Goal: Task Accomplishment & Management: Use online tool/utility

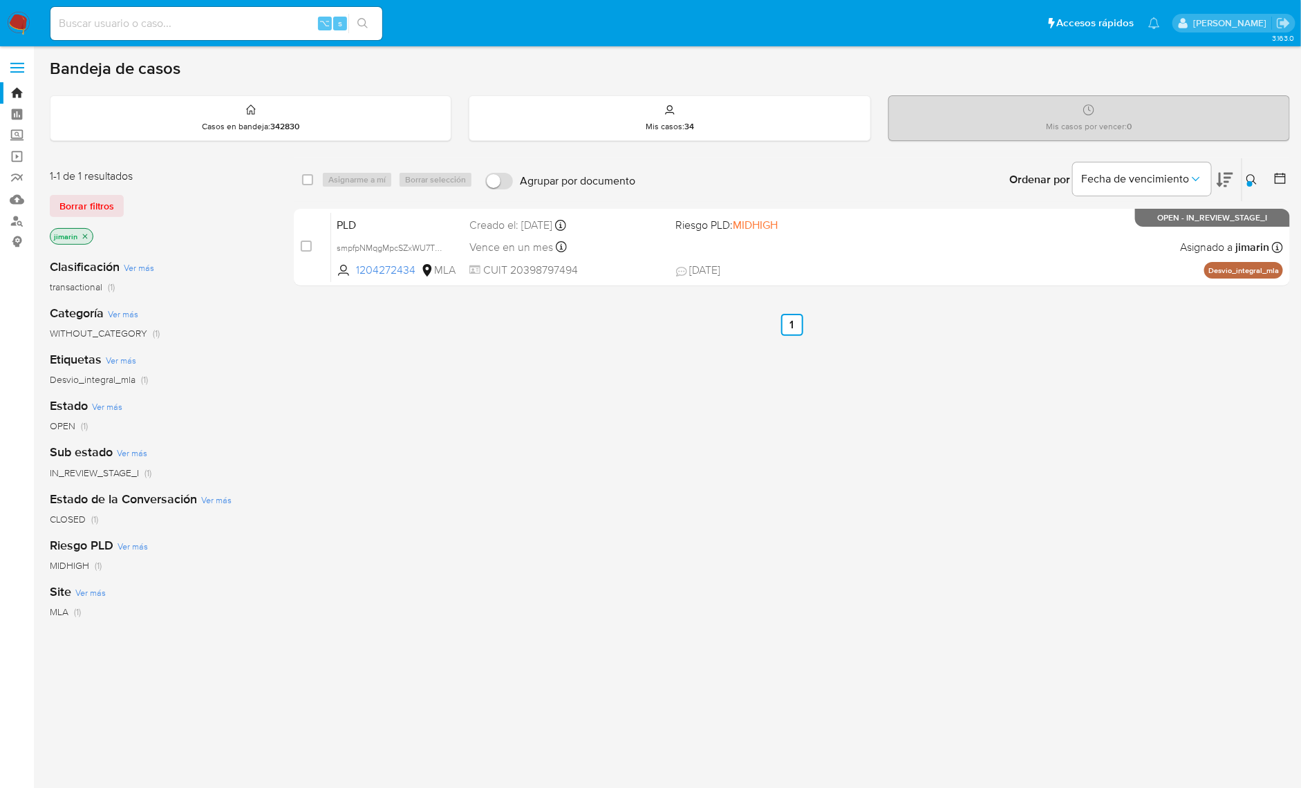
click at [1245, 189] on div "Ingrese ID de usuario o caso 1204272434 Buscar Borrar filtros" at bounding box center [1254, 179] width 24 height 43
click at [1252, 179] on icon at bounding box center [1252, 179] width 11 height 11
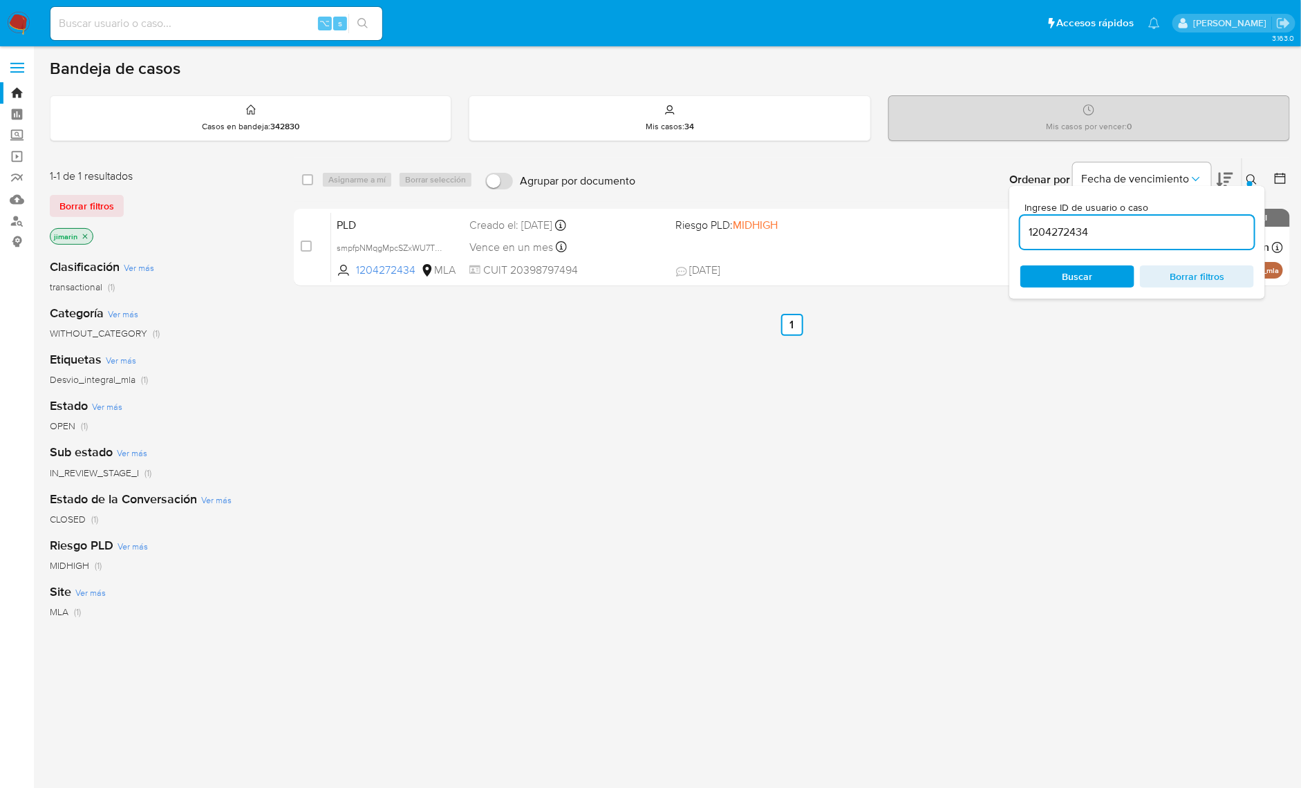
click at [1133, 241] on div "1204272434" at bounding box center [1138, 232] width 234 height 33
click at [1133, 237] on input "1204272434" at bounding box center [1138, 232] width 234 height 18
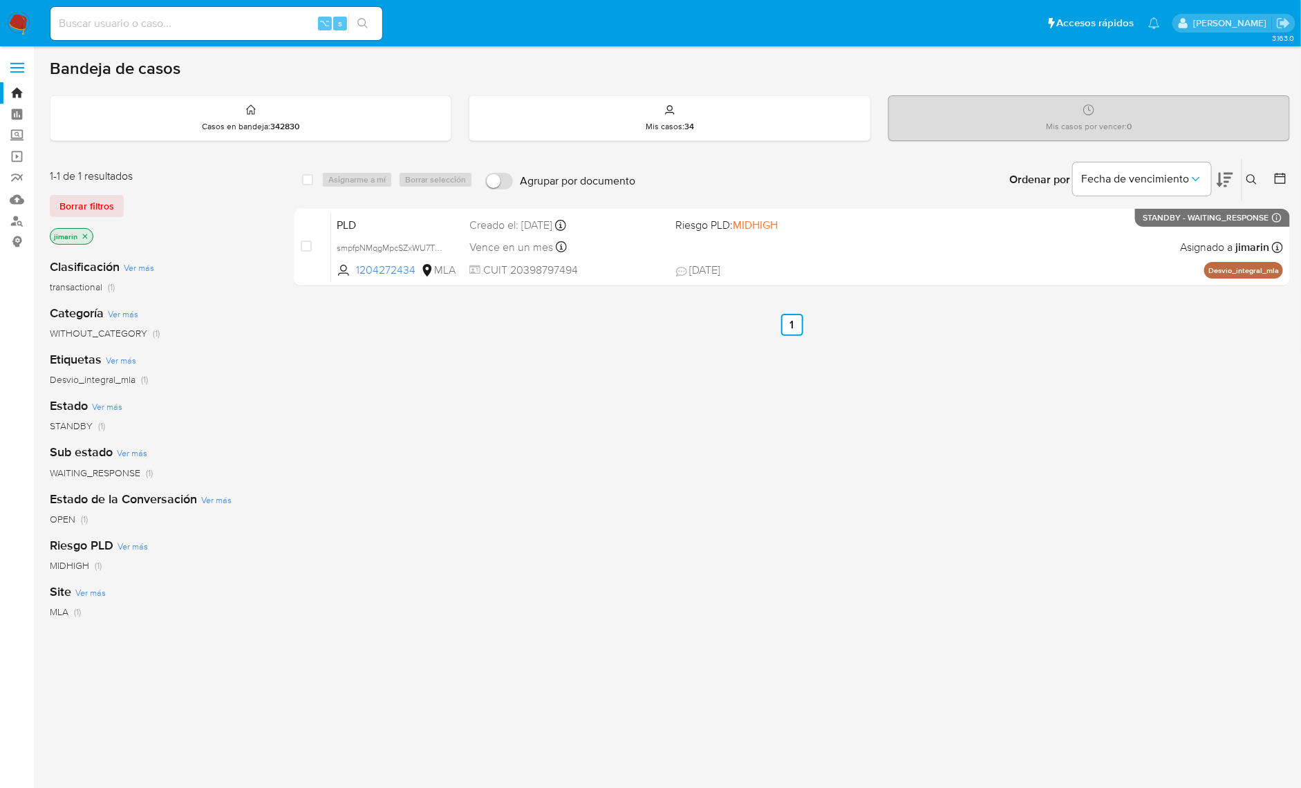
click at [34, 18] on nav "Pausado Ver notificaciones ⌥ s Accesos rápidos Presiona las siguientes teclas p…" at bounding box center [650, 23] width 1301 height 46
click at [25, 17] on img at bounding box center [19, 24] width 24 height 24
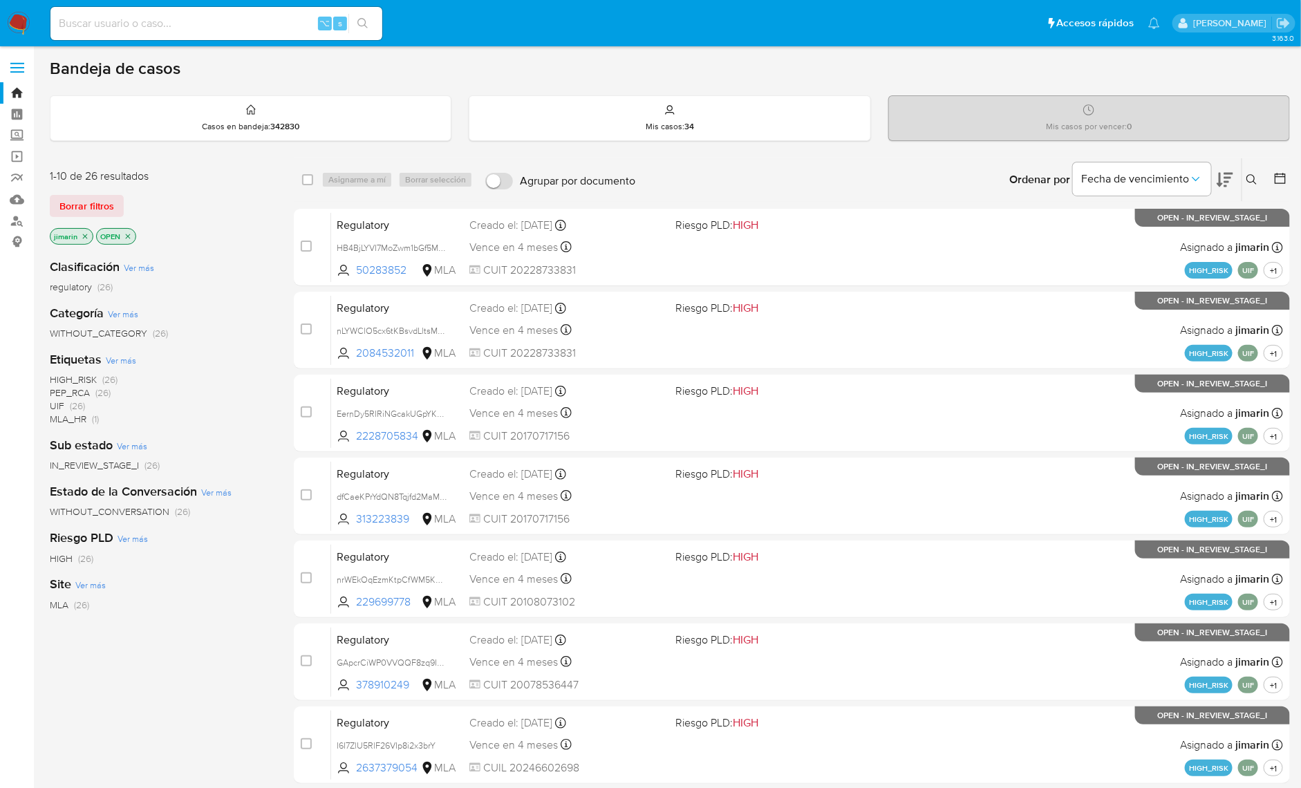
click at [129, 232] on icon "close-filter" at bounding box center [128, 236] width 8 height 8
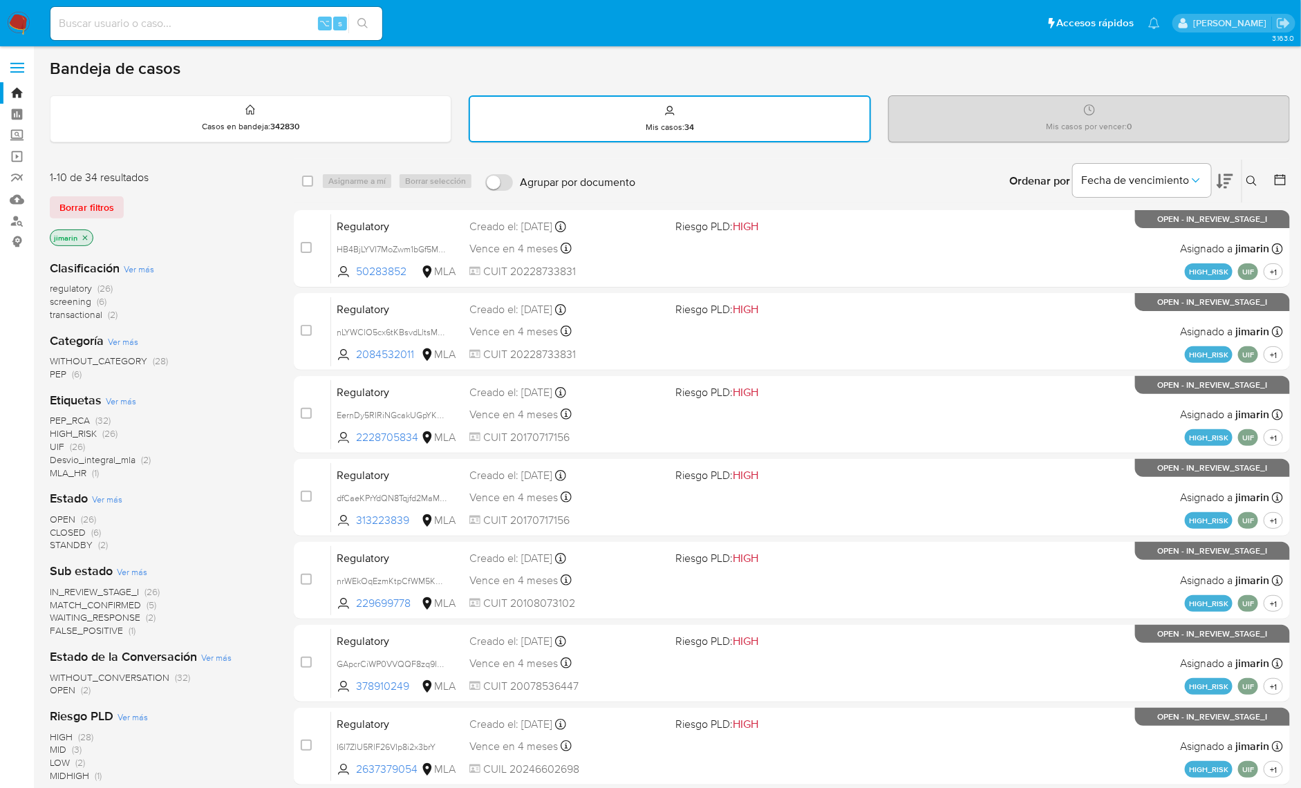
click at [19, 32] on img at bounding box center [19, 24] width 24 height 24
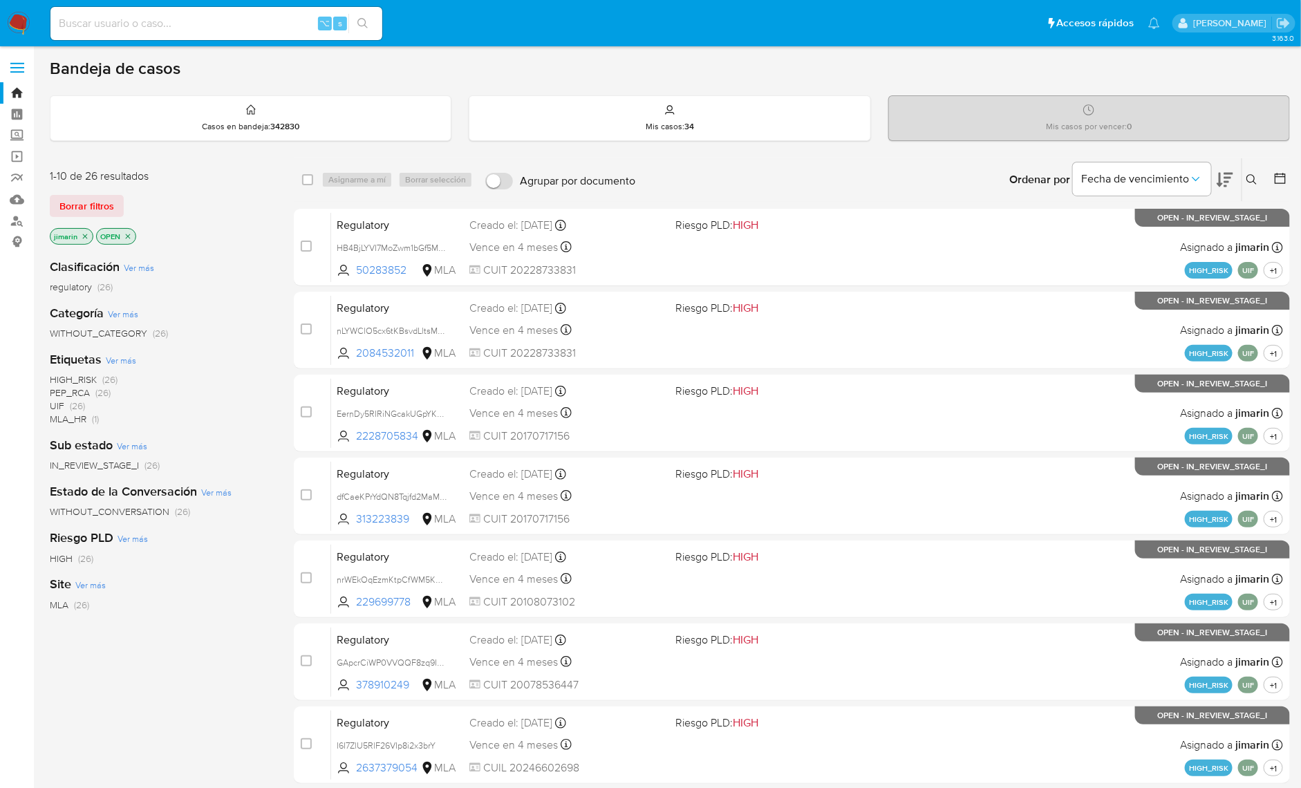
click at [105, 225] on div "1-10 de 26 resultados Borrar filtros jimarin OPEN" at bounding box center [160, 208] width 221 height 79
click at [104, 212] on span "Borrar filtros" at bounding box center [86, 205] width 55 height 19
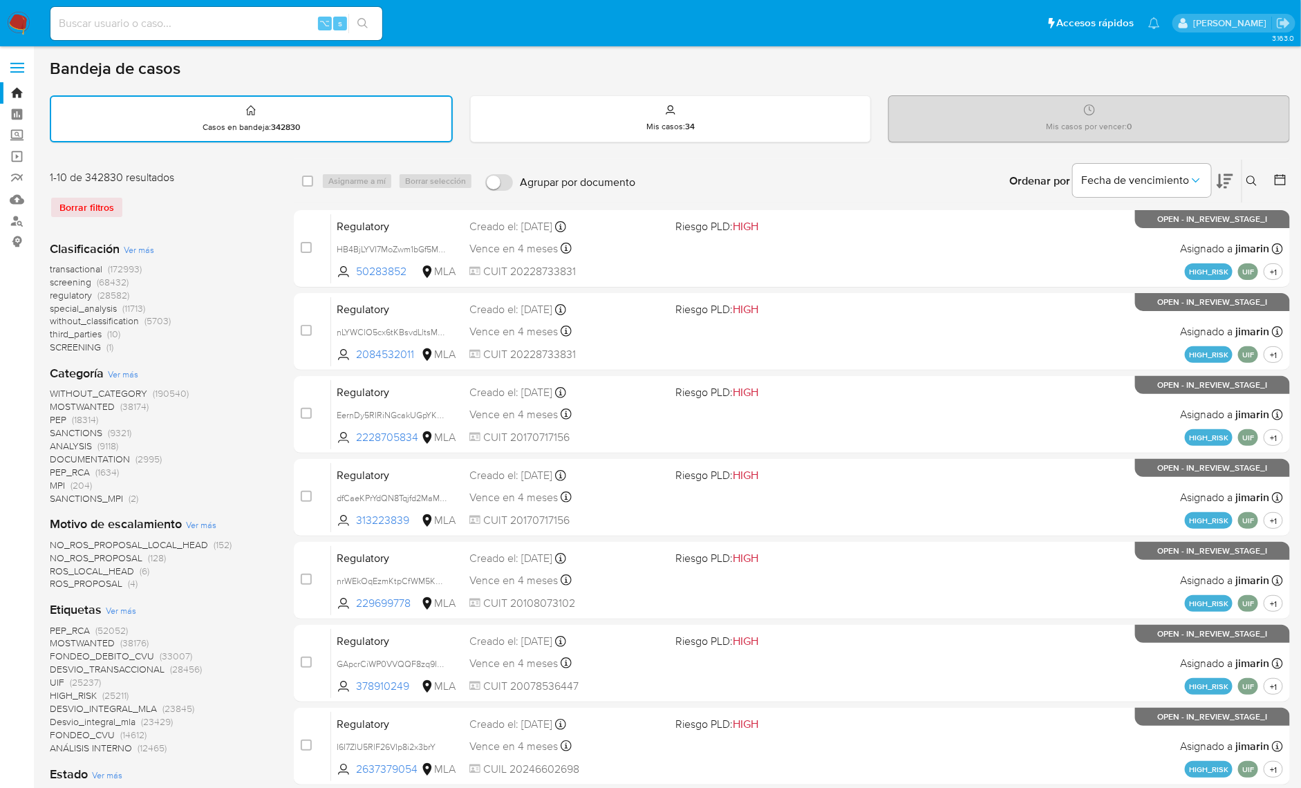
click at [1249, 180] on icon at bounding box center [1252, 181] width 11 height 11
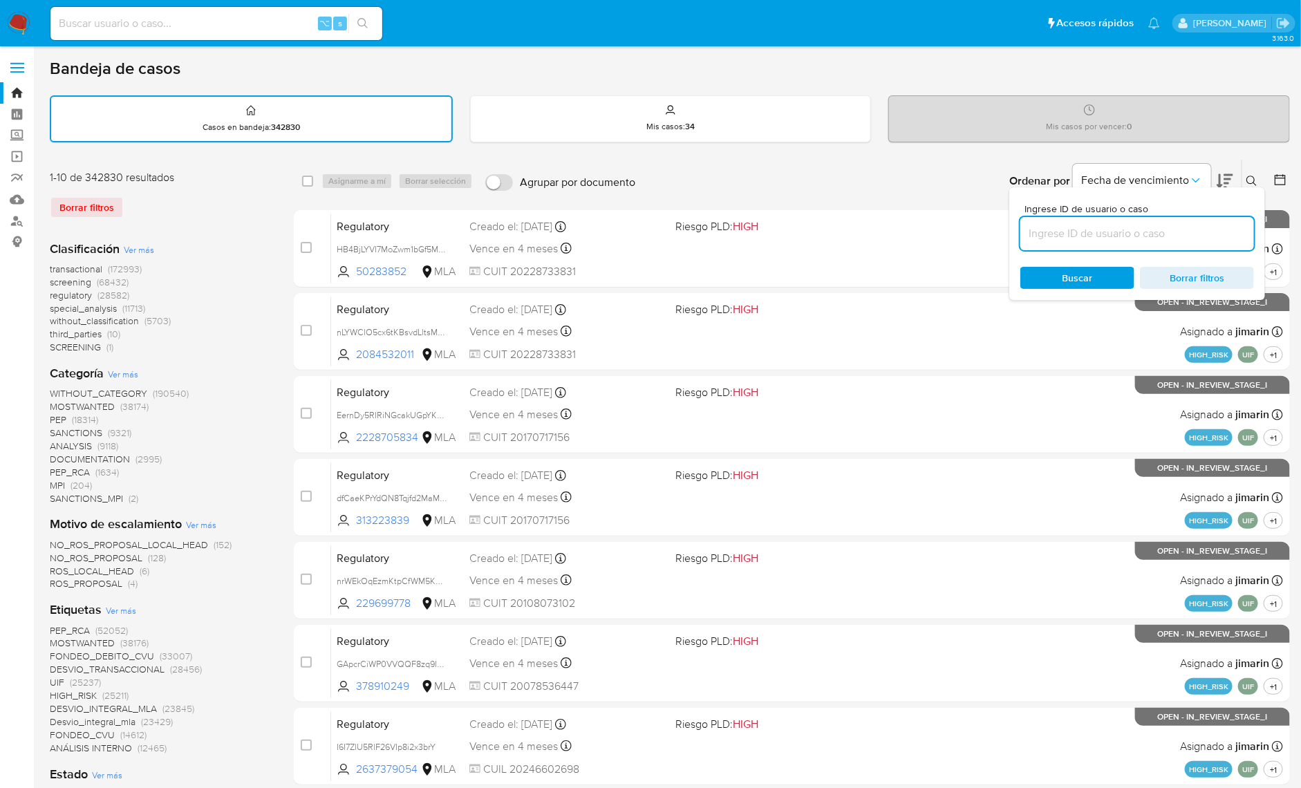
click at [1222, 227] on input at bounding box center [1138, 234] width 234 height 18
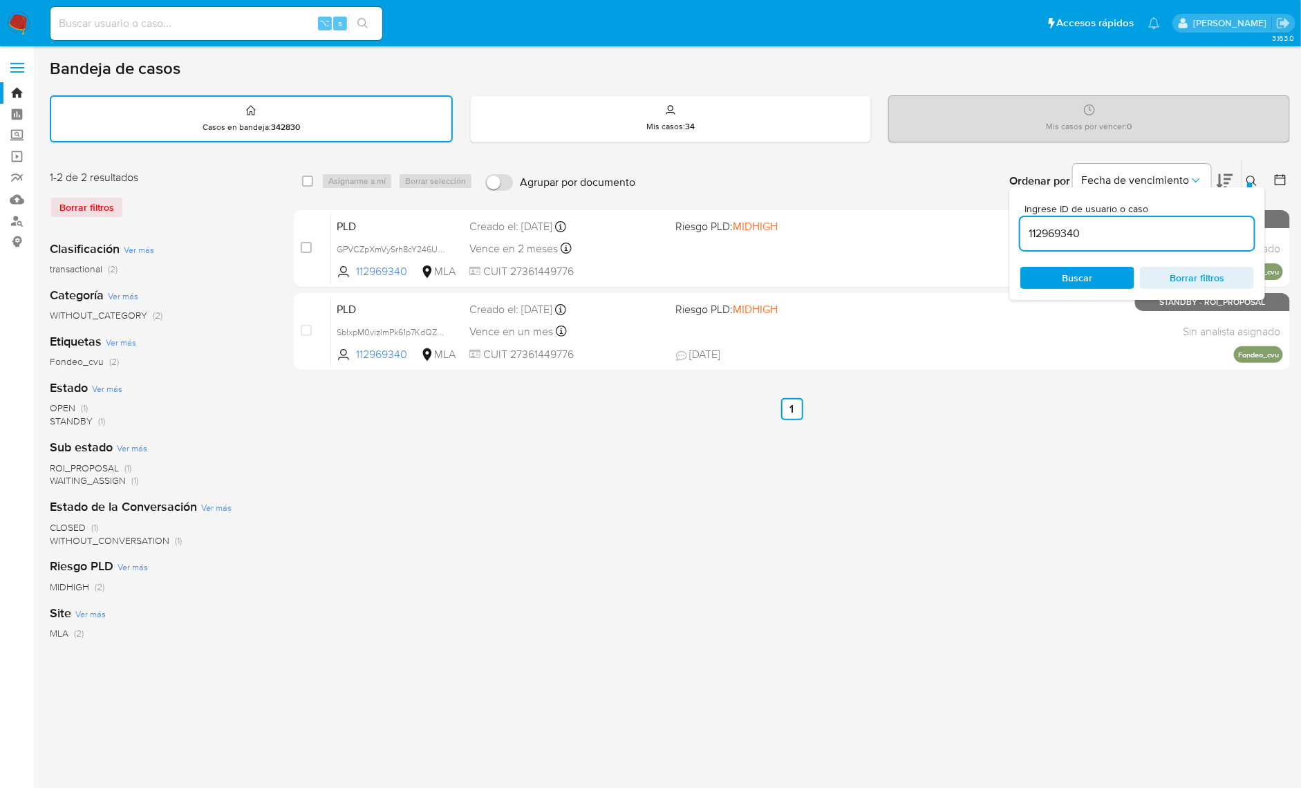
click at [1248, 183] on div at bounding box center [1251, 186] width 6 height 6
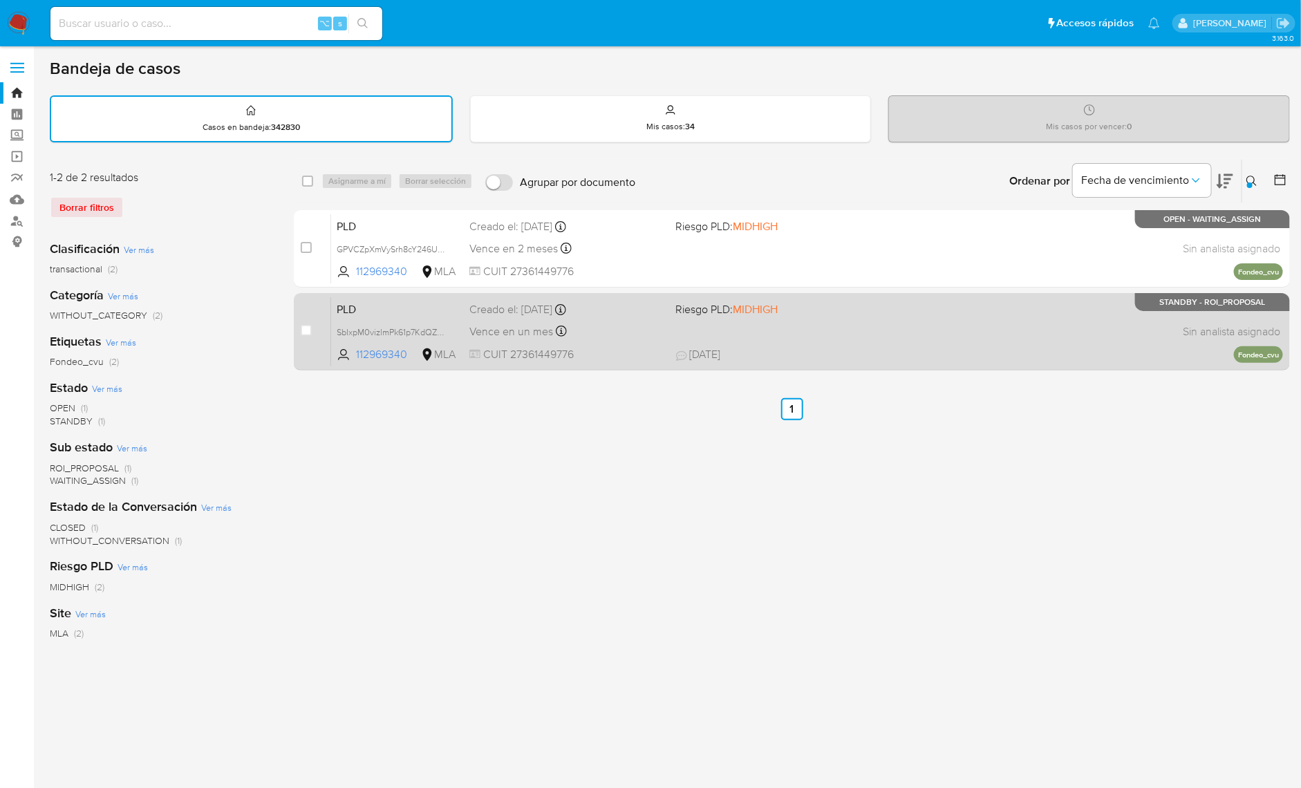
click at [1079, 336] on div "PLD SbIxpM0vizlmPk61p7KdQZD0 112969340 MLA Riesgo PLD: MIDHIGH Creado el: 12/09…" at bounding box center [807, 332] width 952 height 70
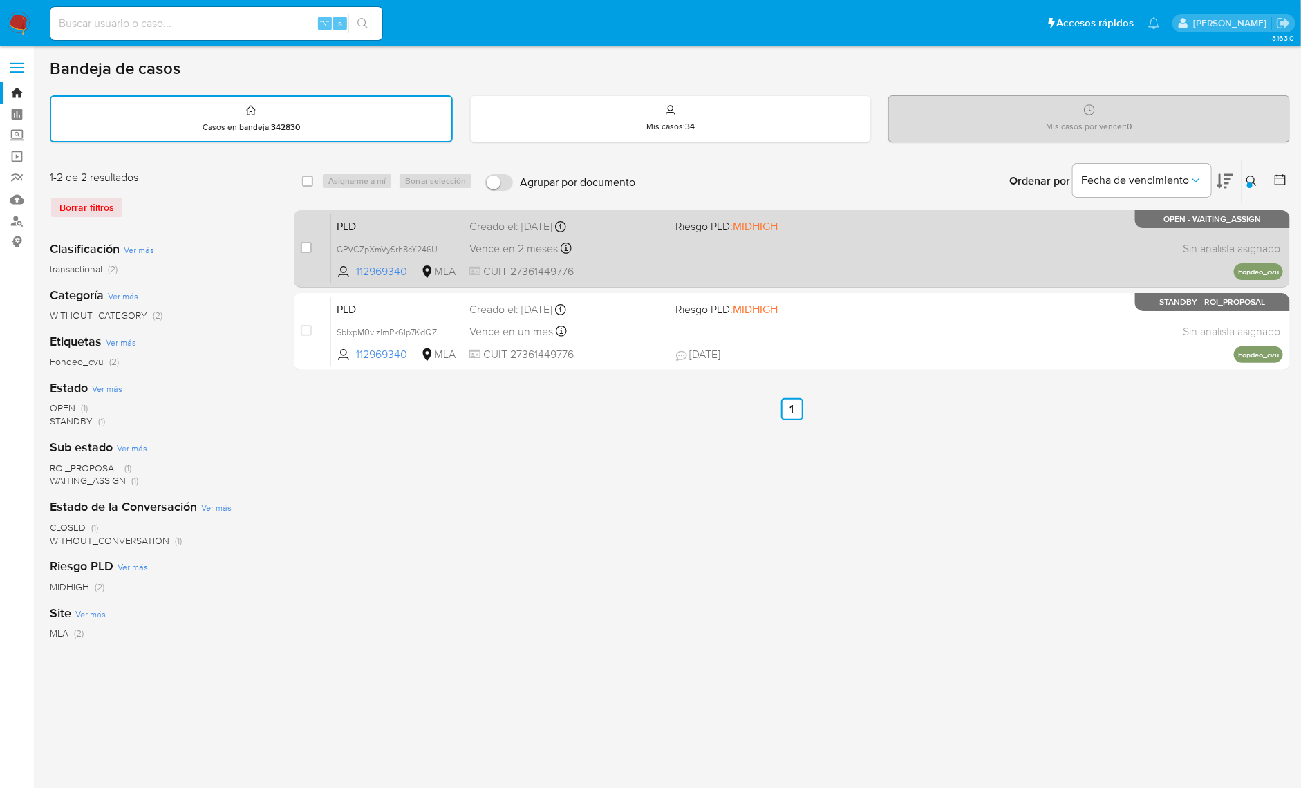
click at [893, 235] on div "PLD GPVCZpXmVySrh8cY246U23qt 112969340 MLA Riesgo PLD: MIDHIGH Creado el: 12/10…" at bounding box center [807, 249] width 952 height 70
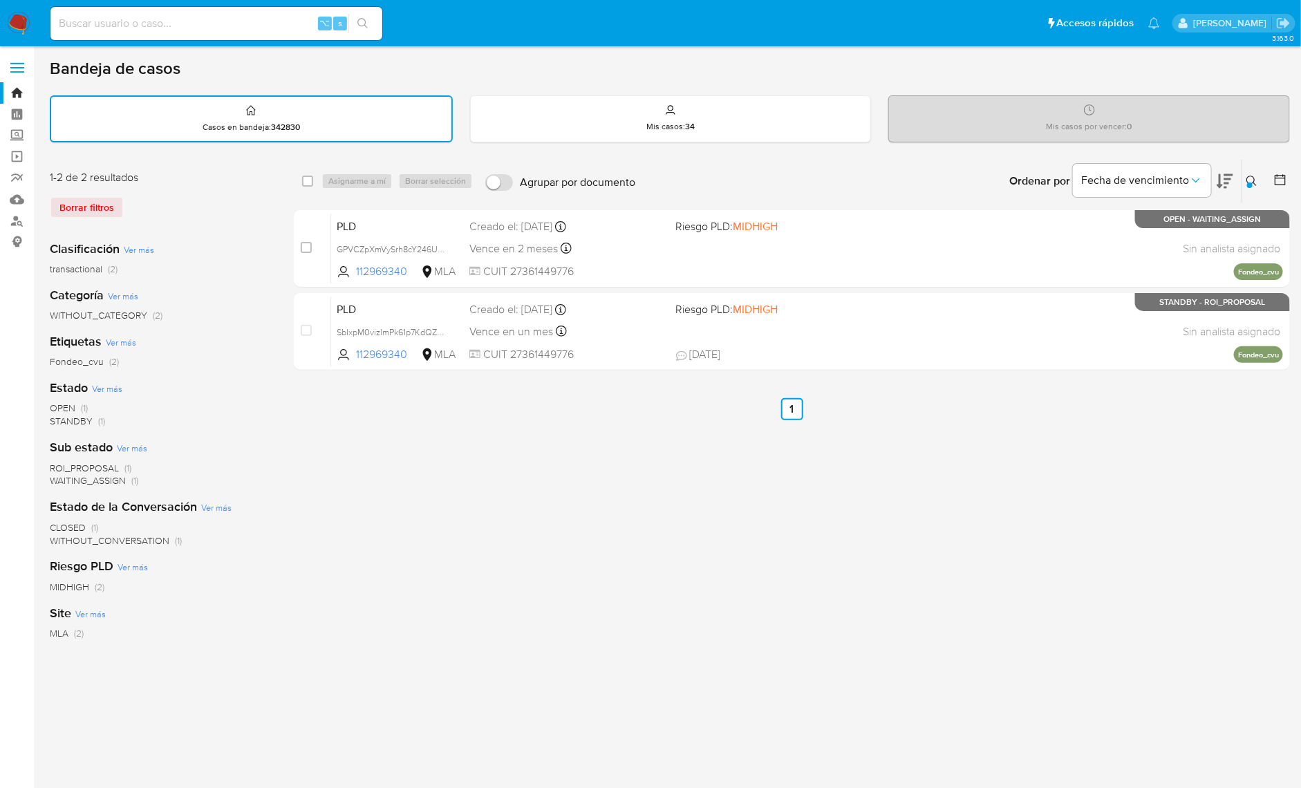
click at [1254, 190] on div "Ingrese ID de usuario o caso 112969340 Buscar Borrar filtros" at bounding box center [1254, 181] width 24 height 43
click at [1252, 183] on div at bounding box center [1251, 186] width 6 height 6
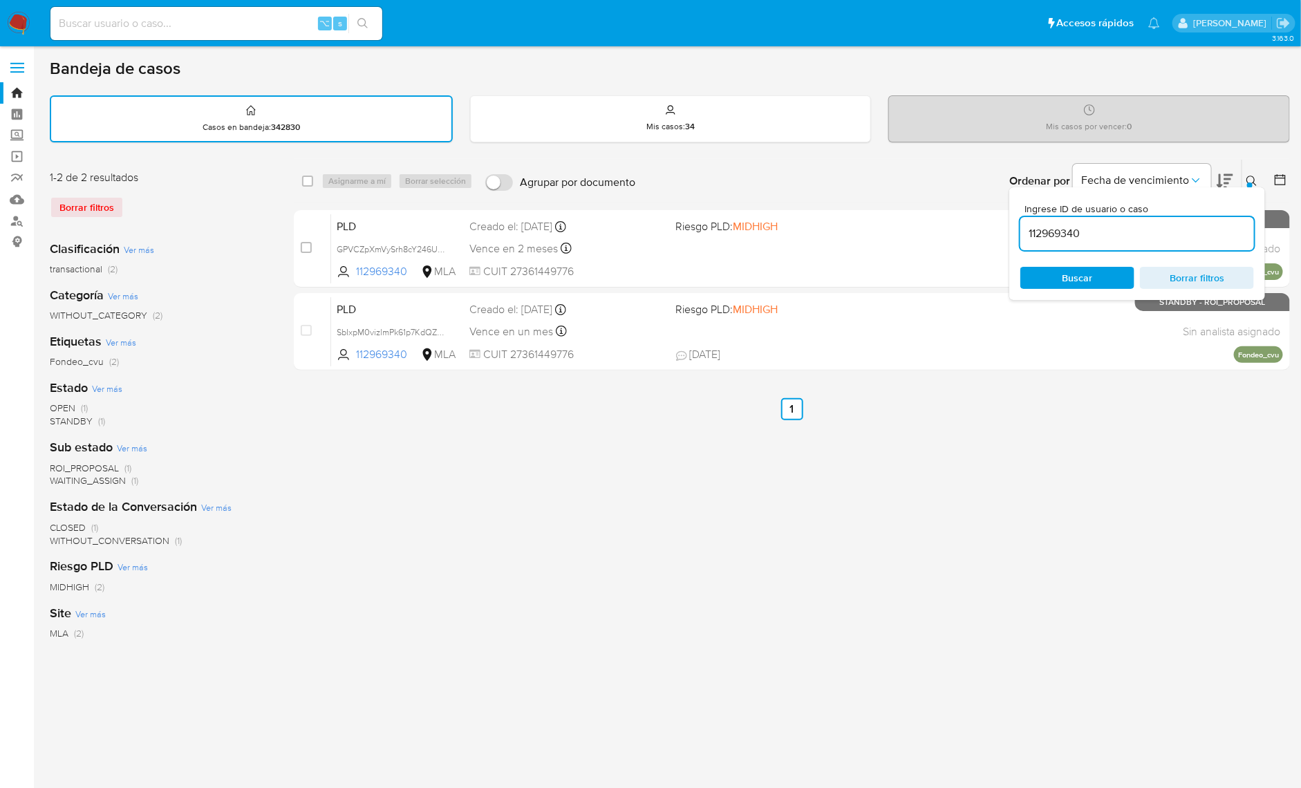
click at [1142, 226] on input "112969340" at bounding box center [1138, 234] width 234 height 18
click at [1142, 227] on input "112969340" at bounding box center [1138, 234] width 234 height 18
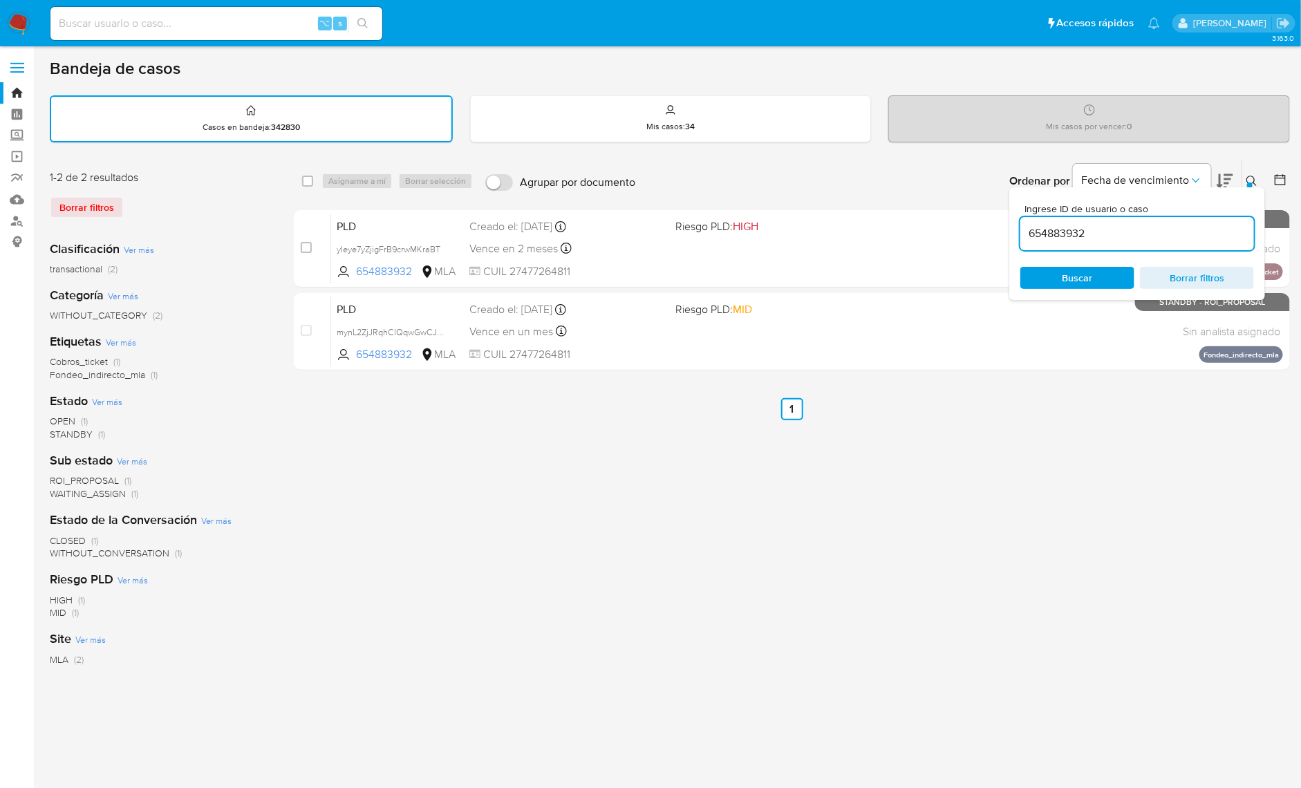
click at [1198, 227] on input "654883932" at bounding box center [1138, 234] width 234 height 18
click at [1173, 231] on input "654883932" at bounding box center [1138, 234] width 234 height 18
paste input "112969340"
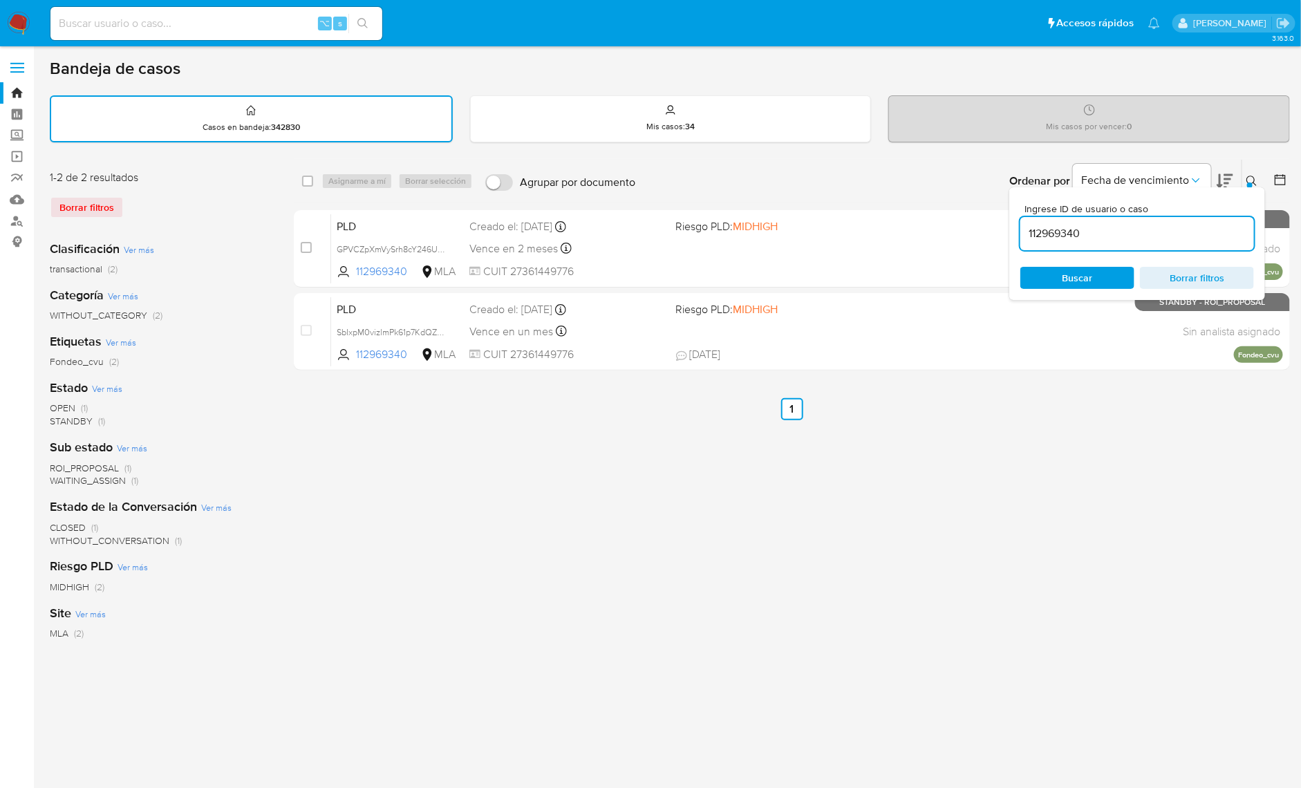
click at [1250, 178] on icon at bounding box center [1252, 181] width 11 height 11
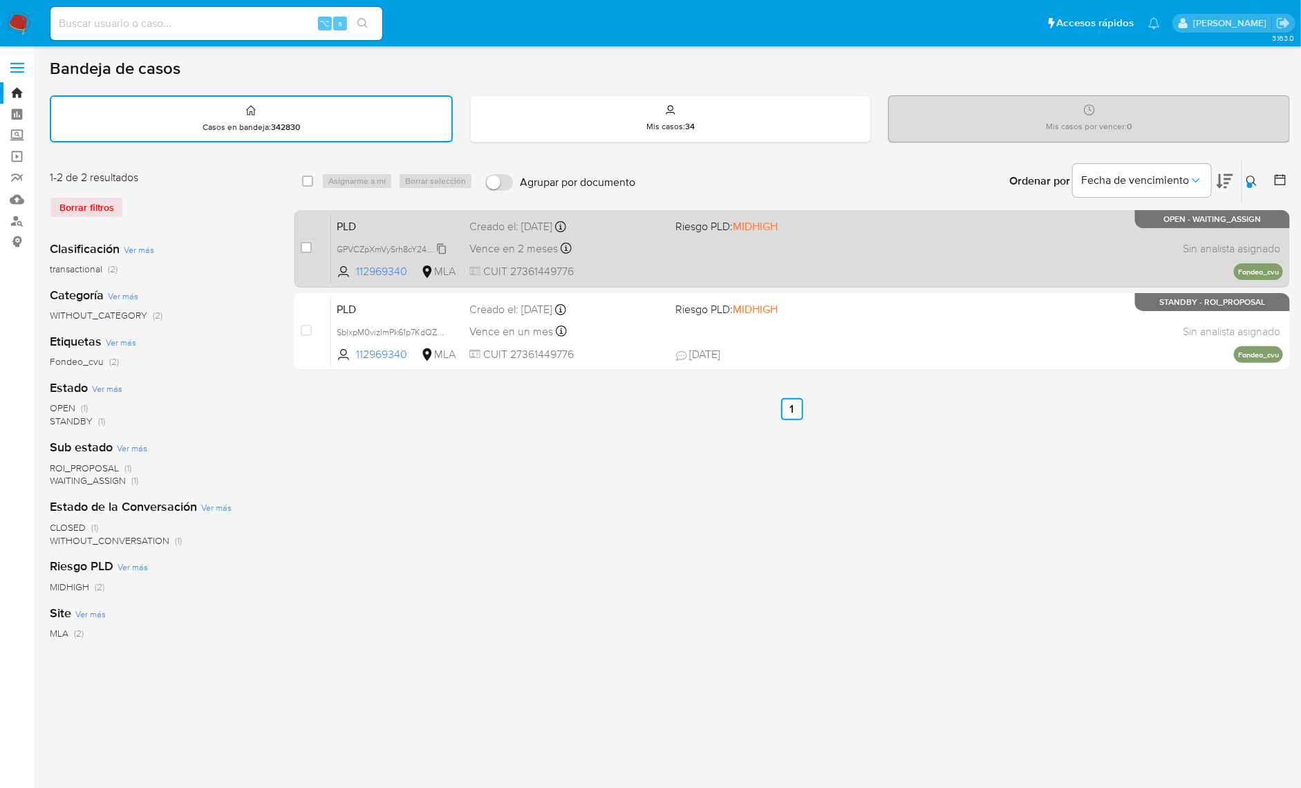
click at [442, 247] on span "GPVCZpXmVySrh8cY246U23qt" at bounding box center [396, 248] width 118 height 15
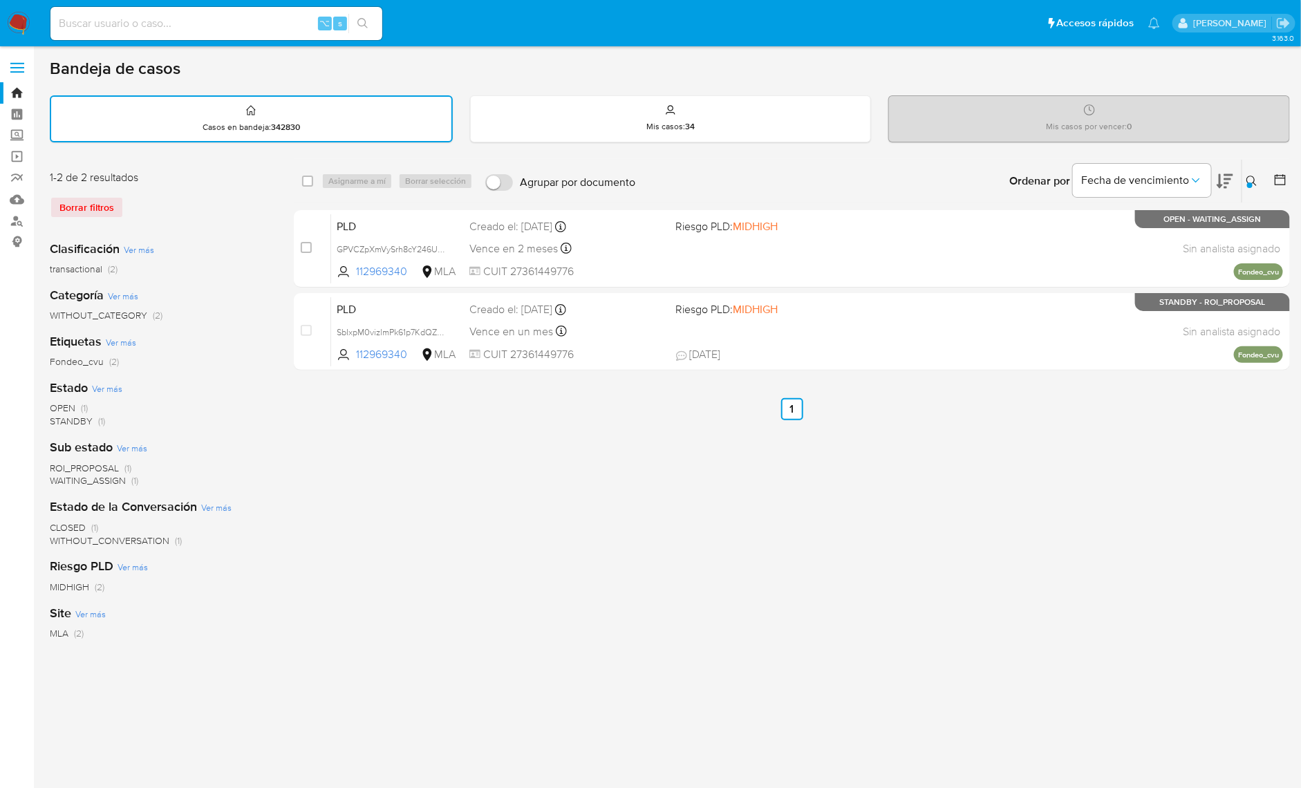
click at [1246, 183] on button at bounding box center [1254, 181] width 23 height 17
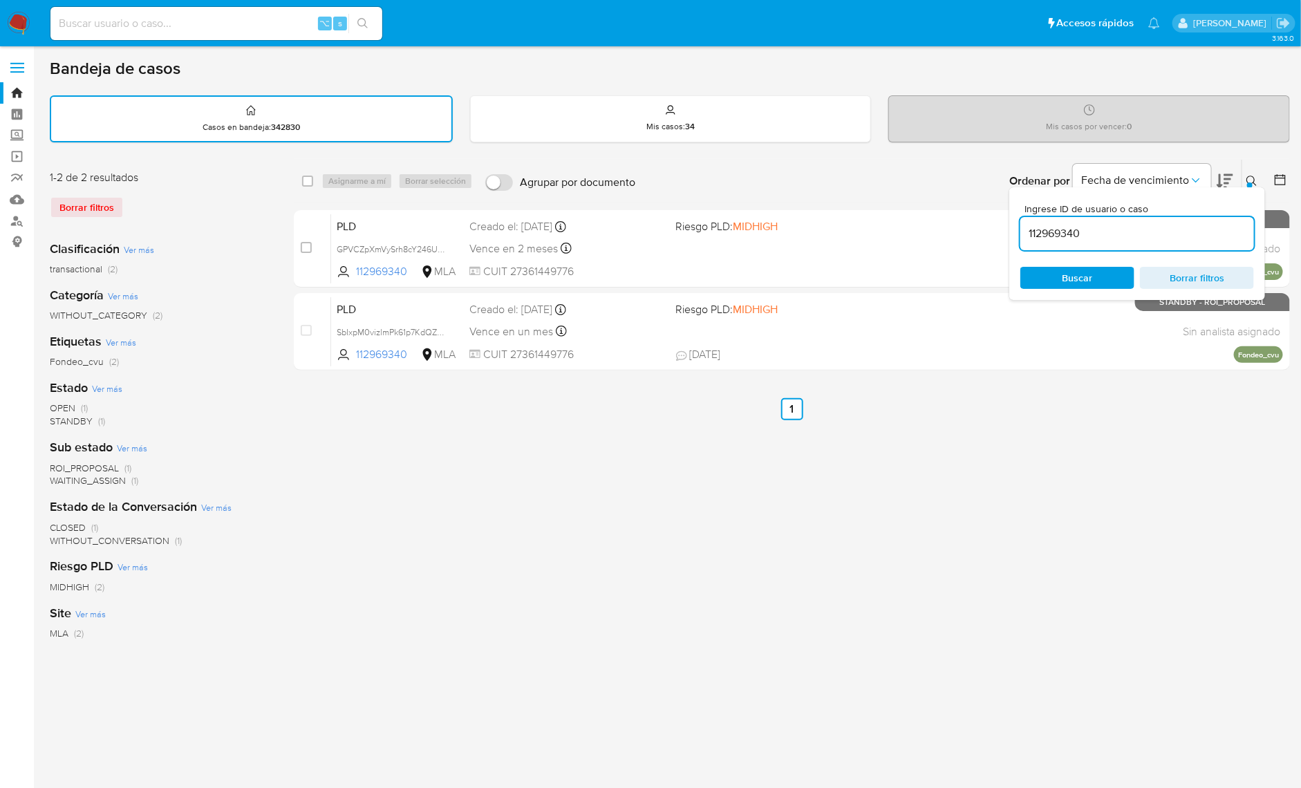
click at [1166, 239] on input "112969340" at bounding box center [1138, 234] width 234 height 18
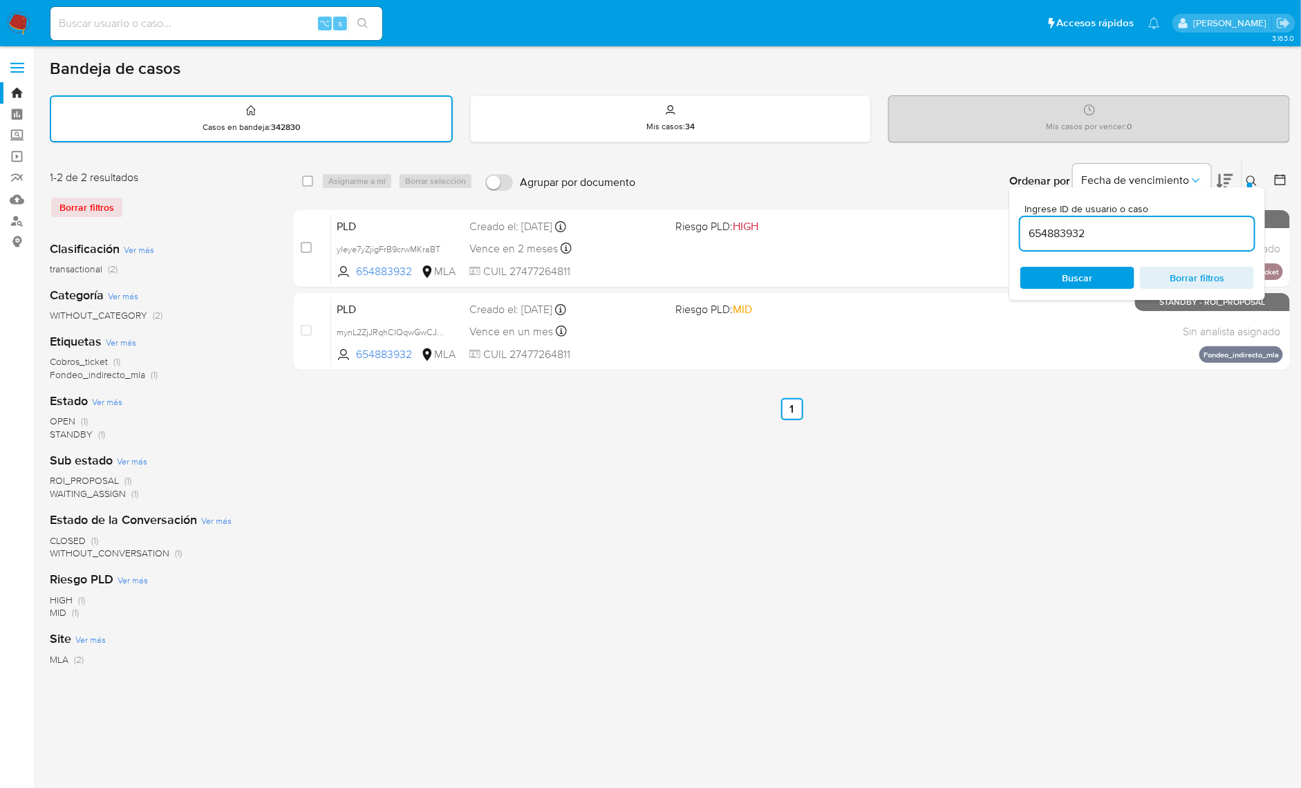
click at [1256, 180] on icon at bounding box center [1252, 181] width 11 height 11
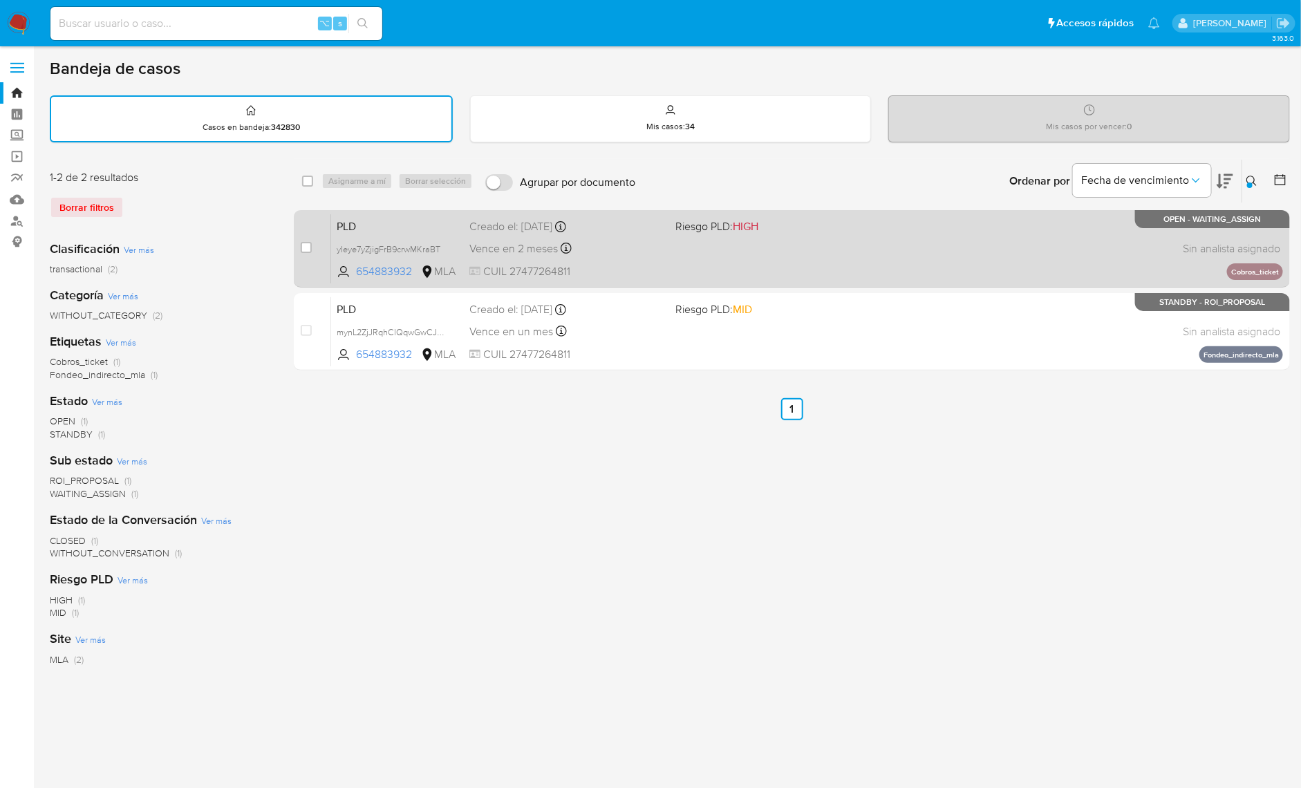
click at [1015, 272] on div "PLD yIeye7yZjigFrB9crwMKraBT 654883932 MLA Riesgo PLD: HIGH Creado el: 12/10/20…" at bounding box center [807, 249] width 952 height 70
click at [442, 248] on icon at bounding box center [441, 248] width 11 height 11
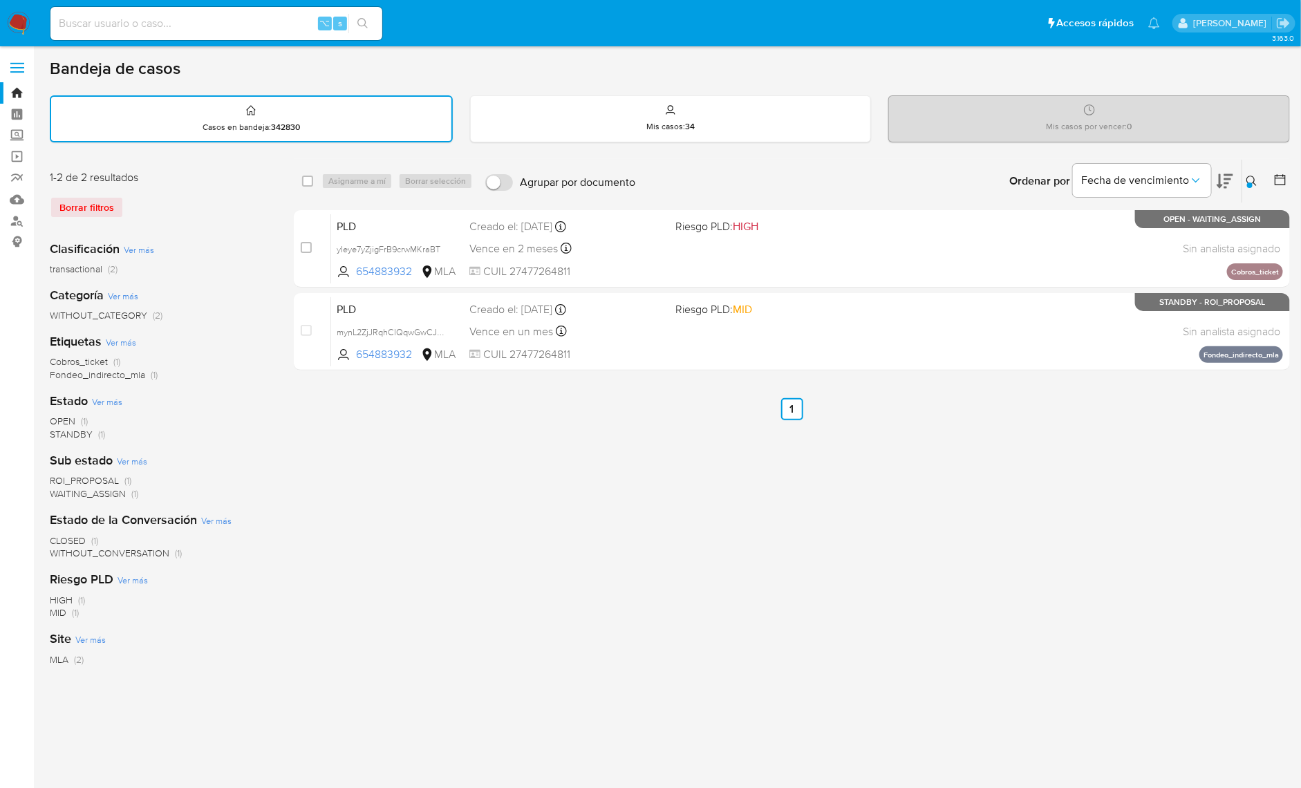
click at [1247, 190] on div "Ingrese ID de usuario o caso 654883932 Buscar Borrar filtros" at bounding box center [1254, 181] width 24 height 43
click at [1248, 180] on icon at bounding box center [1252, 181] width 11 height 11
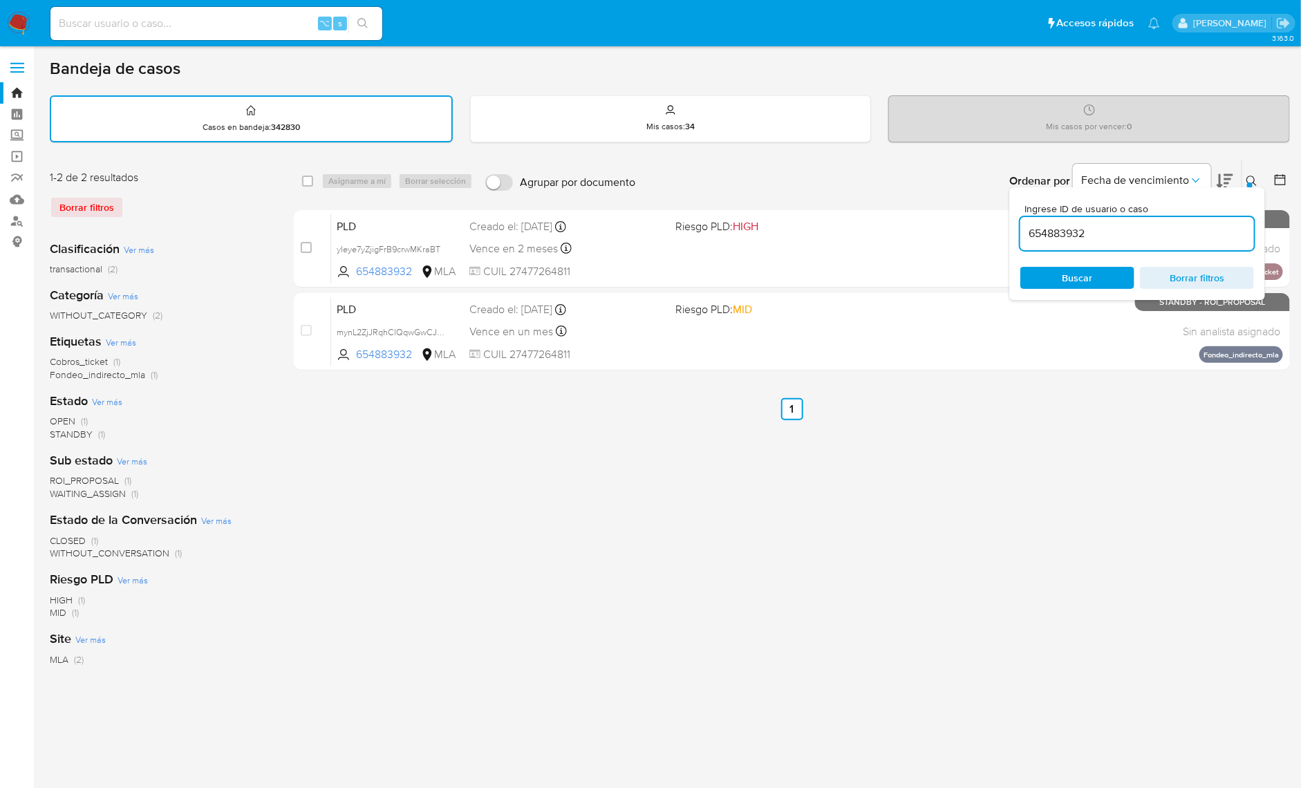
click at [1176, 245] on div "654883932" at bounding box center [1138, 233] width 234 height 33
click at [1174, 236] on input "654883932" at bounding box center [1138, 234] width 234 height 18
paste input "809964889"
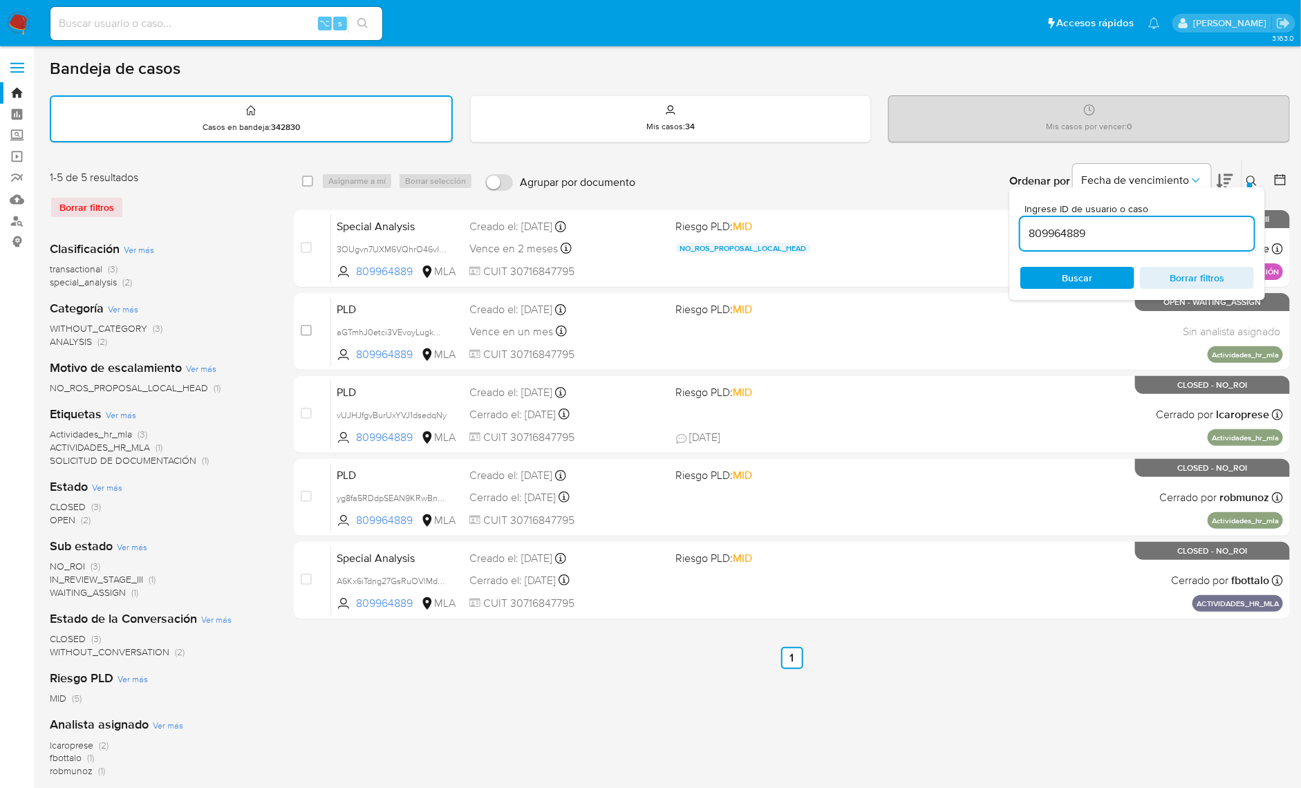
click at [1248, 177] on icon at bounding box center [1252, 181] width 11 height 11
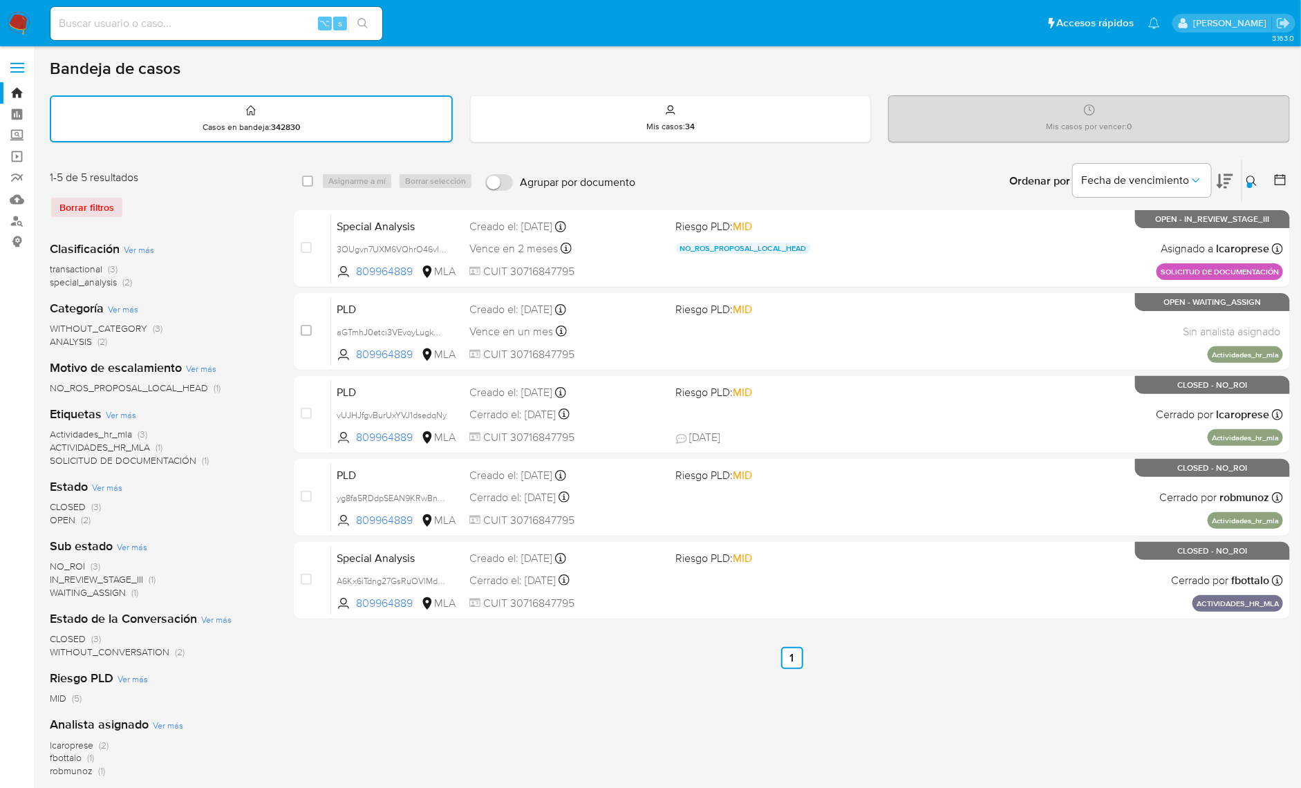
click at [1223, 173] on icon at bounding box center [1225, 181] width 17 height 17
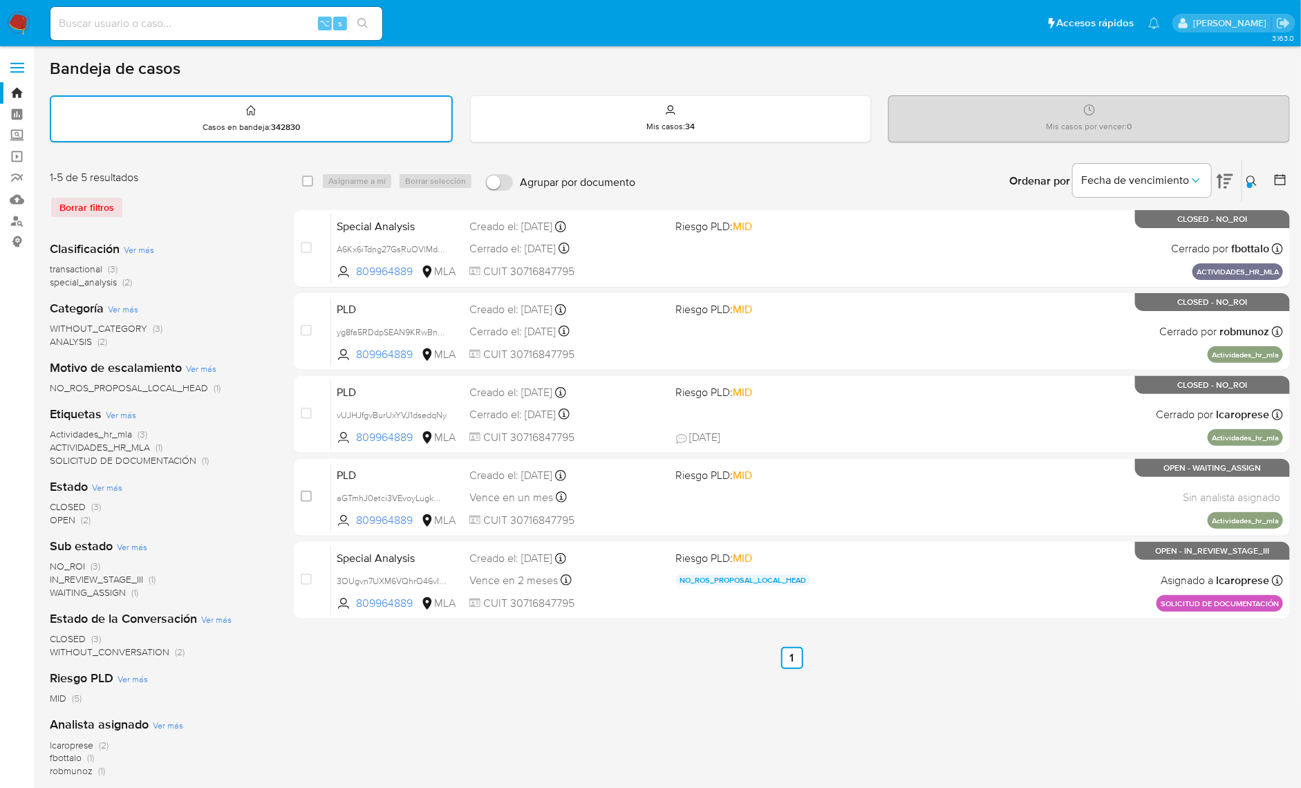
click at [1223, 173] on icon at bounding box center [1225, 181] width 17 height 17
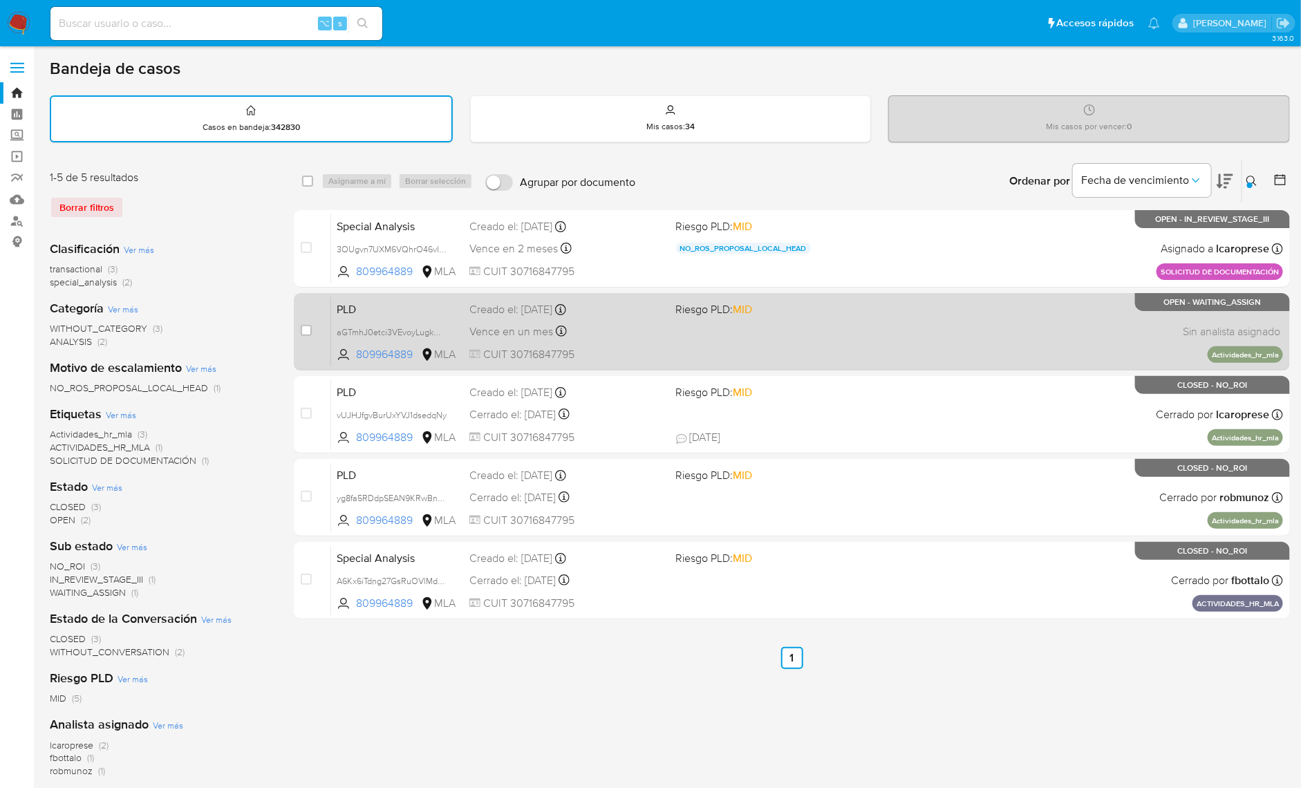
click at [1077, 333] on div "PLD aGTmhJ0etci3VEvoyLugkOnV 809964889 MLA Riesgo PLD: MID Creado el: 12/10/202…" at bounding box center [807, 332] width 952 height 70
click at [443, 328] on span "aGTmhJ0etci3VEvoyLugkOnV" at bounding box center [393, 331] width 113 height 15
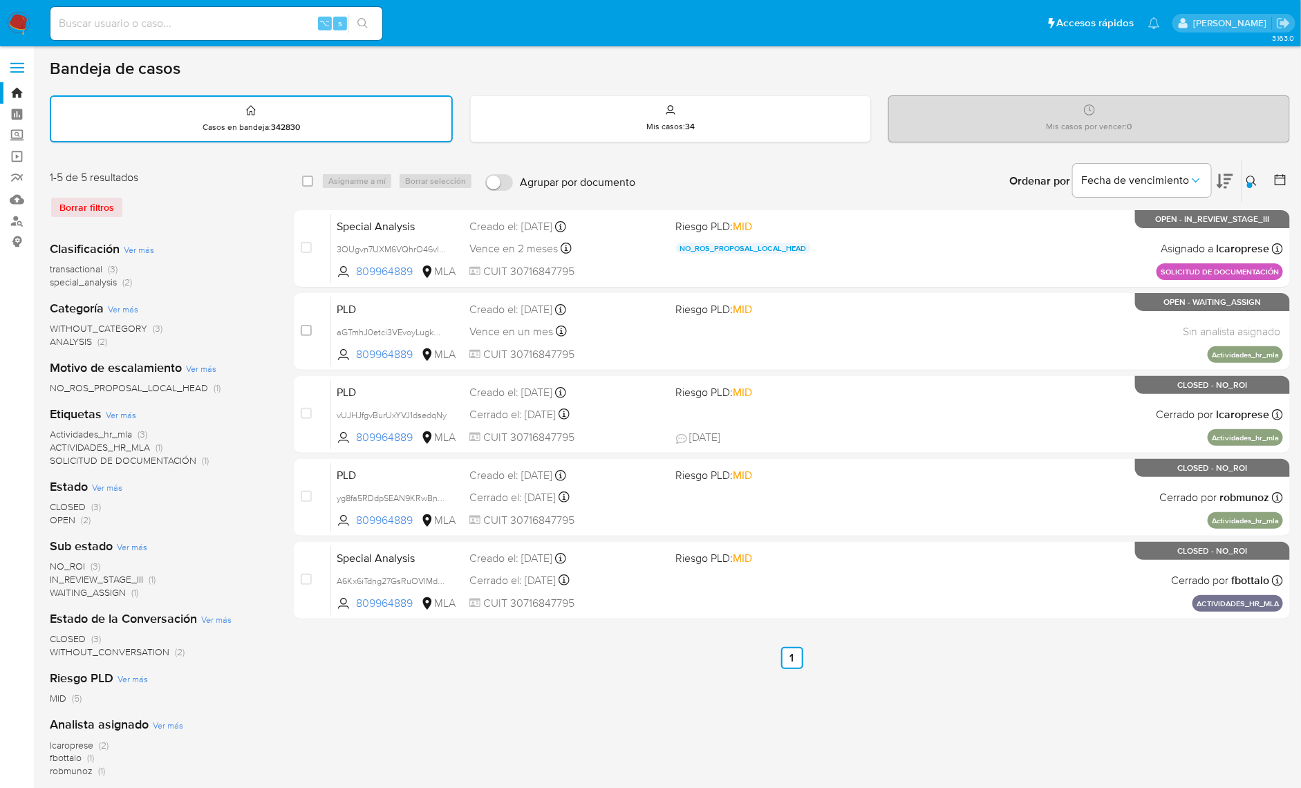
click at [1252, 183] on div at bounding box center [1251, 186] width 6 height 6
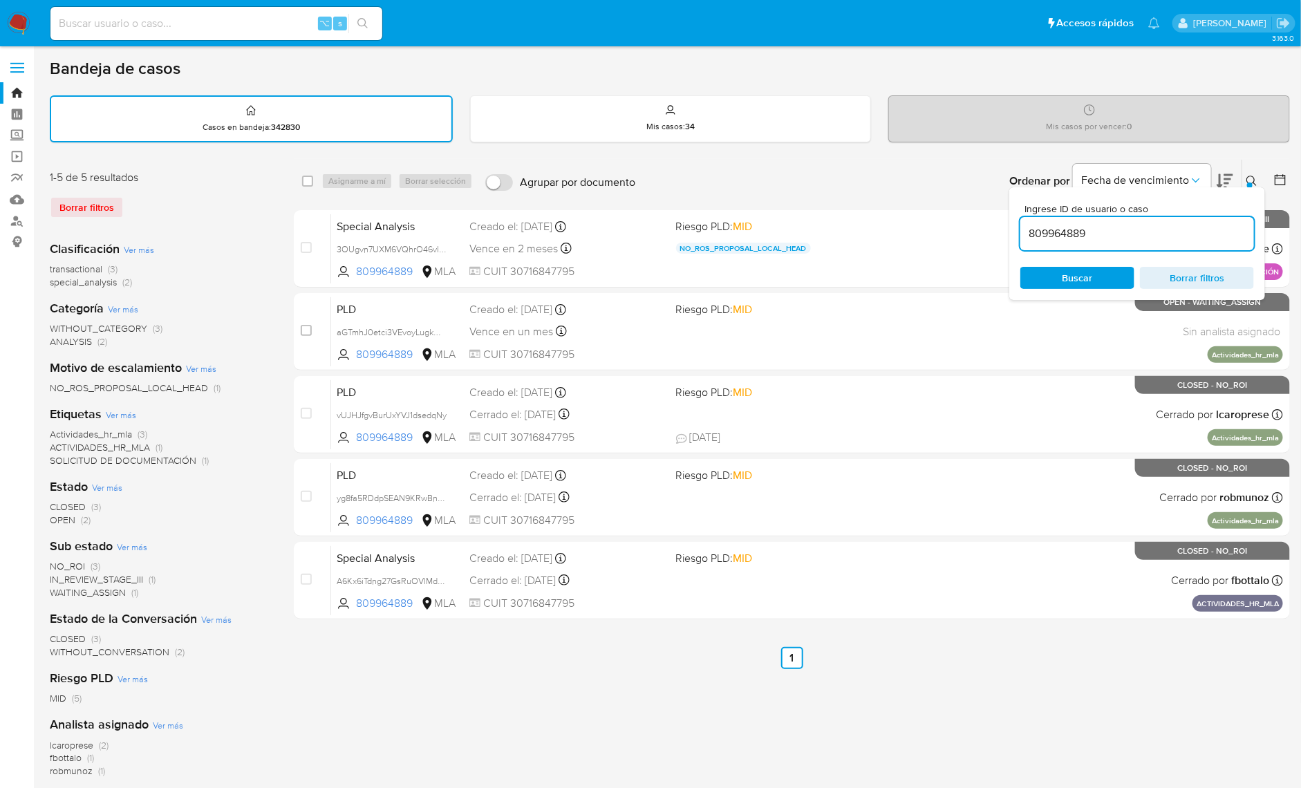
click at [1173, 233] on input "809964889" at bounding box center [1138, 234] width 234 height 18
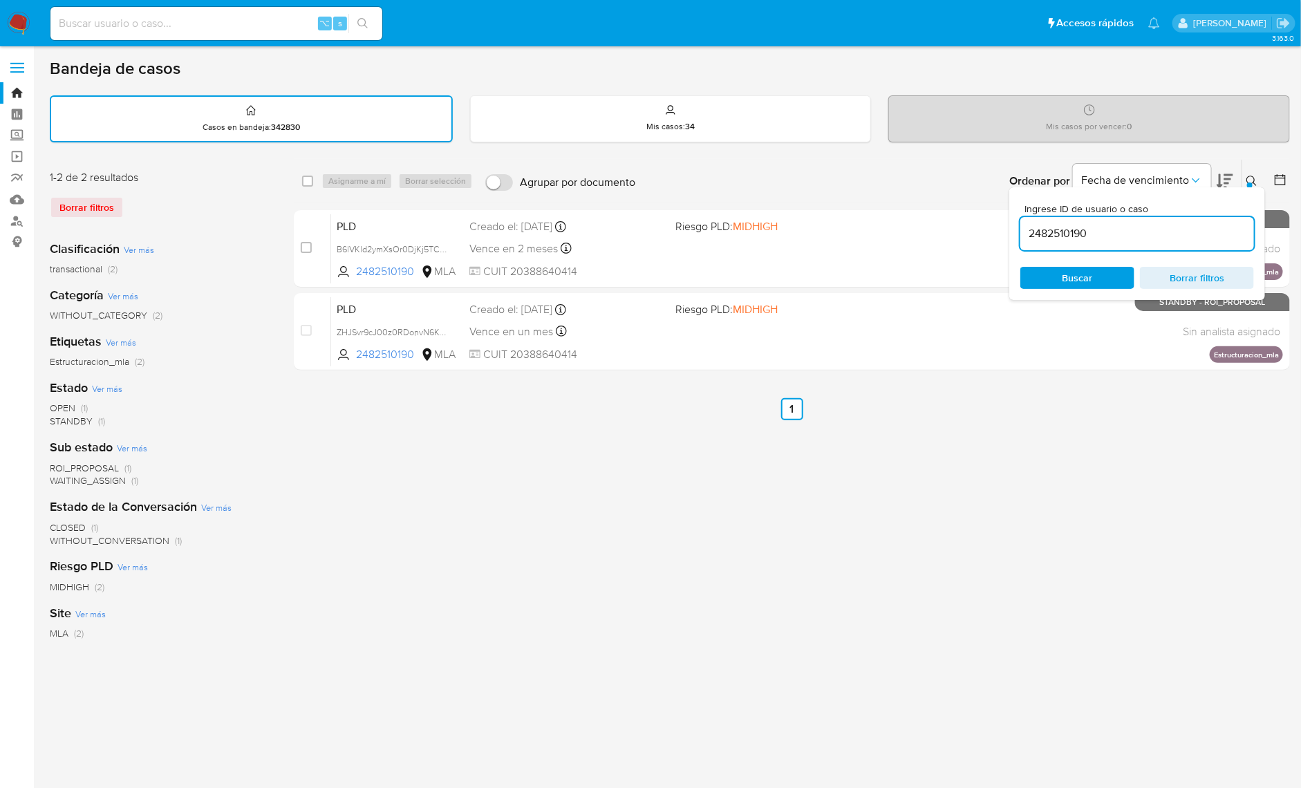
click at [1259, 174] on button at bounding box center [1254, 181] width 23 height 17
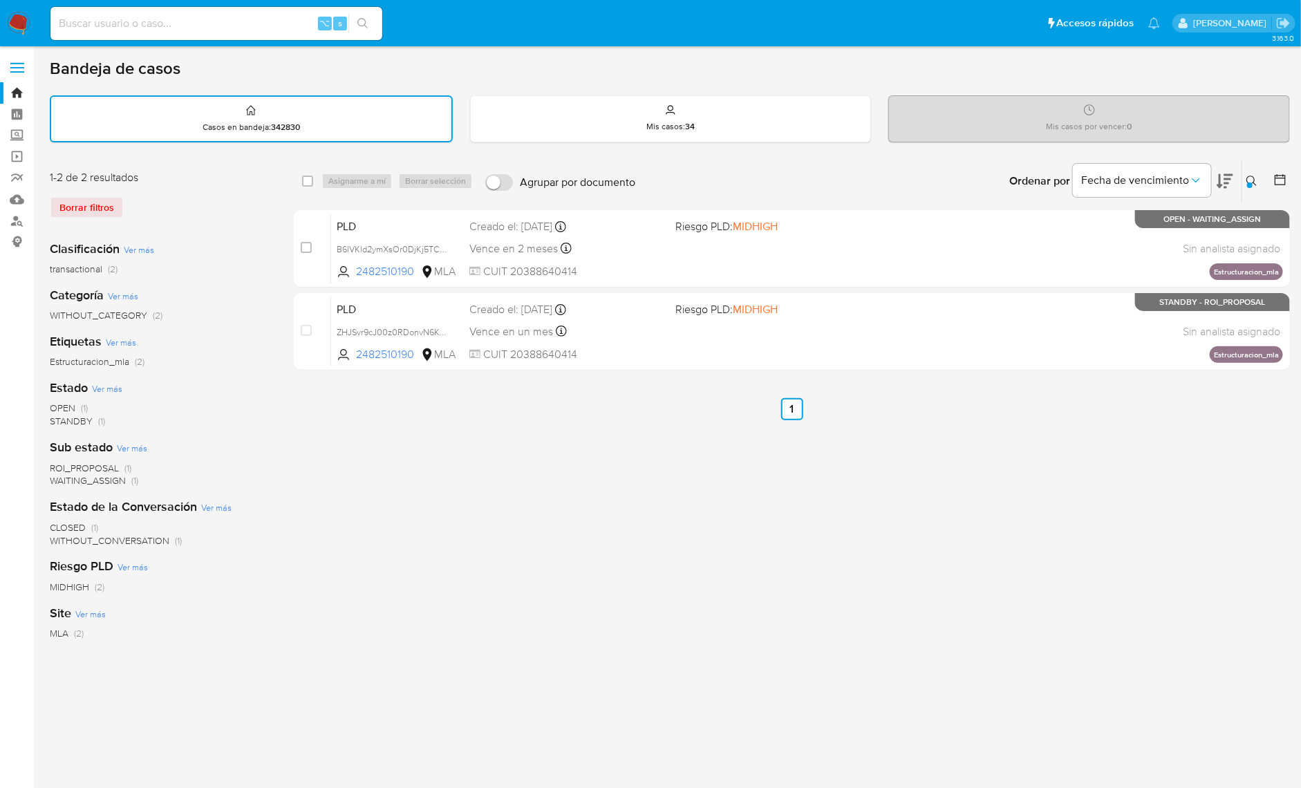
click at [1253, 183] on icon at bounding box center [1252, 181] width 11 height 11
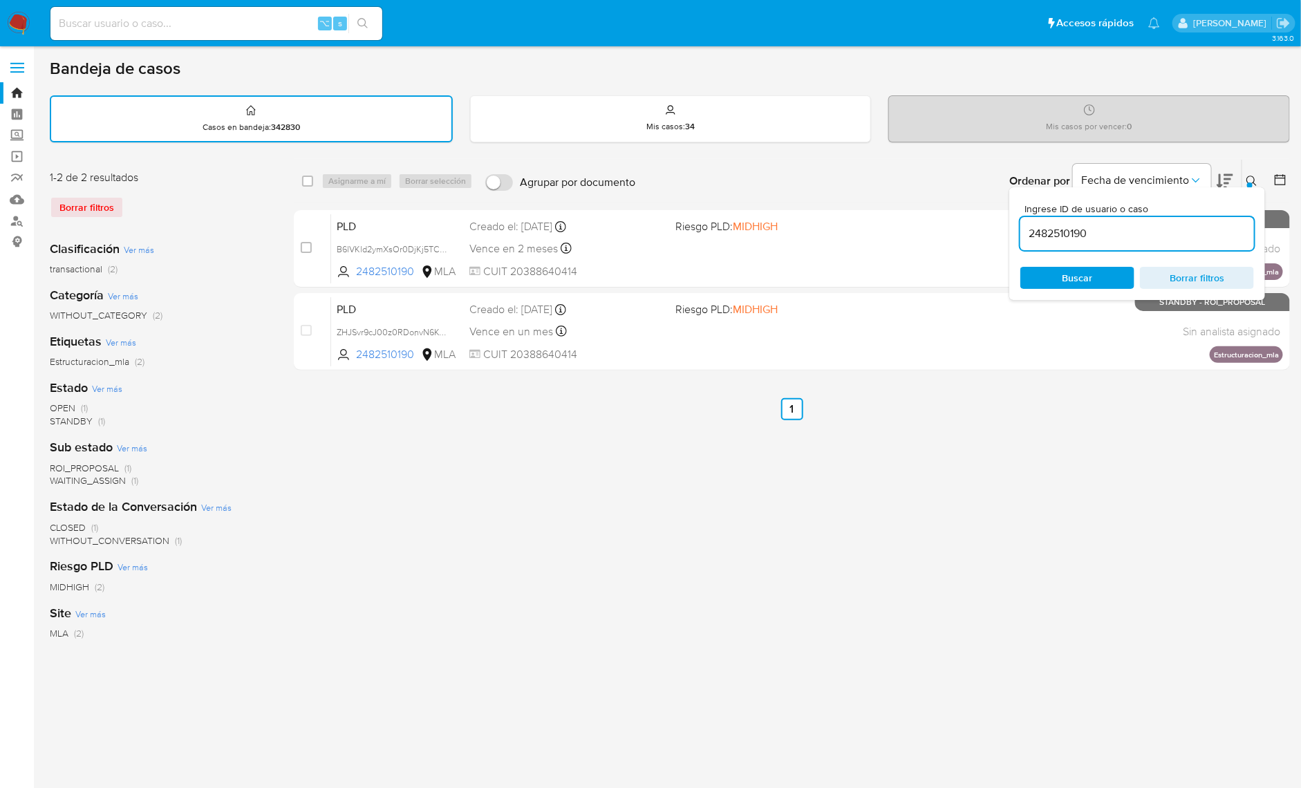
click at [1190, 225] on input "2482510190" at bounding box center [1138, 234] width 234 height 18
click at [1246, 182] on button at bounding box center [1254, 181] width 23 height 17
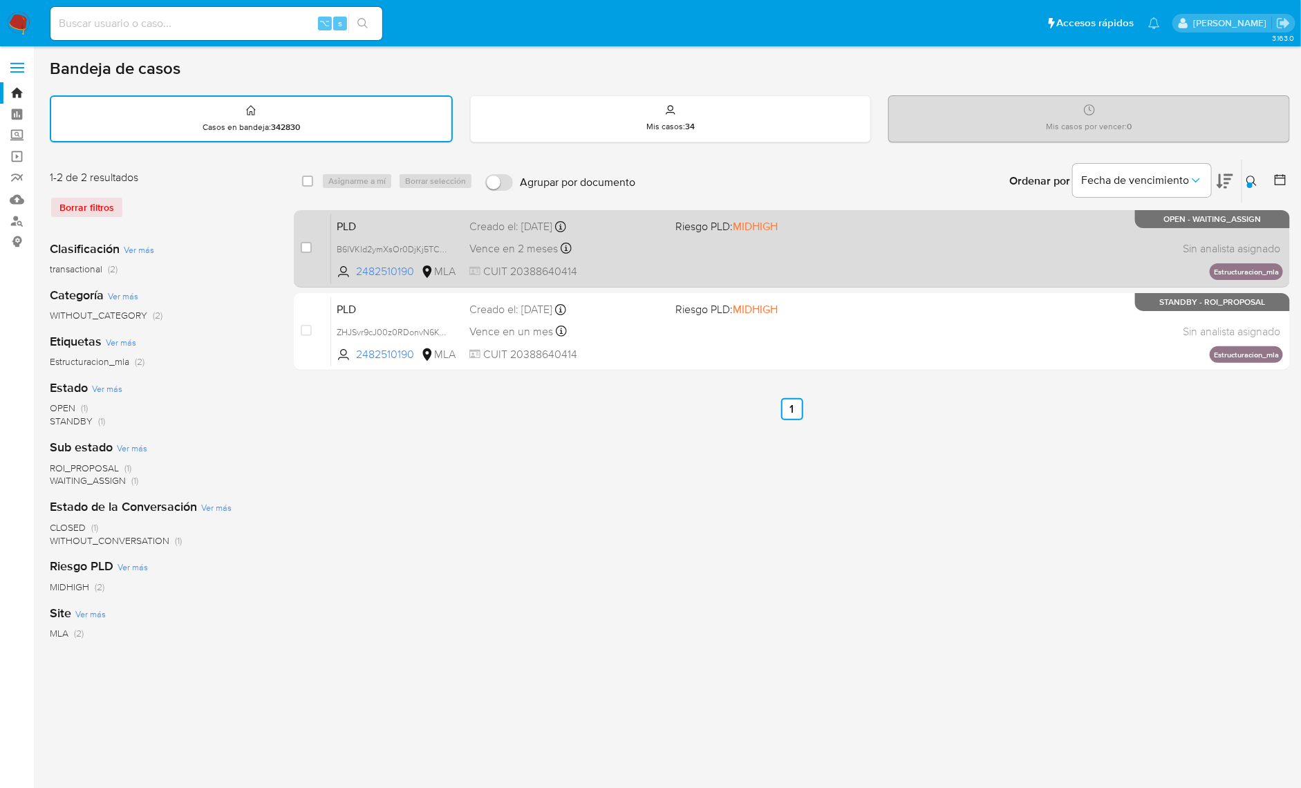
click at [849, 265] on div "PLD B6lVKld2ymXsOr0DjKj5TCSM 2482510190 MLA Riesgo PLD: MIDHIGH Creado el: 12/1…" at bounding box center [807, 249] width 952 height 70
click at [441, 248] on span "B6lVKld2ymXsOr0DjKj5TCSM" at bounding box center [394, 248] width 115 height 15
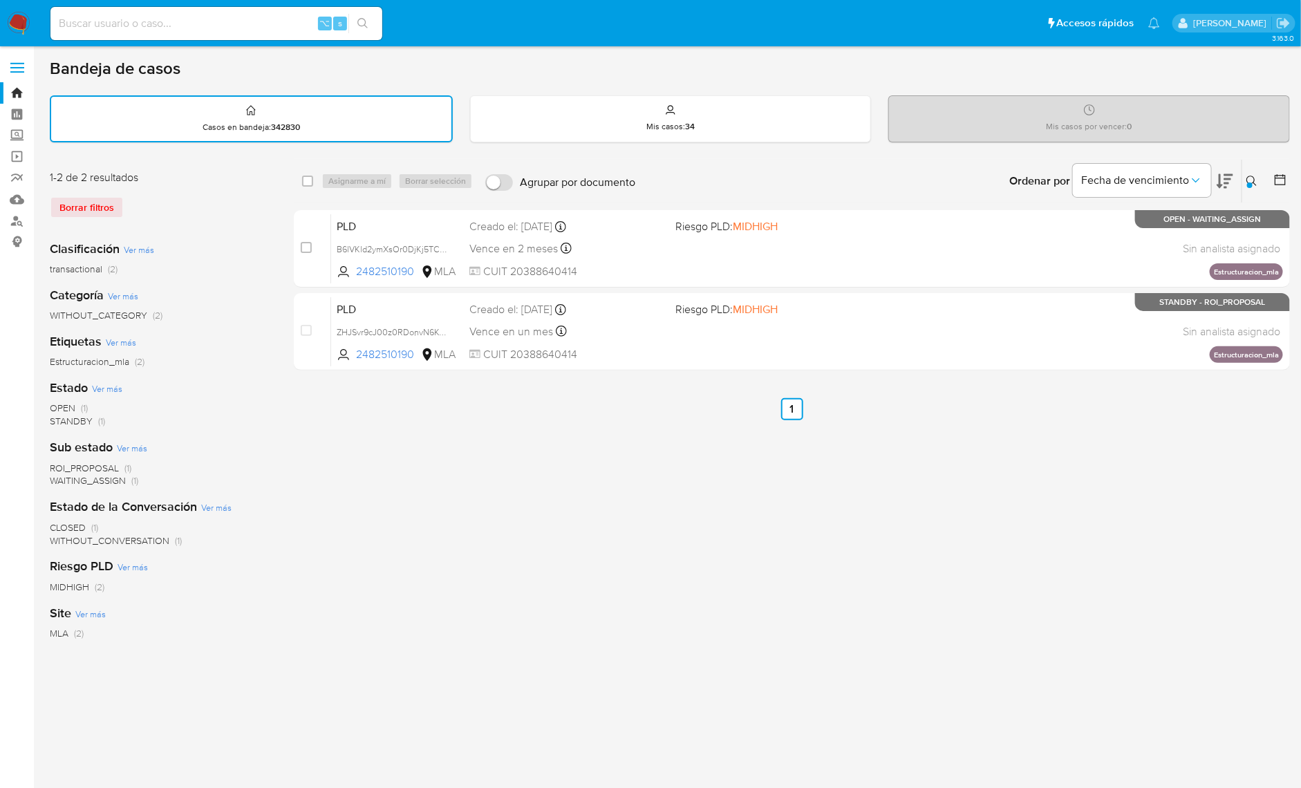
click at [1264, 180] on button at bounding box center [1254, 181] width 23 height 17
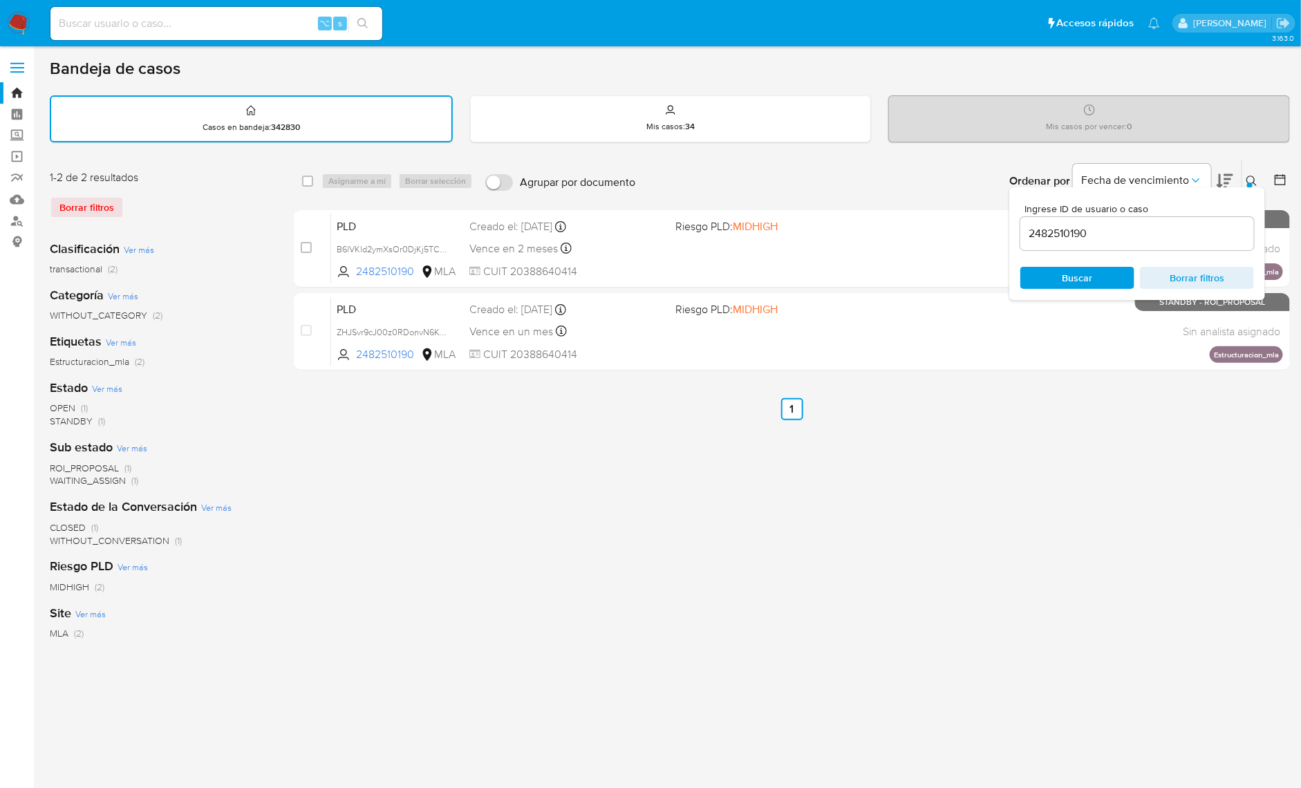
click at [1207, 232] on input "2482510190" at bounding box center [1138, 234] width 234 height 18
type input "386427365"
click at [1254, 178] on icon at bounding box center [1252, 181] width 11 height 11
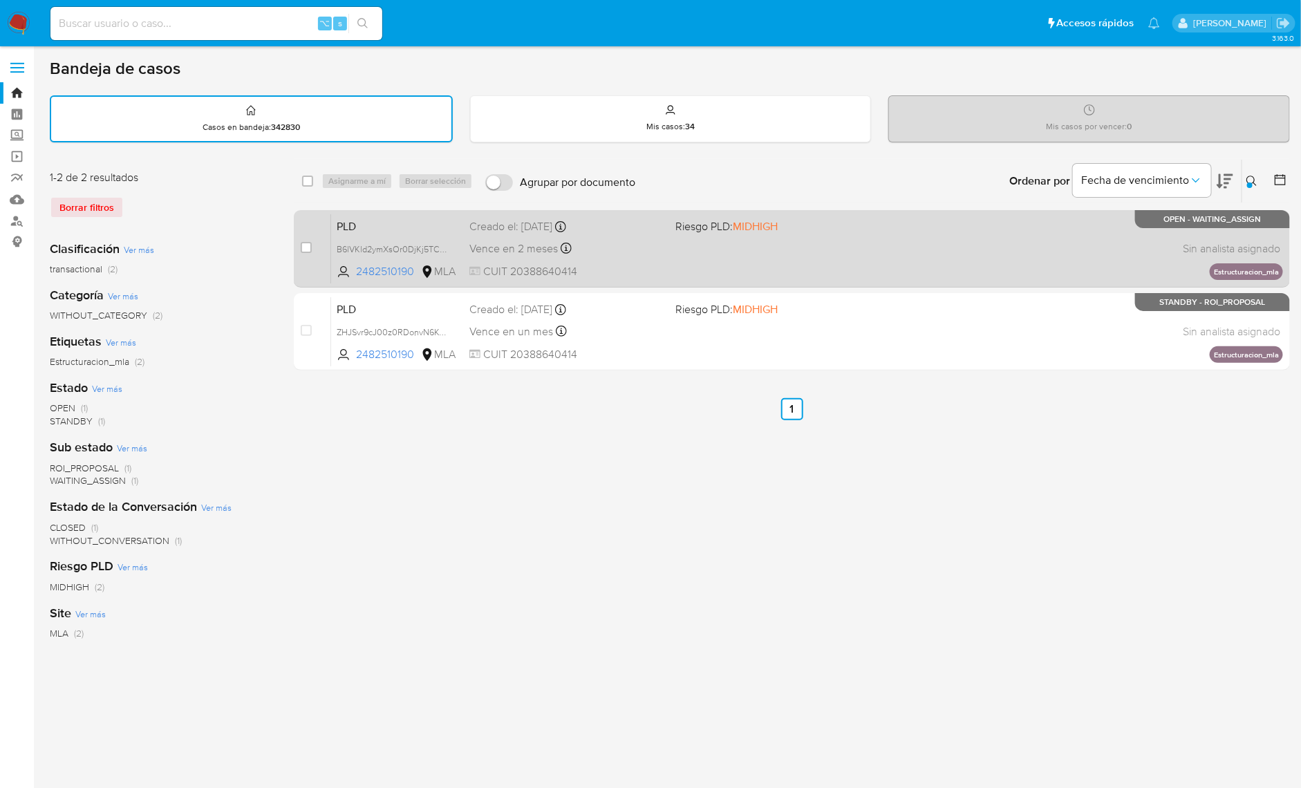
click at [966, 254] on div "PLD B6lVKld2ymXsOr0DjKj5TCSM 2482510190 MLA Riesgo PLD: MIDHIGH Creado el: 12/1…" at bounding box center [807, 249] width 952 height 70
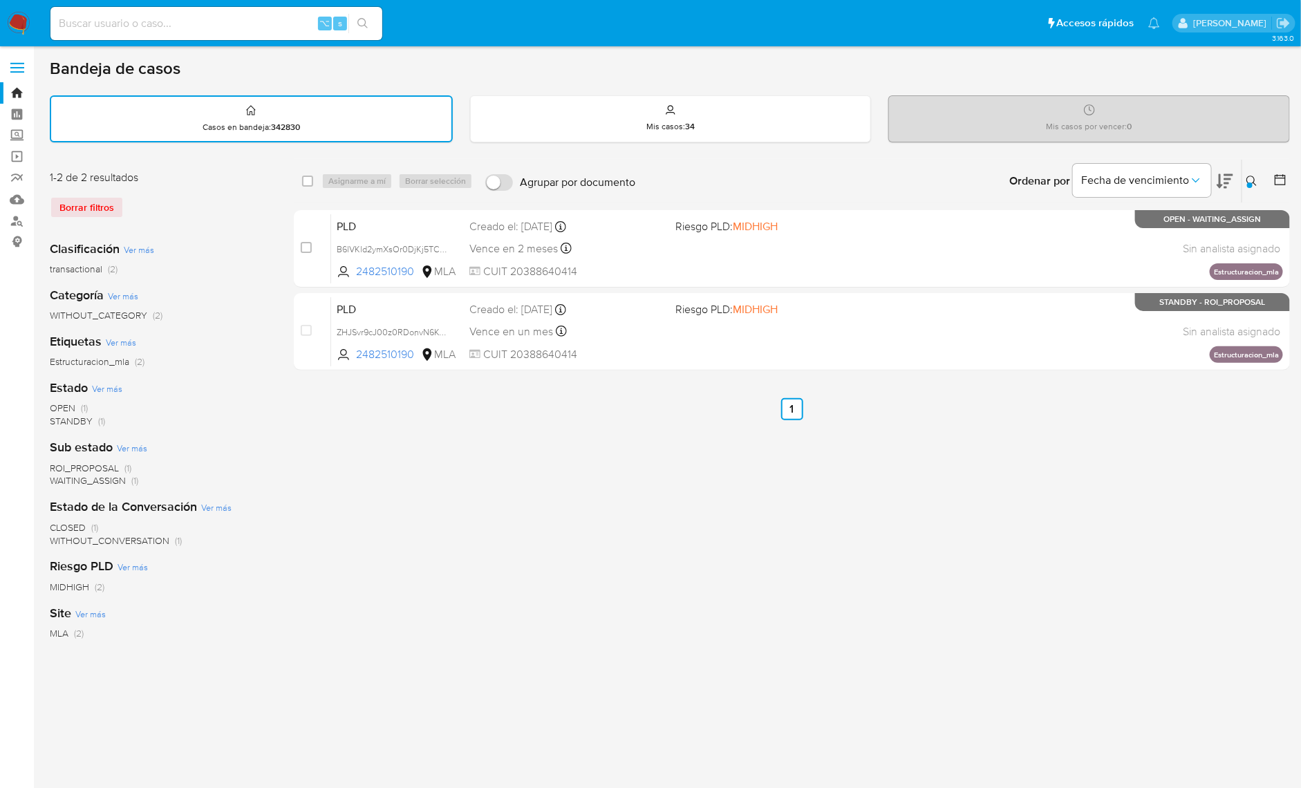
click at [1254, 187] on button at bounding box center [1254, 181] width 23 height 17
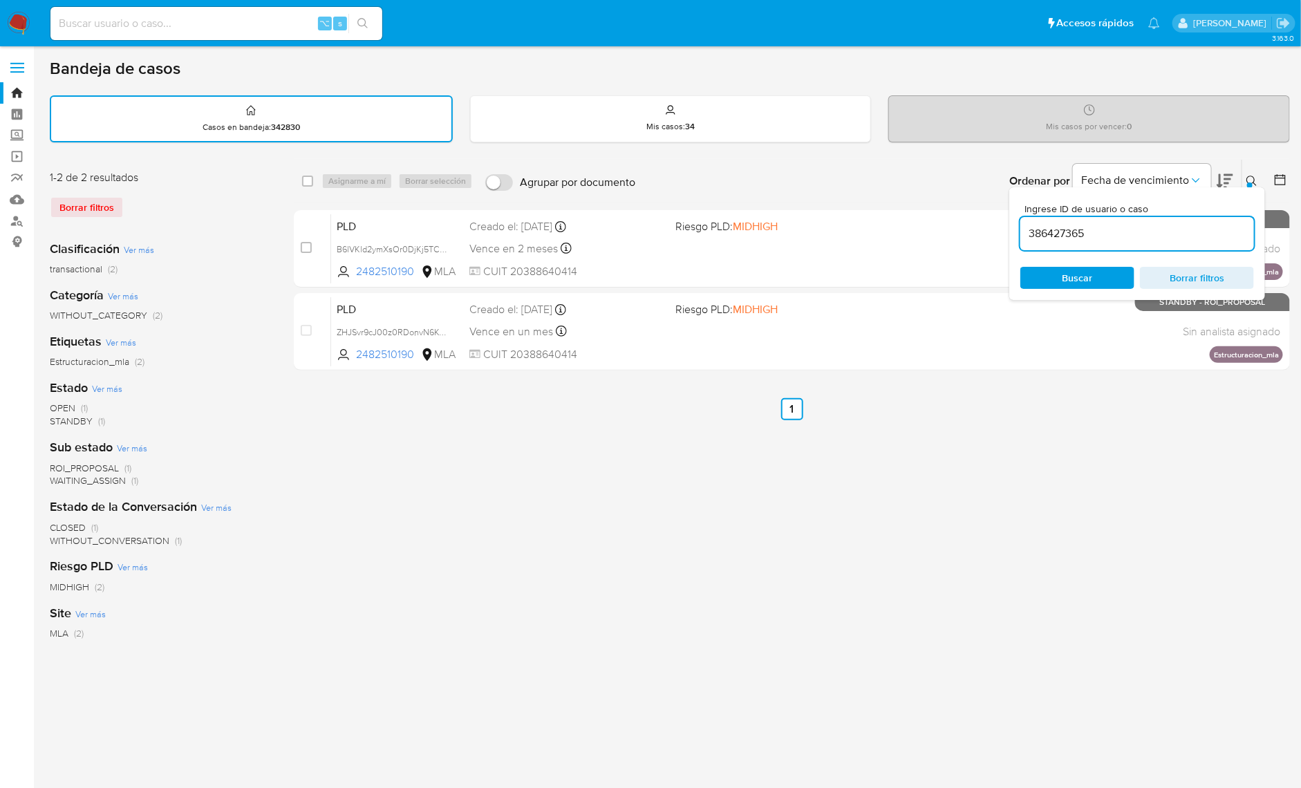
click at [1158, 236] on input "386427365" at bounding box center [1138, 234] width 234 height 18
click at [1259, 165] on div "Ingrese ID de usuario o caso 386427365 Buscar Borrar filtros" at bounding box center [1254, 181] width 24 height 43
click at [1257, 176] on icon at bounding box center [1252, 181] width 11 height 11
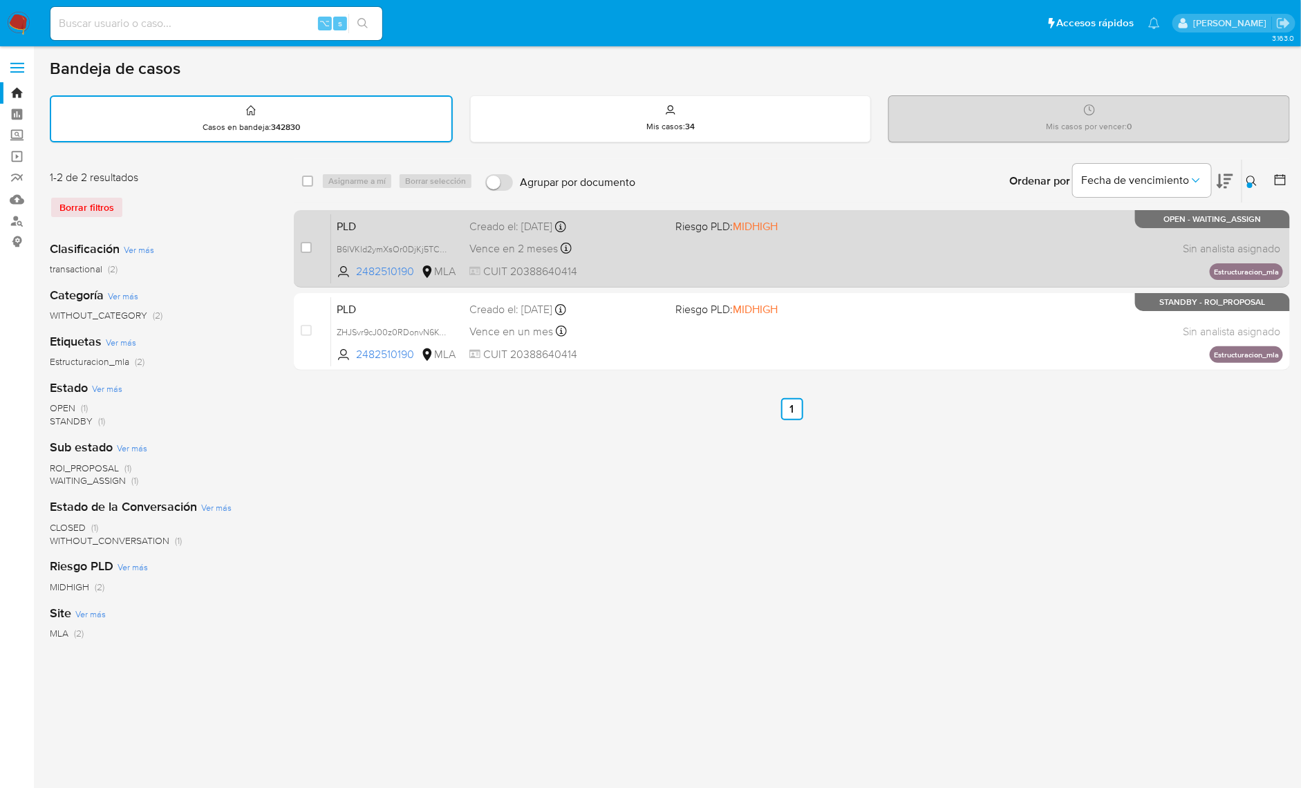
click at [1027, 250] on div "PLD B6lVKld2ymXsOr0DjKj5TCSM 2482510190 MLA Riesgo PLD: MIDHIGH Creado el: 12/1…" at bounding box center [807, 249] width 952 height 70
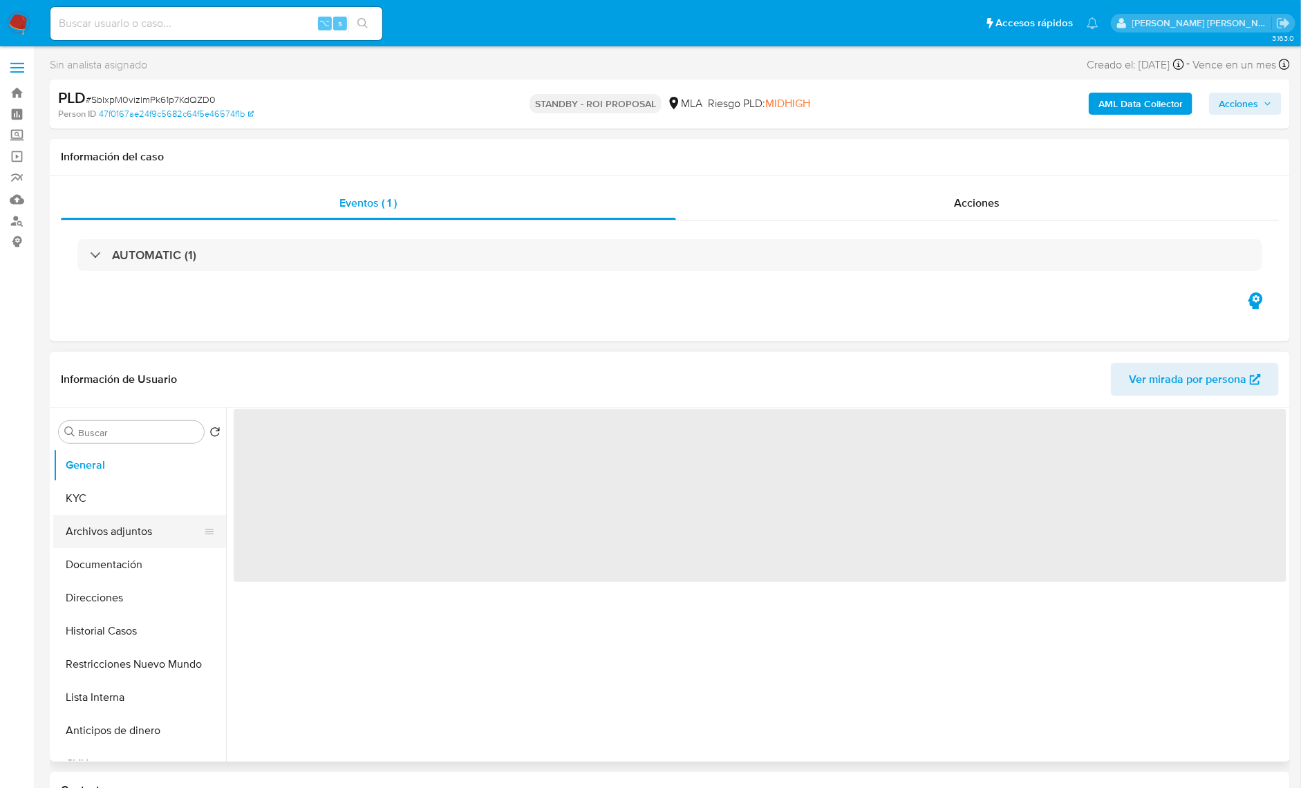
click at [164, 524] on button "Archivos adjuntos" at bounding box center [134, 531] width 162 height 33
select select "10"
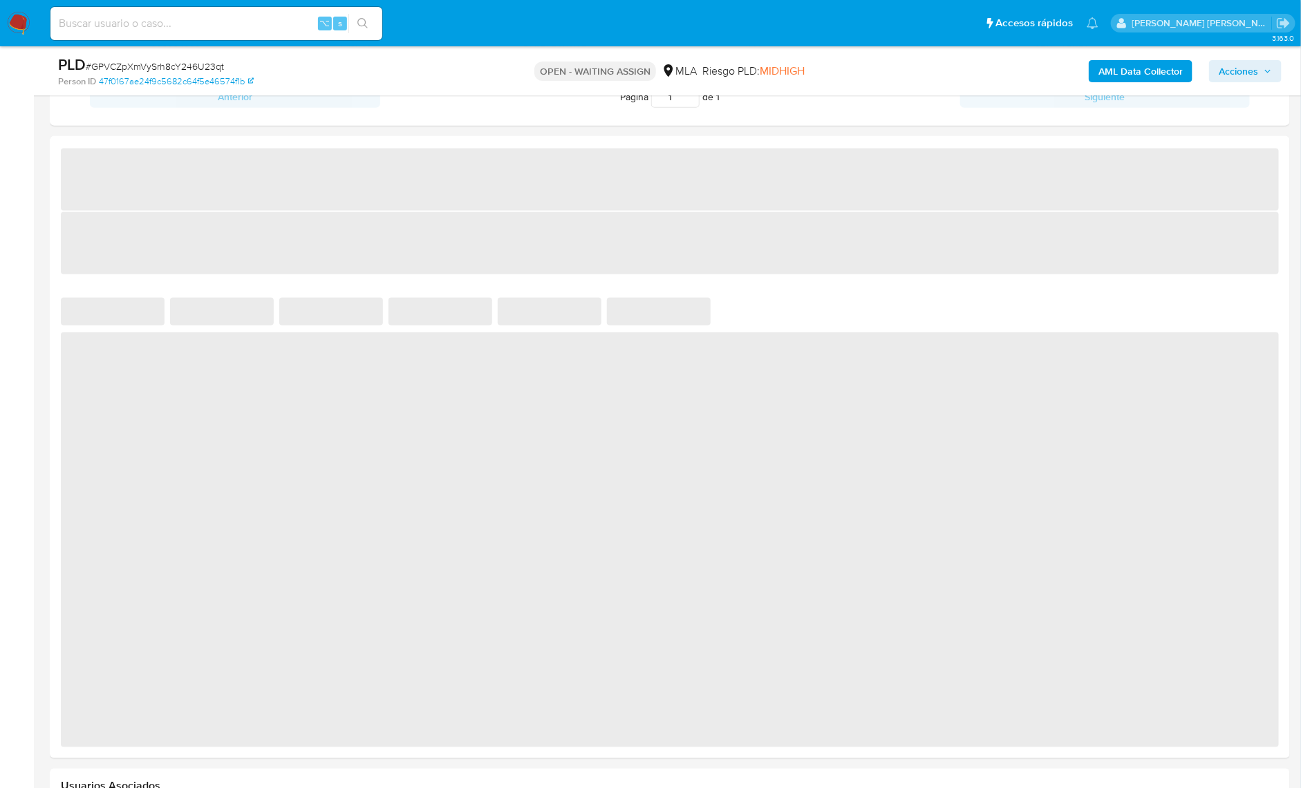
select select "10"
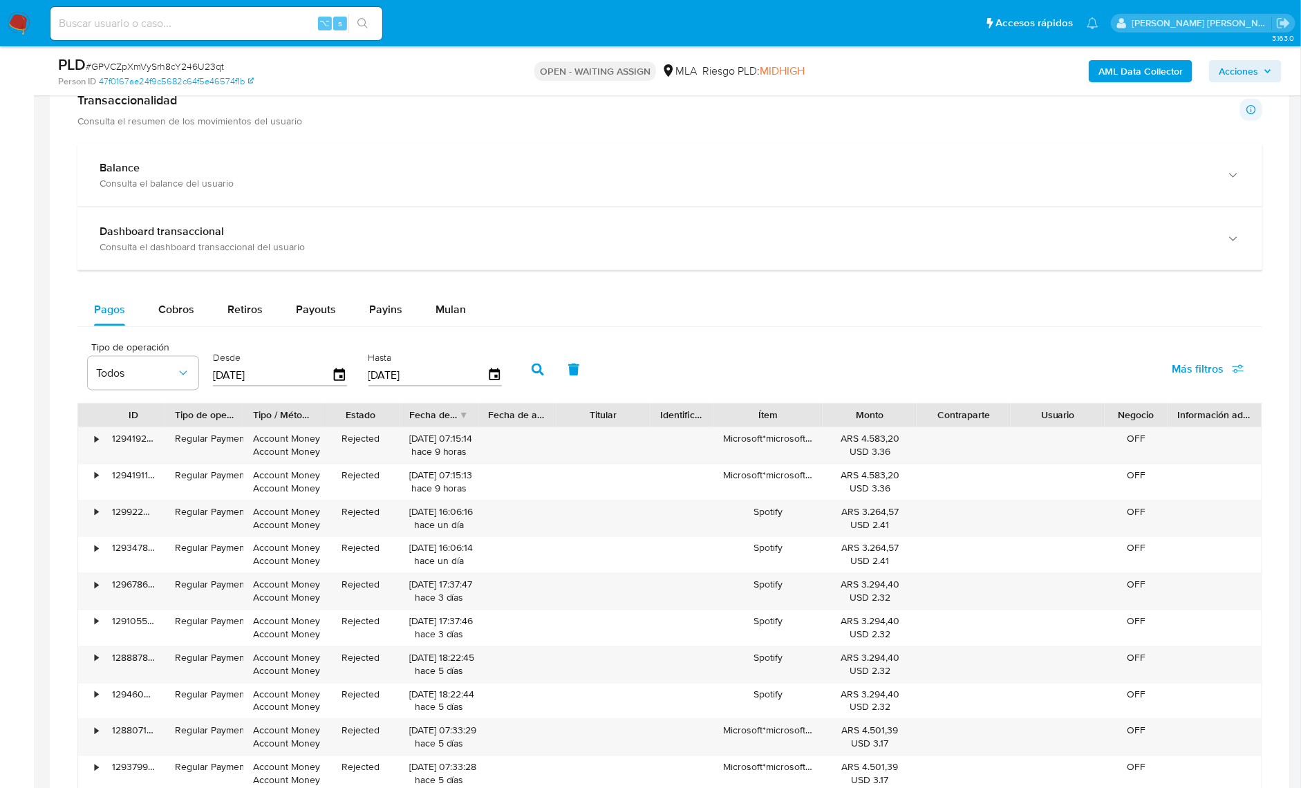
scroll to position [912, 0]
click at [477, 321] on button "Mulan" at bounding box center [451, 307] width 64 height 33
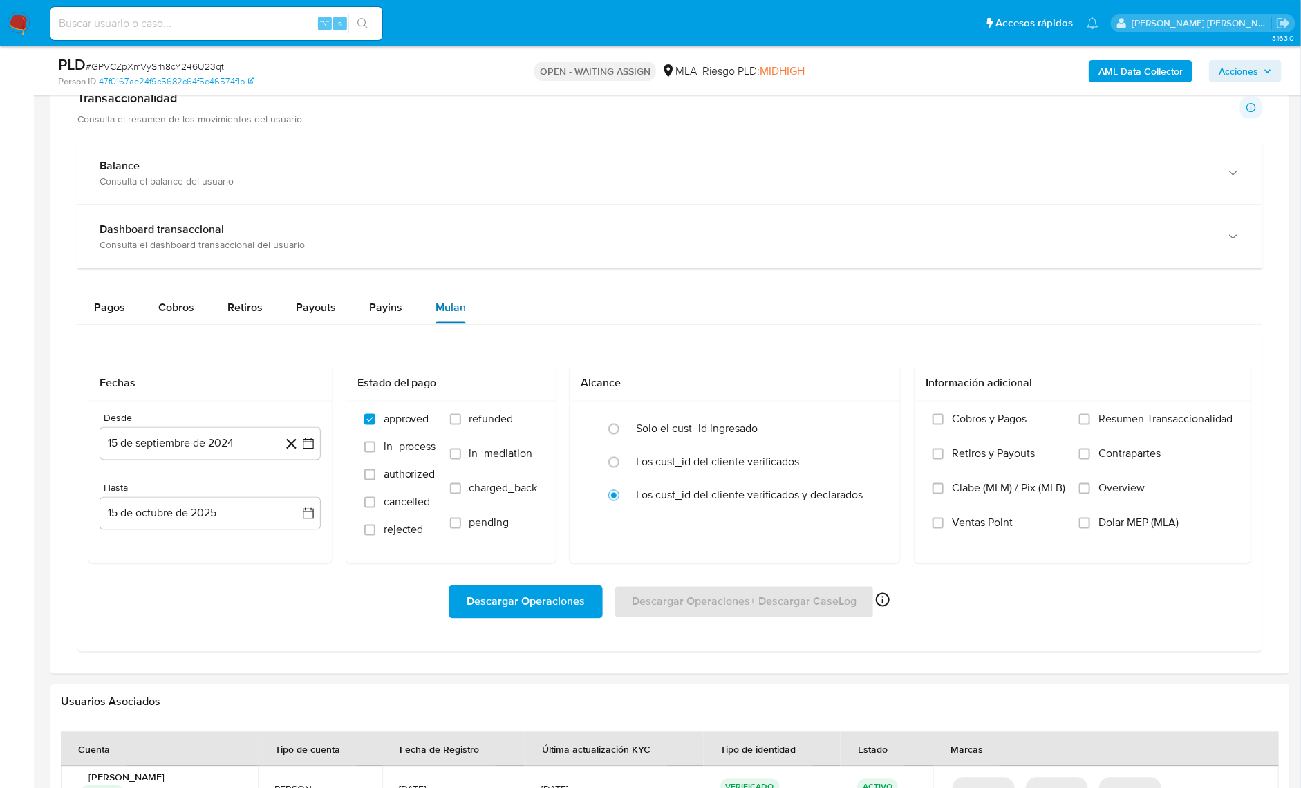
click at [470, 313] on button "Mulan" at bounding box center [451, 307] width 64 height 33
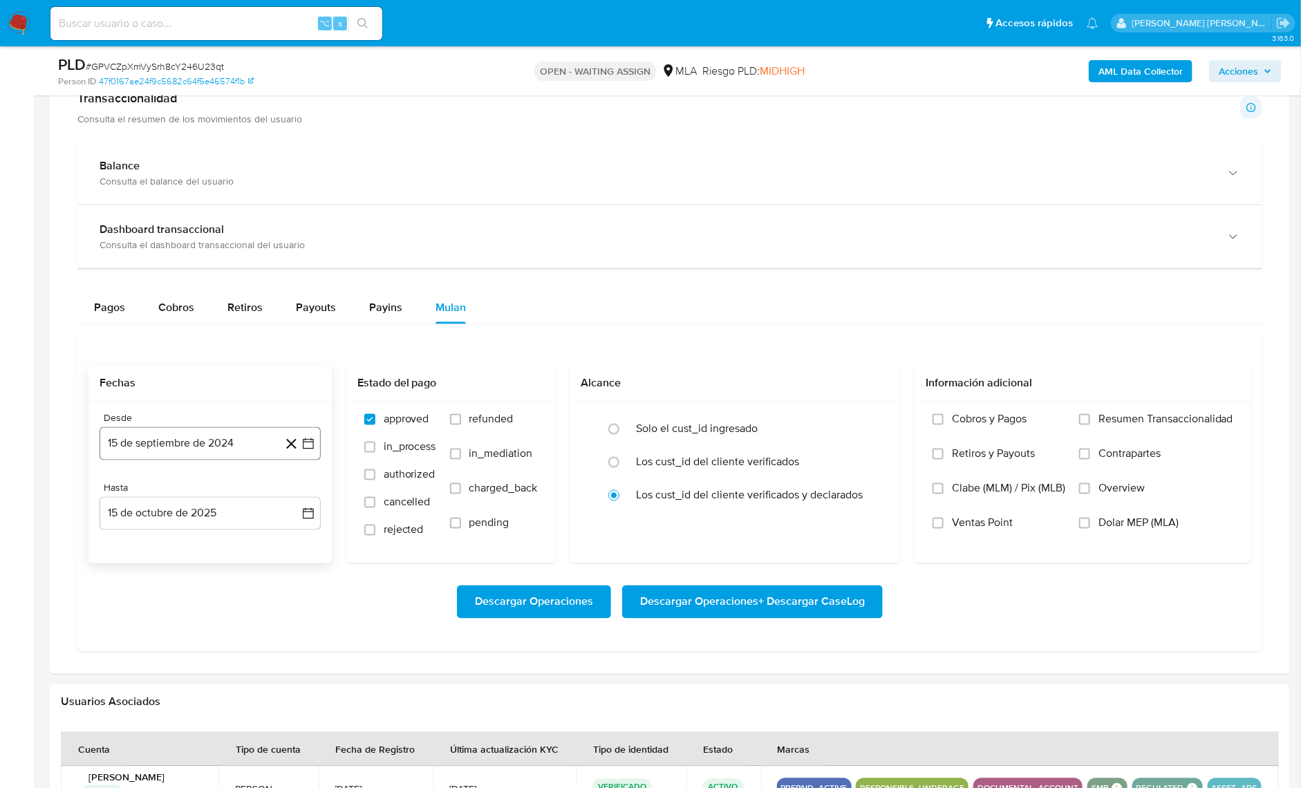
click at [167, 445] on button "15 de septiembre de 2024" at bounding box center [210, 443] width 221 height 33
click at [201, 490] on span "septiembre 2024" at bounding box center [203, 494] width 84 height 14
click at [288, 489] on icon "Año siguiente" at bounding box center [293, 493] width 17 height 17
click at [224, 574] on button "may" at bounding box center [208, 583] width 39 height 22
click at [208, 546] on button "1" at bounding box center [210, 545] width 22 height 22
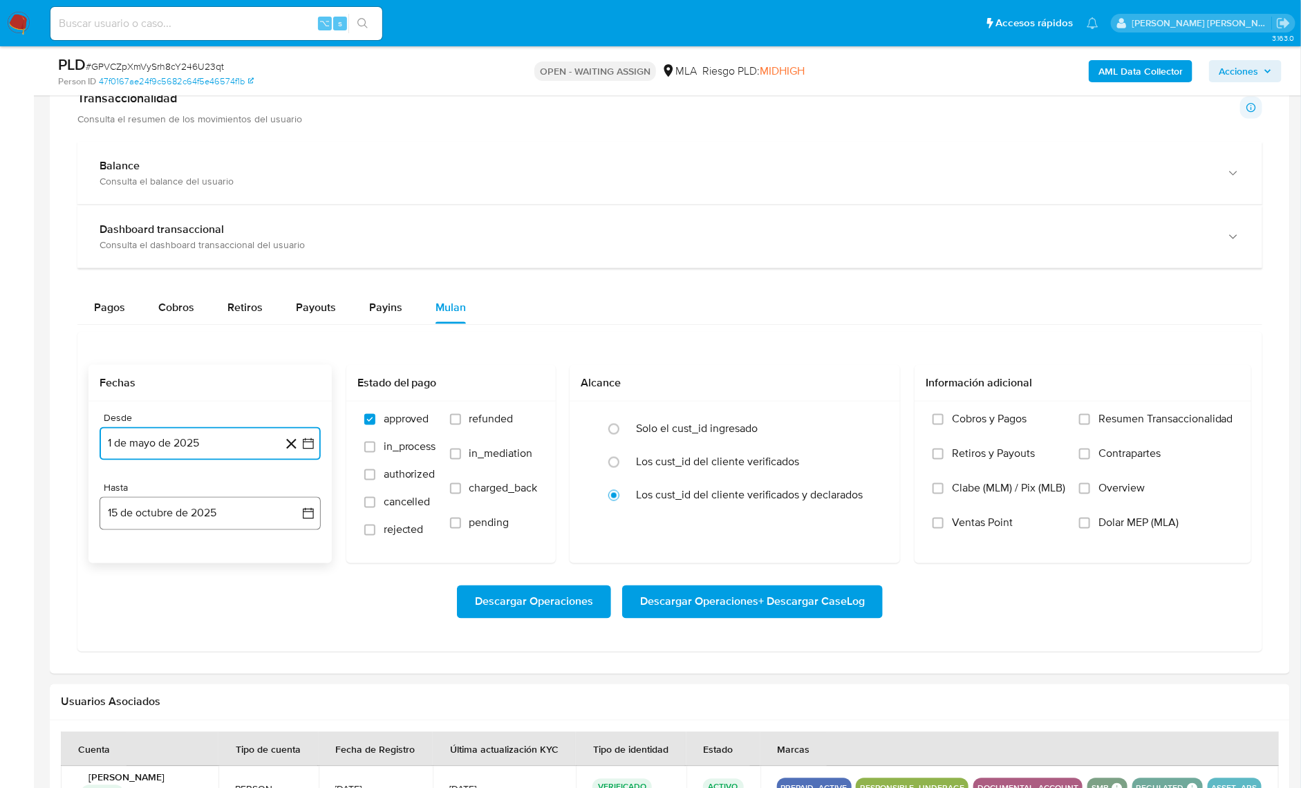
click at [252, 516] on button "15 de octubre de 2025" at bounding box center [210, 513] width 221 height 33
click at [118, 561] on icon "Mes anterior" at bounding box center [124, 563] width 17 height 17
click at [148, 719] on button "30" at bounding box center [155, 725] width 22 height 22
click at [1125, 522] on span "Dolar MEP (MLA)" at bounding box center [1139, 524] width 80 height 14
click at [1091, 522] on input "Dolar MEP (MLA)" at bounding box center [1084, 523] width 11 height 11
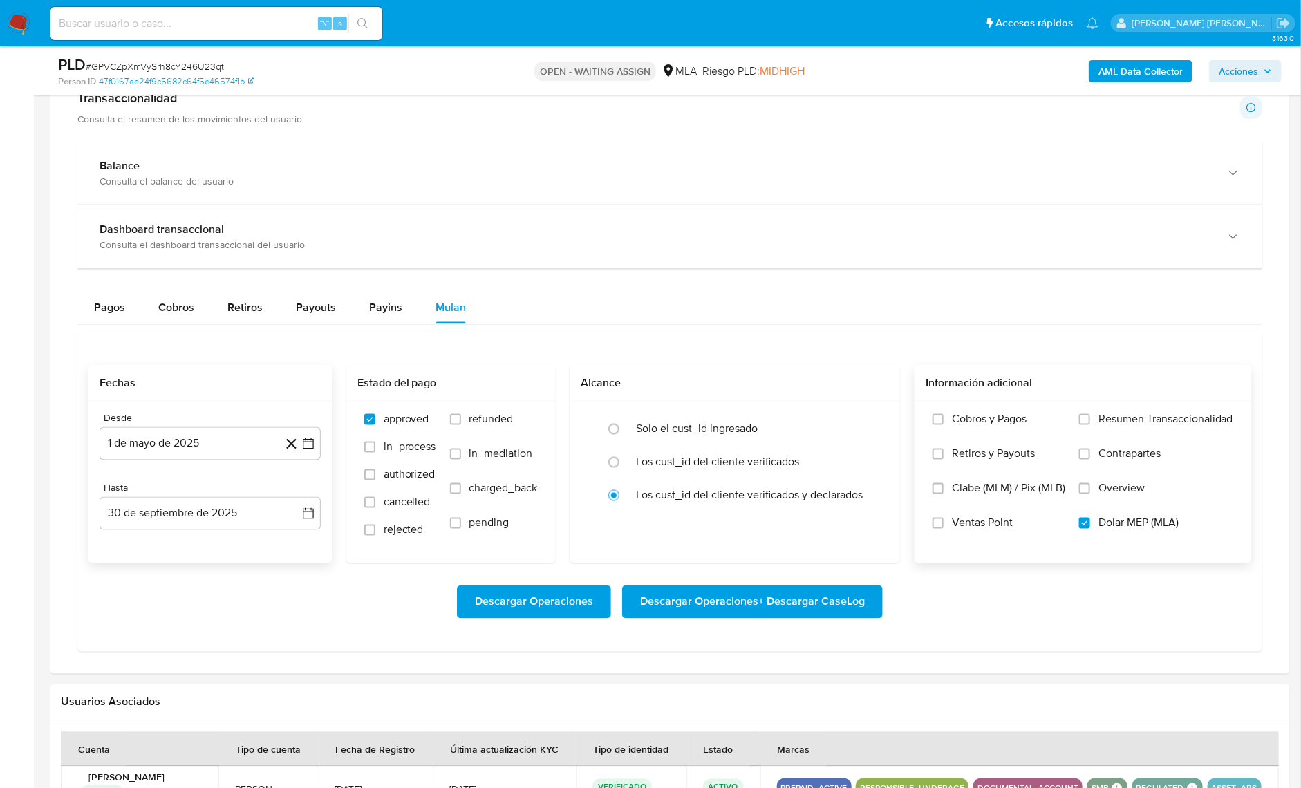
click at [741, 603] on span "Descargar Operaciones + Descargar CaseLog" at bounding box center [752, 602] width 225 height 30
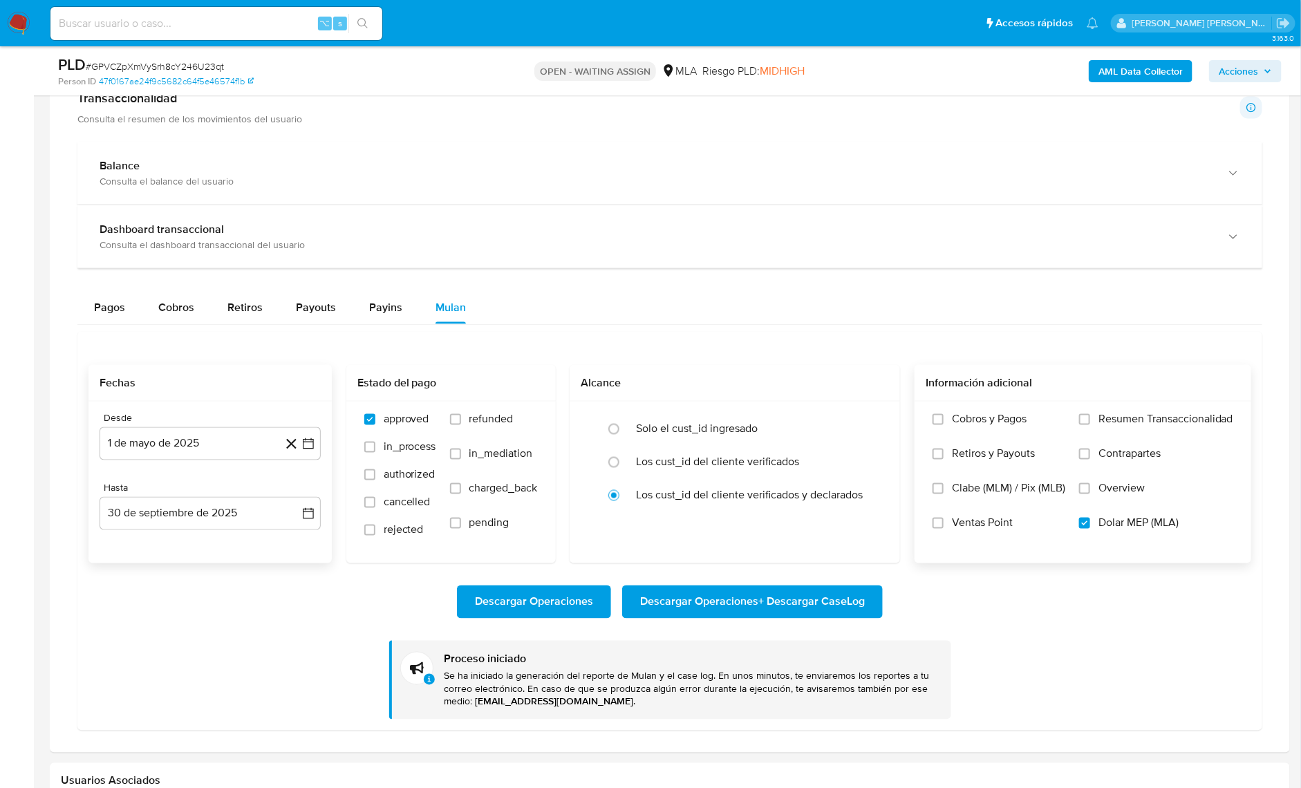
click at [1046, 592] on div "Descargar Operaciones Descargar Operaciones + Descargar CaseLog" at bounding box center [670, 602] width 1163 height 33
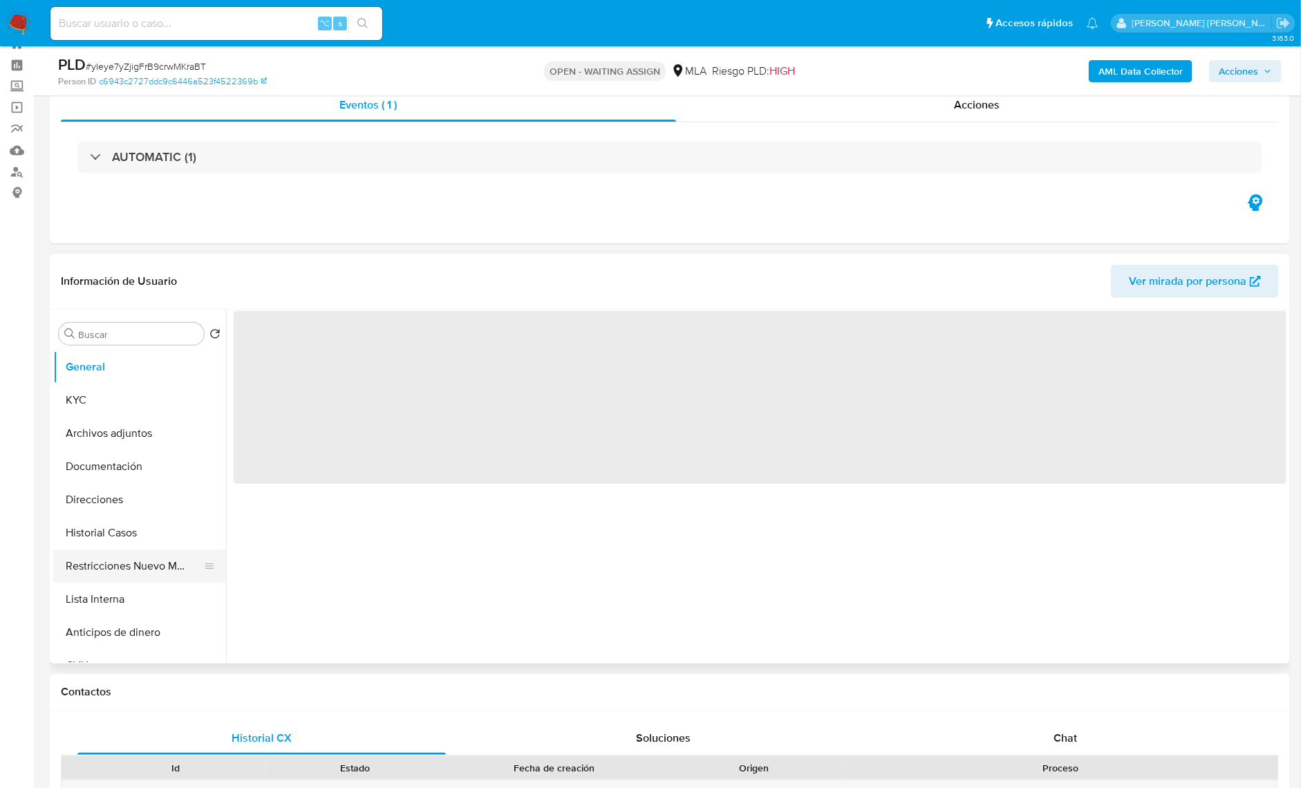
scroll to position [146, 0]
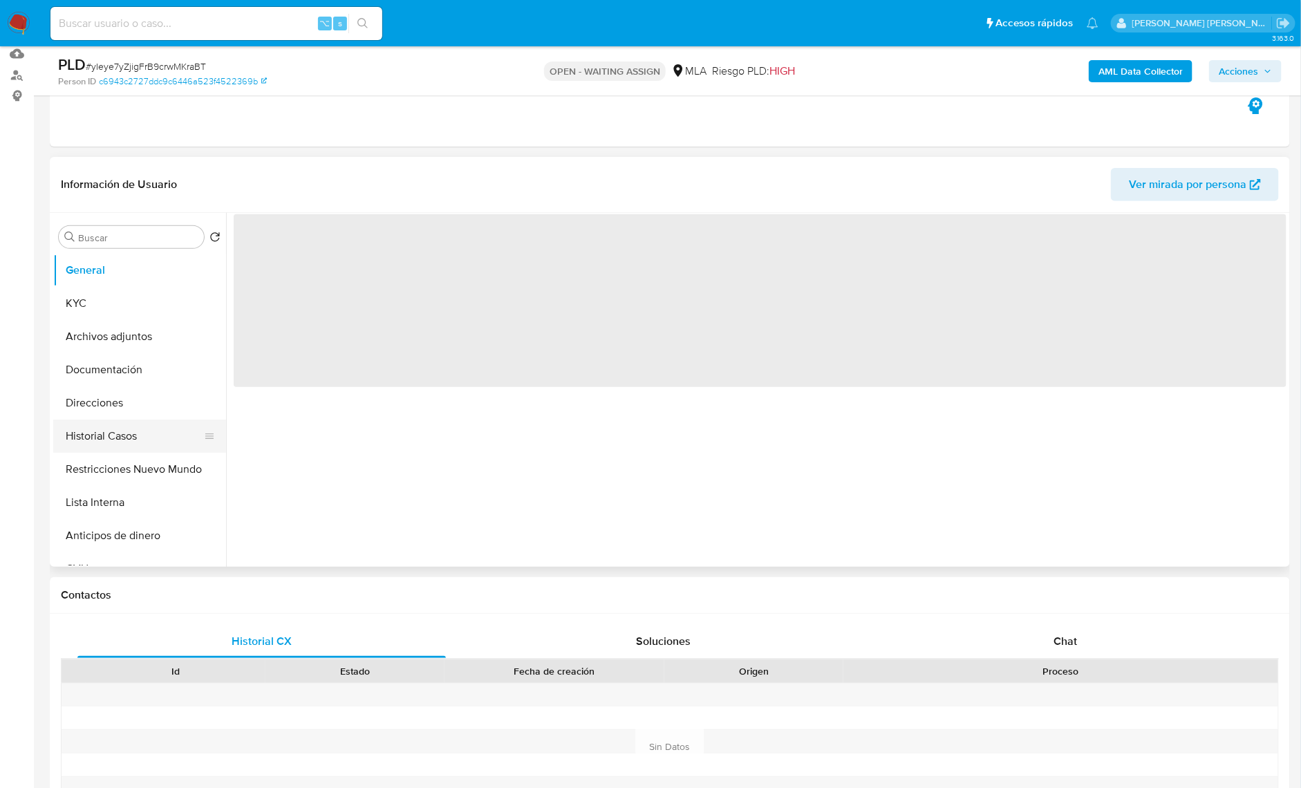
click at [121, 438] on button "Historial Casos" at bounding box center [134, 436] width 162 height 33
select select "10"
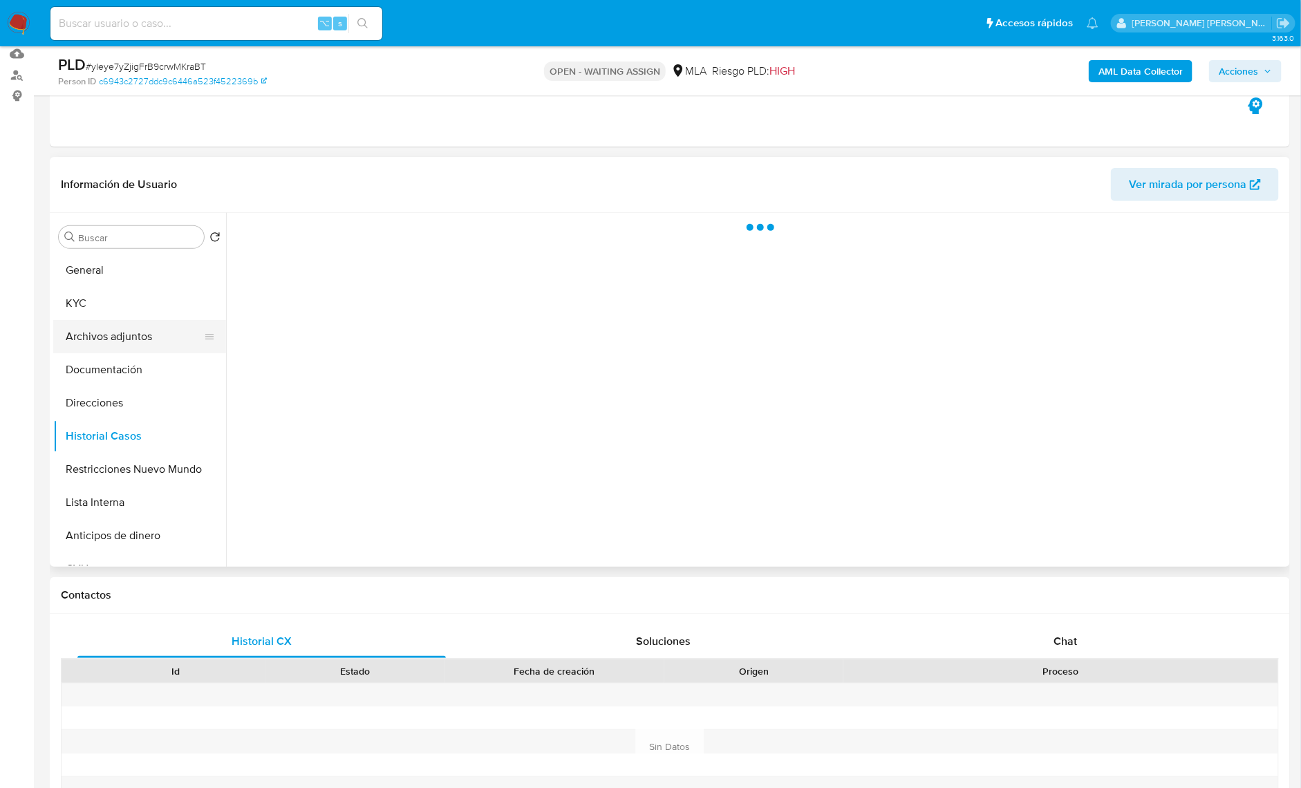
click at [127, 340] on button "Archivos adjuntos" at bounding box center [134, 336] width 162 height 33
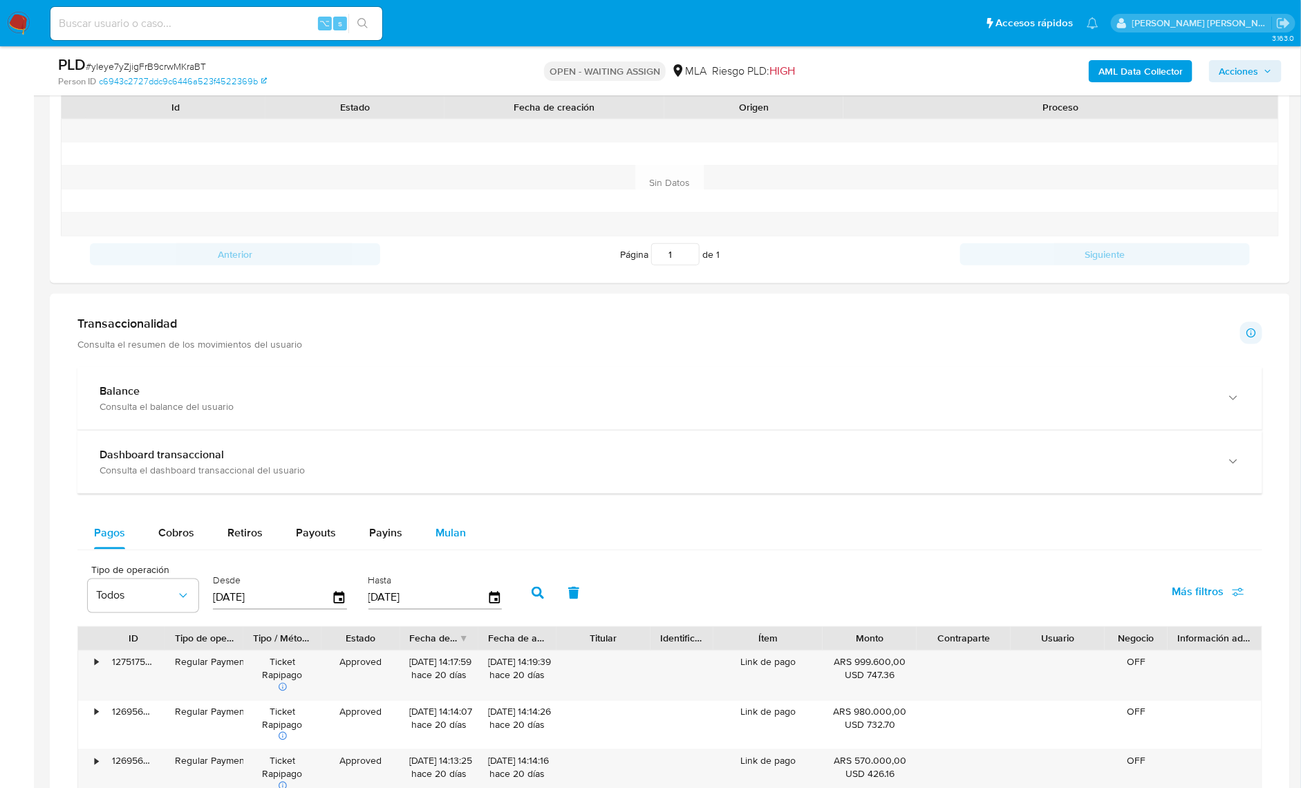
click at [429, 523] on button "Mulan" at bounding box center [451, 533] width 64 height 33
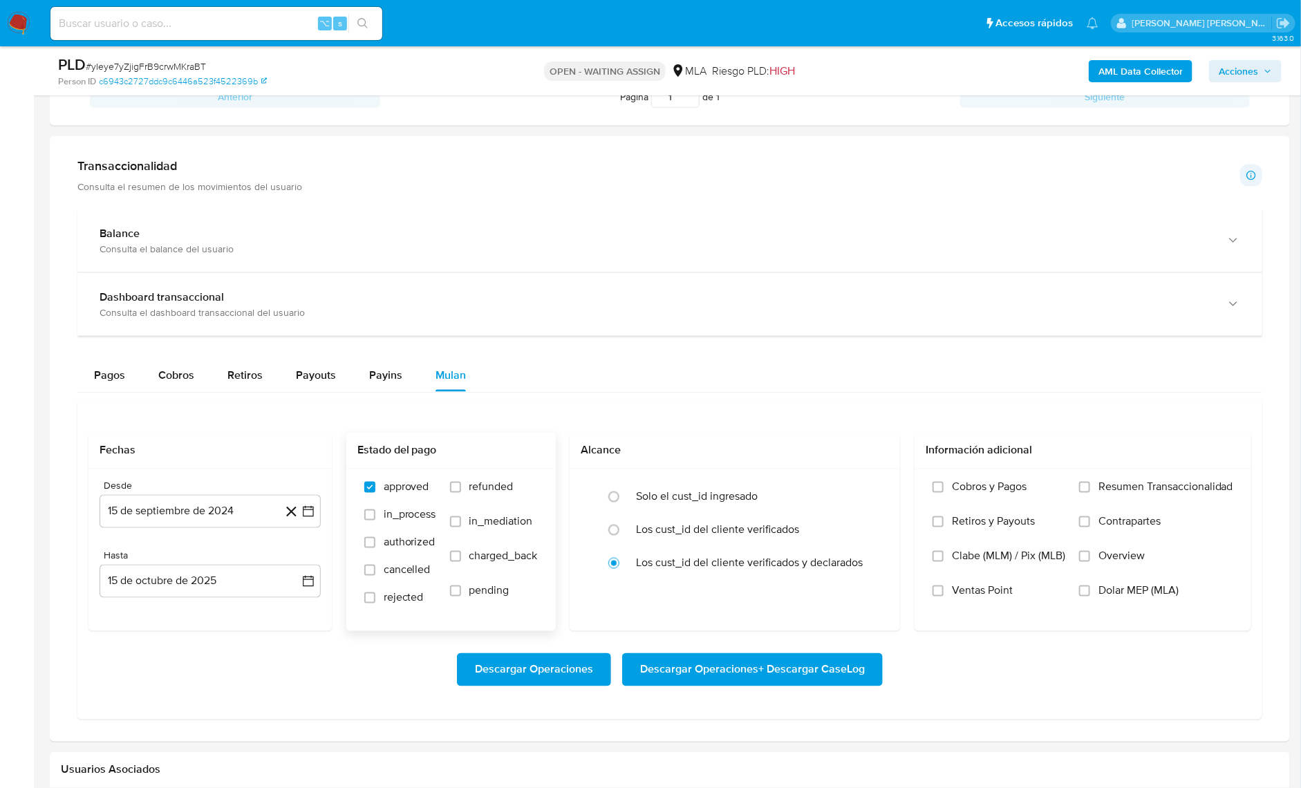
scroll to position [873, 0]
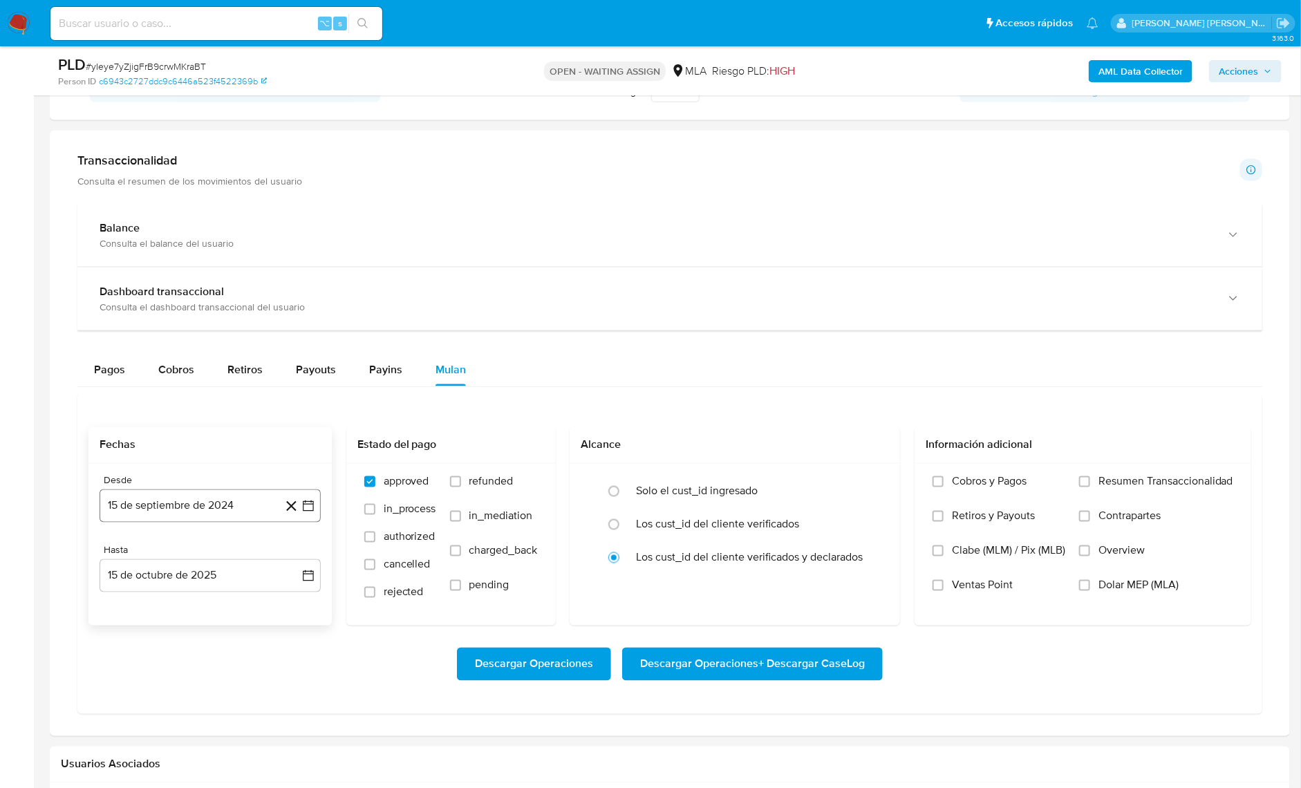
click at [214, 516] on button "15 de septiembre de 2024" at bounding box center [210, 506] width 221 height 33
click at [214, 549] on span "septiembre 2024" at bounding box center [203, 556] width 84 height 14
click at [288, 553] on icon "Año siguiente" at bounding box center [293, 556] width 17 height 17
click at [210, 656] on tr "ene feb mar abr may jun [DATE] ago sep oct nov dic" at bounding box center [209, 664] width 158 height 138
click at [212, 647] on span "may" at bounding box center [209, 645] width 18 height 11
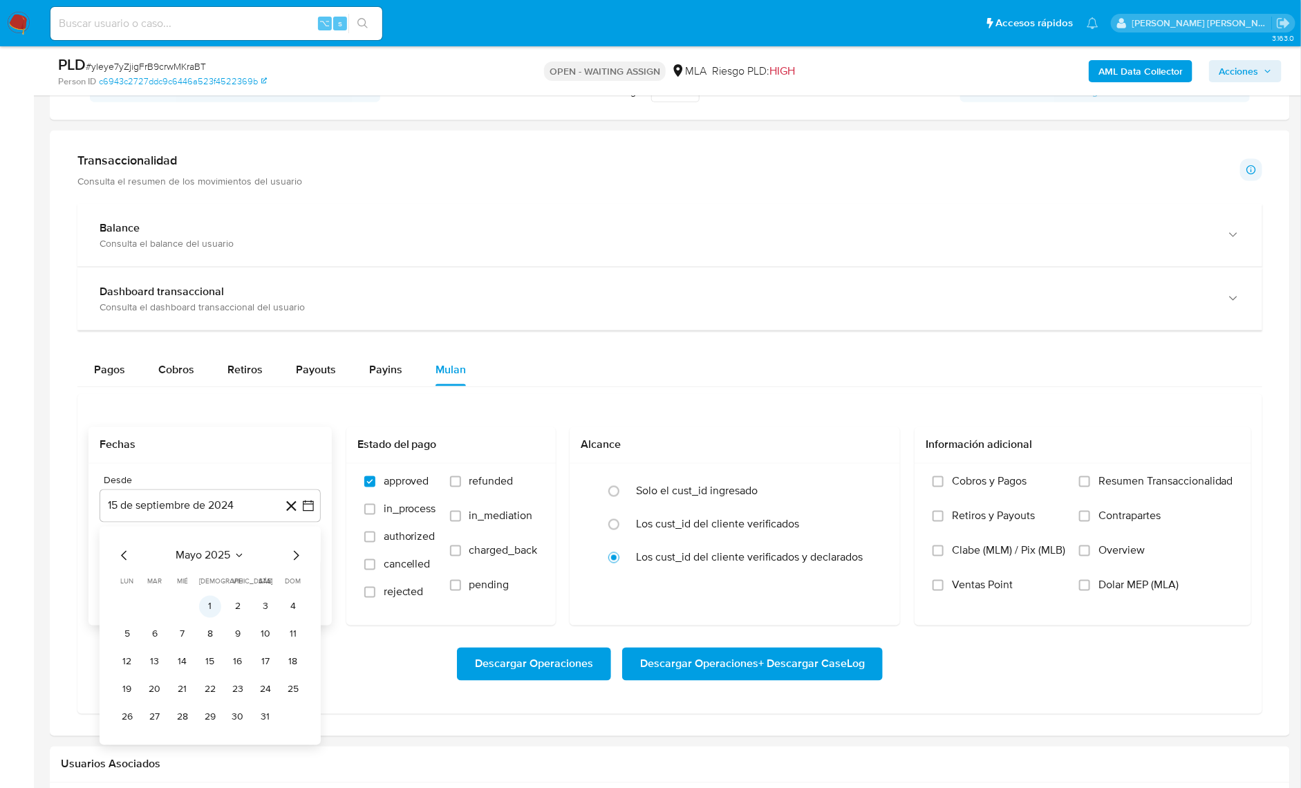
click at [212, 604] on button "1" at bounding box center [210, 607] width 22 height 22
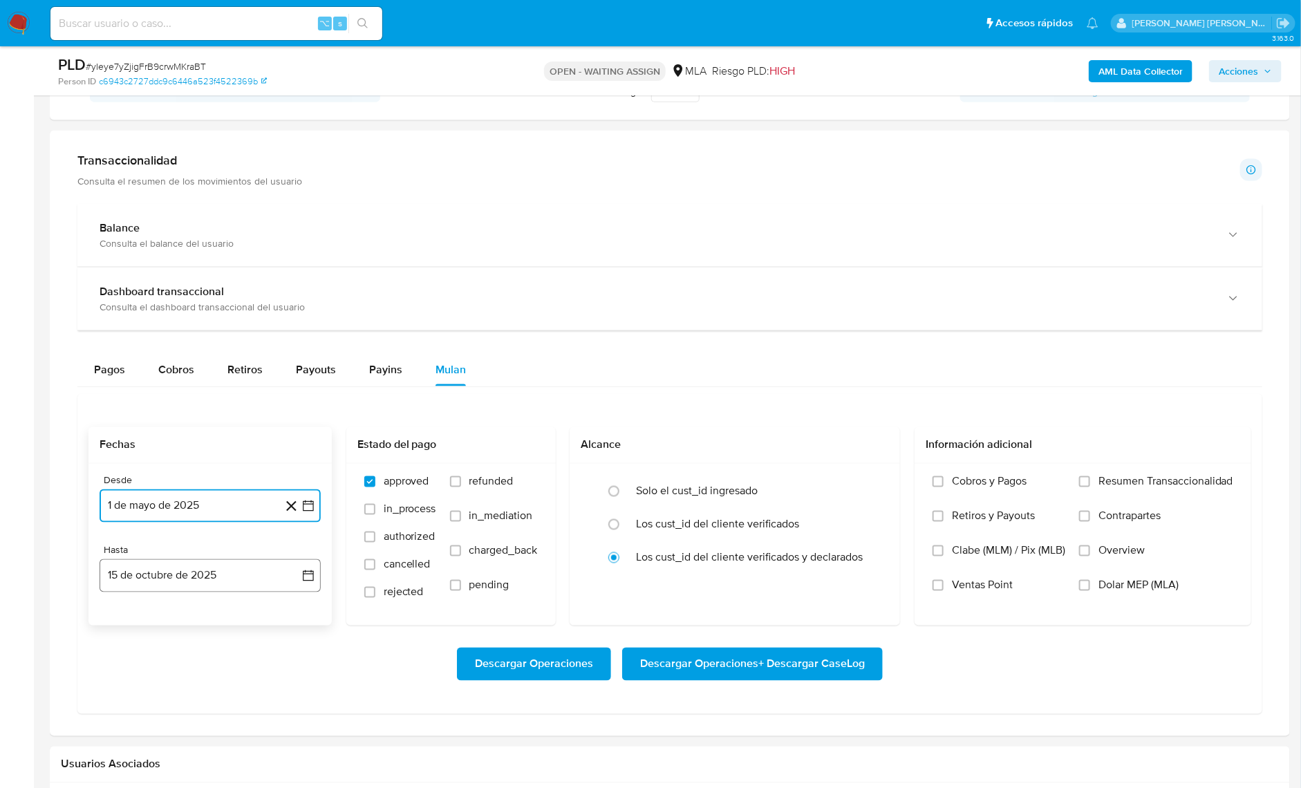
click at [213, 584] on button "15 de octubre de 2025" at bounding box center [210, 575] width 221 height 33
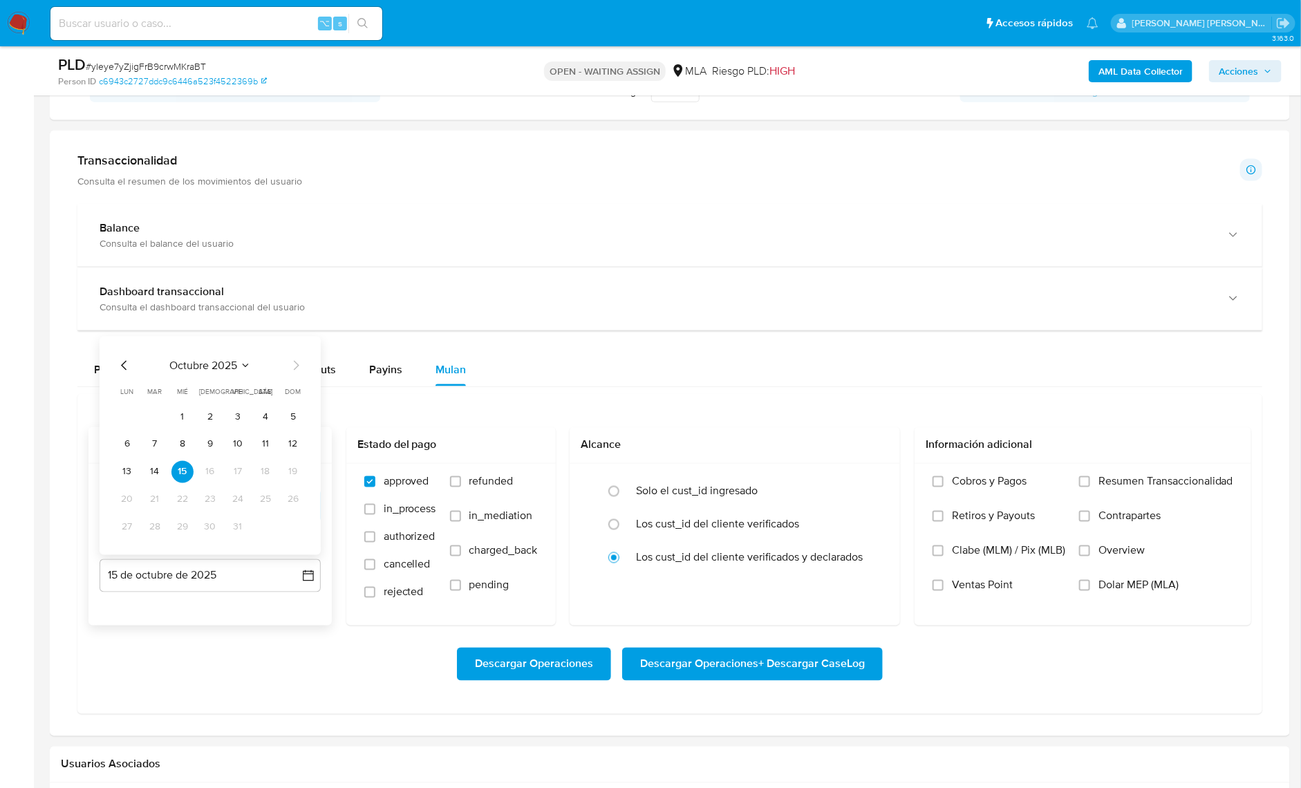
click at [121, 358] on icon "Mes anterior" at bounding box center [124, 366] width 17 height 17
click at [162, 525] on button "30" at bounding box center [155, 528] width 22 height 22
drag, startPoint x: 1119, startPoint y: 577, endPoint x: 1072, endPoint y: 601, distance: 52.9
click at [1119, 579] on span "Dolar MEP (MLA)" at bounding box center [1139, 586] width 80 height 14
click at [1091, 580] on input "Dolar MEP (MLA)" at bounding box center [1084, 585] width 11 height 11
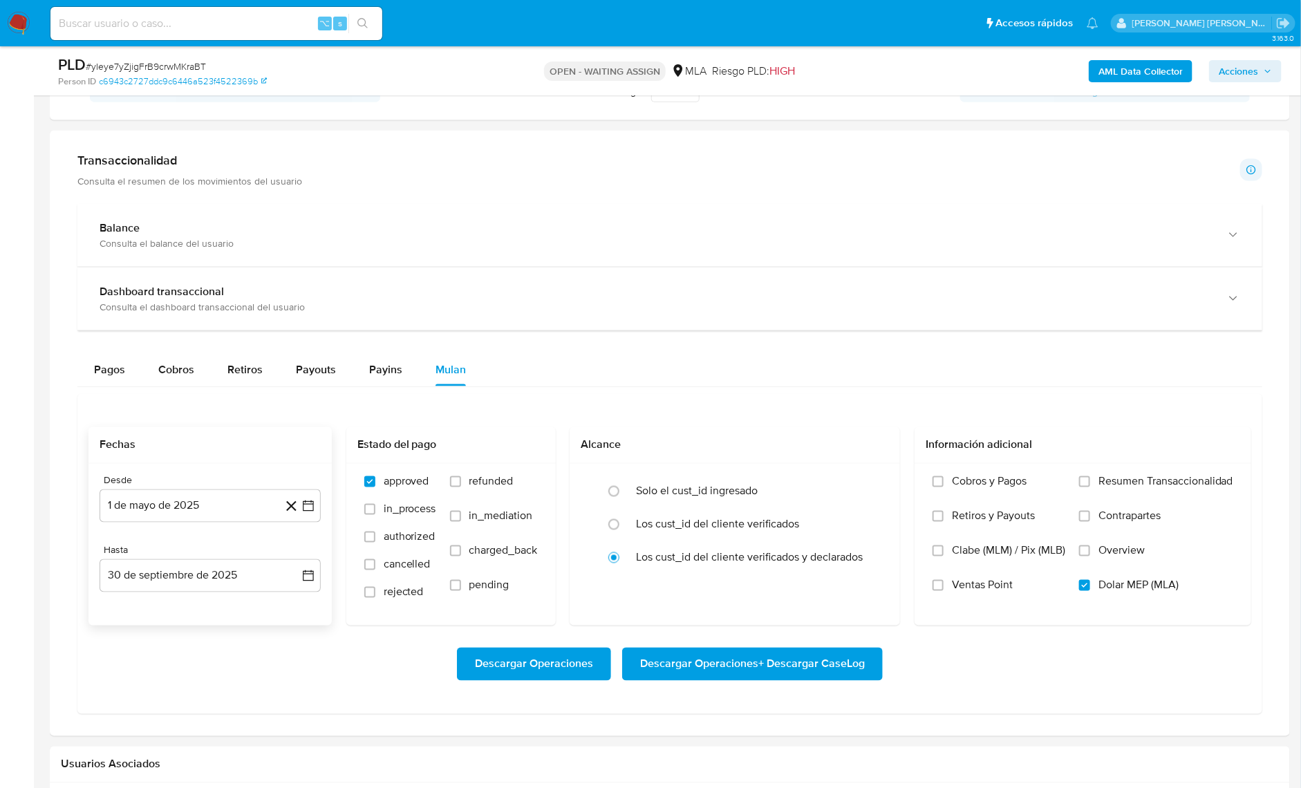
click at [795, 662] on span "Descargar Operaciones + Descargar CaseLog" at bounding box center [752, 664] width 225 height 30
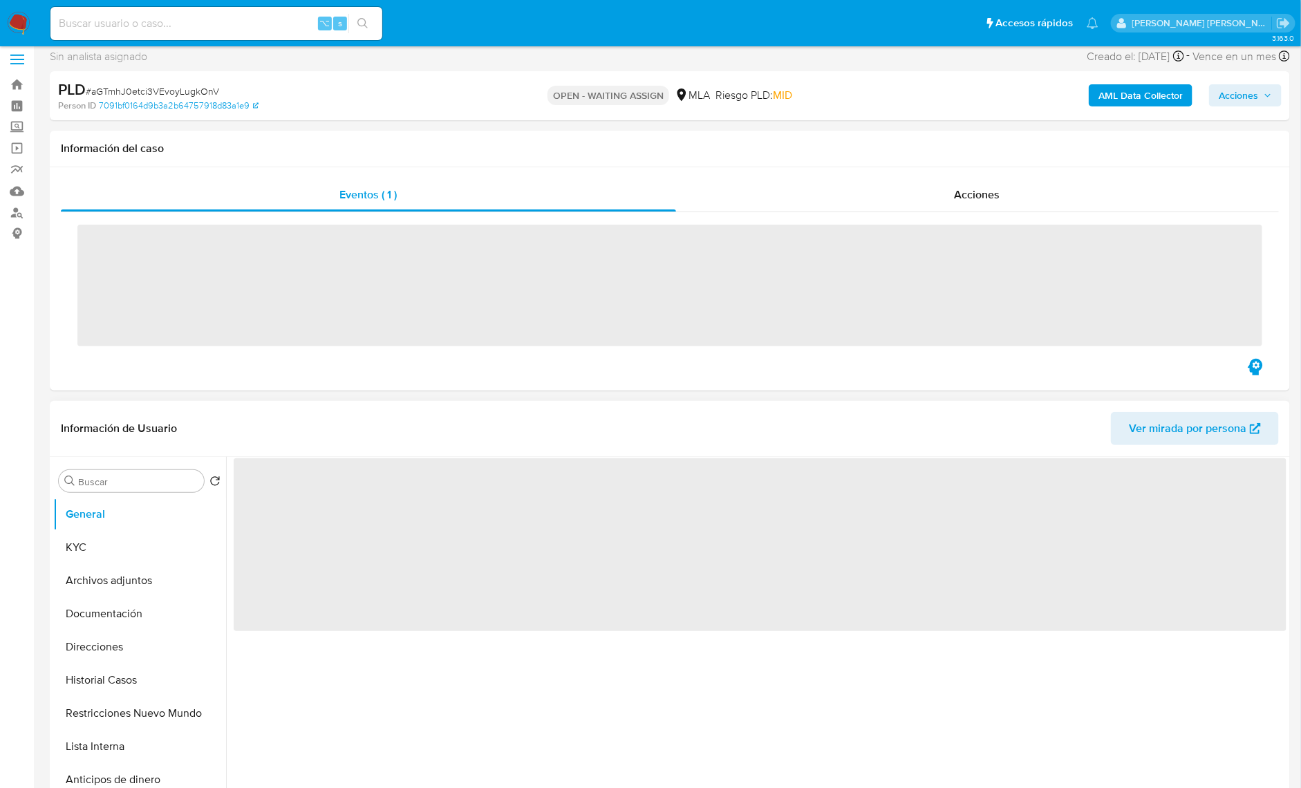
scroll to position [129, 0]
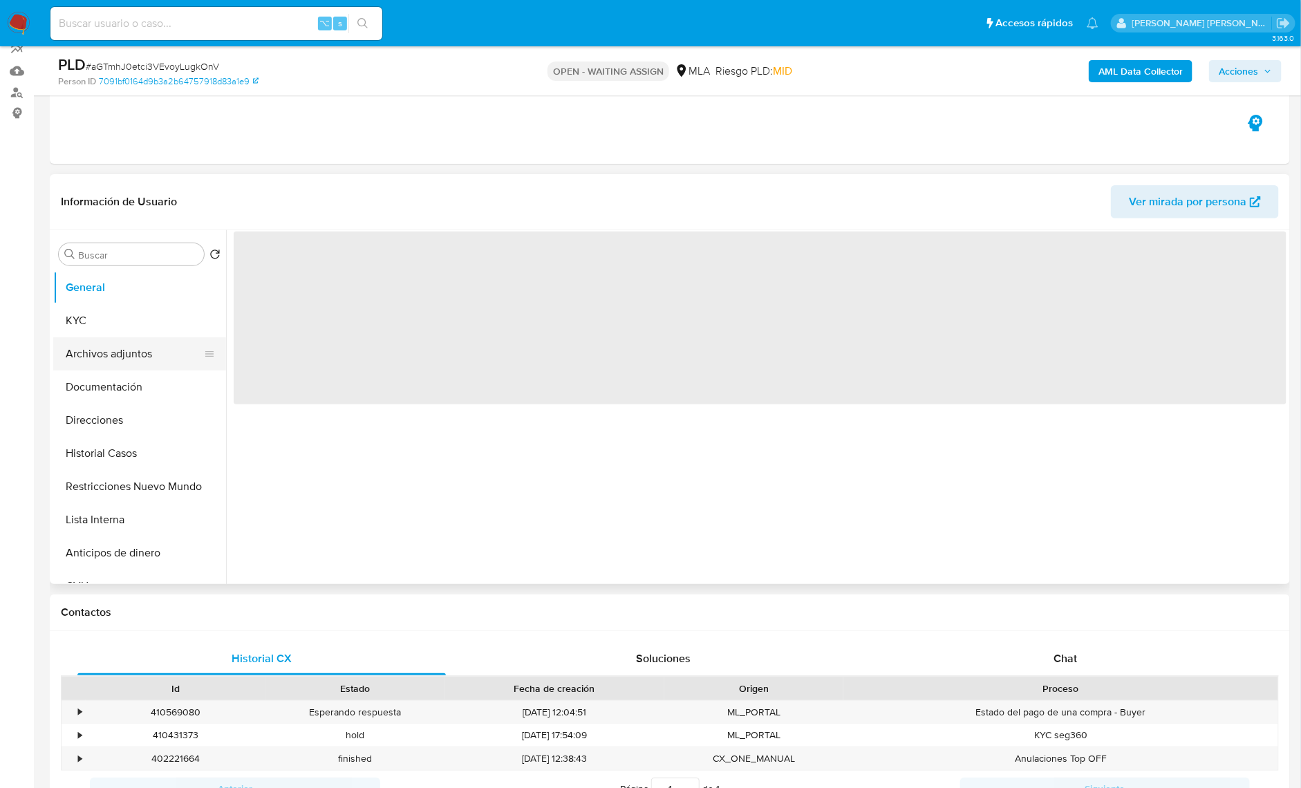
click at [110, 353] on button "Archivos adjuntos" at bounding box center [134, 353] width 162 height 33
select select "10"
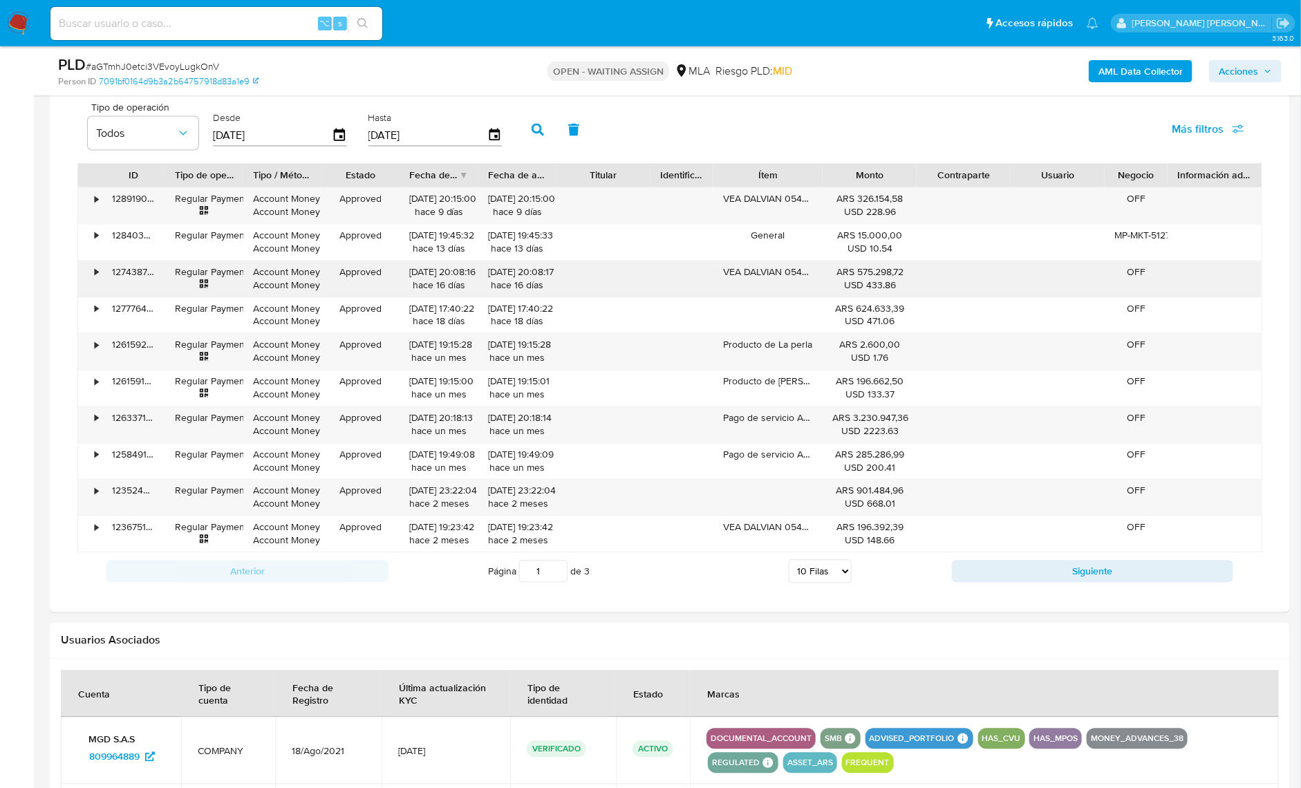
scroll to position [915, 0]
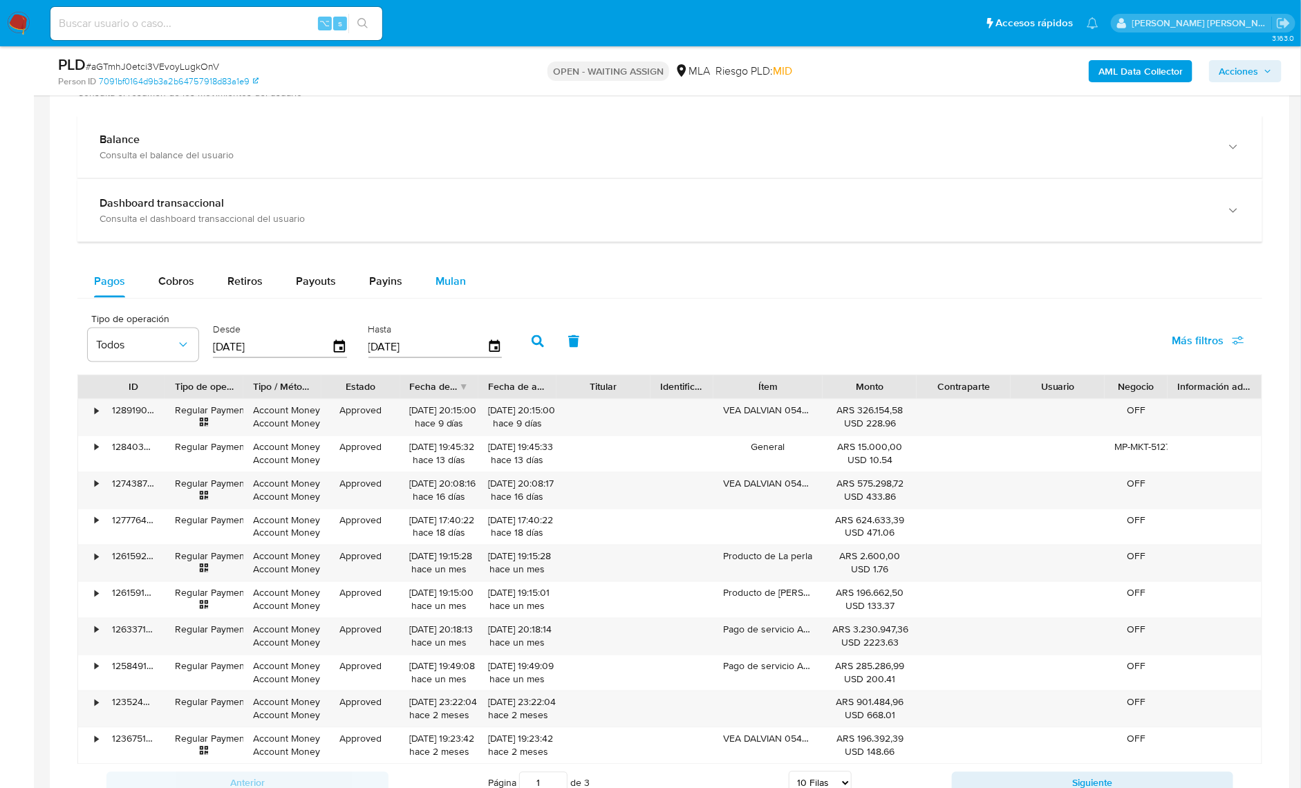
click at [449, 283] on span "Mulan" at bounding box center [451, 281] width 30 height 16
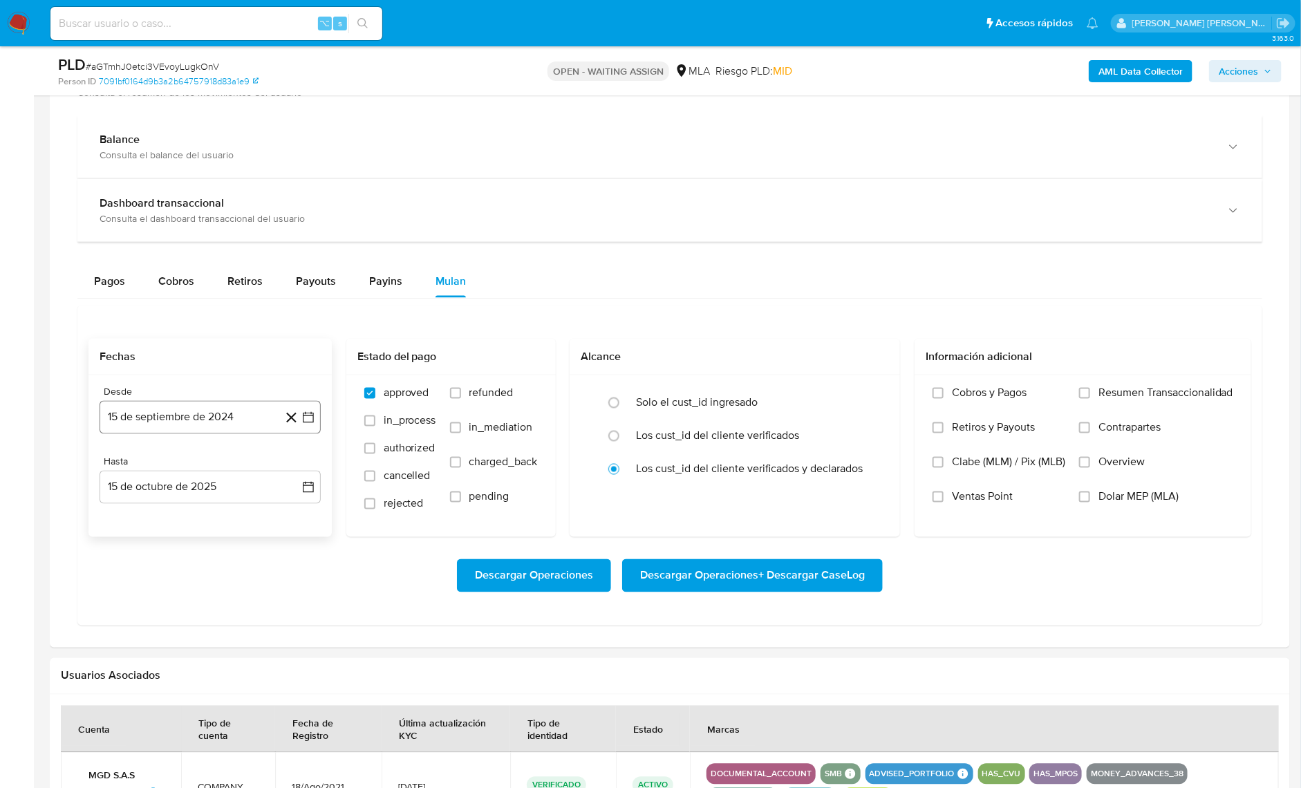
click at [211, 405] on button "15 de septiembre de 2024" at bounding box center [210, 417] width 221 height 33
click at [230, 461] on span "septiembre 2024" at bounding box center [203, 468] width 84 height 14
click at [292, 463] on icon "Año siguiente" at bounding box center [294, 468] width 6 height 10
click at [185, 567] on tr "ene feb mar abr may jun [DATE] ago sep oct nov dic" at bounding box center [209, 576] width 158 height 138
click at [198, 562] on button "may" at bounding box center [208, 557] width 39 height 22
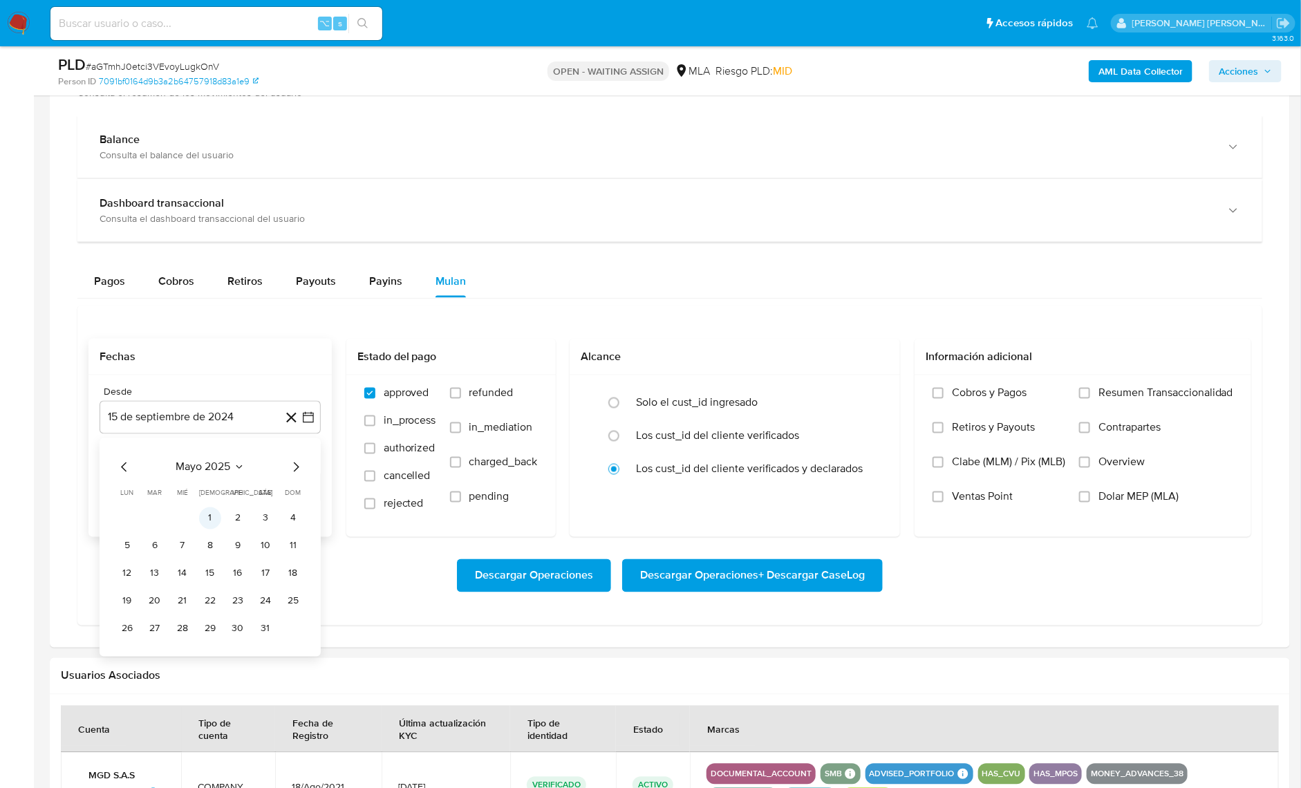
click at [212, 519] on button "1" at bounding box center [210, 519] width 22 height 22
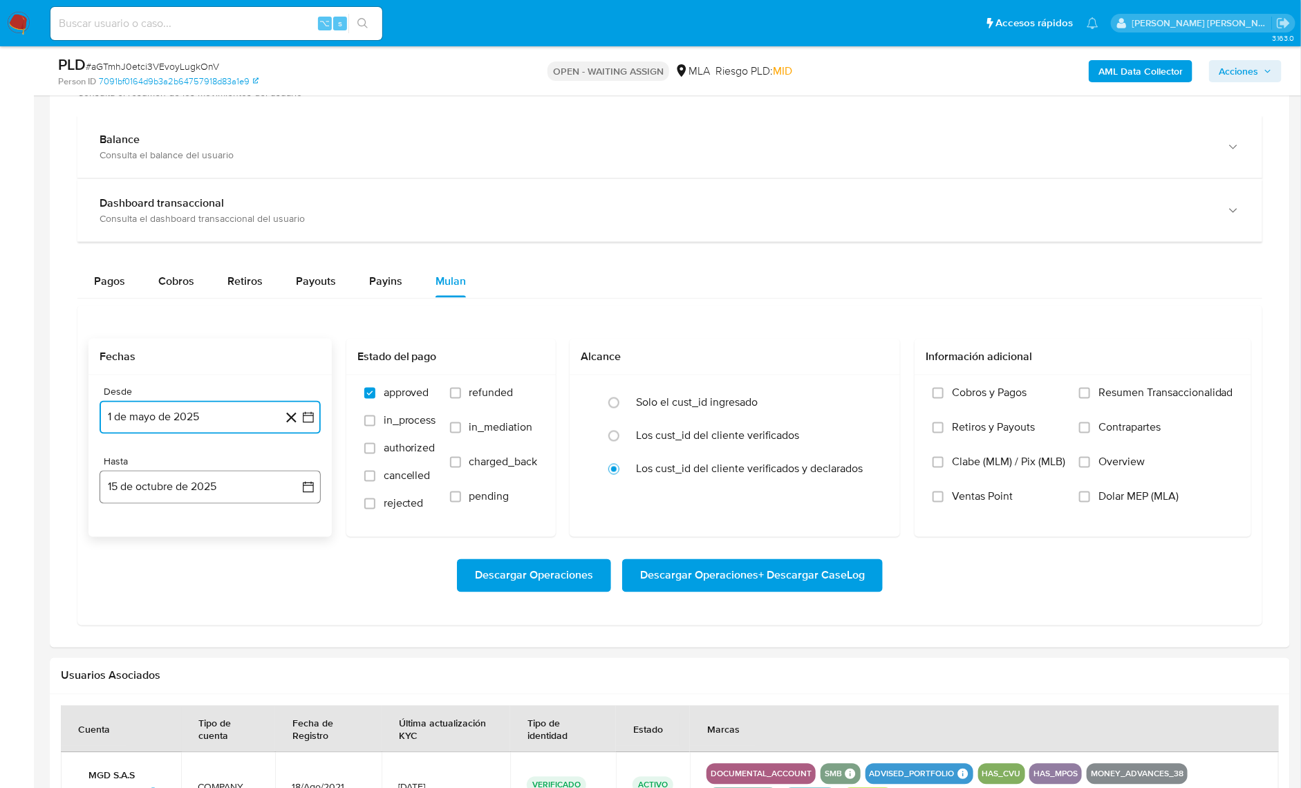
click at [214, 497] on button "15 de octubre de 2025" at bounding box center [210, 487] width 221 height 33
click at [122, 537] on icon "Mes anterior" at bounding box center [124, 537] width 6 height 10
click at [156, 703] on button "30" at bounding box center [155, 699] width 22 height 22
click at [1114, 495] on span "Dolar MEP (MLA)" at bounding box center [1139, 497] width 80 height 14
click at [1091, 495] on input "Dolar MEP (MLA)" at bounding box center [1084, 497] width 11 height 11
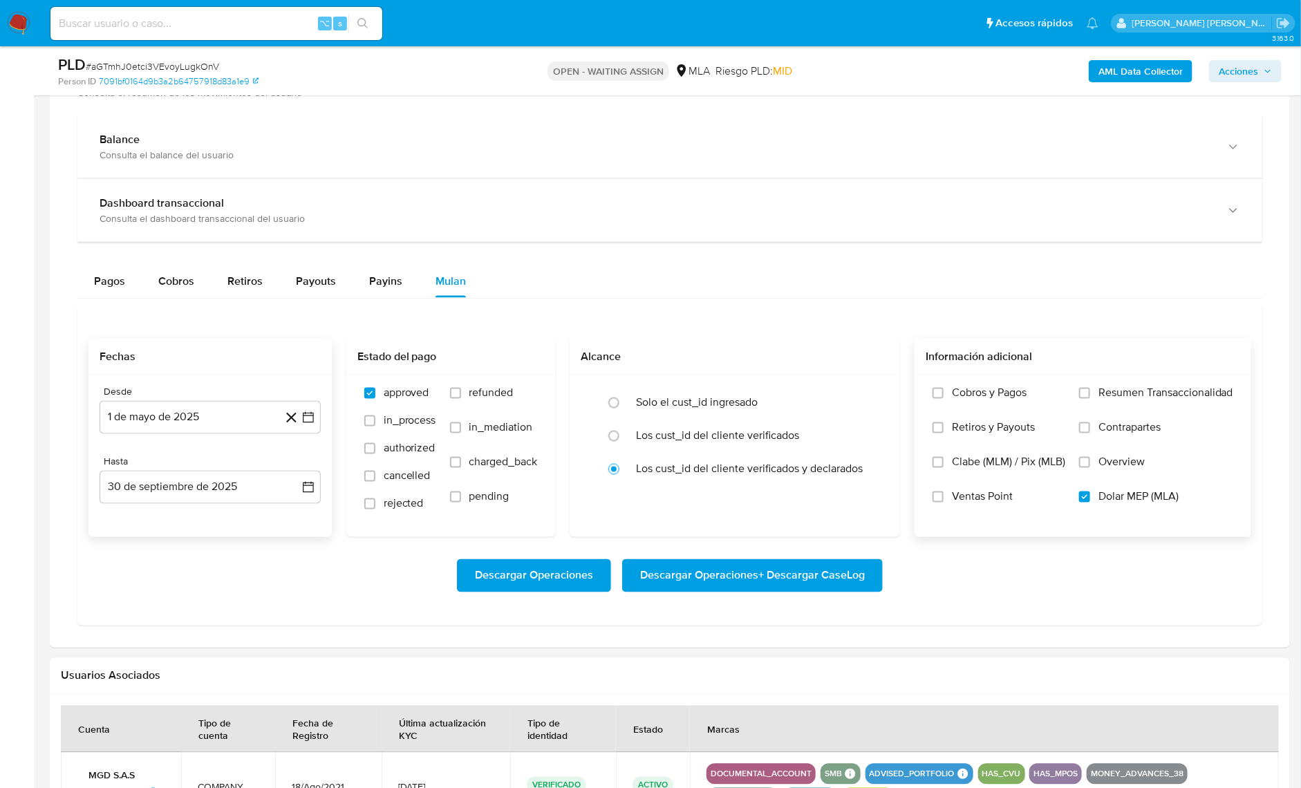
click at [838, 570] on span "Descargar Operaciones + Descargar CaseLog" at bounding box center [752, 576] width 225 height 30
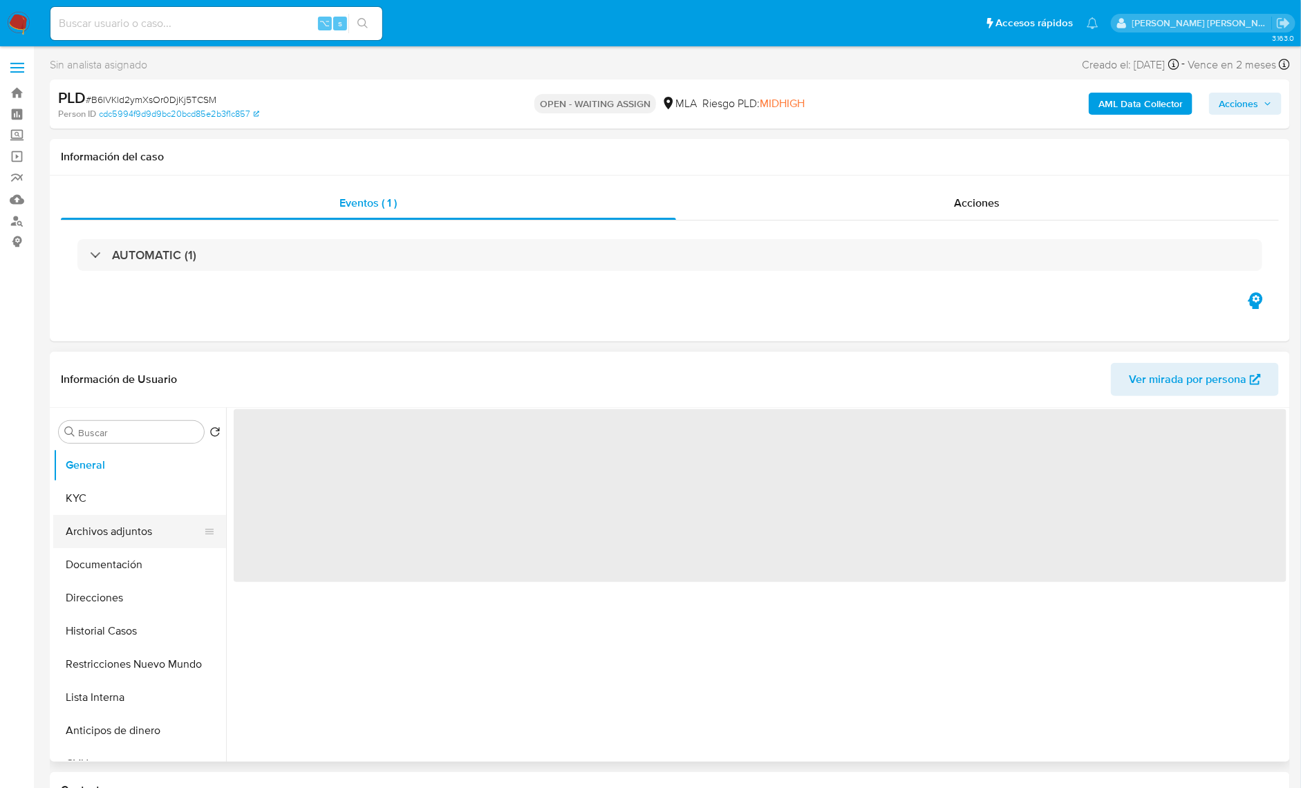
click at [131, 537] on button "Archivos adjuntos" at bounding box center [134, 531] width 162 height 33
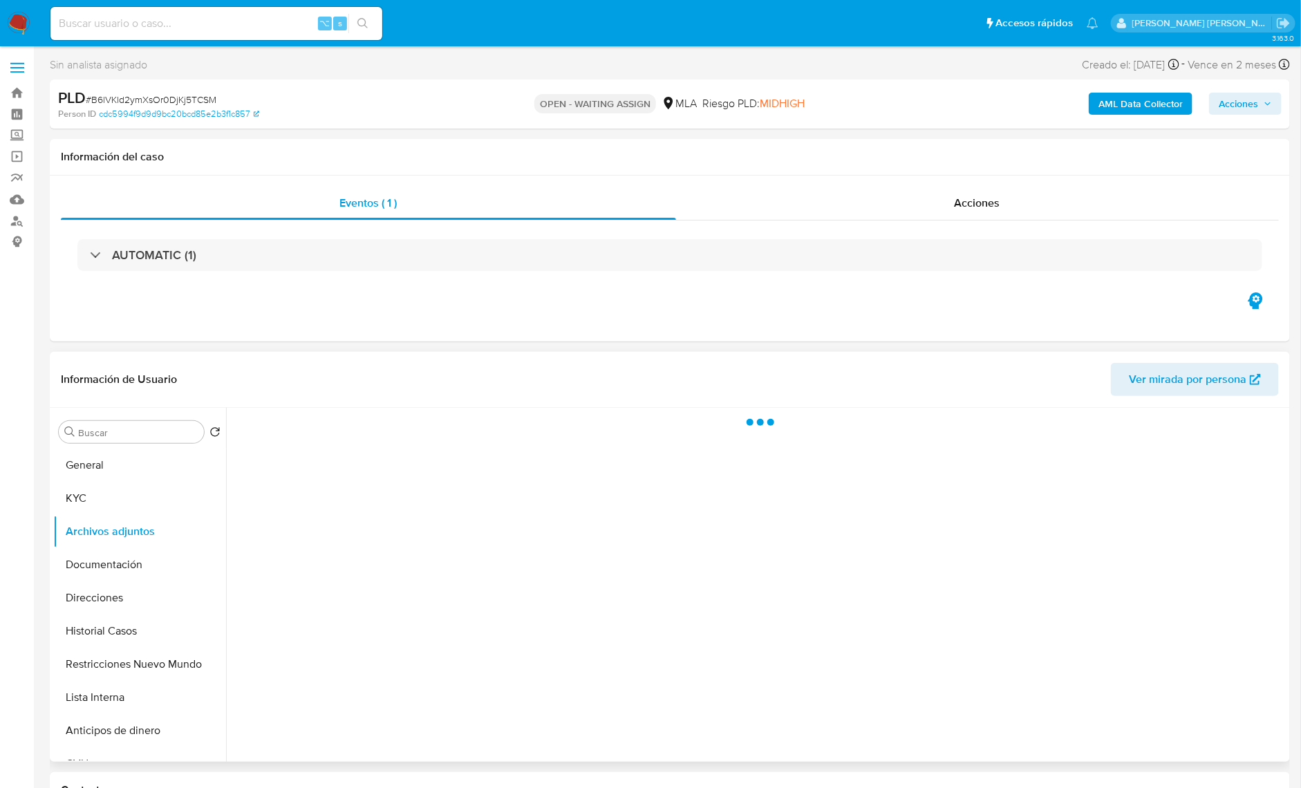
select select "10"
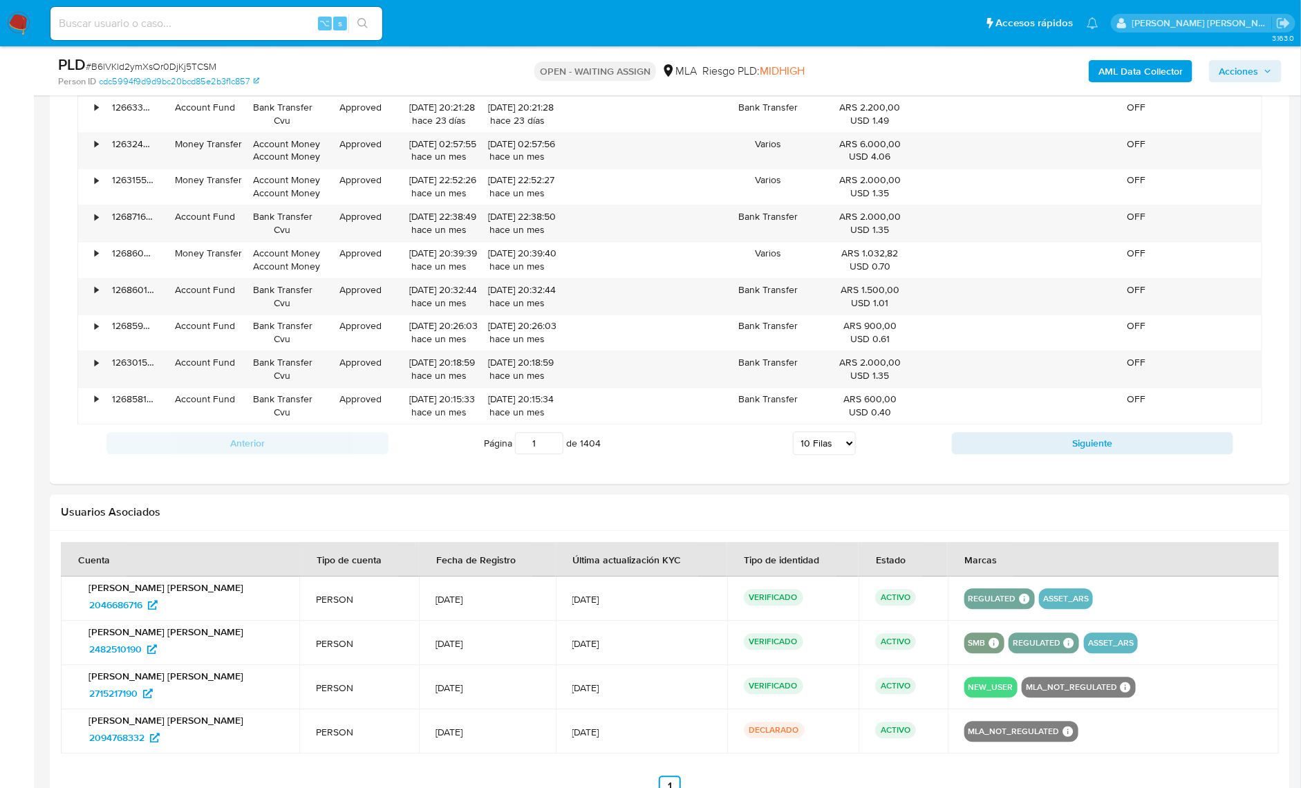
scroll to position [963, 0]
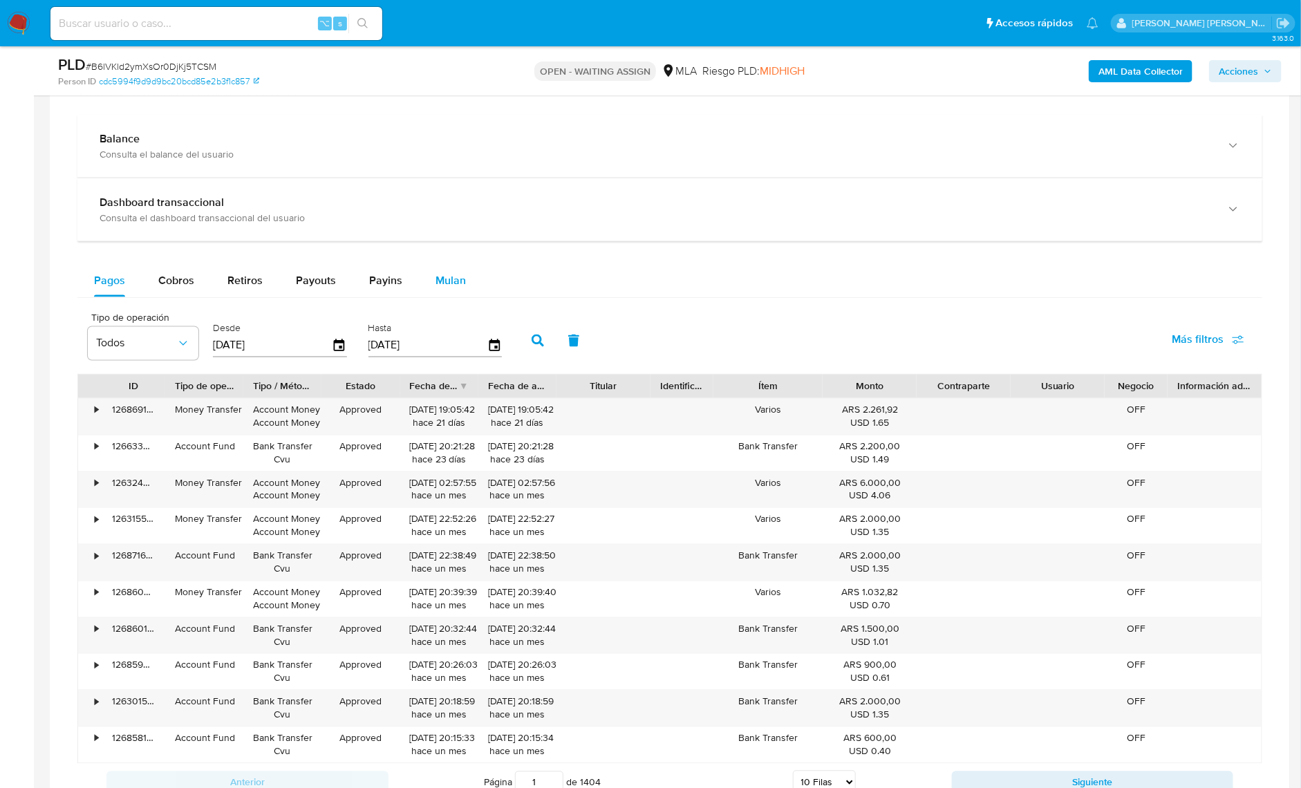
click at [456, 266] on div "Mulan" at bounding box center [451, 280] width 30 height 33
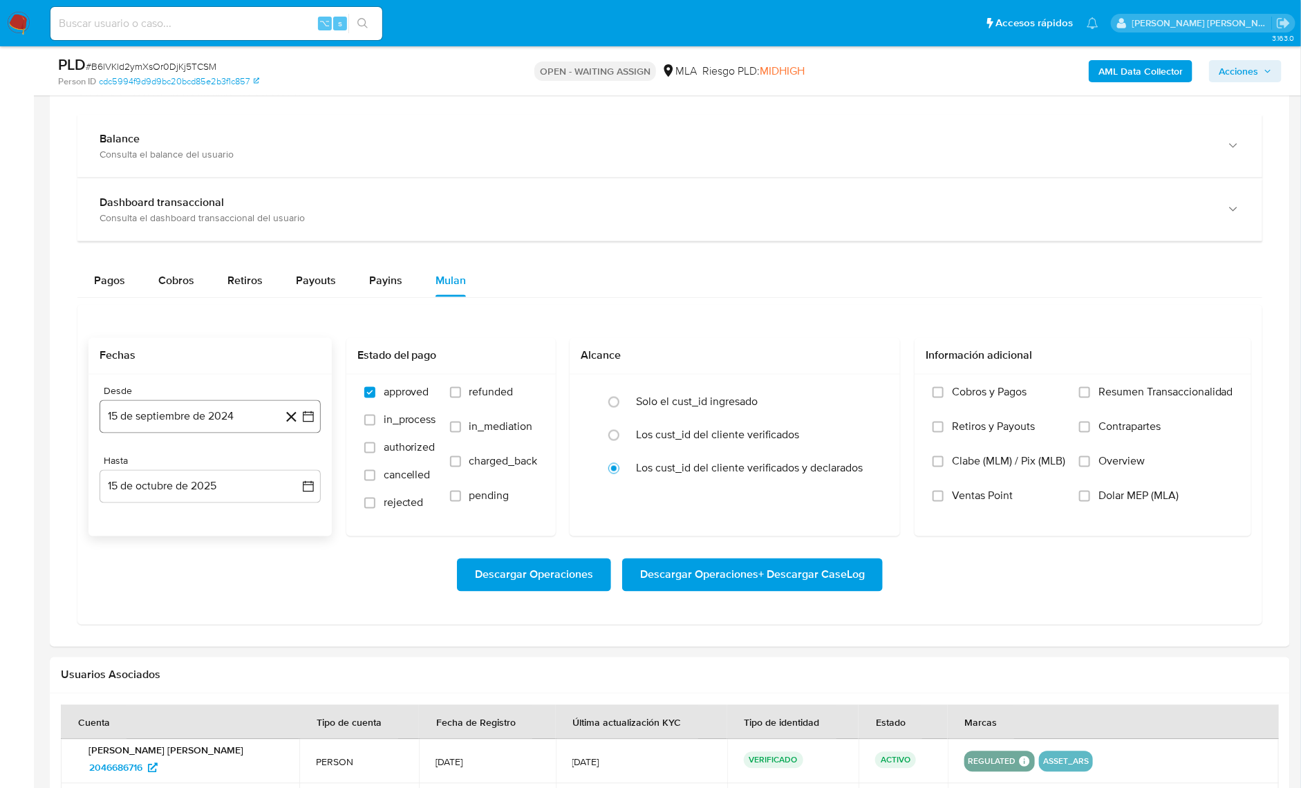
click at [192, 402] on button "15 de septiembre de 2024" at bounding box center [210, 416] width 221 height 33
click at [194, 460] on span "septiembre 2024" at bounding box center [203, 467] width 84 height 14
click at [293, 463] on icon "Año siguiente" at bounding box center [293, 466] width 17 height 17
click at [207, 546] on button "may" at bounding box center [208, 556] width 39 height 22
click at [210, 513] on button "1" at bounding box center [210, 518] width 22 height 22
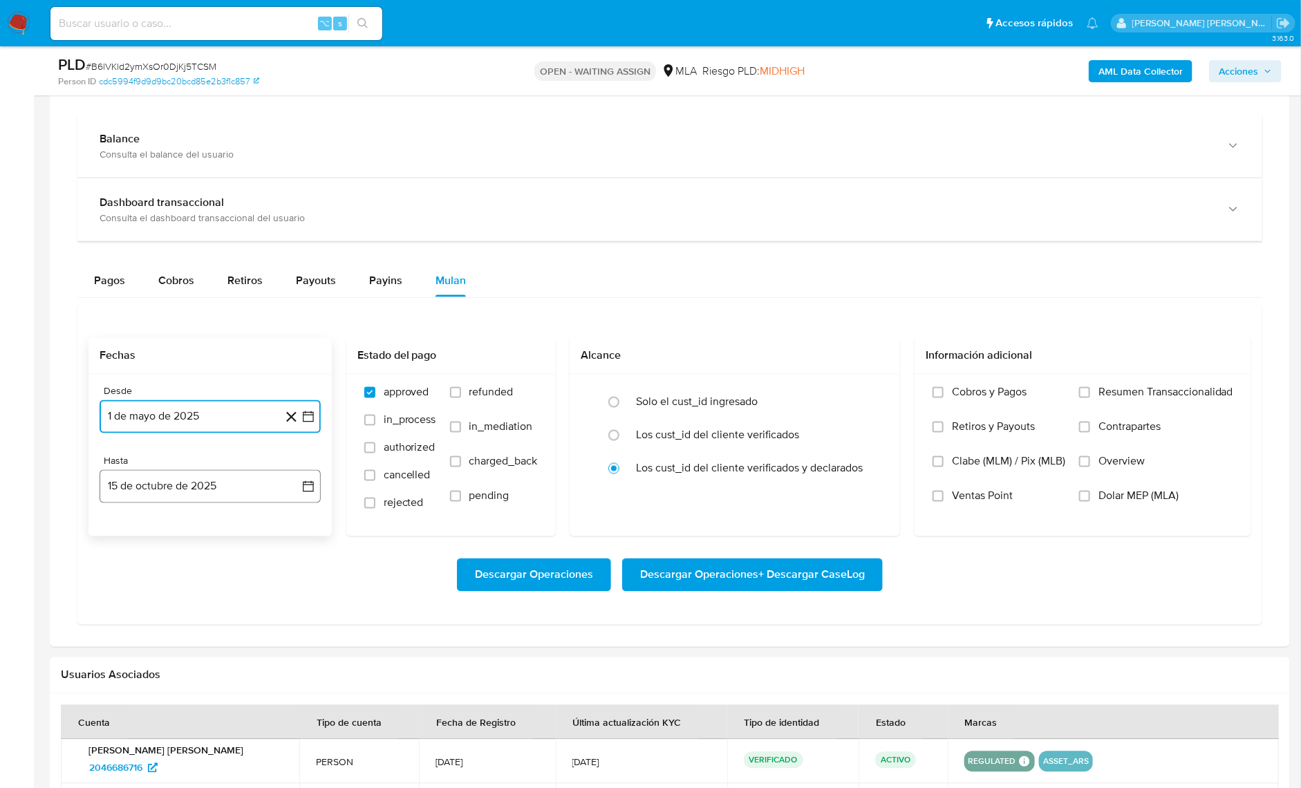
click at [243, 499] on button "15 de octubre de 2025" at bounding box center [210, 486] width 221 height 33
click at [125, 528] on icon "Mes anterior" at bounding box center [124, 536] width 17 height 17
click at [157, 695] on button "30" at bounding box center [155, 698] width 22 height 22
click at [1095, 498] on label "Dolar MEP (MLA)" at bounding box center [1156, 507] width 154 height 35
click at [1091, 498] on input "Dolar MEP (MLA)" at bounding box center [1084, 496] width 11 height 11
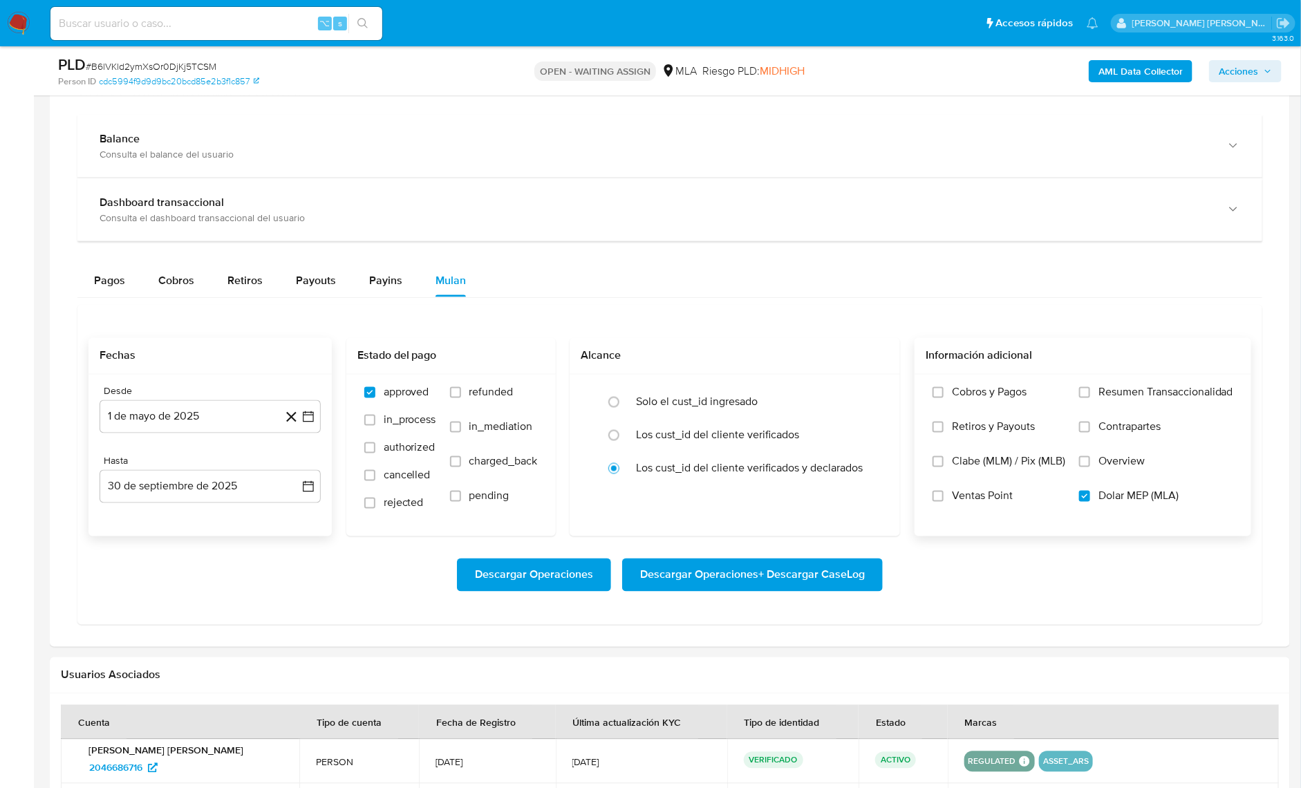
click at [854, 566] on span "Descargar Operaciones + Descargar CaseLog" at bounding box center [752, 575] width 225 height 30
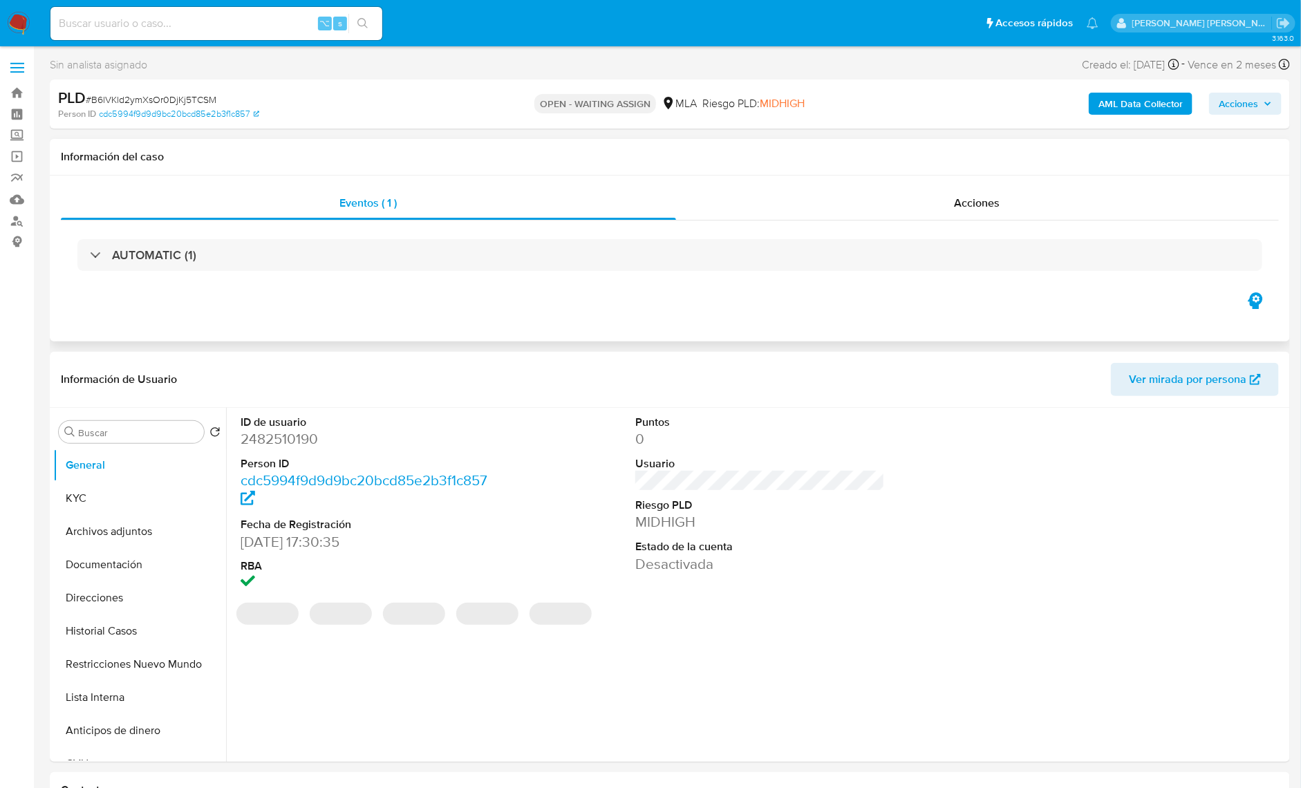
select select "10"
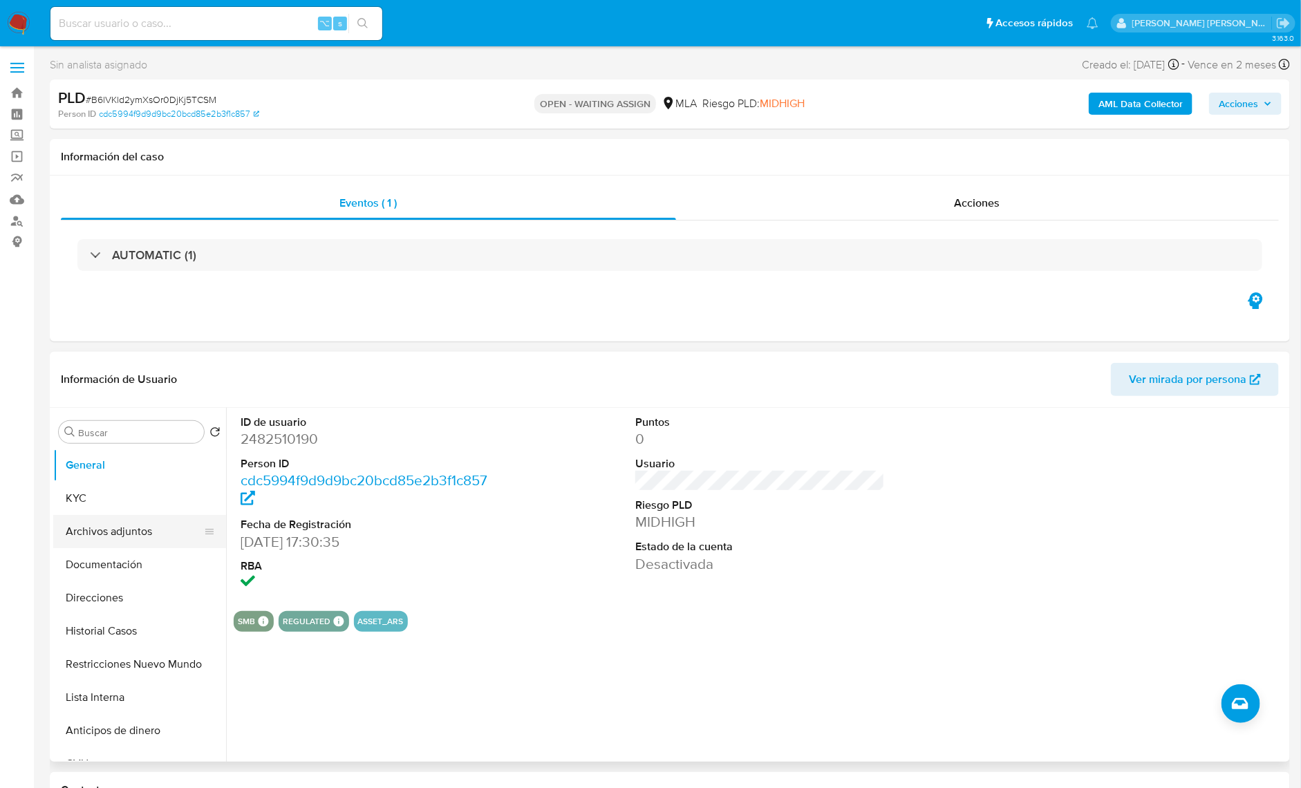
click at [126, 521] on button "Archivos adjuntos" at bounding box center [134, 531] width 162 height 33
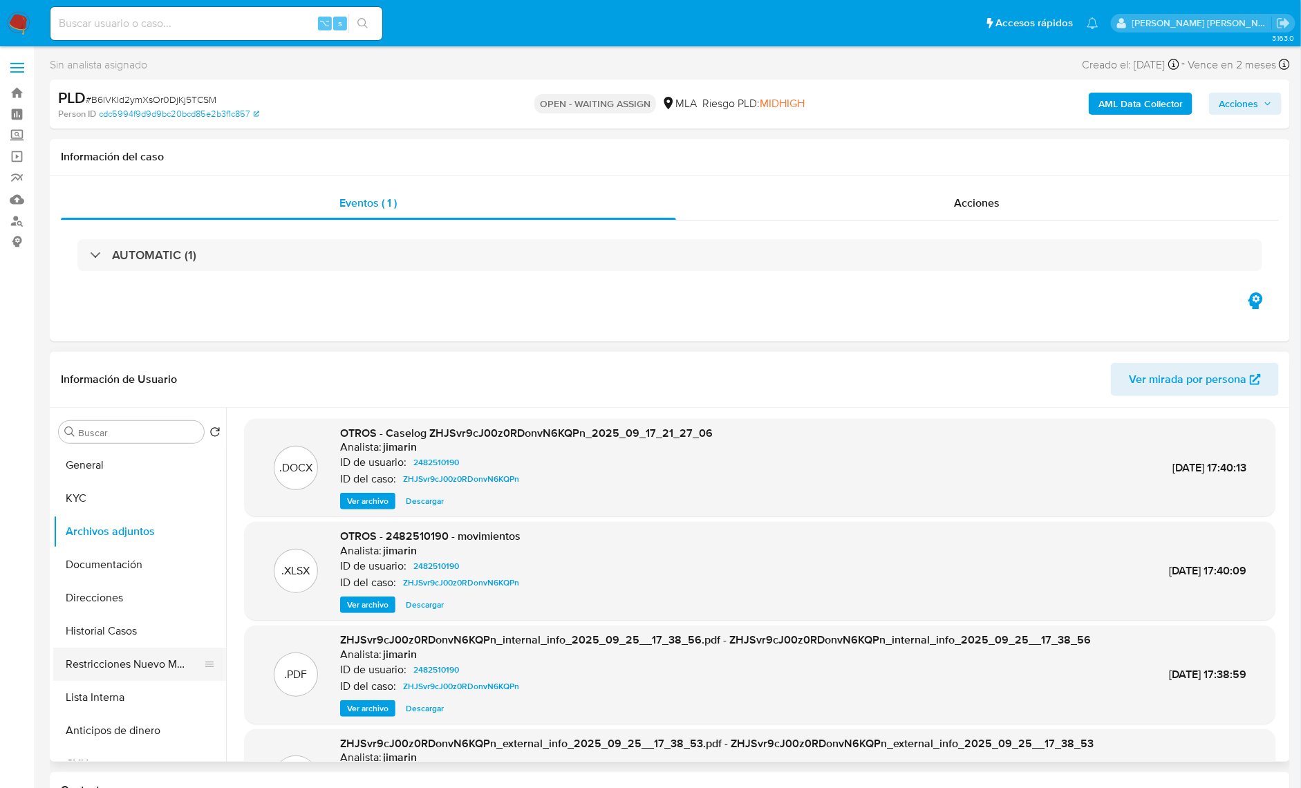
click at [128, 660] on button "Restricciones Nuevo Mundo" at bounding box center [134, 664] width 162 height 33
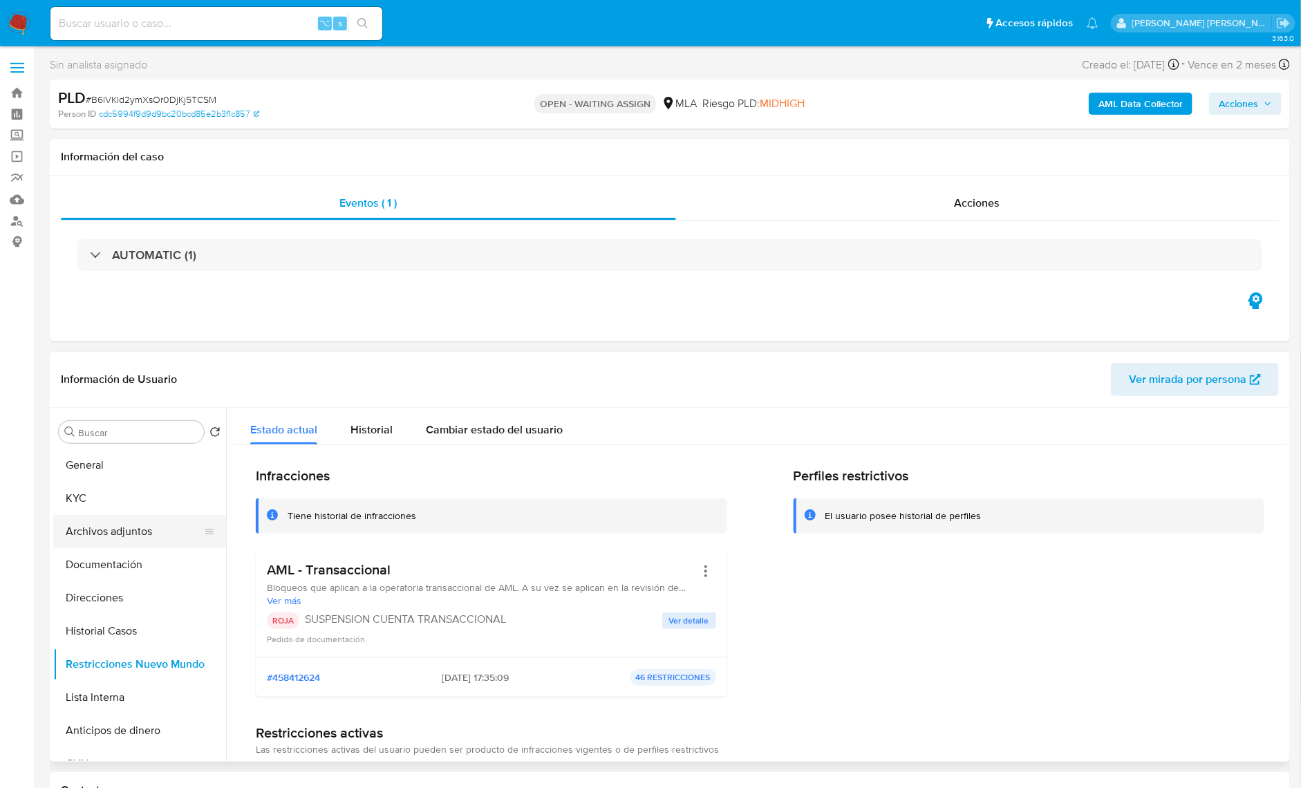
click at [136, 539] on button "Archivos adjuntos" at bounding box center [134, 531] width 162 height 33
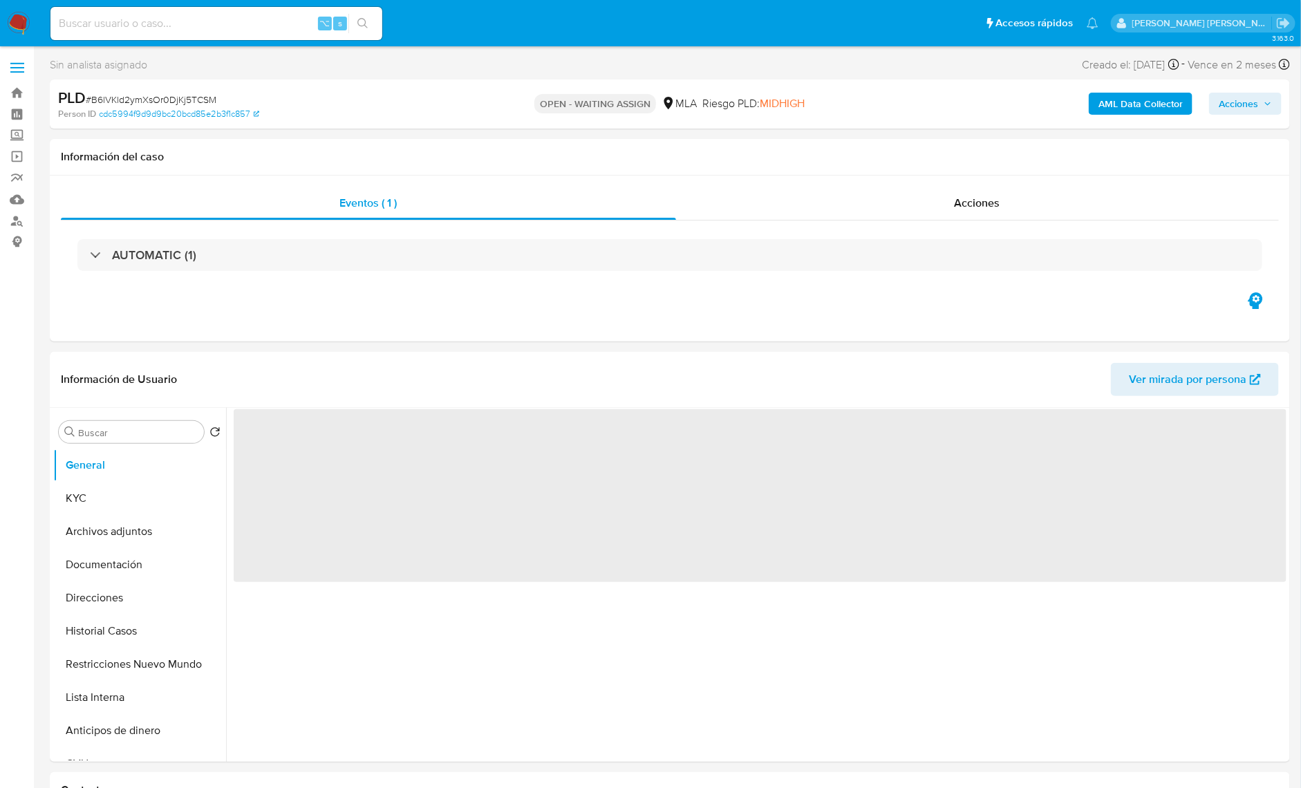
select select "10"
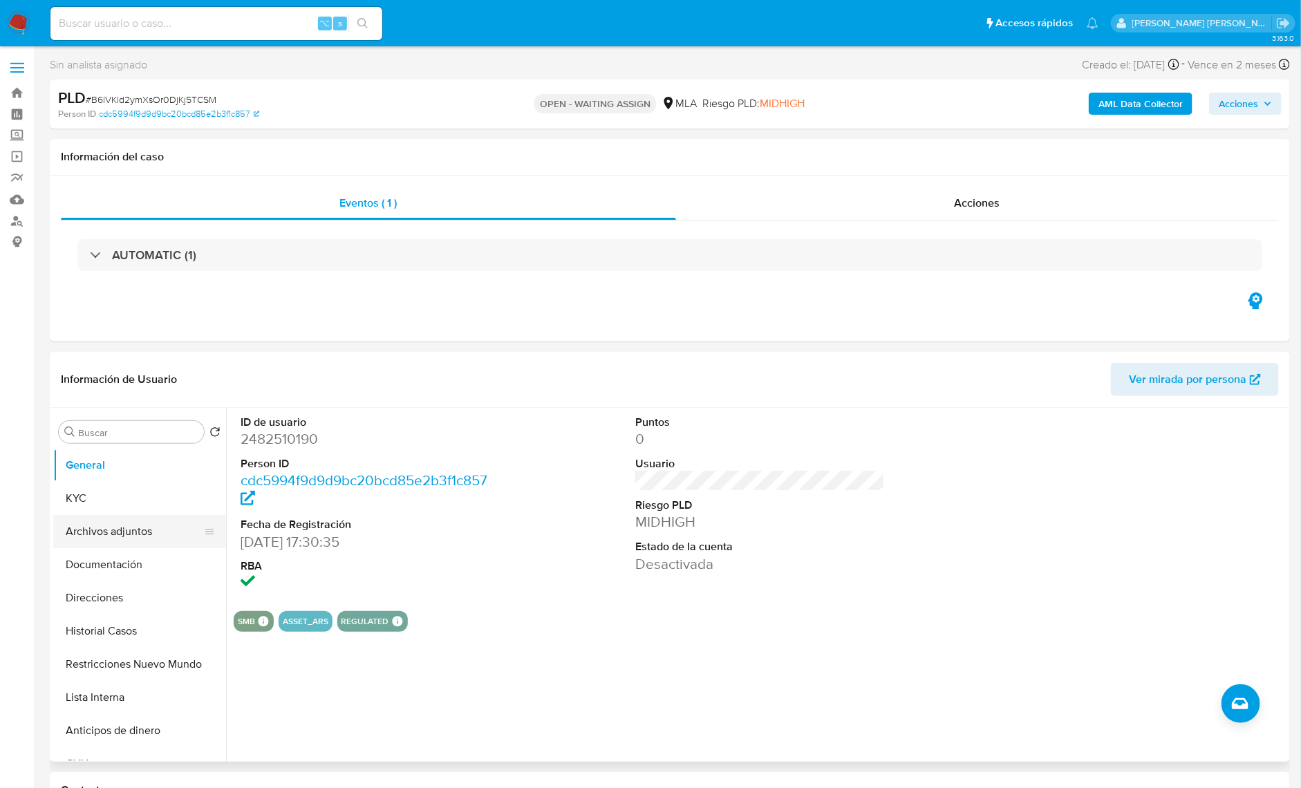
click at [122, 544] on button "Archivos adjuntos" at bounding box center [134, 531] width 162 height 33
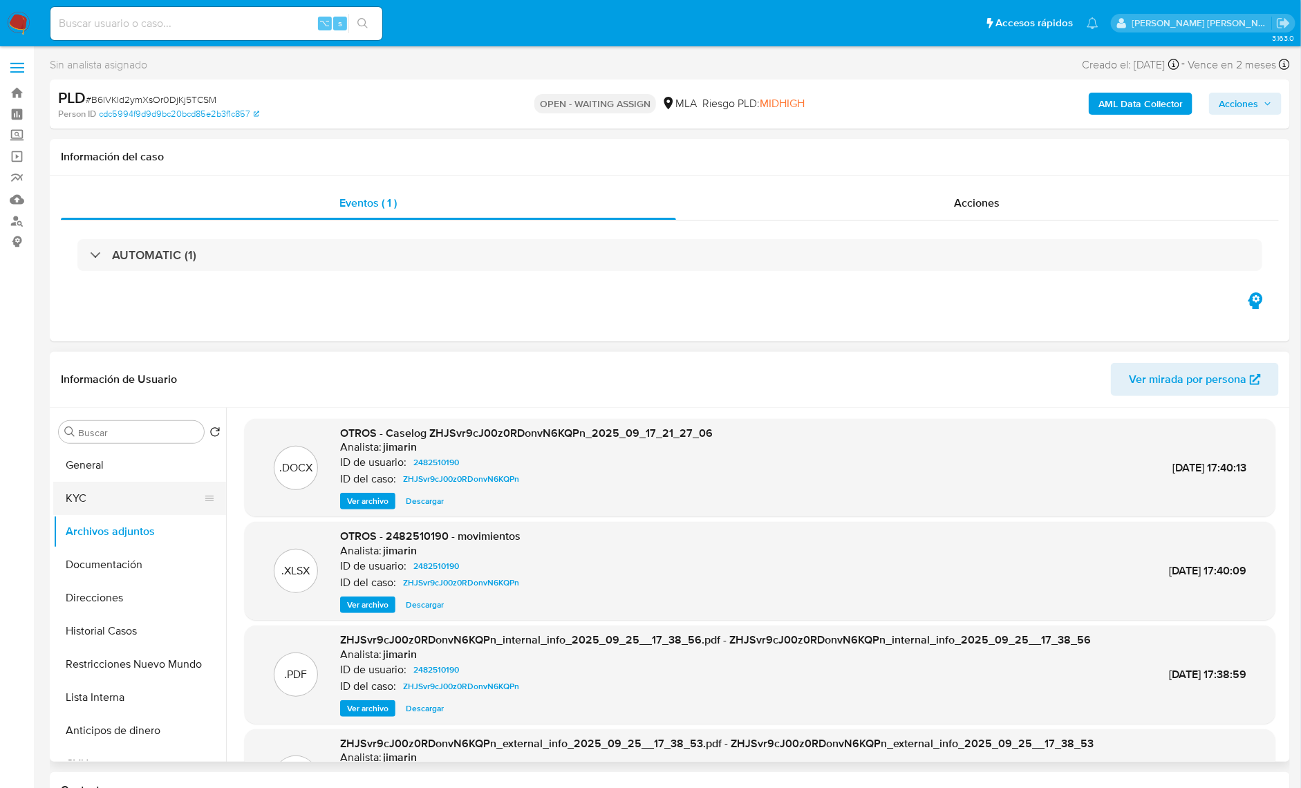
click at [98, 482] on button "KYC" at bounding box center [134, 498] width 162 height 33
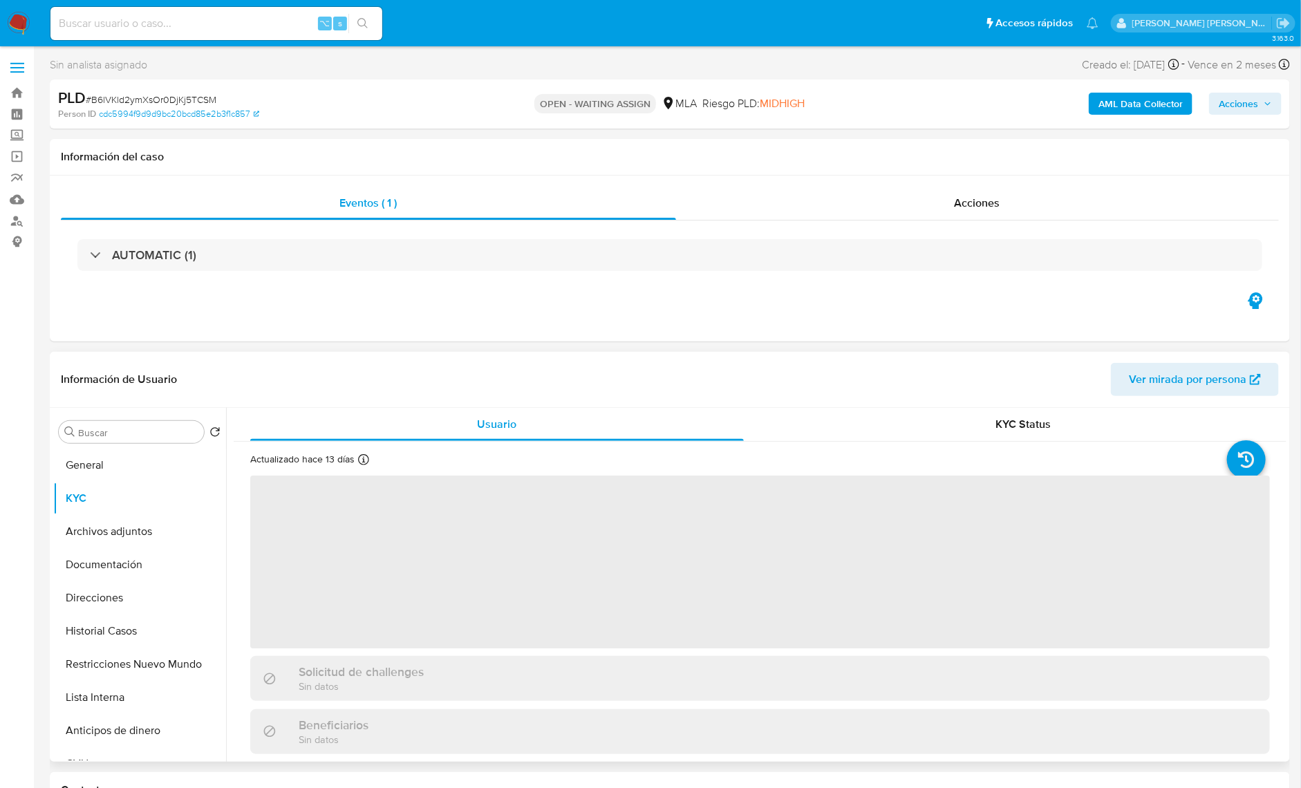
click at [510, 367] on header "Información de Usuario Ver mirada por persona" at bounding box center [670, 379] width 1218 height 33
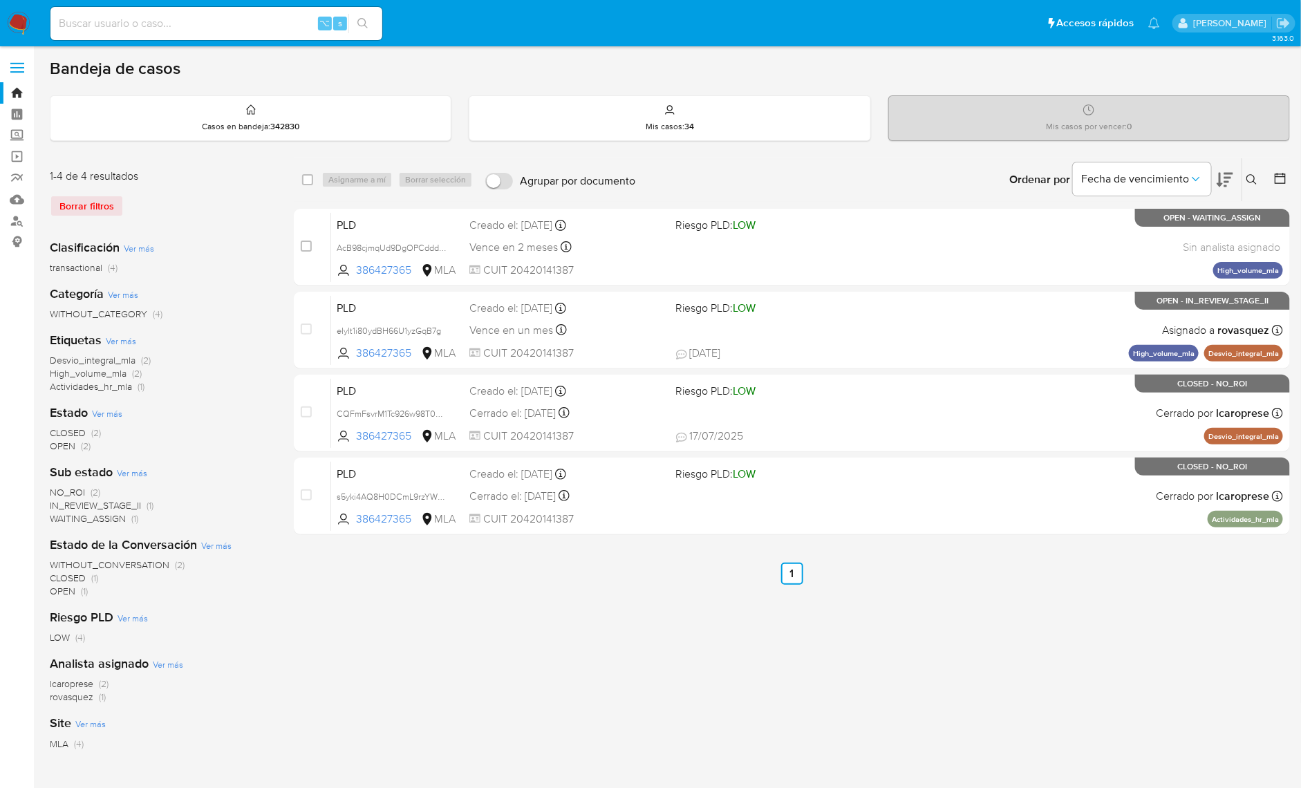
click at [1252, 171] on button at bounding box center [1254, 179] width 23 height 17
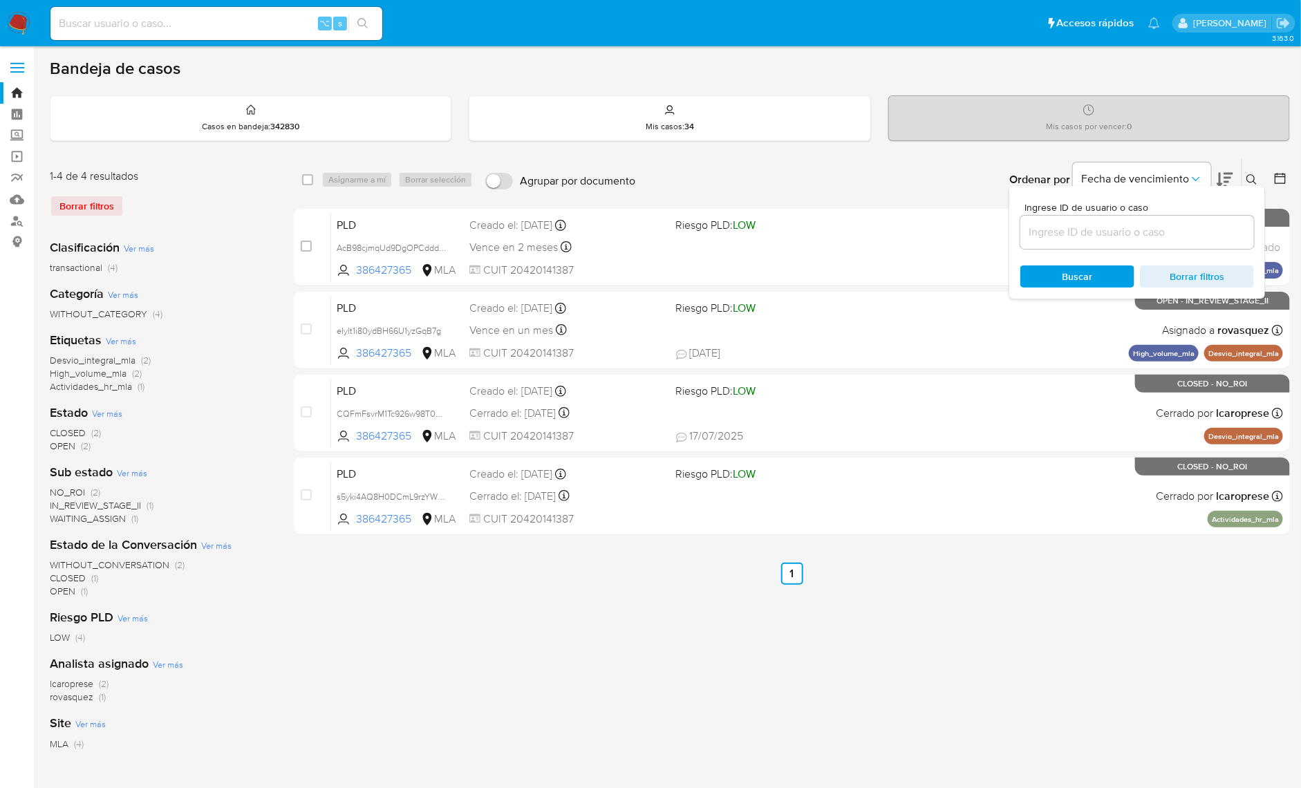
click at [1194, 235] on input at bounding box center [1138, 232] width 234 height 18
type input "386427365"
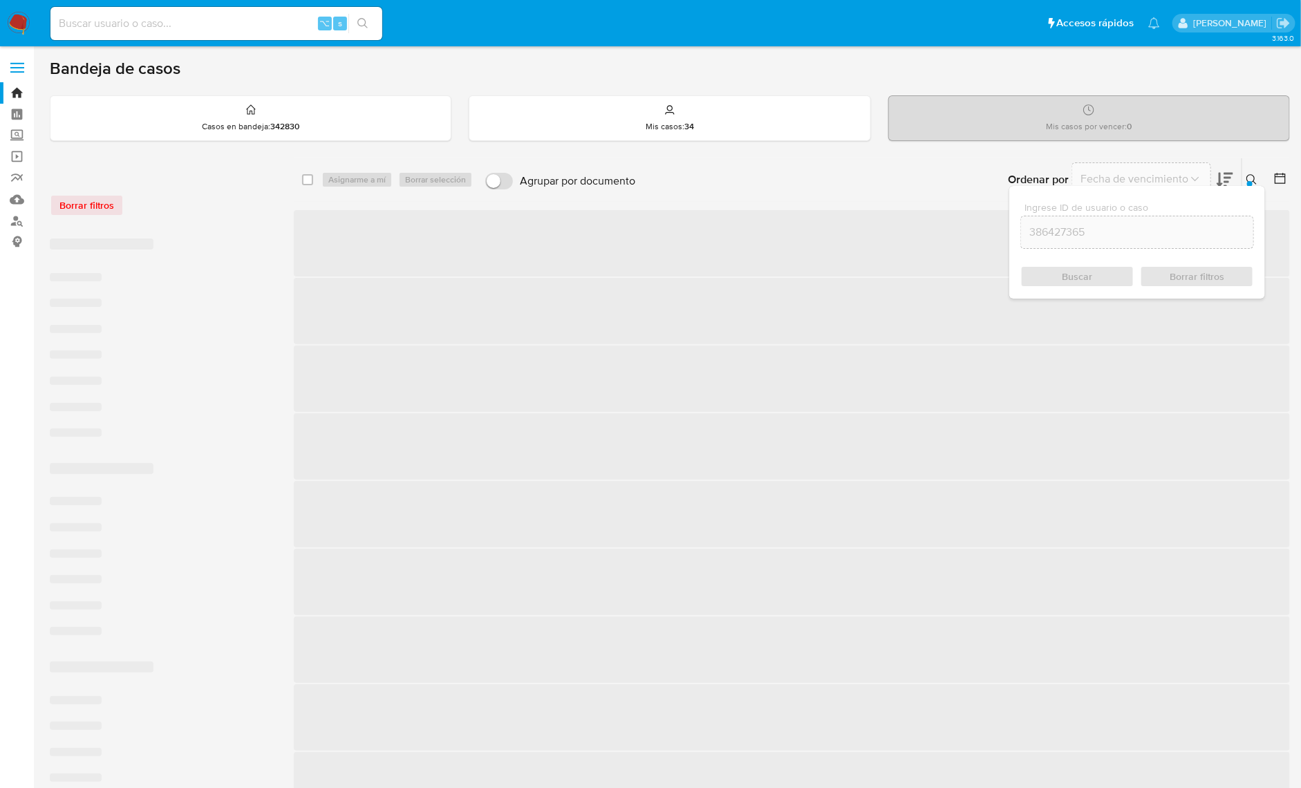
click at [1253, 178] on icon at bounding box center [1252, 179] width 11 height 11
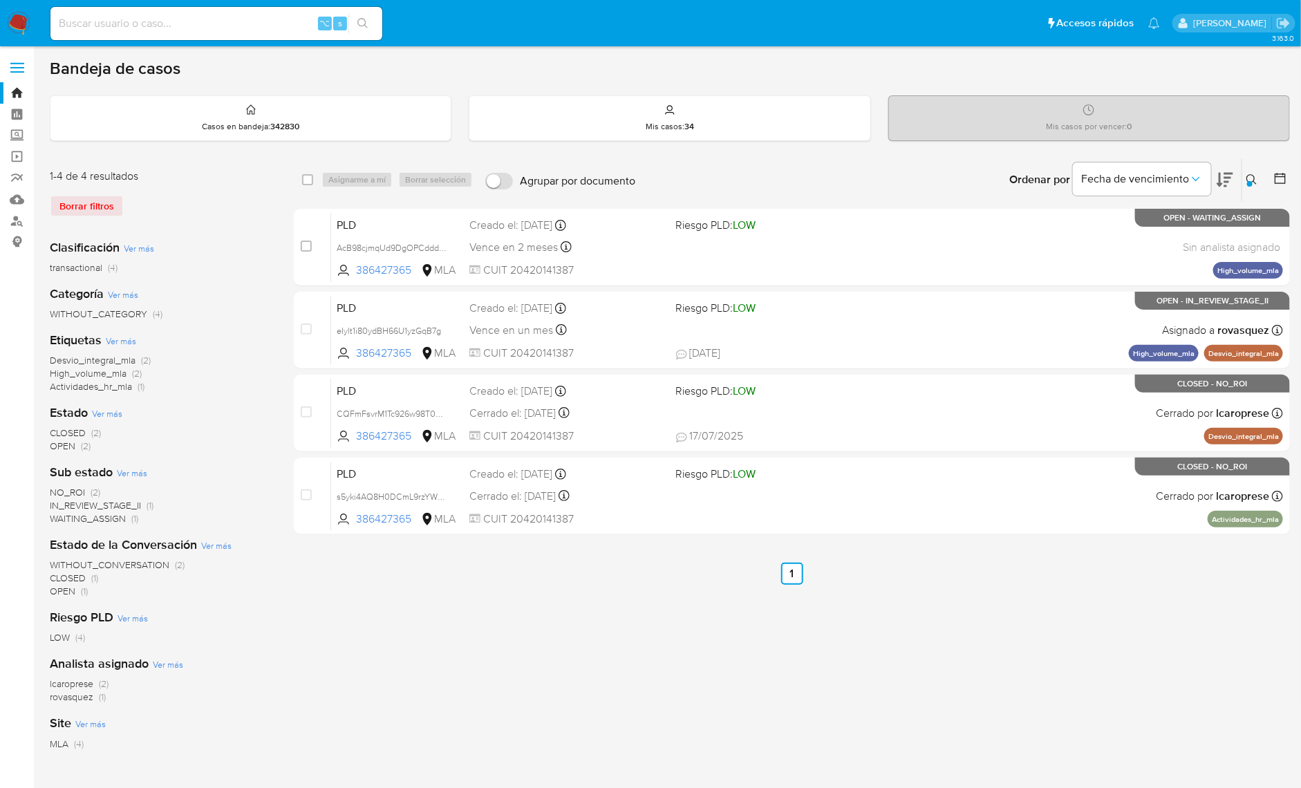
click at [1259, 178] on button at bounding box center [1254, 179] width 23 height 17
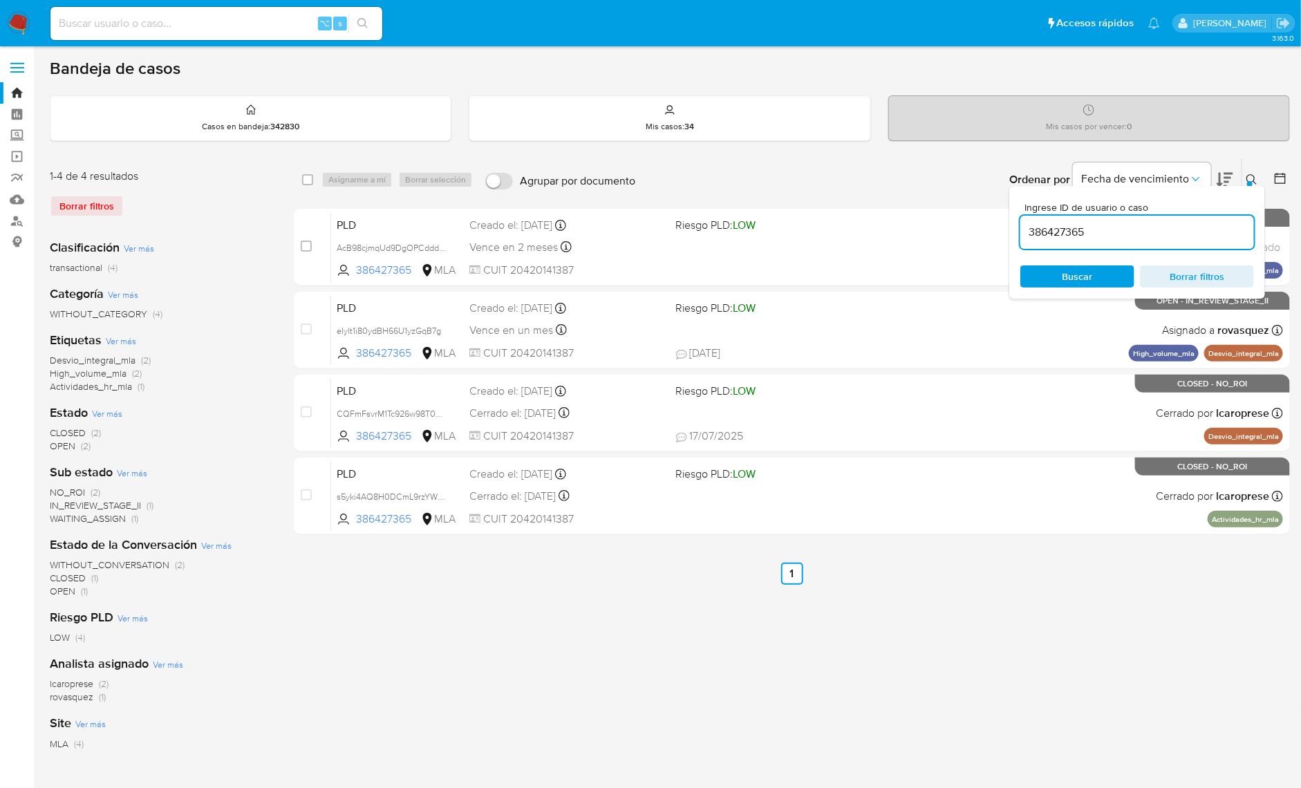
click at [1196, 237] on input "386427365" at bounding box center [1138, 232] width 234 height 18
click at [1259, 175] on button at bounding box center [1254, 179] width 23 height 17
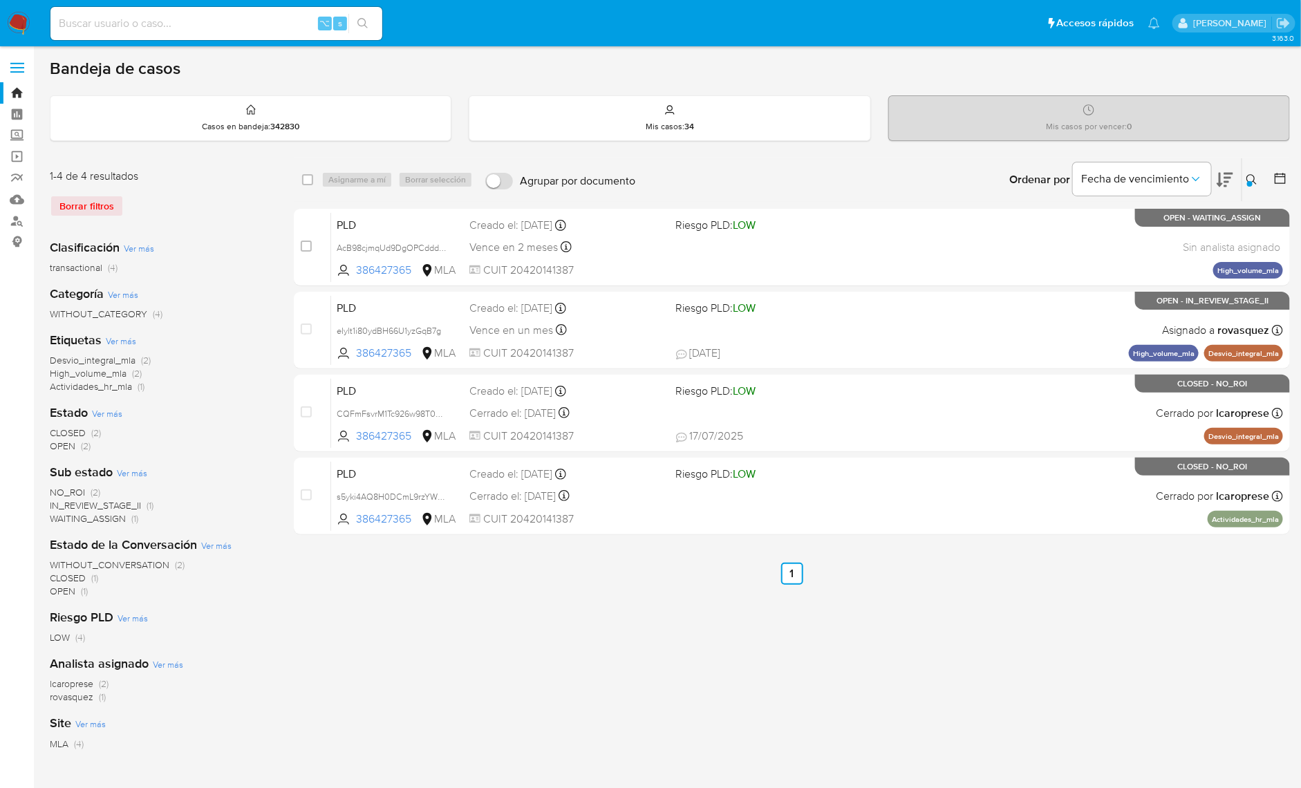
click at [1261, 177] on button at bounding box center [1254, 179] width 23 height 17
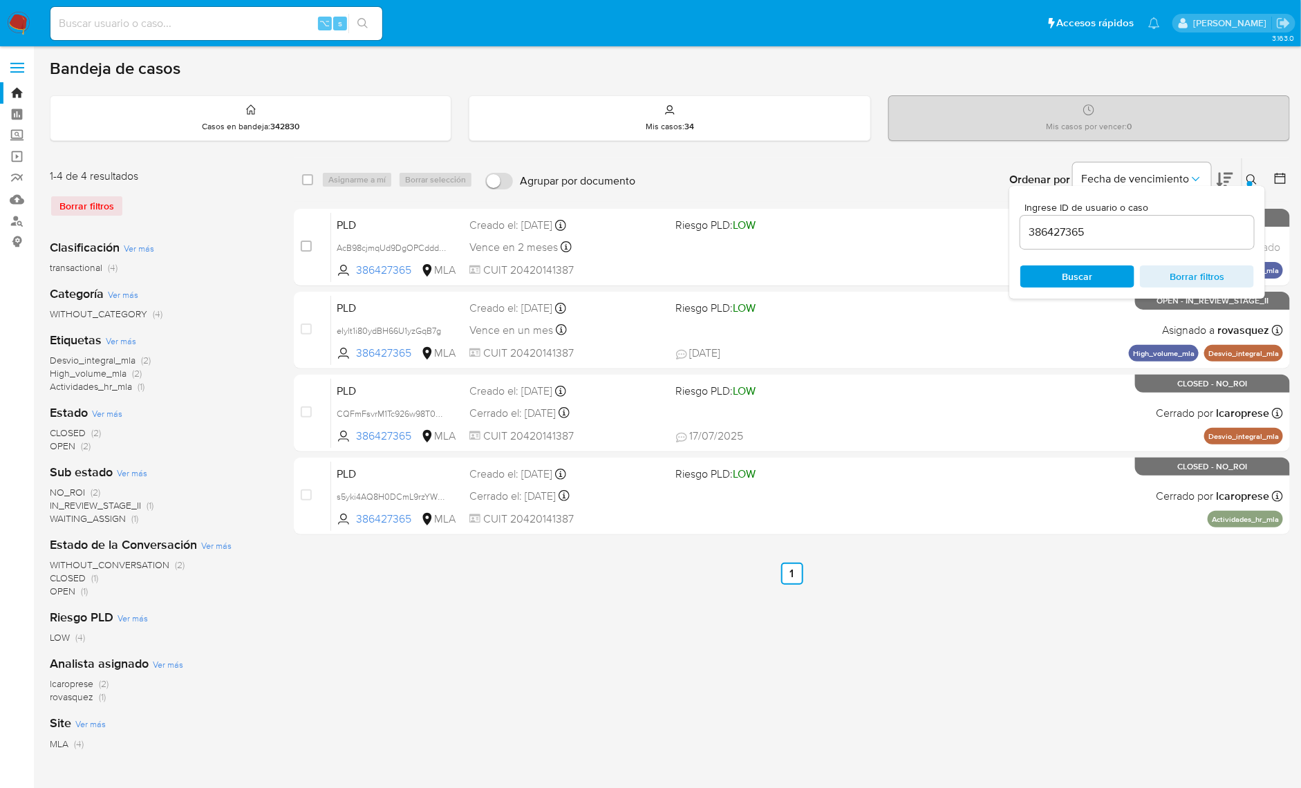
click at [1162, 231] on input "386427365" at bounding box center [1138, 232] width 234 height 18
paste input "413591403"
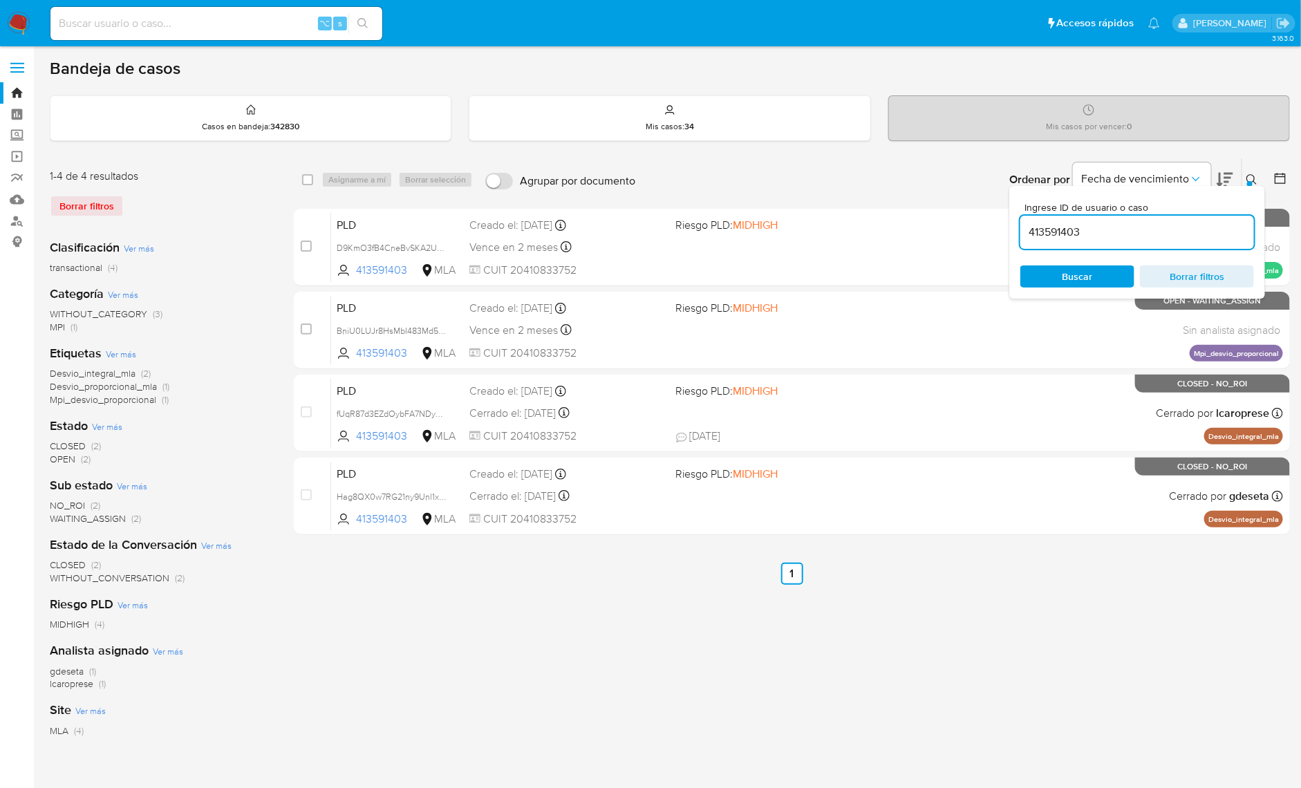
click at [1120, 224] on input "413591403" at bounding box center [1138, 232] width 234 height 18
click at [1112, 234] on input "413591403" at bounding box center [1138, 232] width 234 height 18
drag, startPoint x: 1112, startPoint y: 234, endPoint x: 1138, endPoint y: 231, distance: 25.7
click at [1112, 234] on input "413591403" at bounding box center [1138, 232] width 234 height 18
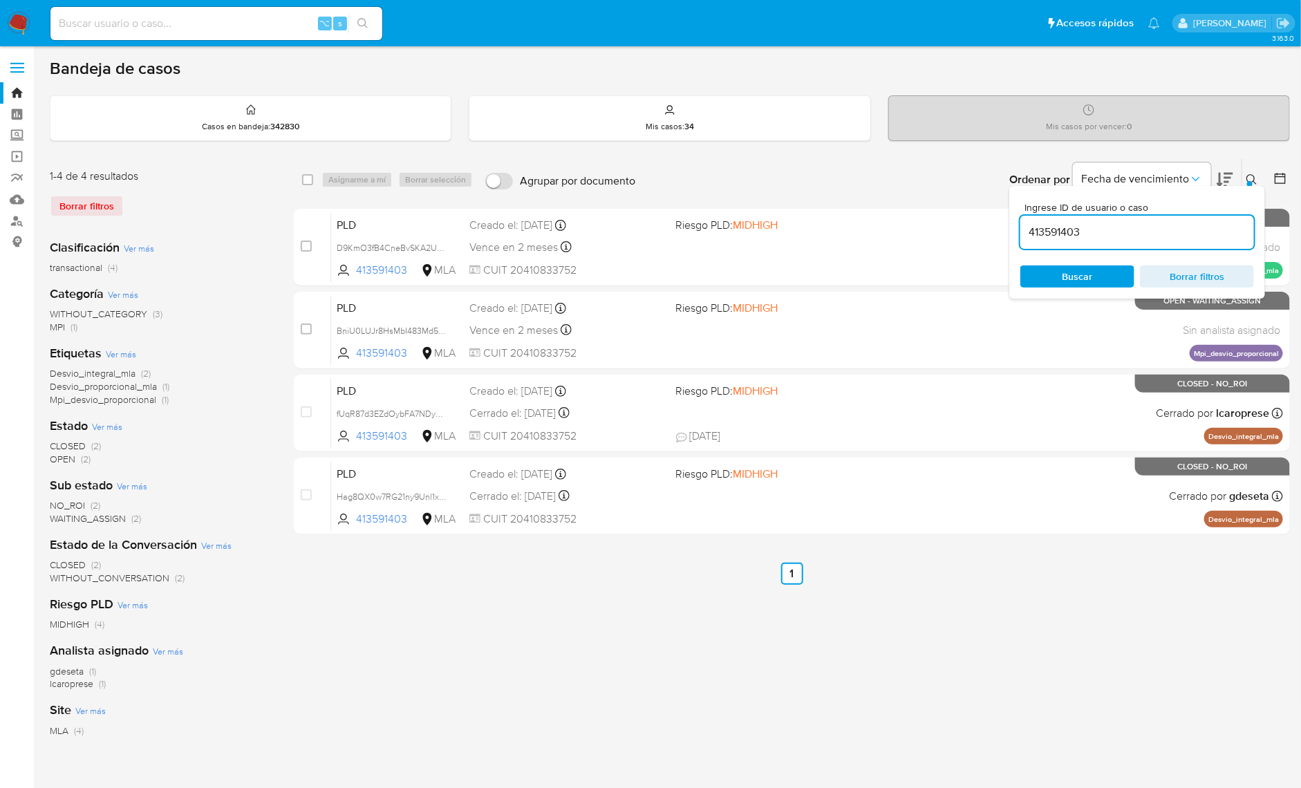
click at [1251, 184] on div at bounding box center [1251, 184] width 6 height 6
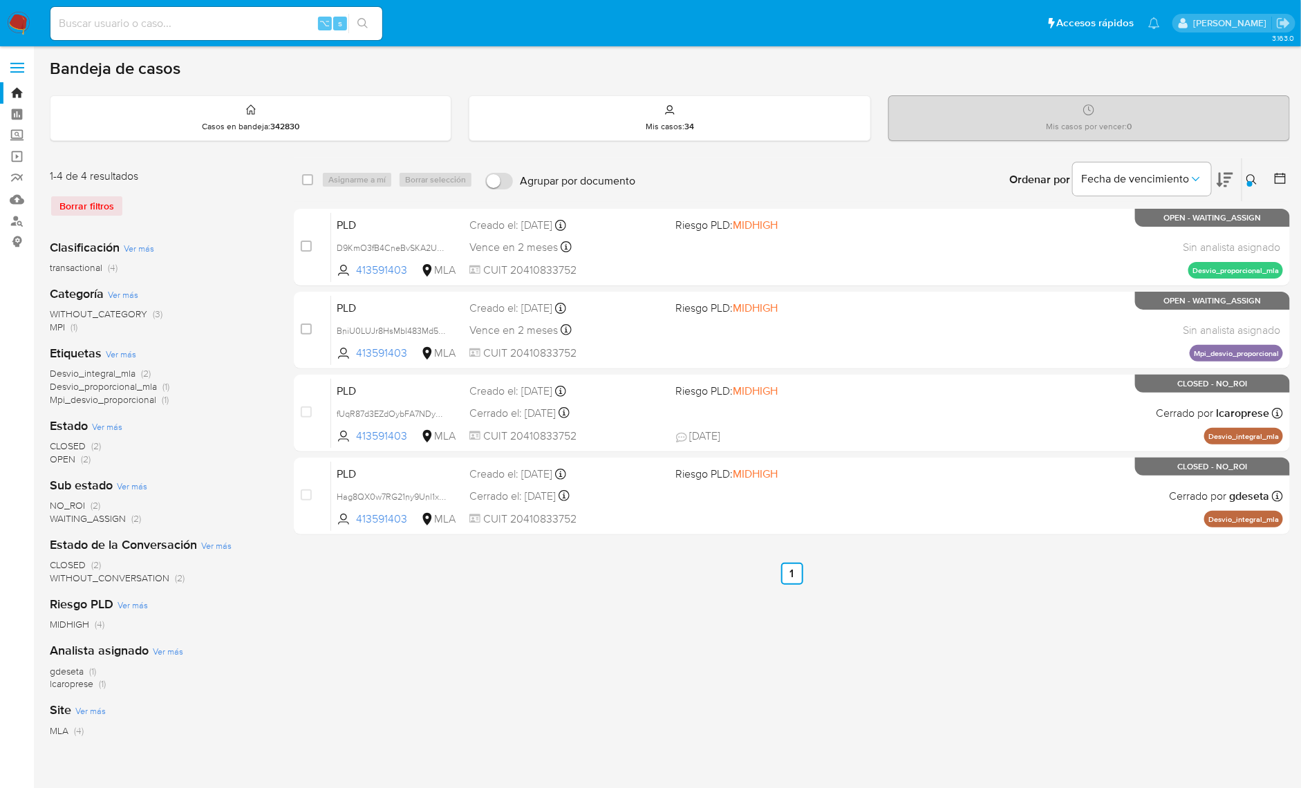
click at [694, 610] on div "select-all-cases-checkbox Asignarme a mí Borrar selección Agrupar por documento…" at bounding box center [792, 481] width 996 height 647
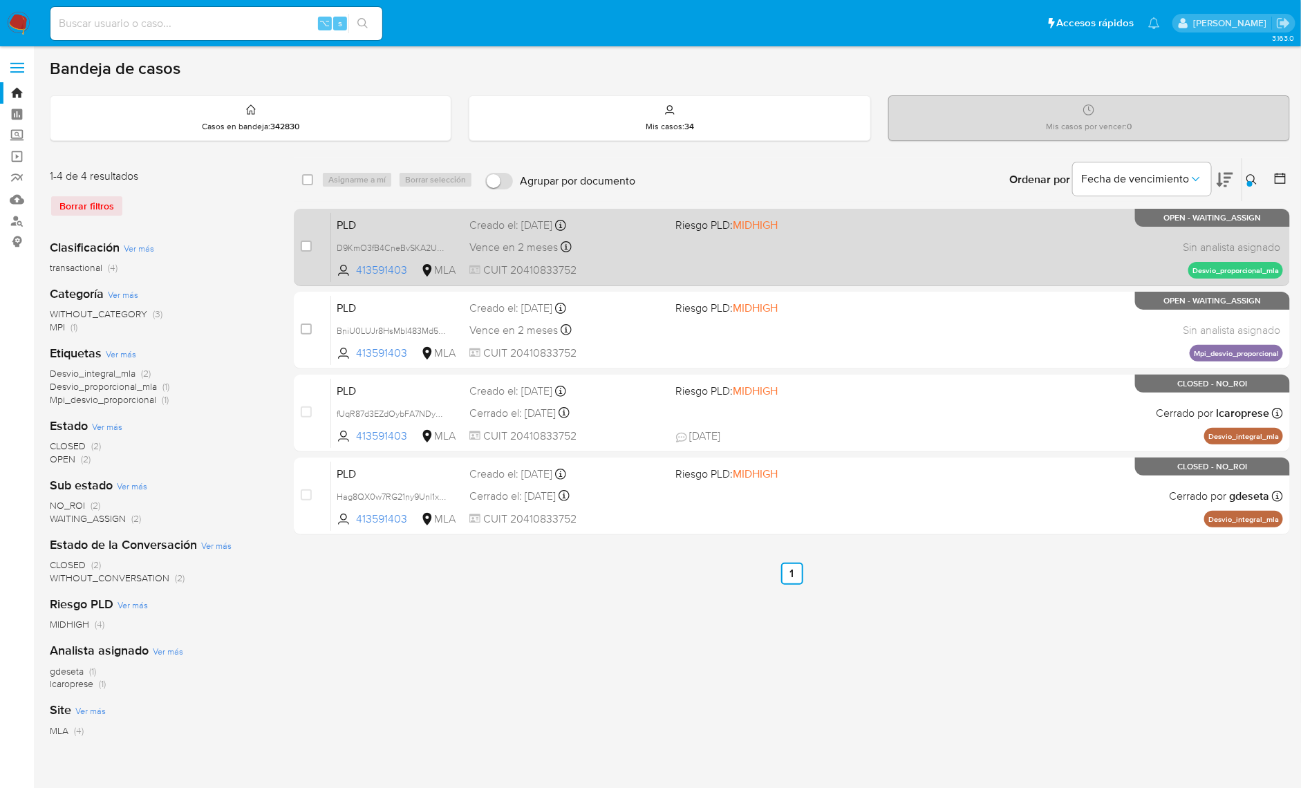
click at [1093, 245] on div "PLD D9KmO3fB4CneBvSKA2UNVcHB 413591403 MLA Riesgo PLD: MIDHIGH Creado el: 12/10…" at bounding box center [807, 247] width 952 height 70
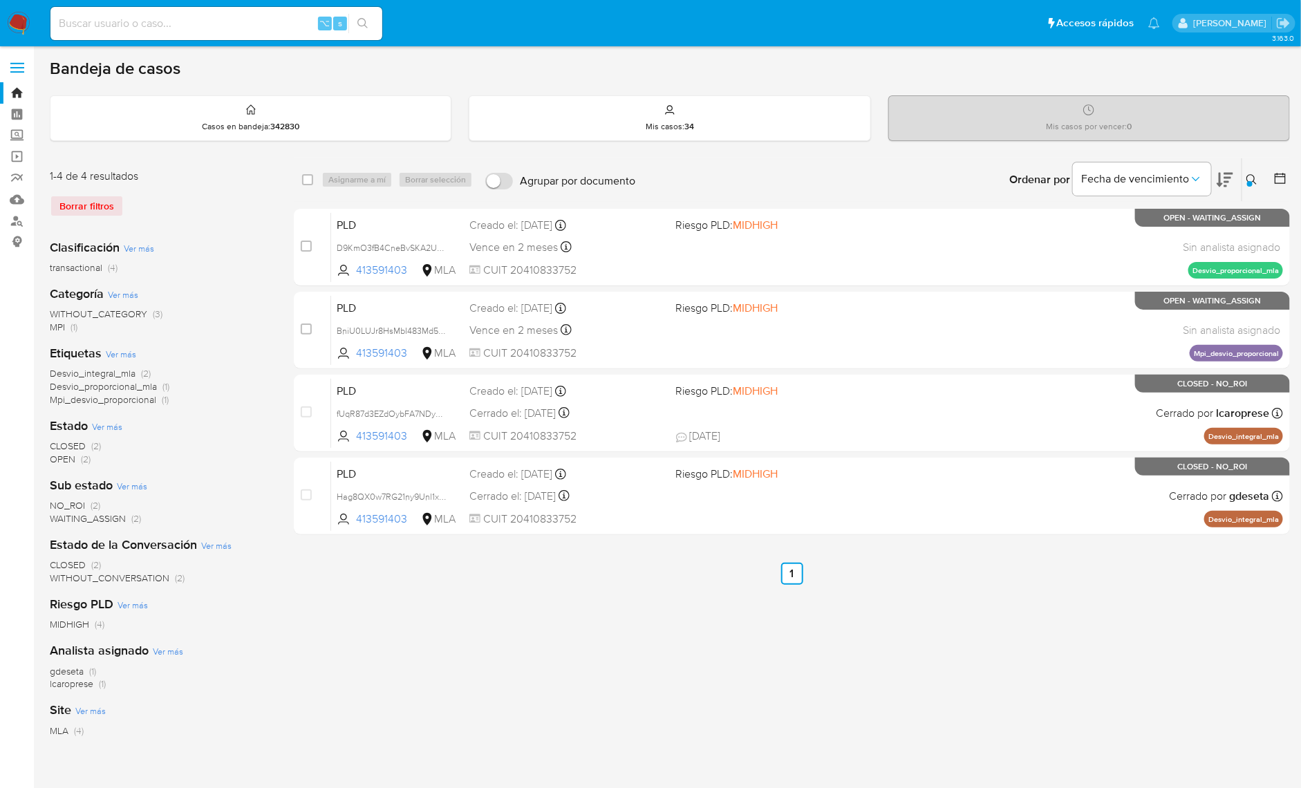
drag, startPoint x: 1239, startPoint y: 184, endPoint x: 1250, endPoint y: 183, distance: 11.2
click at [1239, 184] on div "Ordenar por Fecha de vencimiento" at bounding box center [1120, 179] width 243 height 43
click at [1252, 182] on div at bounding box center [1251, 184] width 6 height 6
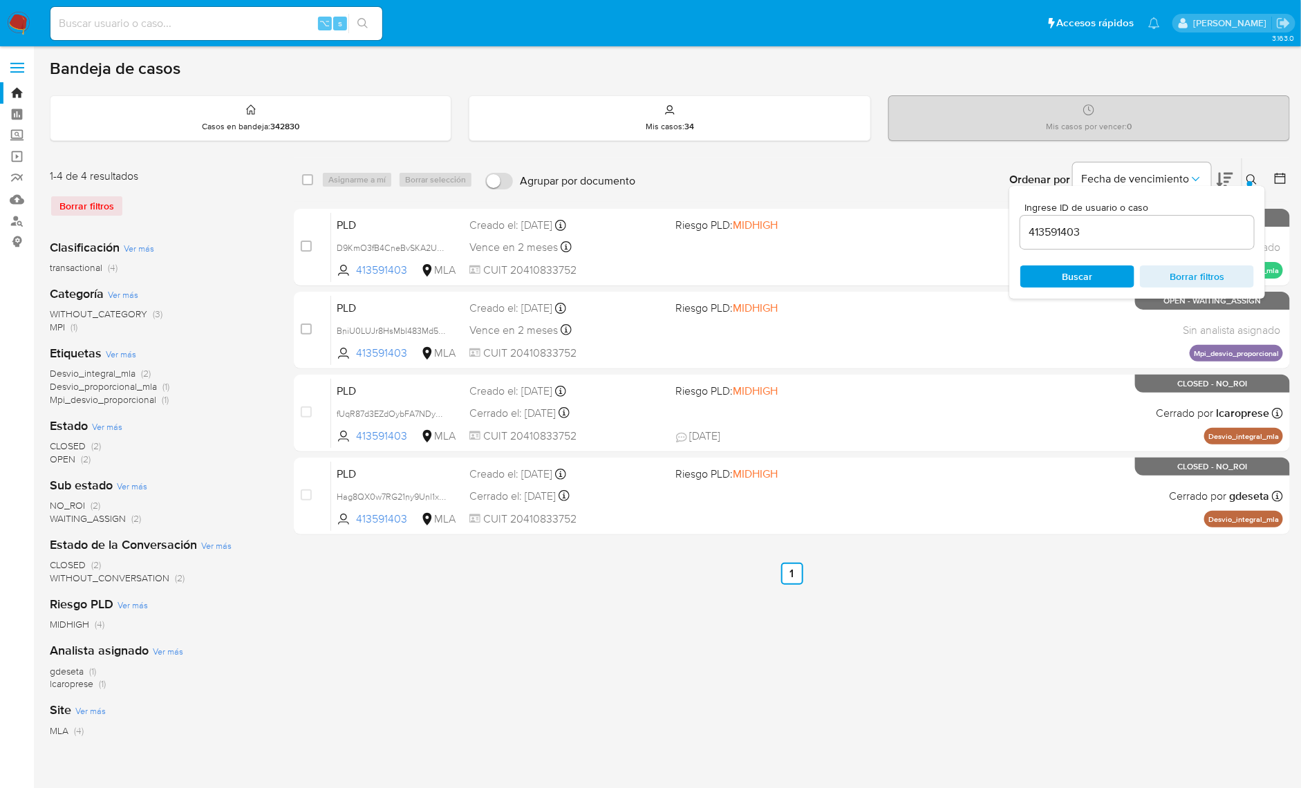
click at [1194, 241] on div "413591403" at bounding box center [1138, 232] width 234 height 33
click at [1192, 232] on input "413591403" at bounding box center [1138, 232] width 234 height 18
paste input "21353089"
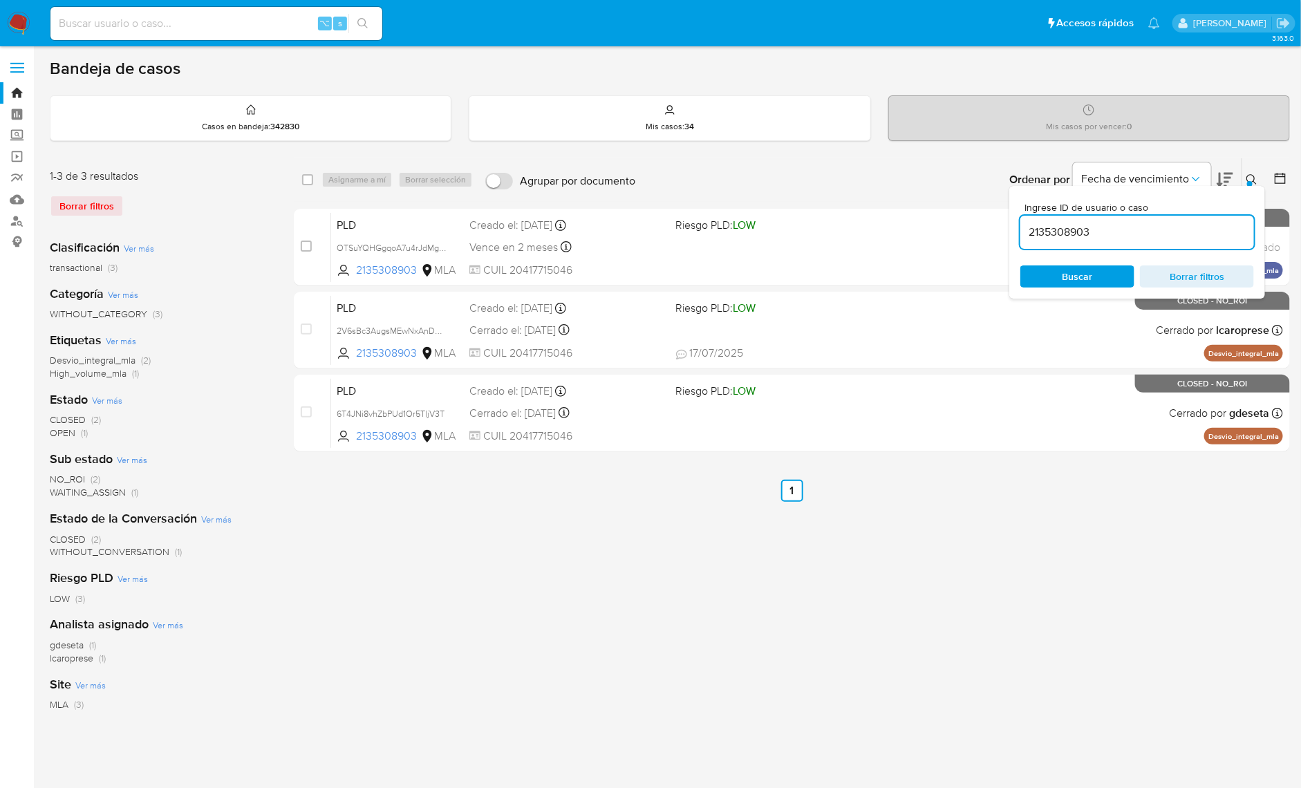
click at [1260, 177] on button at bounding box center [1254, 179] width 23 height 17
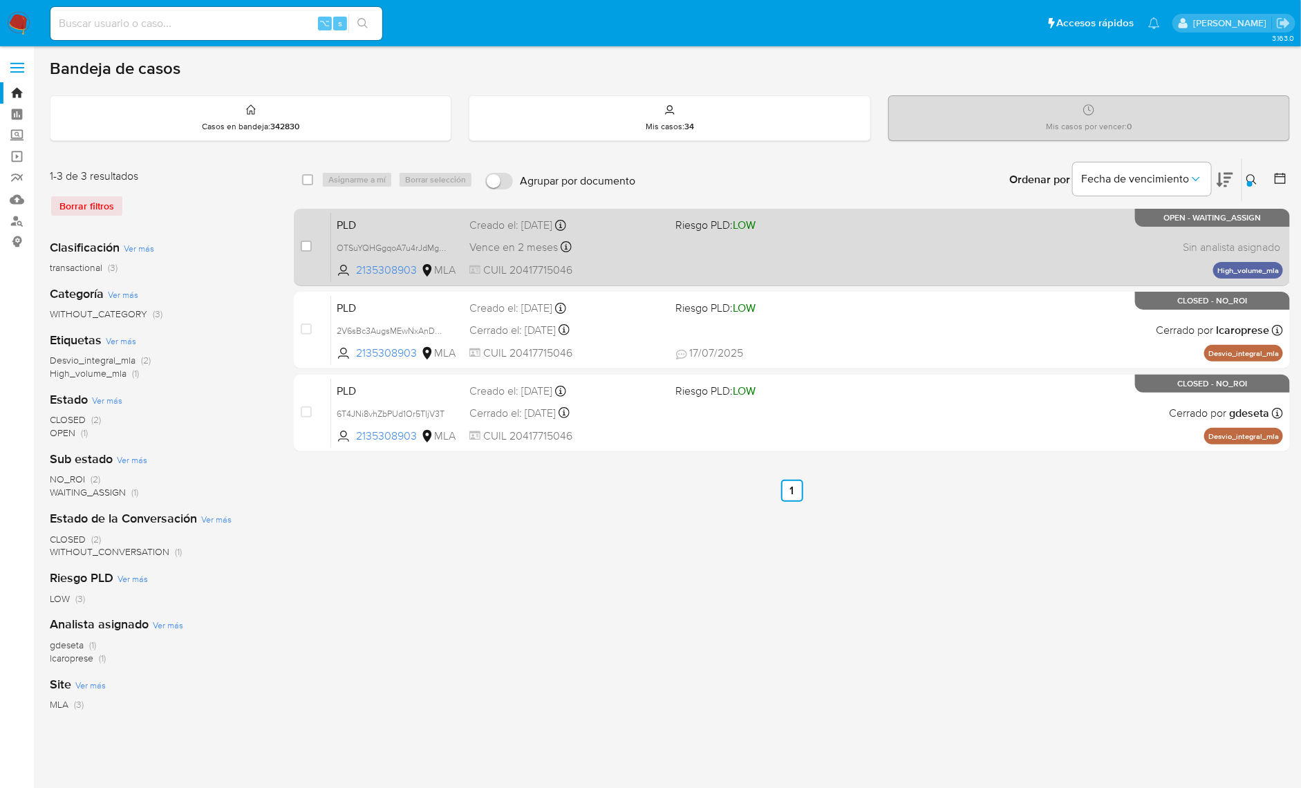
click at [1033, 235] on div "PLD OTSuYQHGgqoA7u4rJdMgjb0X 2135308903 MLA Riesgo PLD: LOW Creado el: 12/10/20…" at bounding box center [807, 247] width 952 height 70
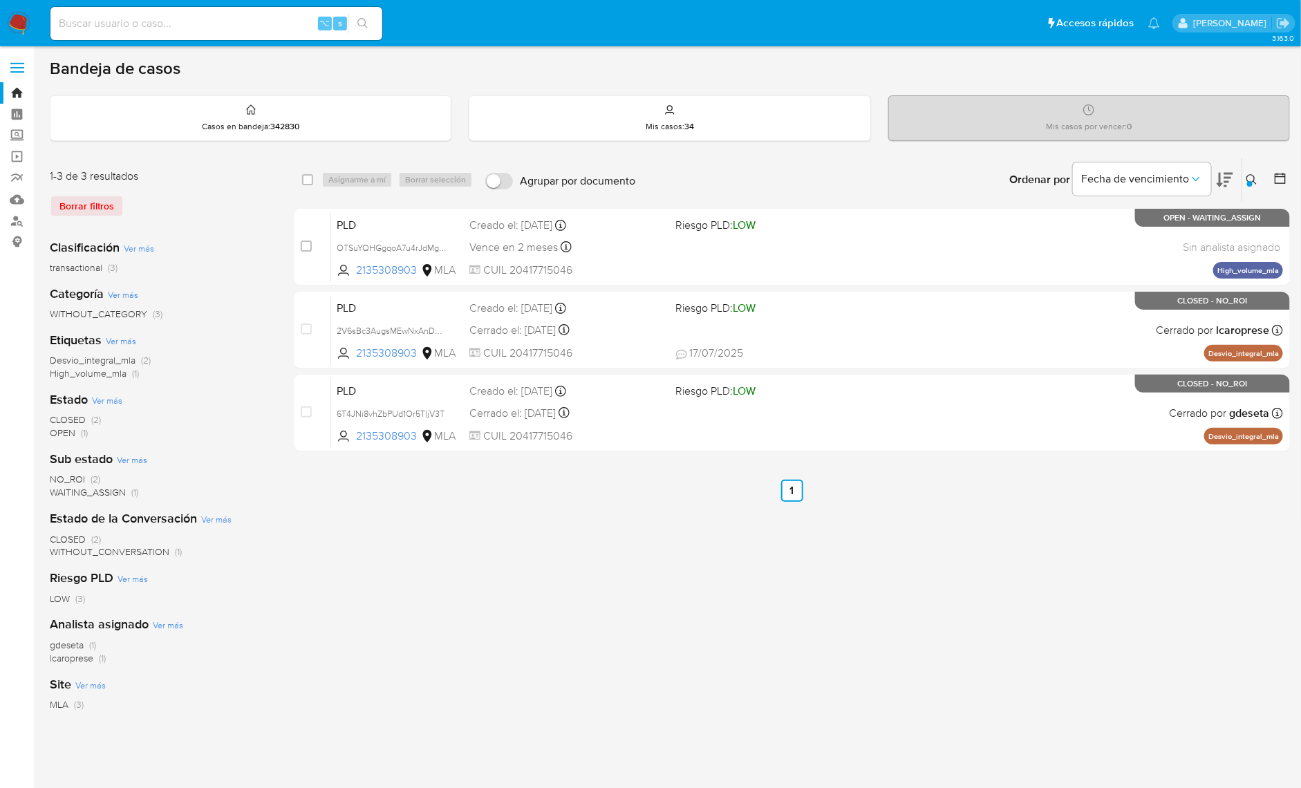
click at [1246, 187] on button at bounding box center [1254, 179] width 23 height 17
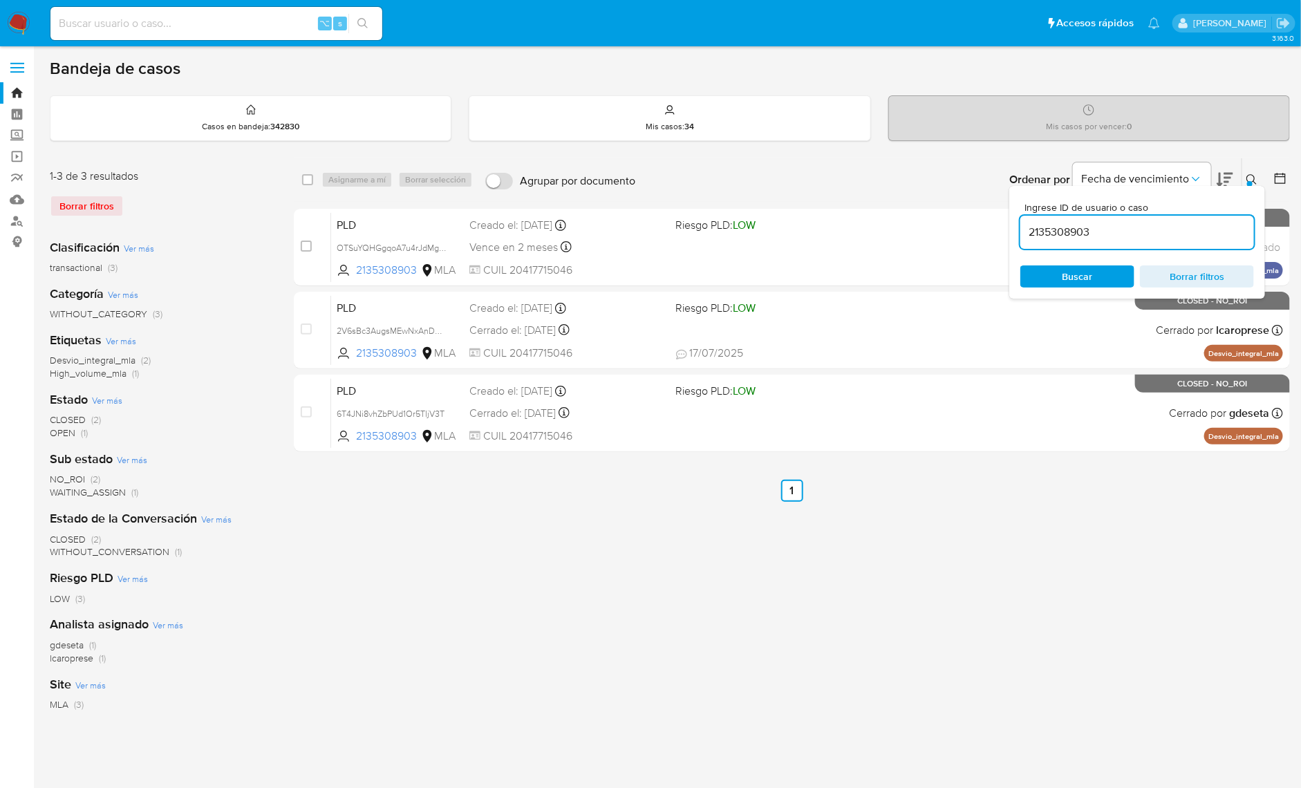
click at [1203, 241] on div "2135308903" at bounding box center [1138, 232] width 234 height 33
click at [1203, 232] on input "2135308903" at bounding box center [1138, 232] width 234 height 18
paste input "4135914"
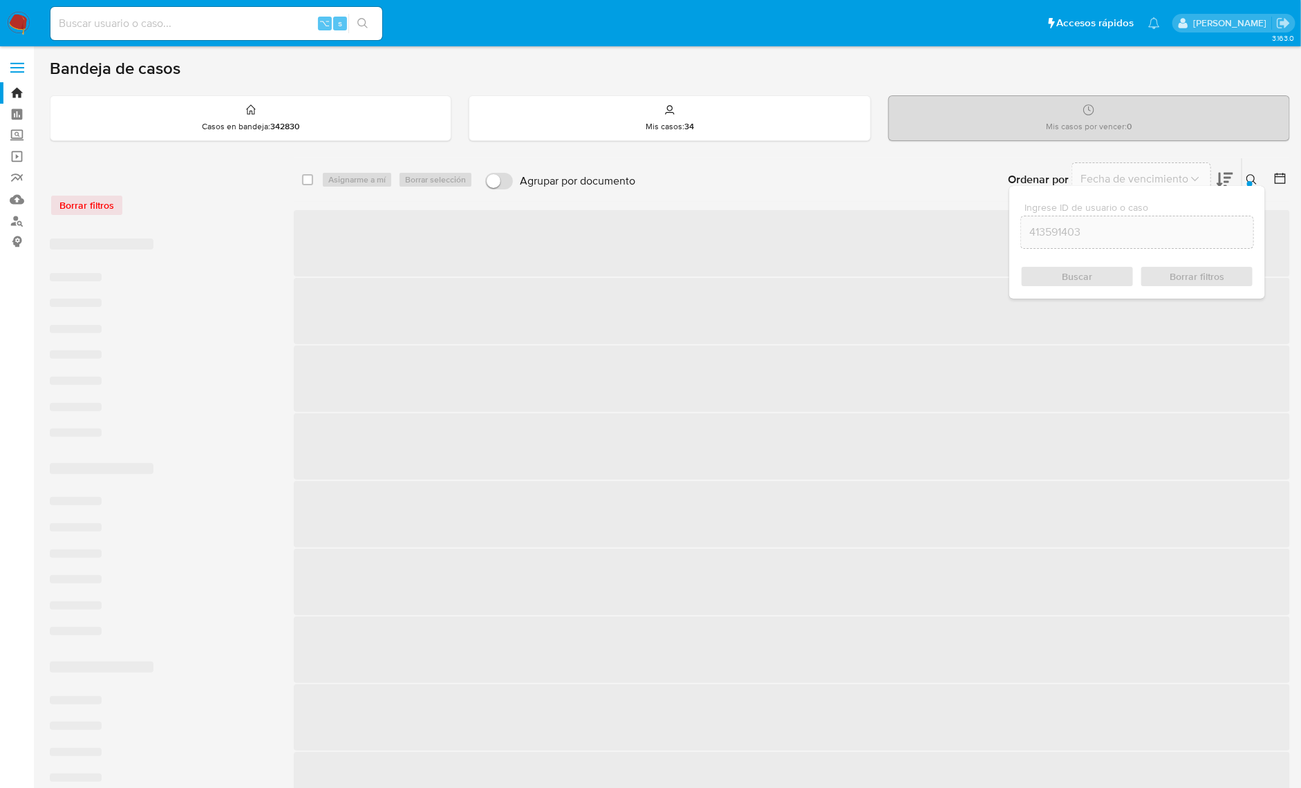
click at [1257, 178] on icon at bounding box center [1252, 179] width 11 height 11
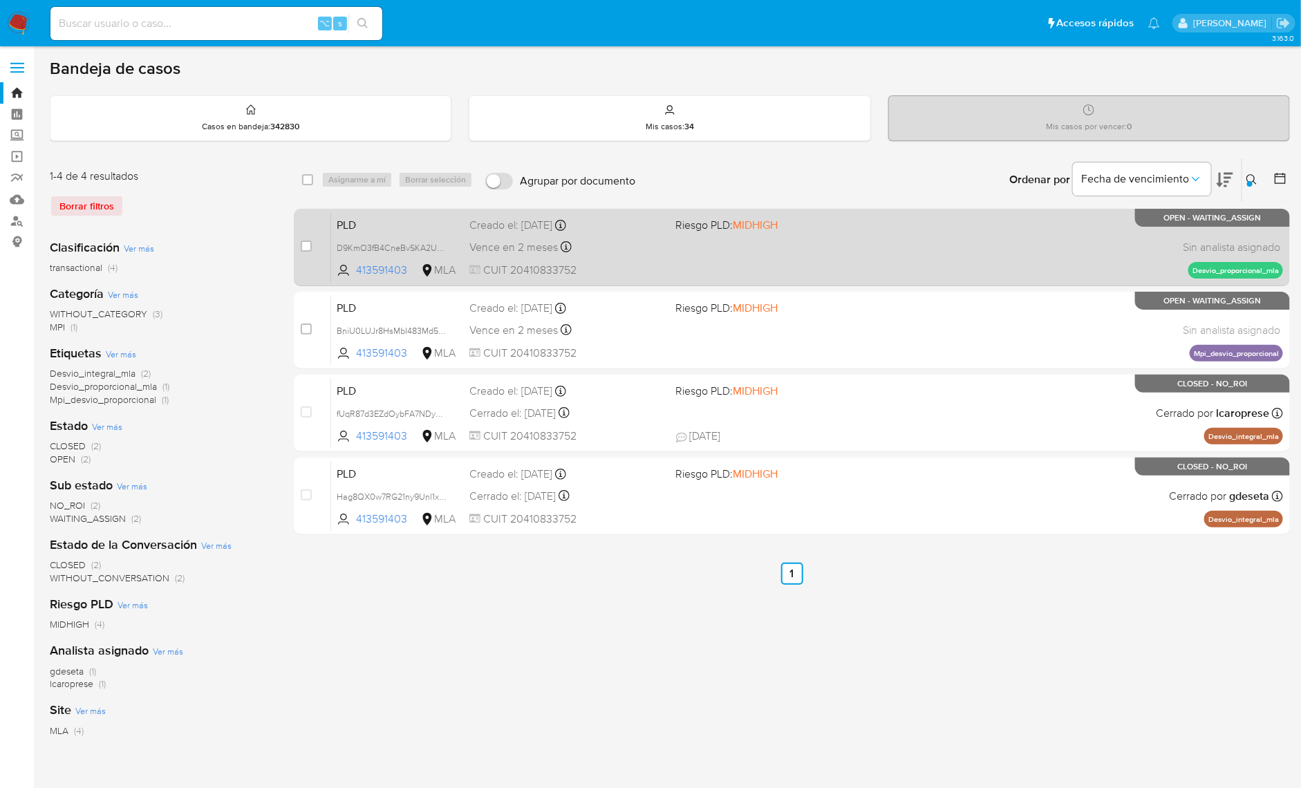
click at [1032, 242] on div "PLD D9KmO3fB4CneBvSKA2UNVcHB 413591403 MLA Riesgo PLD: MIDHIGH Creado el: 12/10…" at bounding box center [807, 247] width 952 height 70
click at [440, 243] on span "D9KmO3fB4CneBvSKA2UNVcHB" at bounding box center [400, 246] width 127 height 15
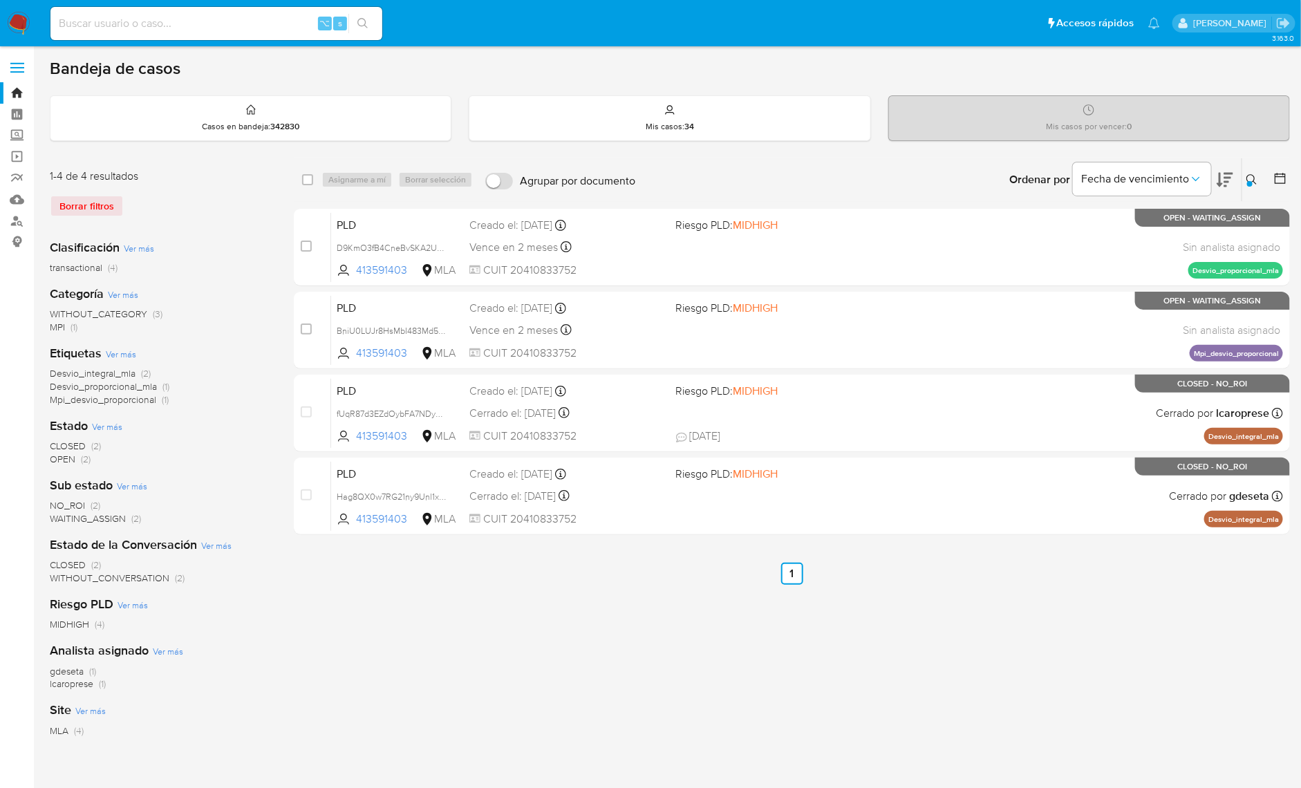
click at [1264, 183] on button at bounding box center [1254, 179] width 23 height 17
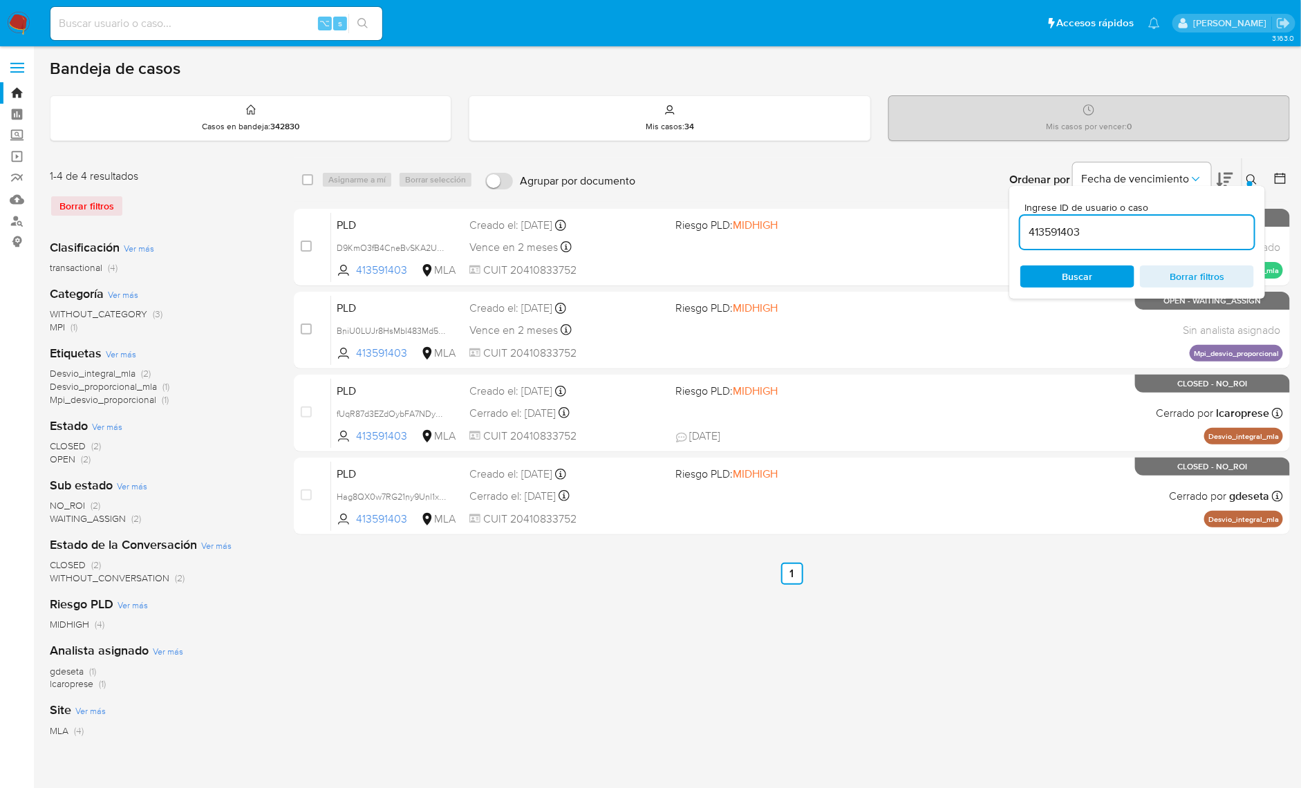
click at [1213, 229] on input "413591403" at bounding box center [1138, 232] width 234 height 18
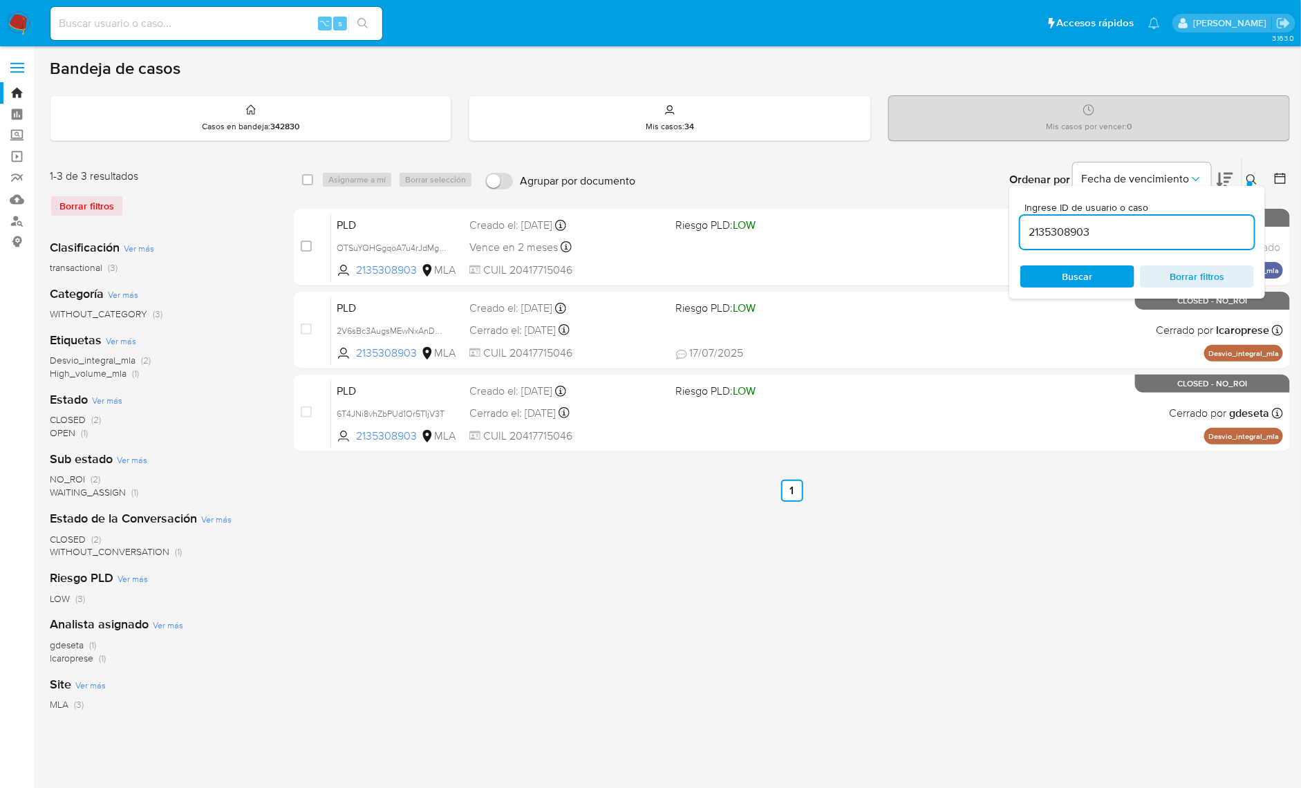
click at [1250, 181] on div at bounding box center [1251, 184] width 6 height 6
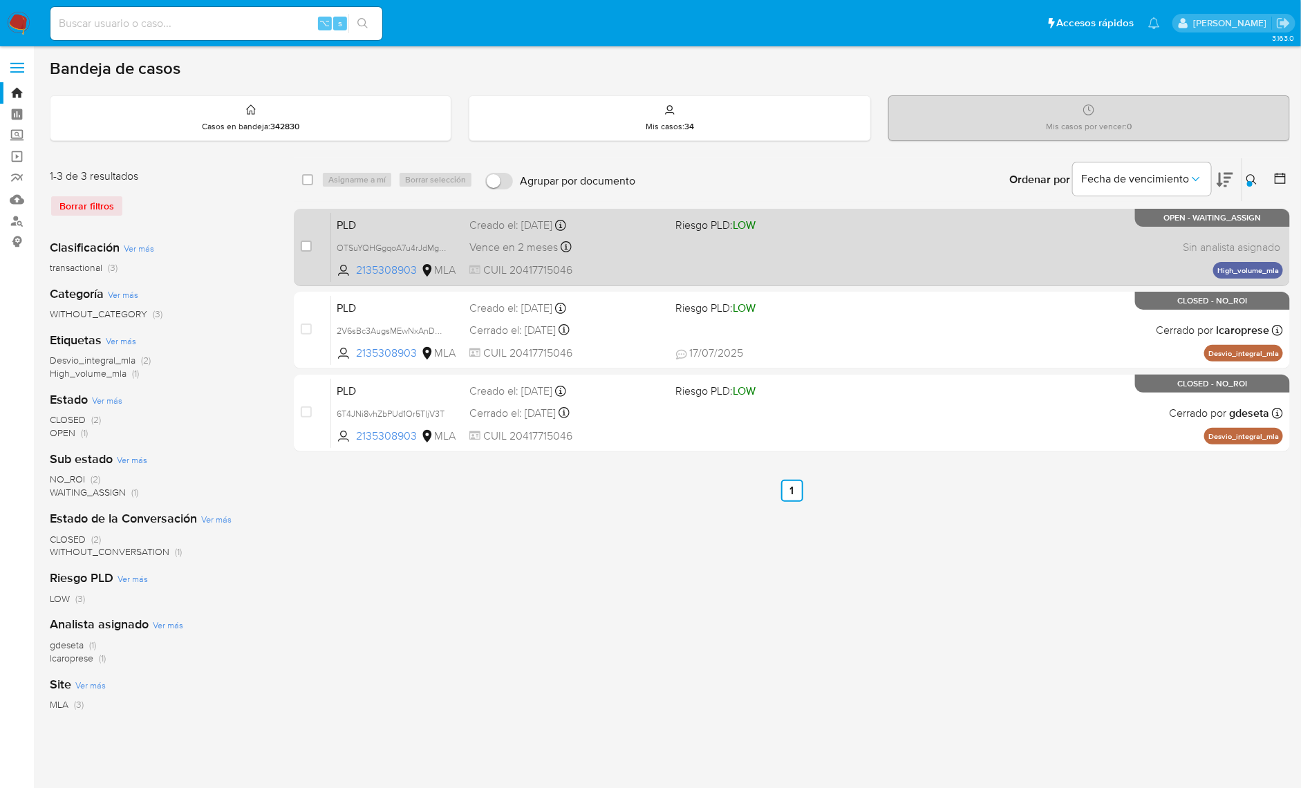
click at [913, 261] on div "PLD OTSuYQHGgqoA7u4rJdMgjb0X 2135308903 MLA Riesgo PLD: LOW Creado el: 12/10/20…" at bounding box center [807, 247] width 952 height 70
click at [443, 244] on span "OTSuYQHGgqoA7u4rJdMgjb0X" at bounding box center [397, 246] width 120 height 15
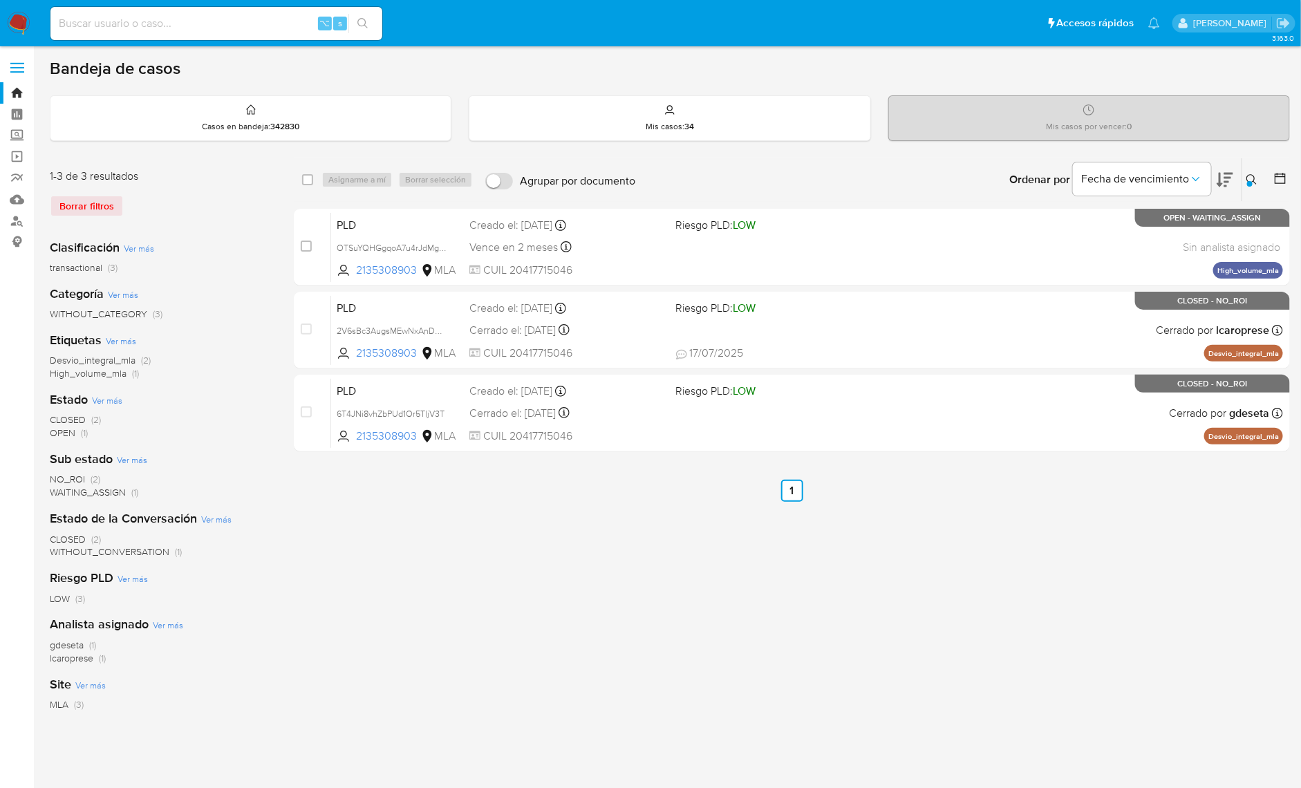
click at [1250, 183] on div at bounding box center [1251, 184] width 6 height 6
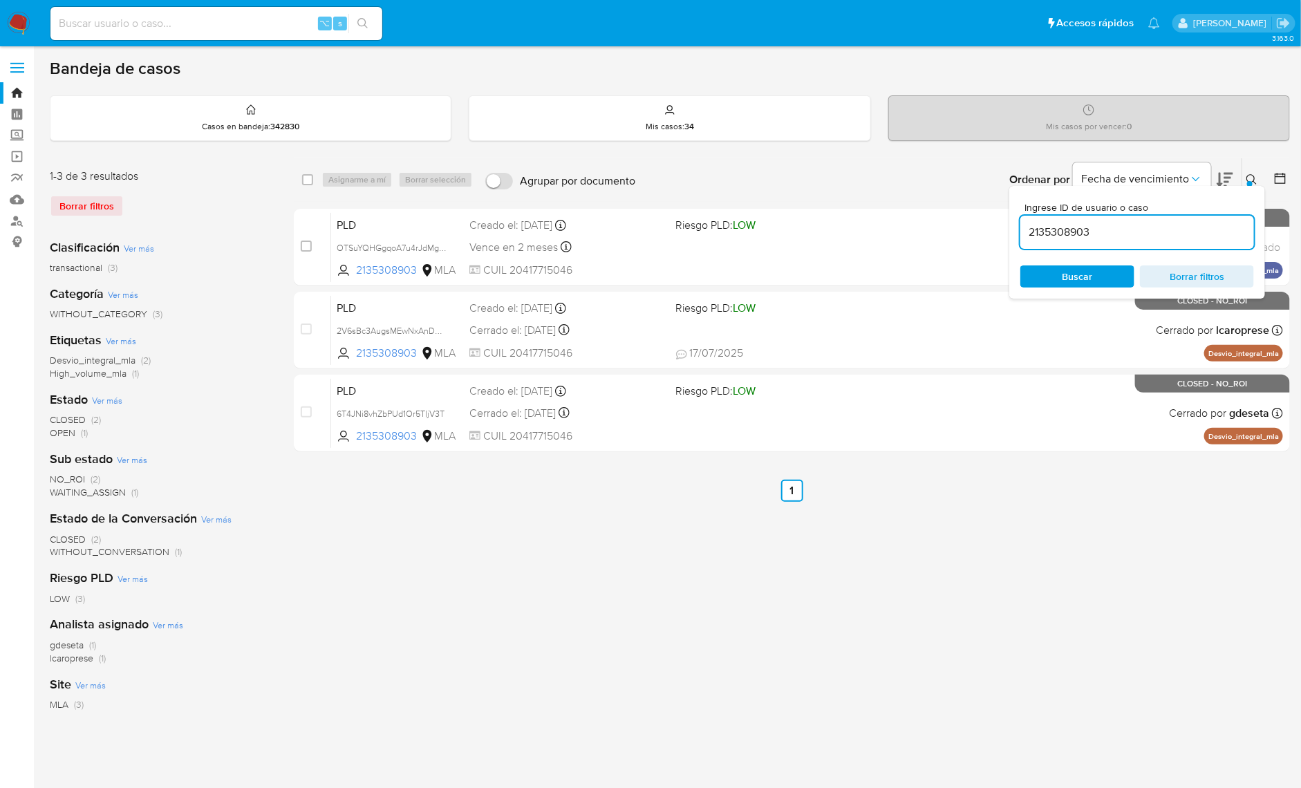
click at [1253, 176] on icon at bounding box center [1252, 179] width 11 height 11
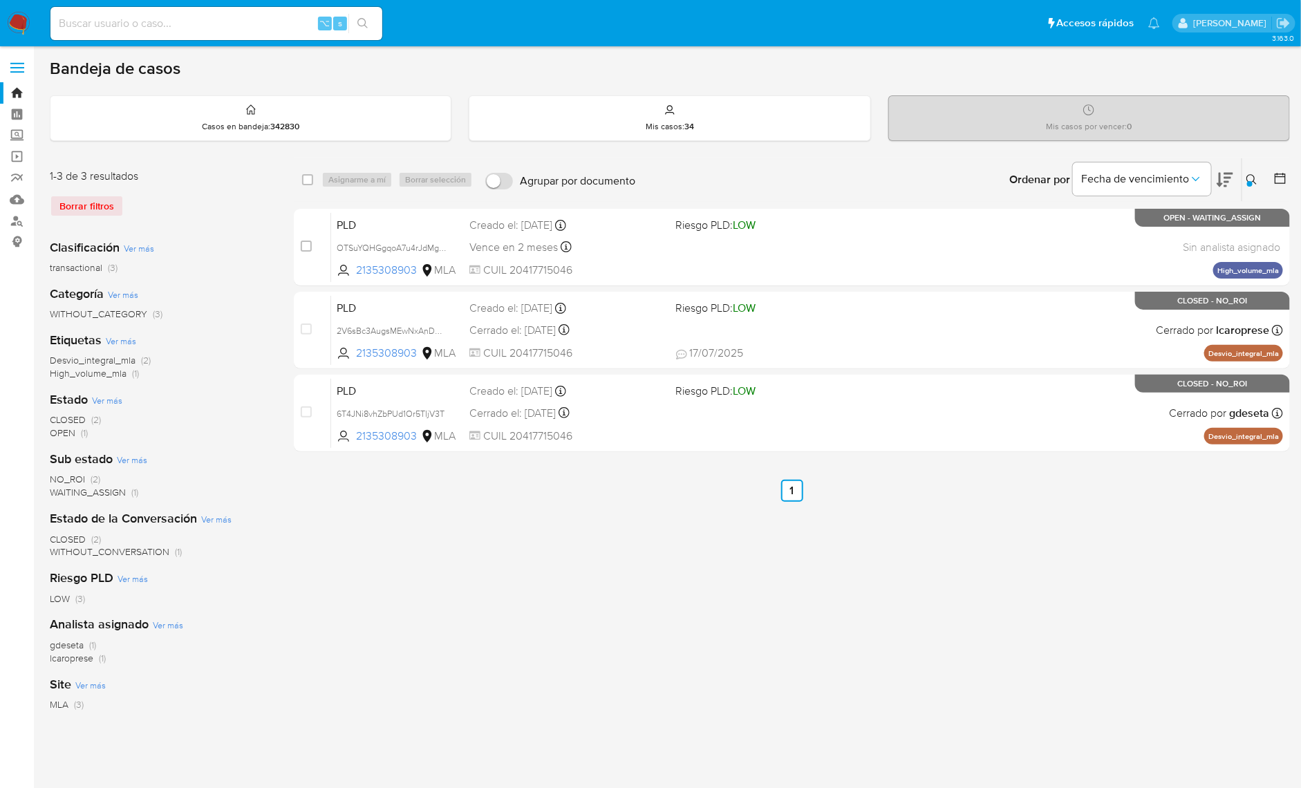
click at [1254, 174] on icon at bounding box center [1252, 179] width 11 height 11
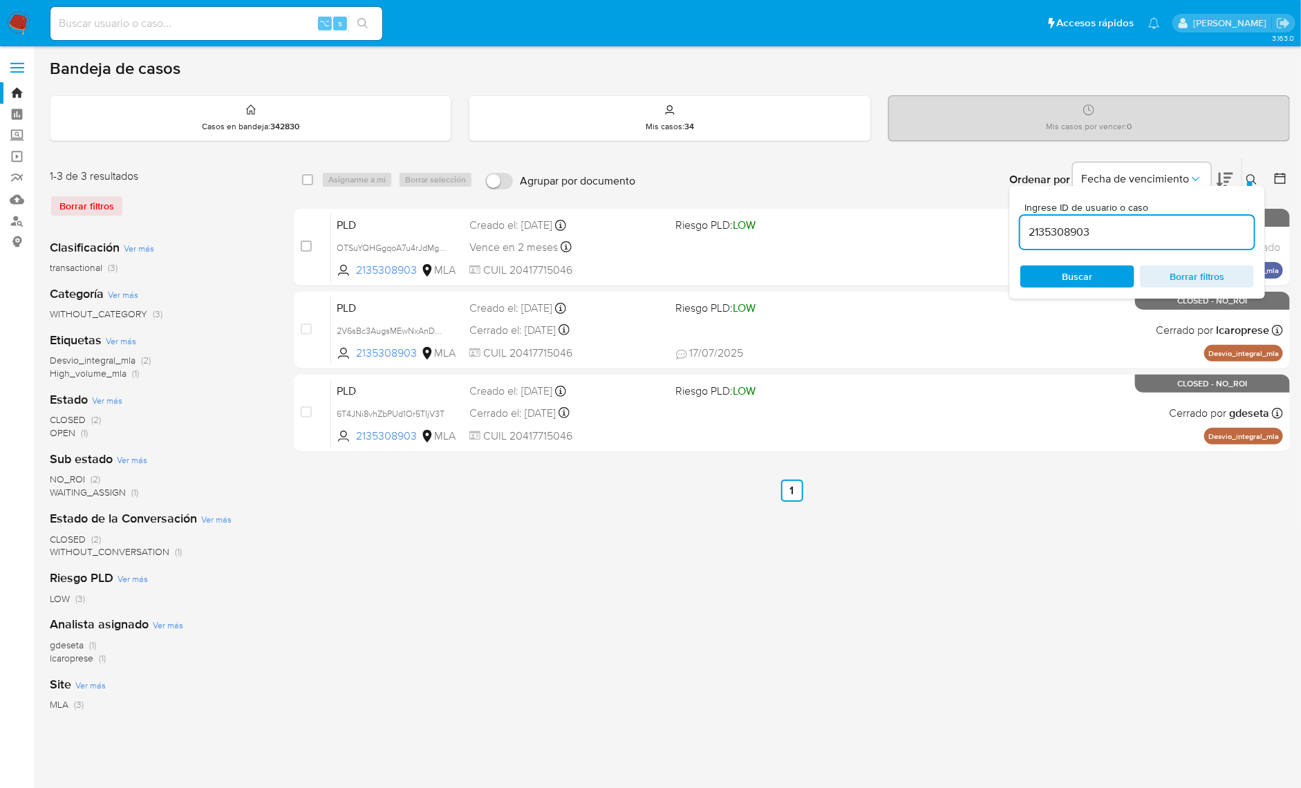
click at [1196, 238] on input "2135308903" at bounding box center [1138, 232] width 234 height 18
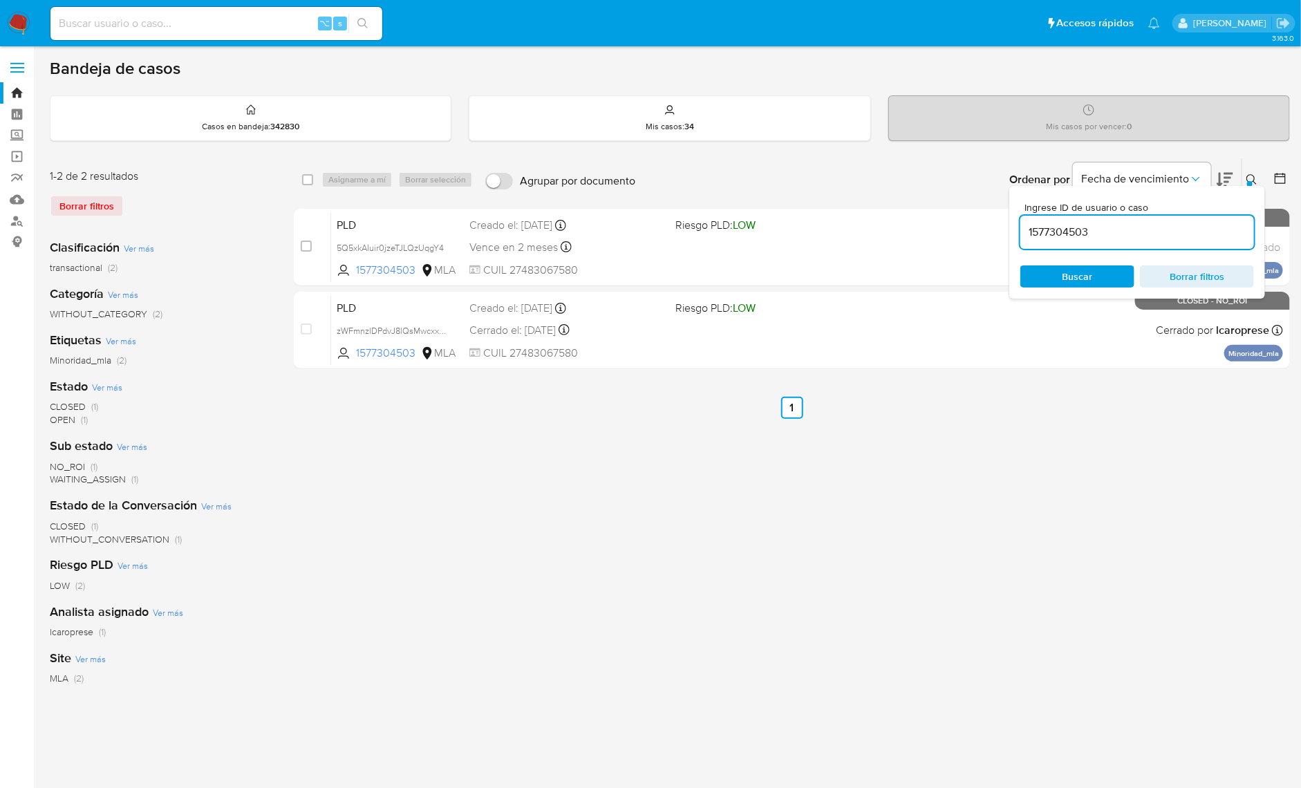
click at [1250, 181] on div at bounding box center [1251, 184] width 6 height 6
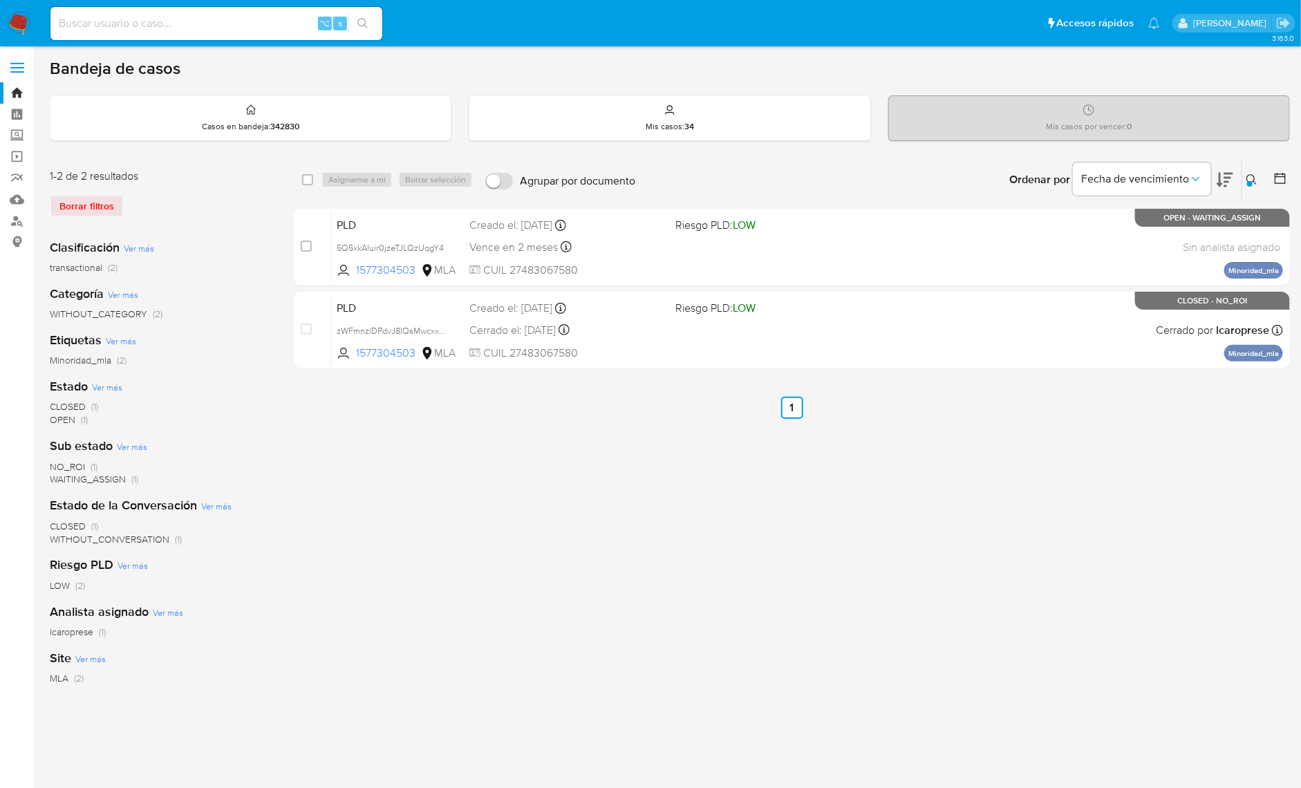
click at [470, 426] on div "select-all-cases-checkbox Asignarme a mí Borrar selección Agrupar por documento…" at bounding box center [792, 461] width 996 height 607
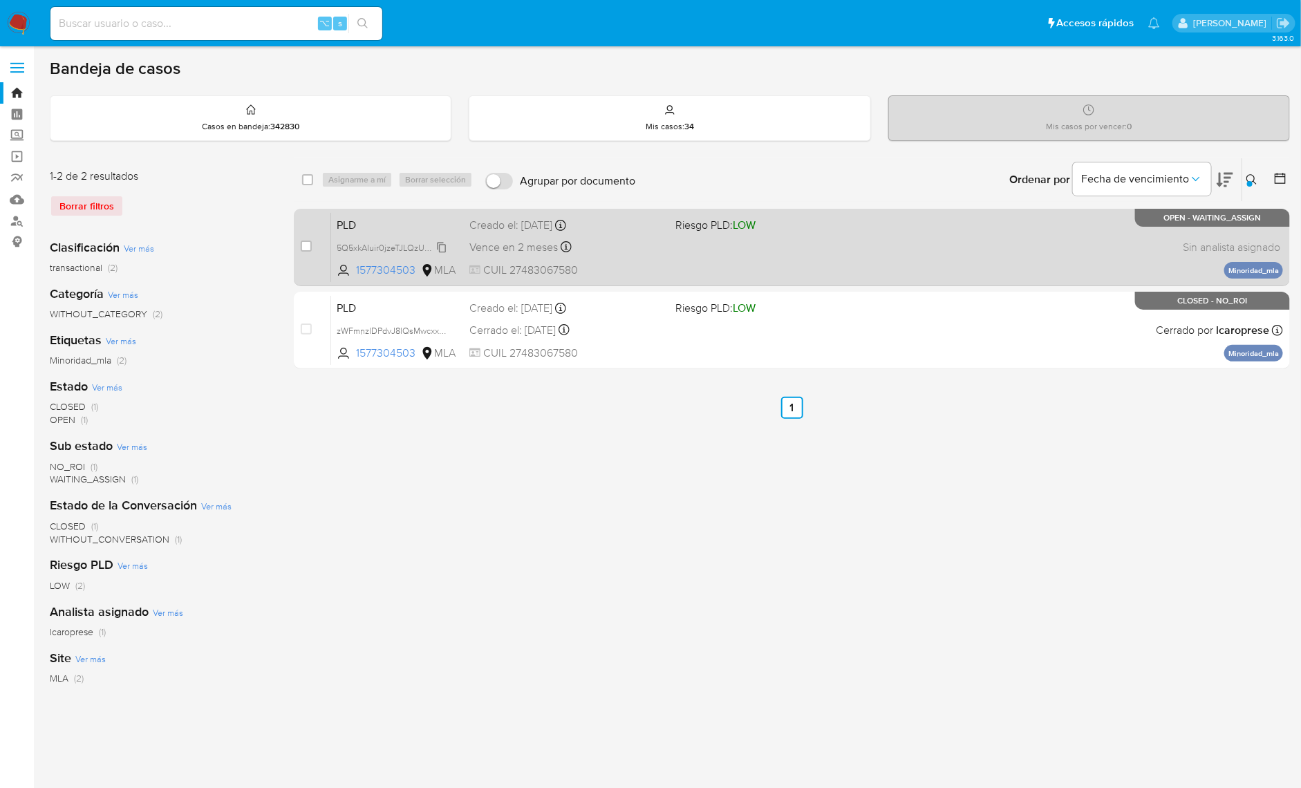
click at [441, 244] on span "5Q5xkAIuir0jzeTJLQzUqgY4" at bounding box center [390, 246] width 107 height 15
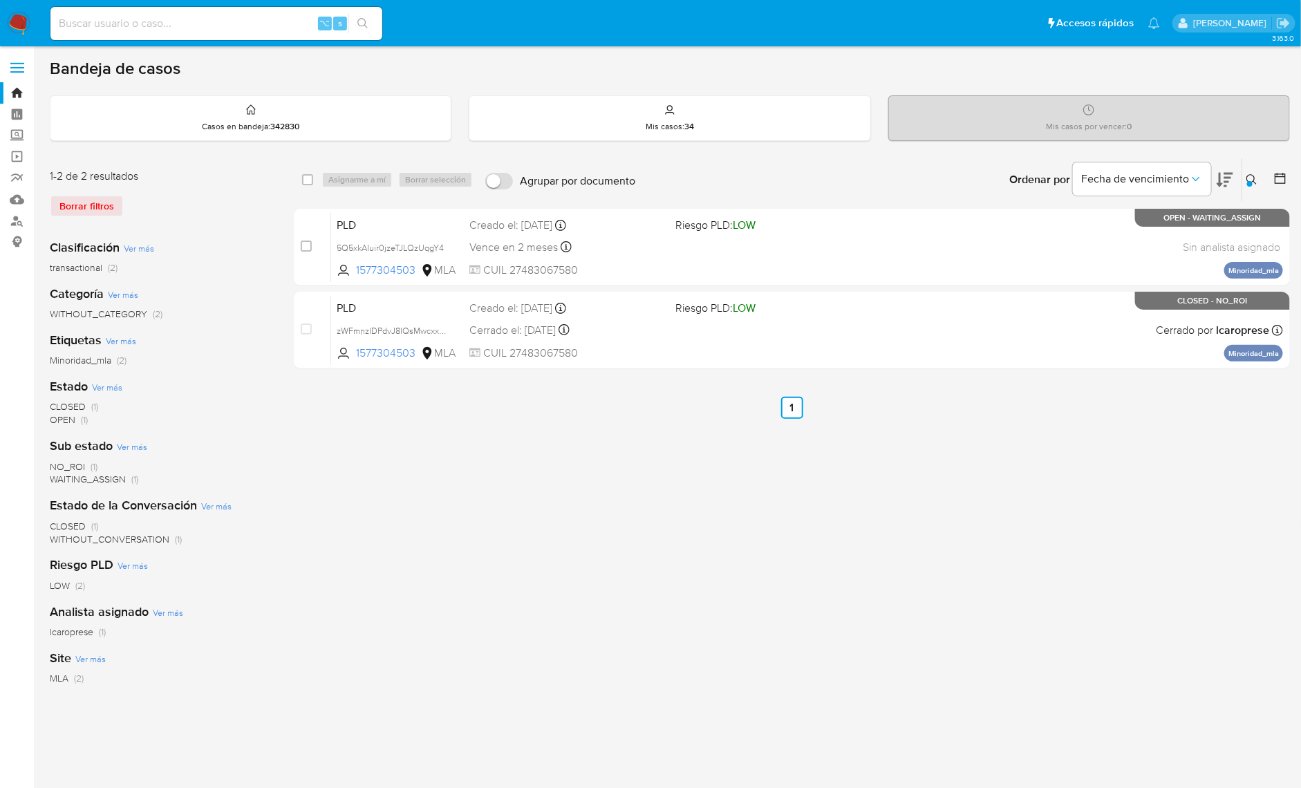
click at [1245, 172] on button at bounding box center [1254, 179] width 23 height 17
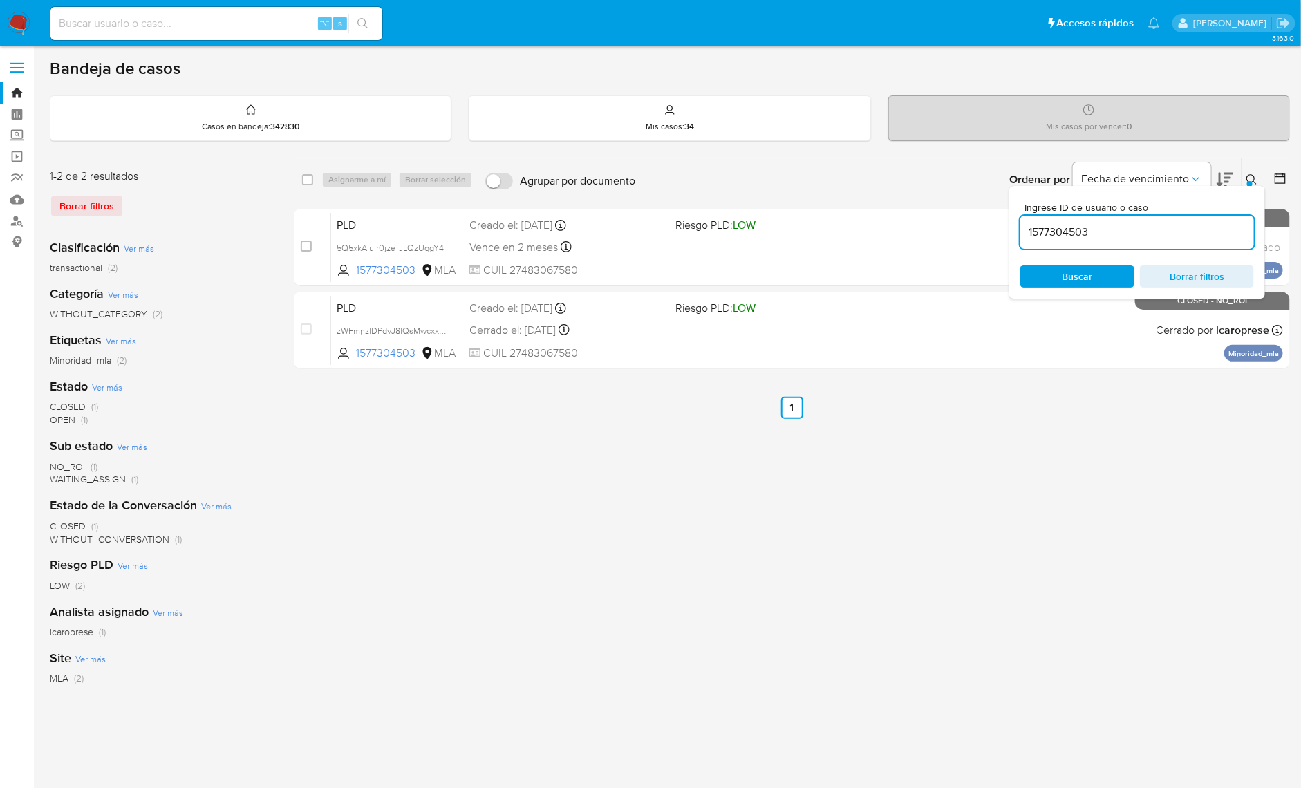
click at [1175, 224] on input "1577304503" at bounding box center [1138, 232] width 234 height 18
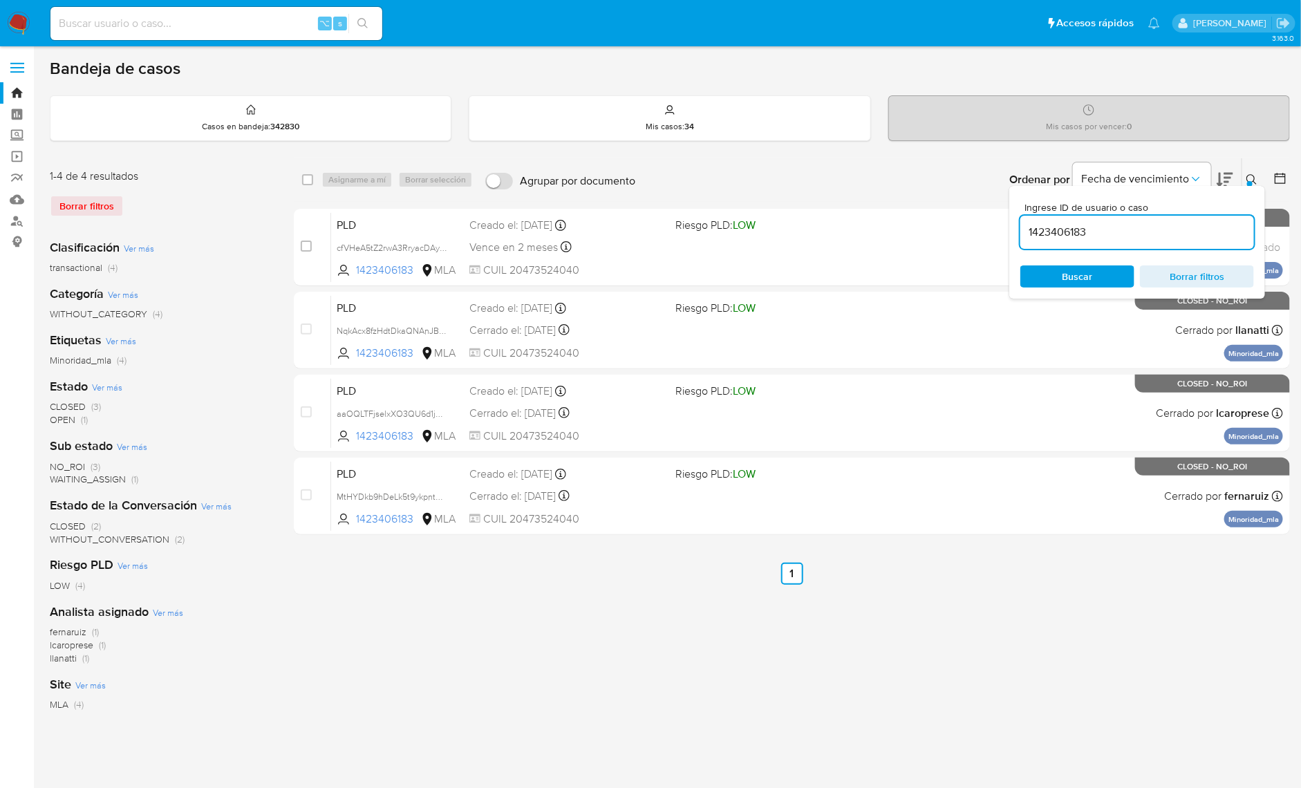
click at [1259, 175] on button at bounding box center [1254, 179] width 23 height 17
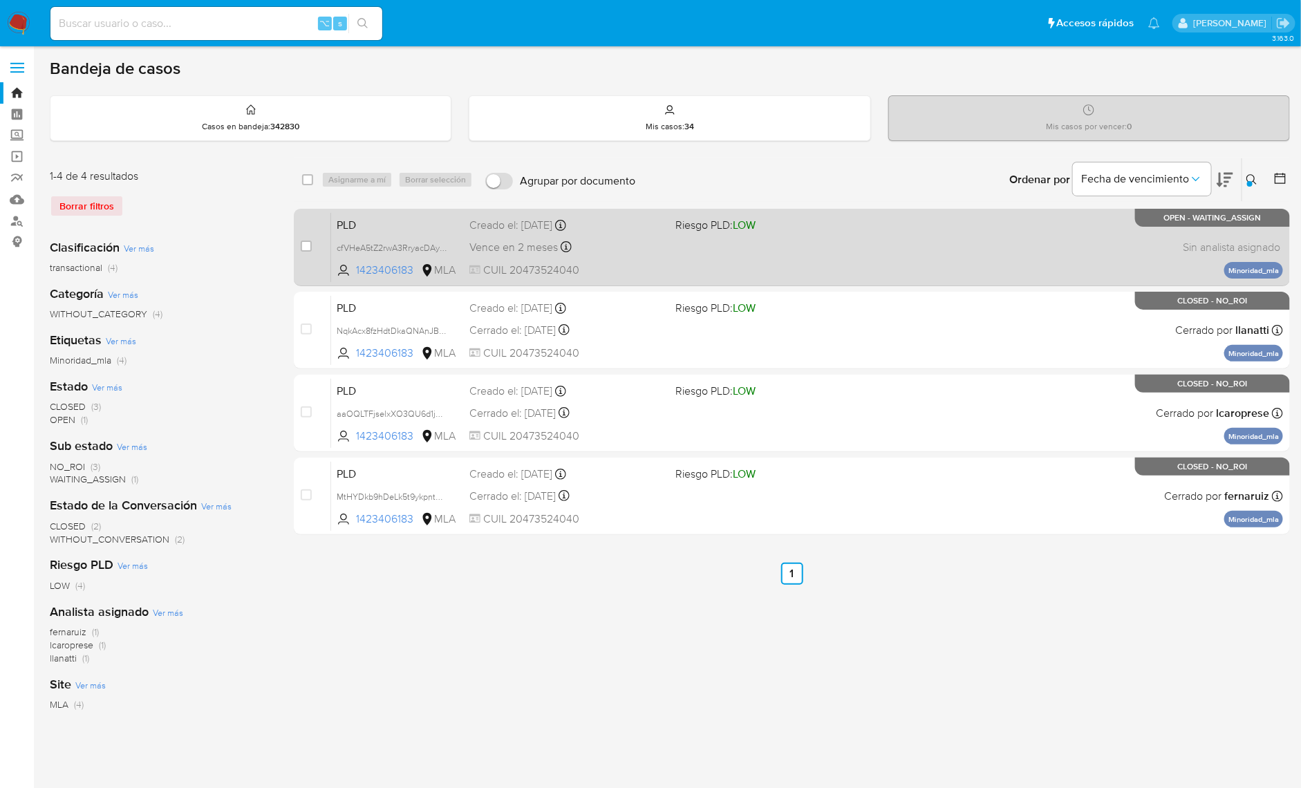
click at [960, 254] on div "PLD cfVHeA5tZ2rwA3RryacDAyXm 1423406183 MLA Riesgo PLD: LOW Creado el: 12/10/20…" at bounding box center [807, 247] width 952 height 70
click at [441, 243] on span "cfVHeA5tZ2rwA3RryacDAyXm" at bounding box center [394, 246] width 115 height 15
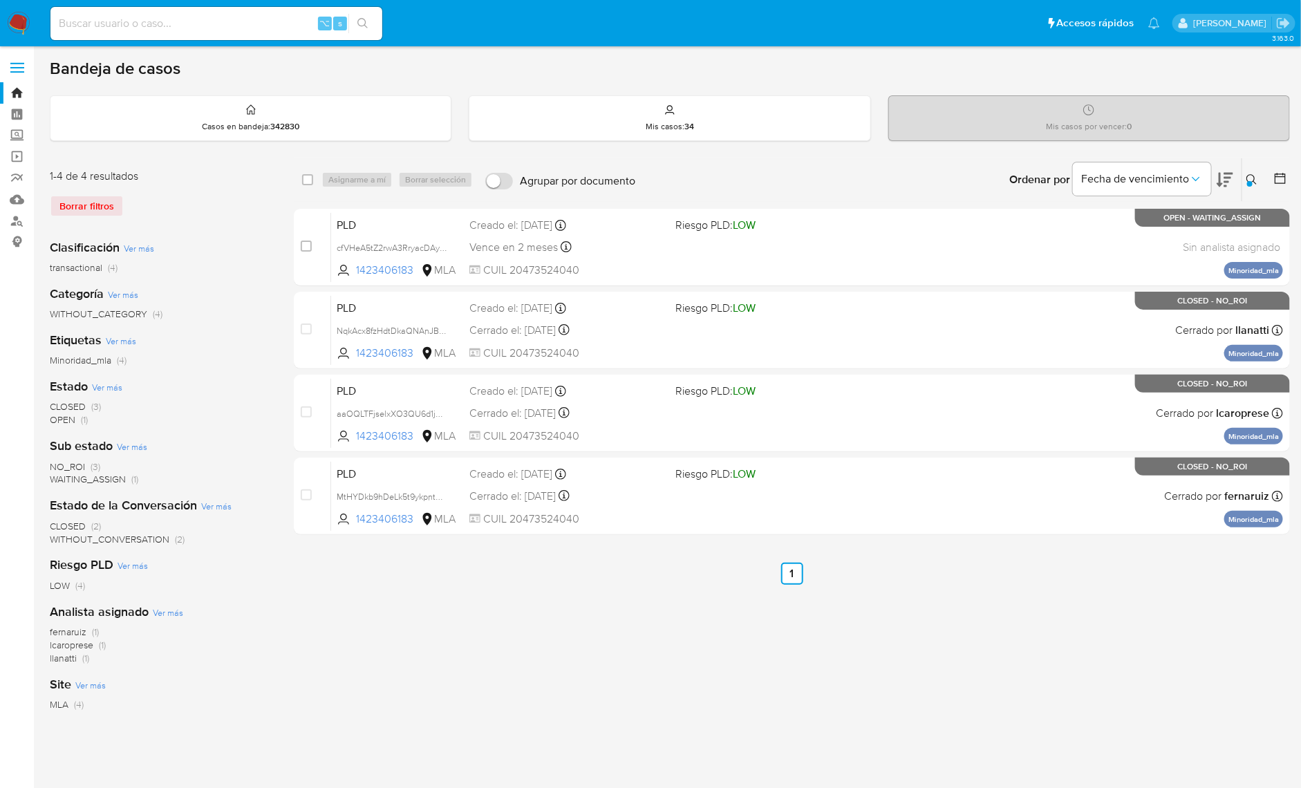
click at [1255, 187] on div "Ingrese ID de usuario o caso 1423406183 Buscar Borrar filtros" at bounding box center [1254, 179] width 24 height 43
click at [1255, 181] on icon at bounding box center [1252, 179] width 11 height 11
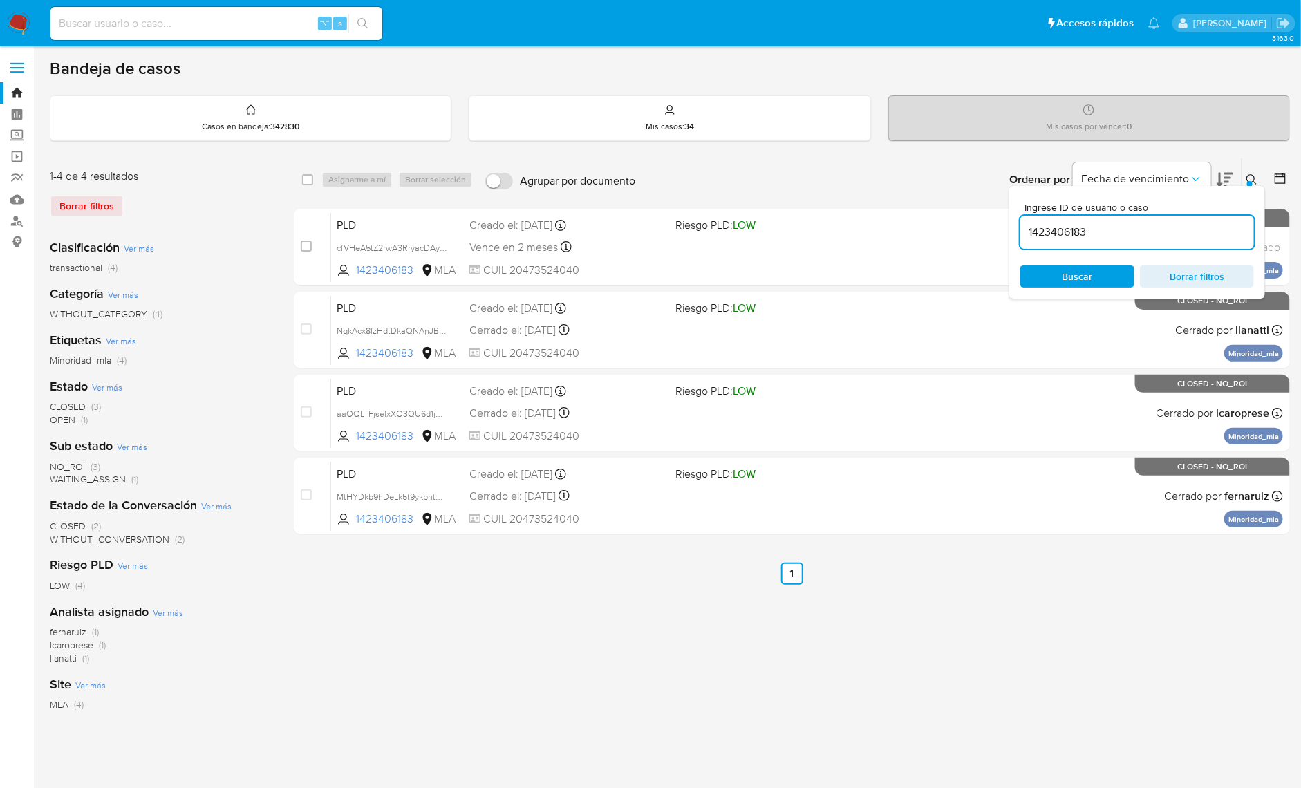
click at [1205, 223] on input "1423406183" at bounding box center [1138, 232] width 234 height 18
type input "11803021"
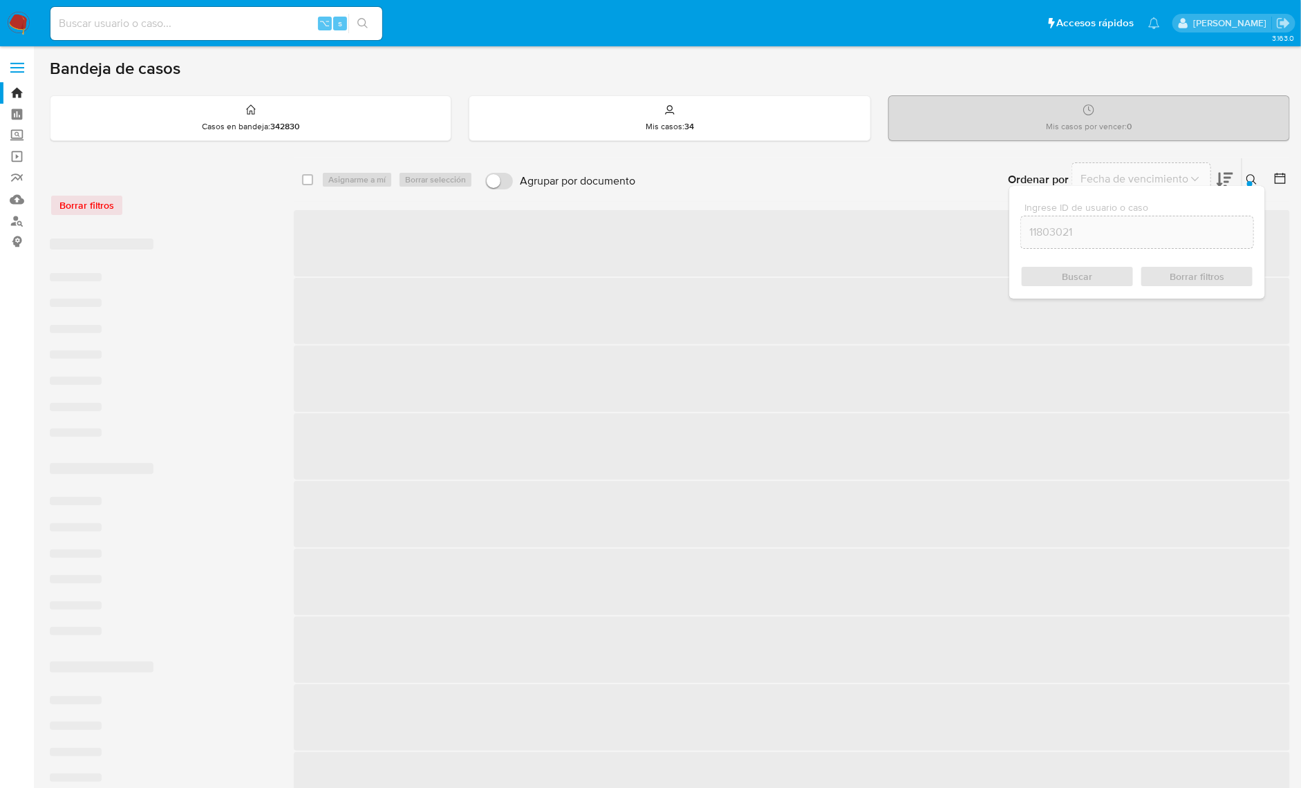
click at [1251, 171] on button at bounding box center [1254, 179] width 23 height 17
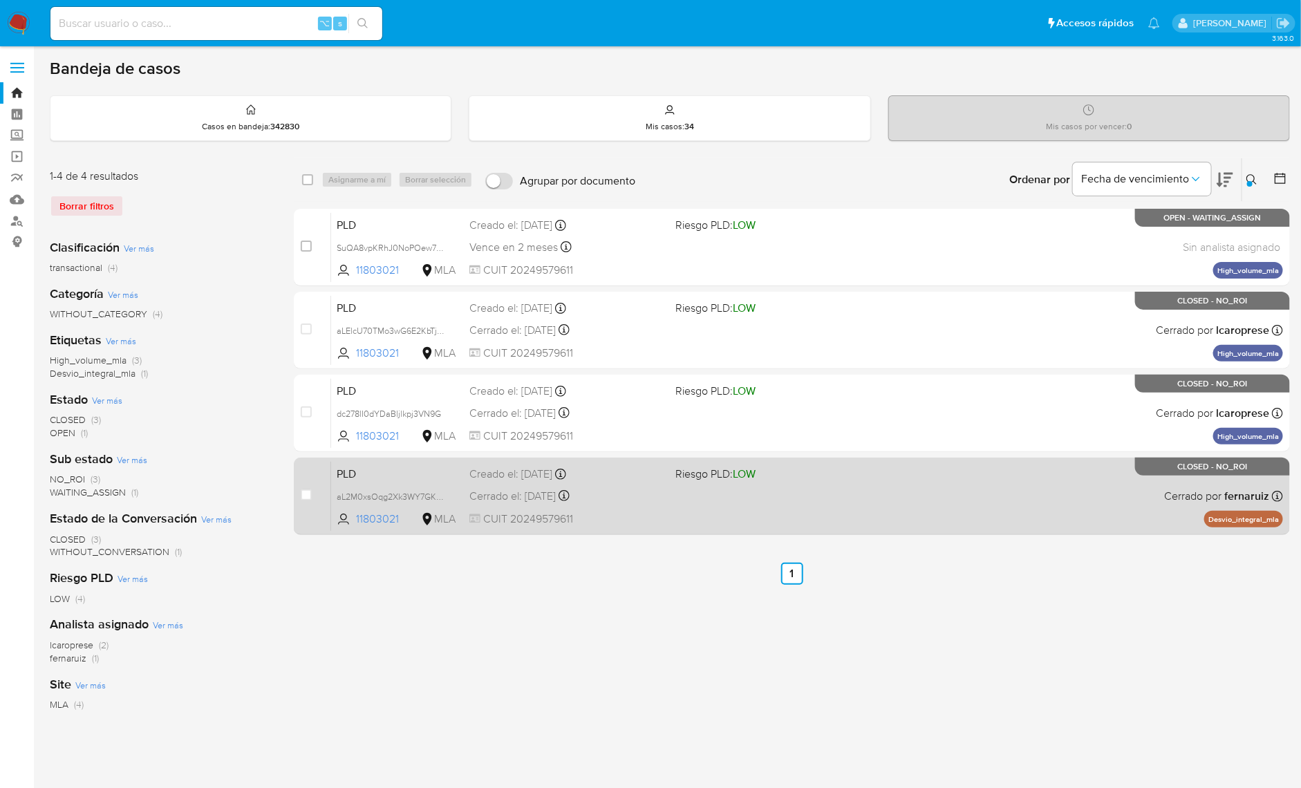
click at [12, 287] on aside "Bandeja Tablero Screening Búsqueda en Listas Watchlist Herramientas Operaciones…" at bounding box center [17, 418] width 34 height 837
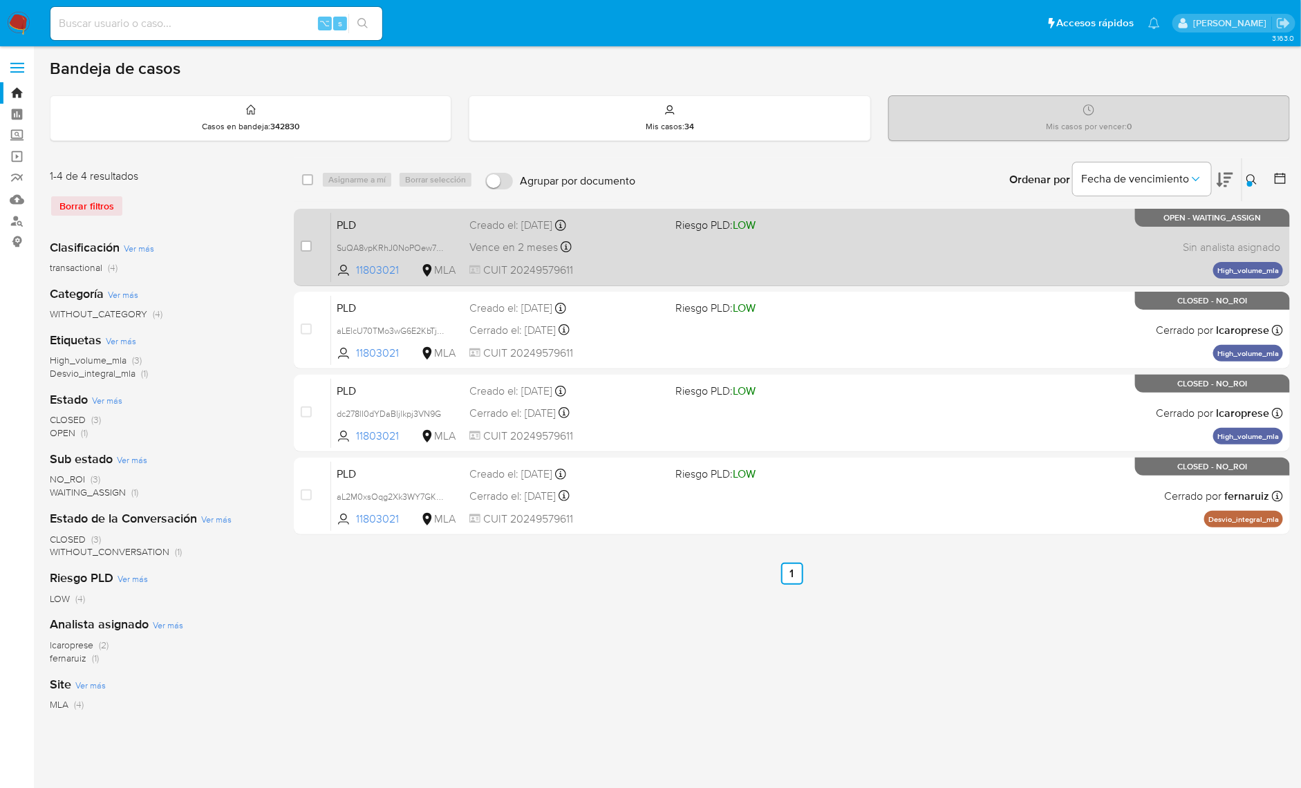
click at [866, 253] on div "PLD SuQA8vpKRhJ0NoPOew757PZQ 11803021 MLA Riesgo PLD: LOW Creado el: 12/10/2025…" at bounding box center [807, 247] width 952 height 70
click at [444, 243] on span "SuQA8vpKRhJ0NoPOew757PZQ" at bounding box center [399, 246] width 125 height 15
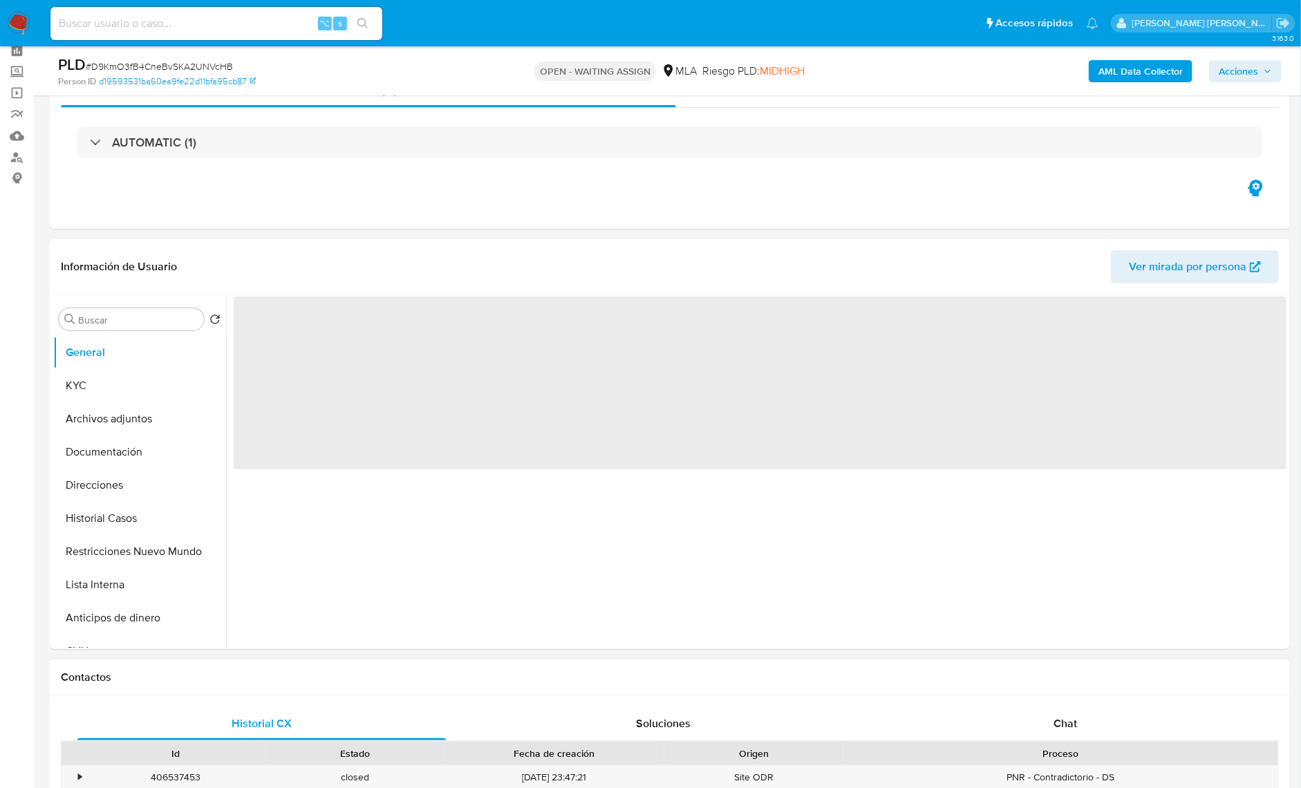
scroll to position [324, 0]
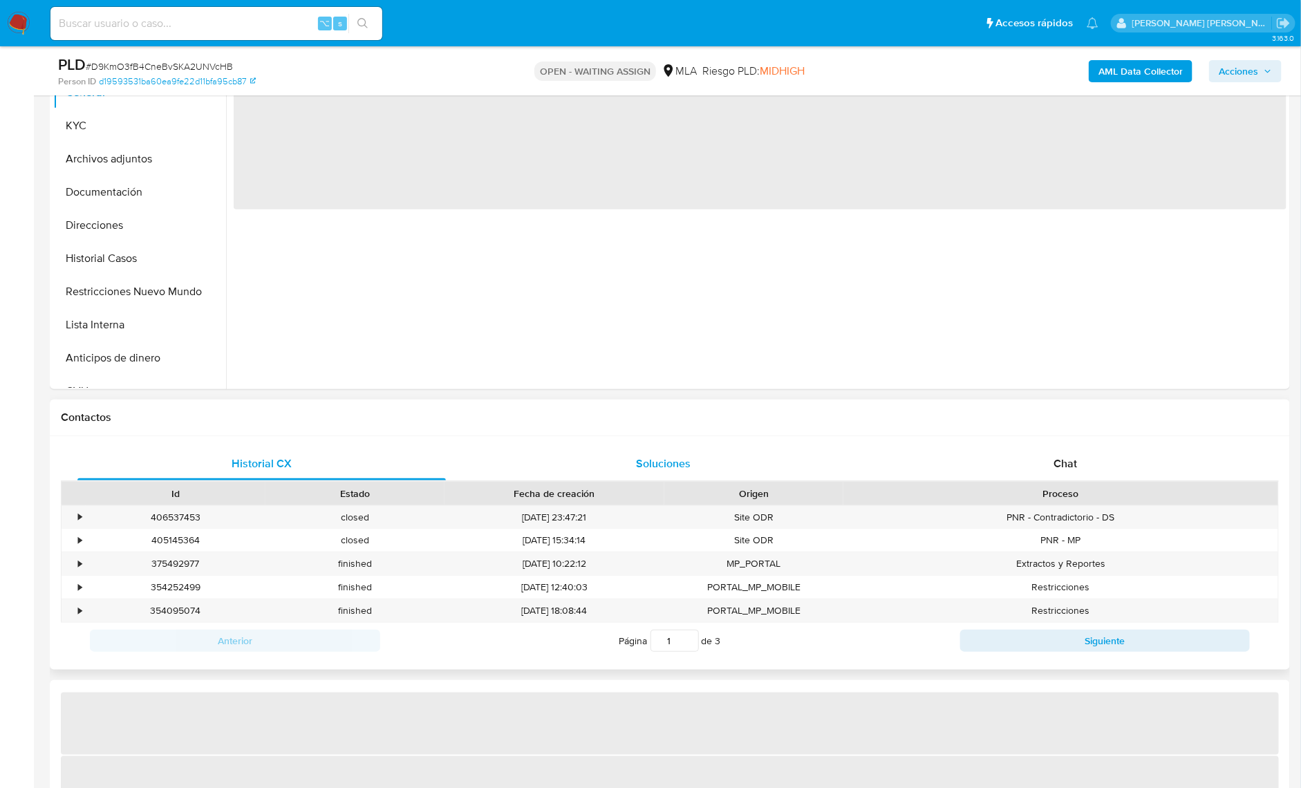
select select "10"
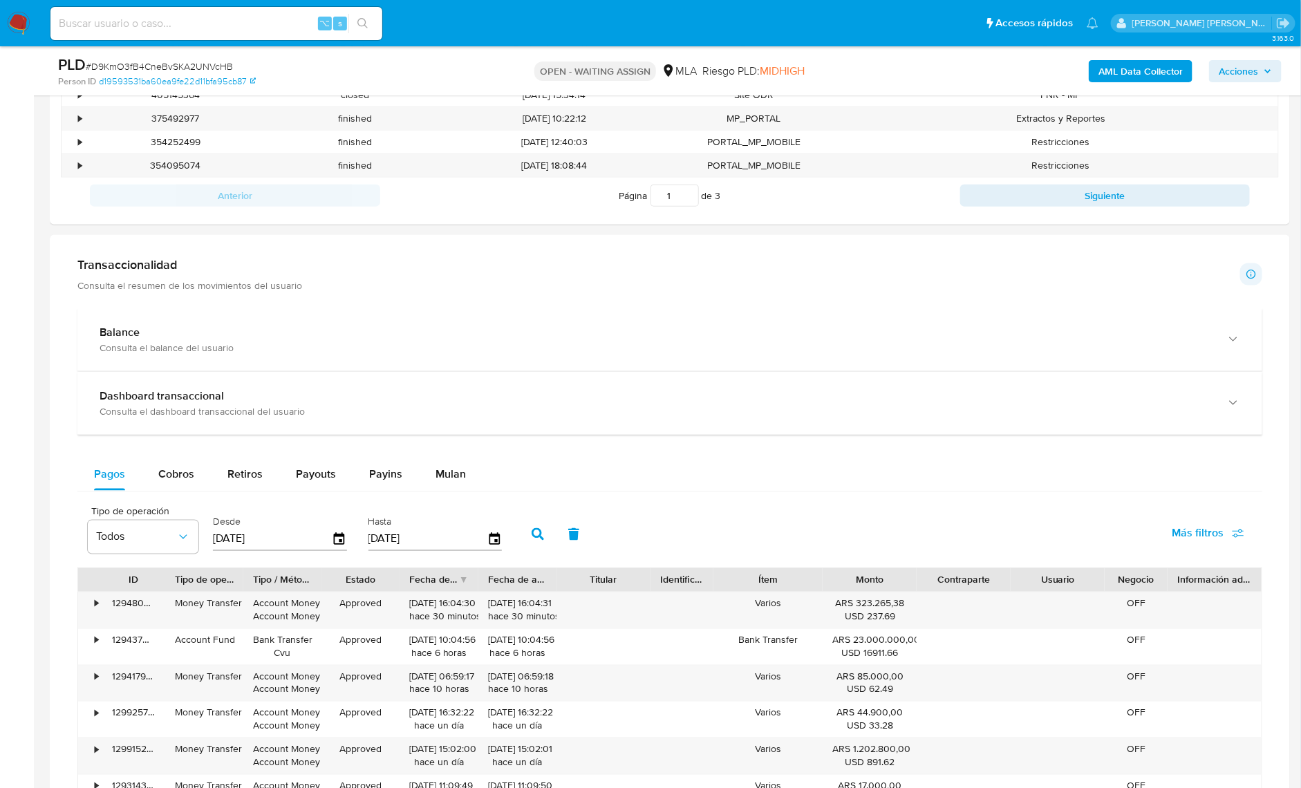
scroll to position [849, 0]
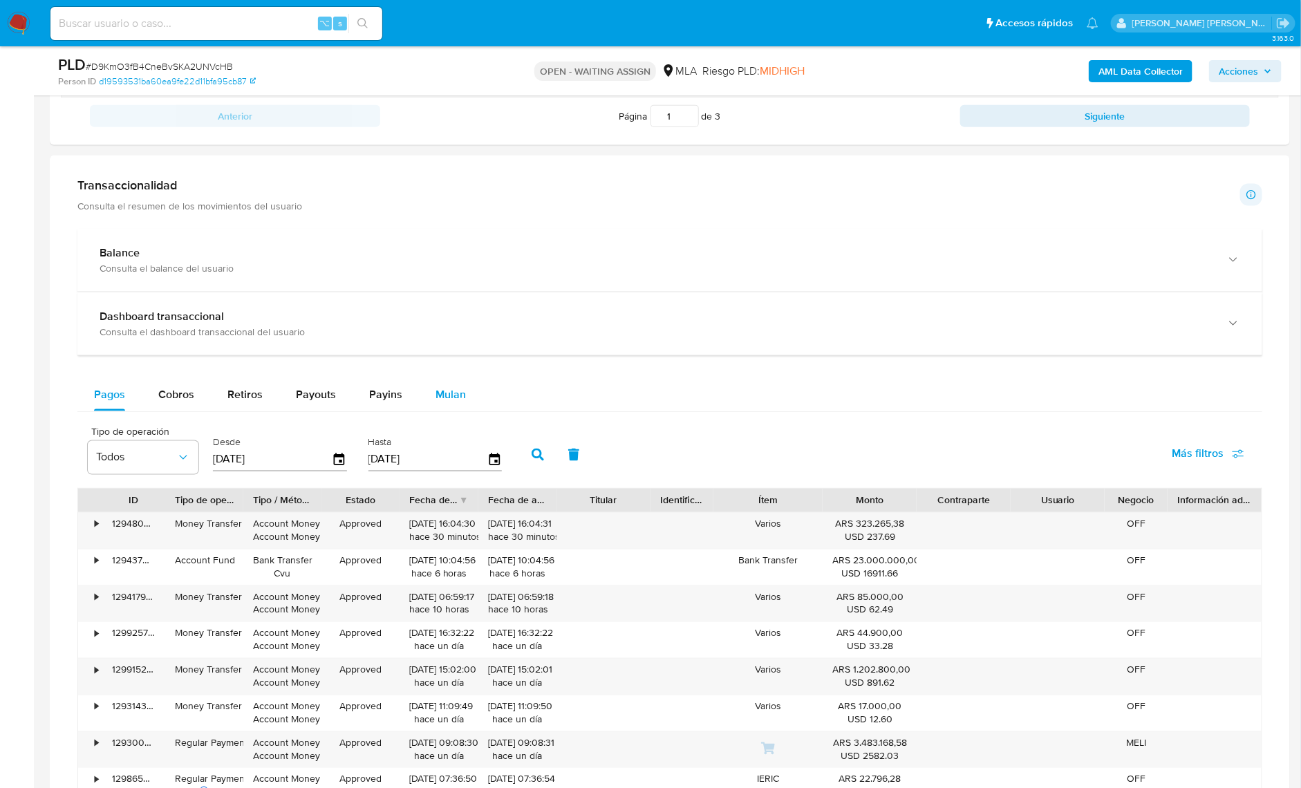
click at [441, 400] on span "Mulan" at bounding box center [451, 395] width 30 height 16
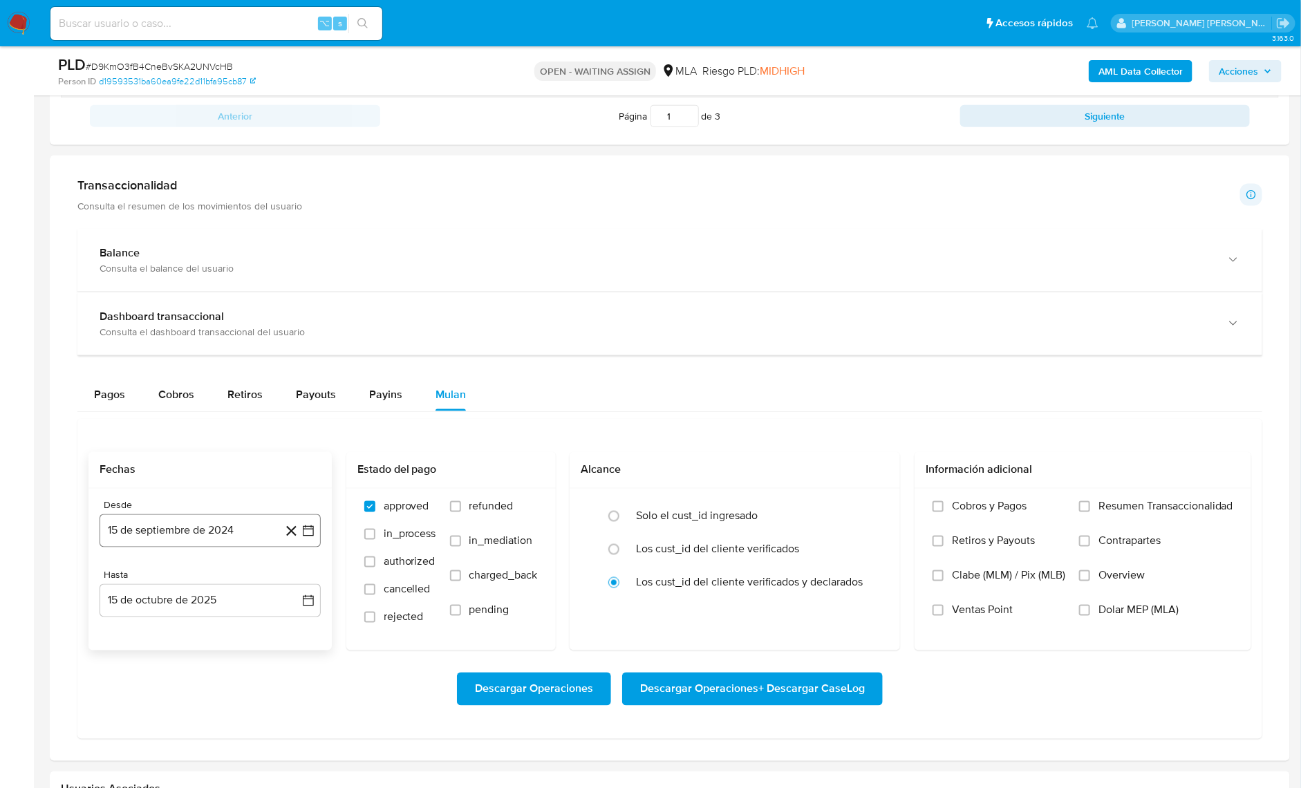
click at [239, 523] on button "15 de septiembre de 2024" at bounding box center [210, 530] width 221 height 33
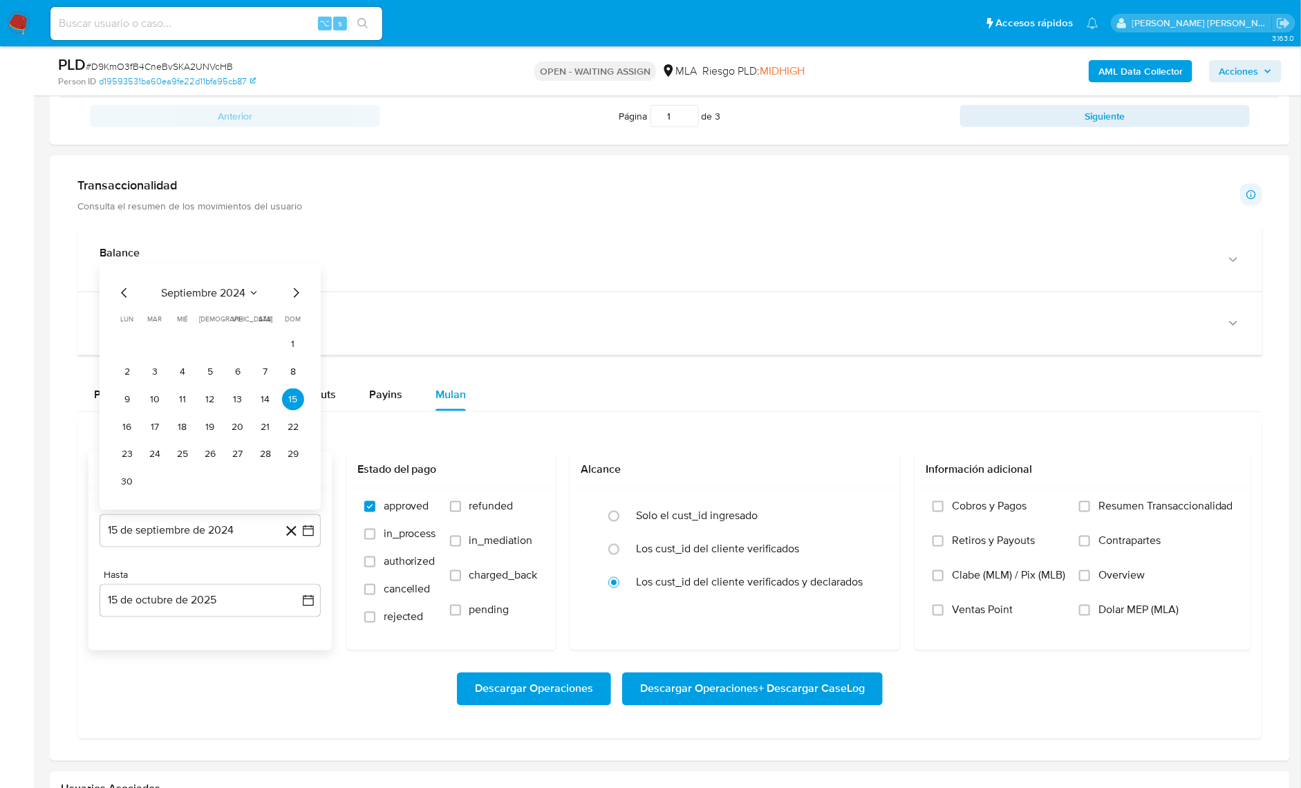
click at [206, 294] on span "septiembre 2024" at bounding box center [203, 293] width 84 height 14
click at [294, 302] on icon "Año siguiente" at bounding box center [294, 305] width 6 height 10
click at [261, 429] on span "sep" at bounding box center [268, 432] width 17 height 11
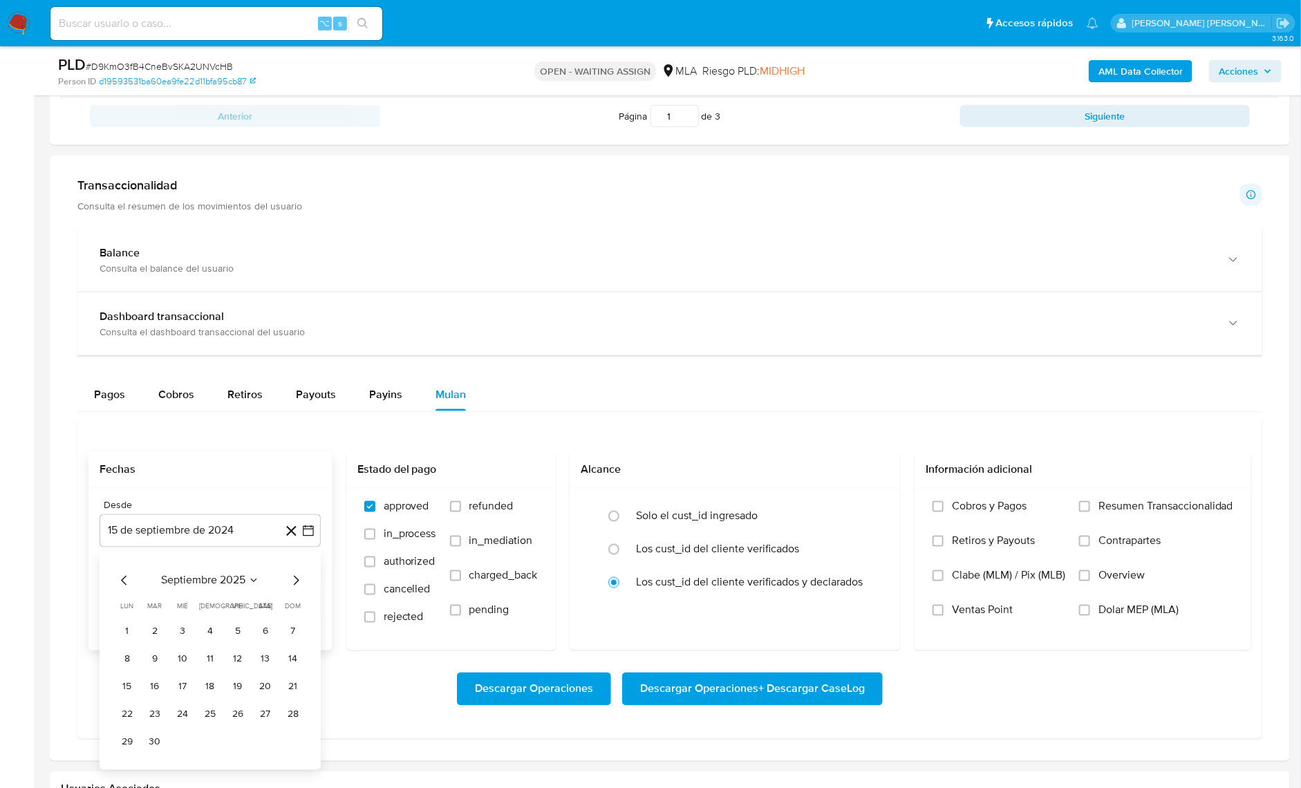
click at [130, 629] on button "1" at bounding box center [127, 632] width 22 height 22
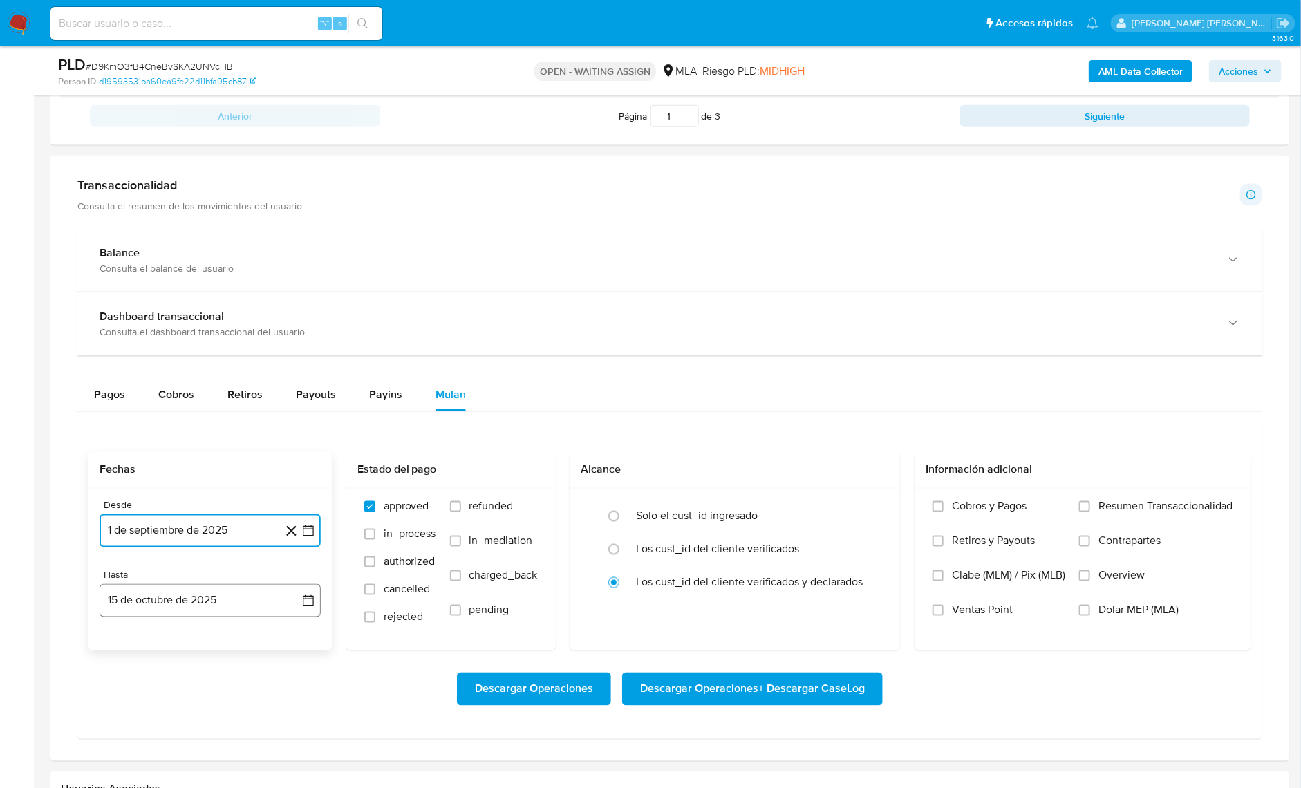
click at [212, 604] on button "15 de octubre de 2025" at bounding box center [210, 600] width 221 height 33
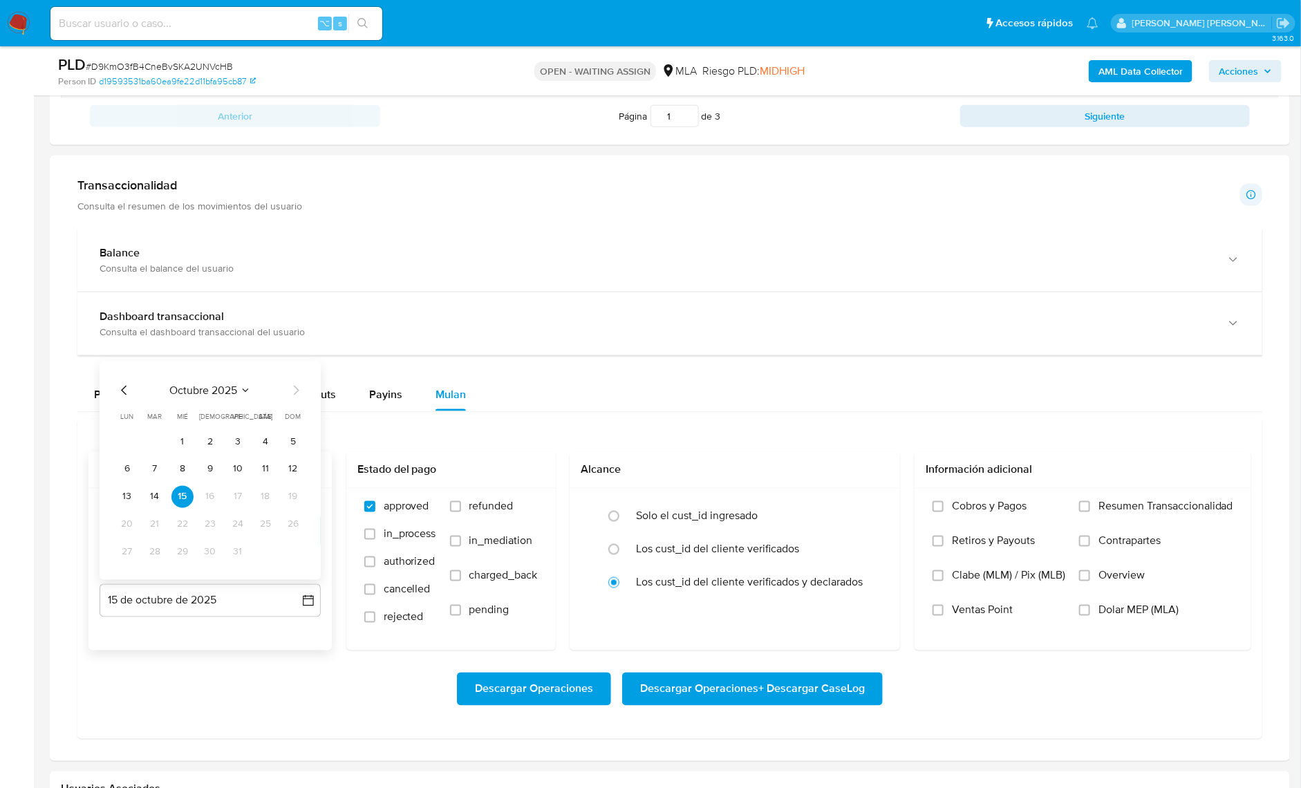
click at [125, 390] on icon "Mes anterior" at bounding box center [124, 390] width 17 height 17
click at [158, 553] on button "30" at bounding box center [155, 552] width 22 height 22
click at [1100, 610] on span "Dolar MEP (MLA)" at bounding box center [1139, 611] width 80 height 14
click at [1091, 610] on input "Dolar MEP (MLA)" at bounding box center [1084, 610] width 11 height 11
click at [844, 684] on span "Descargar Operaciones + Descargar CaseLog" at bounding box center [752, 689] width 225 height 30
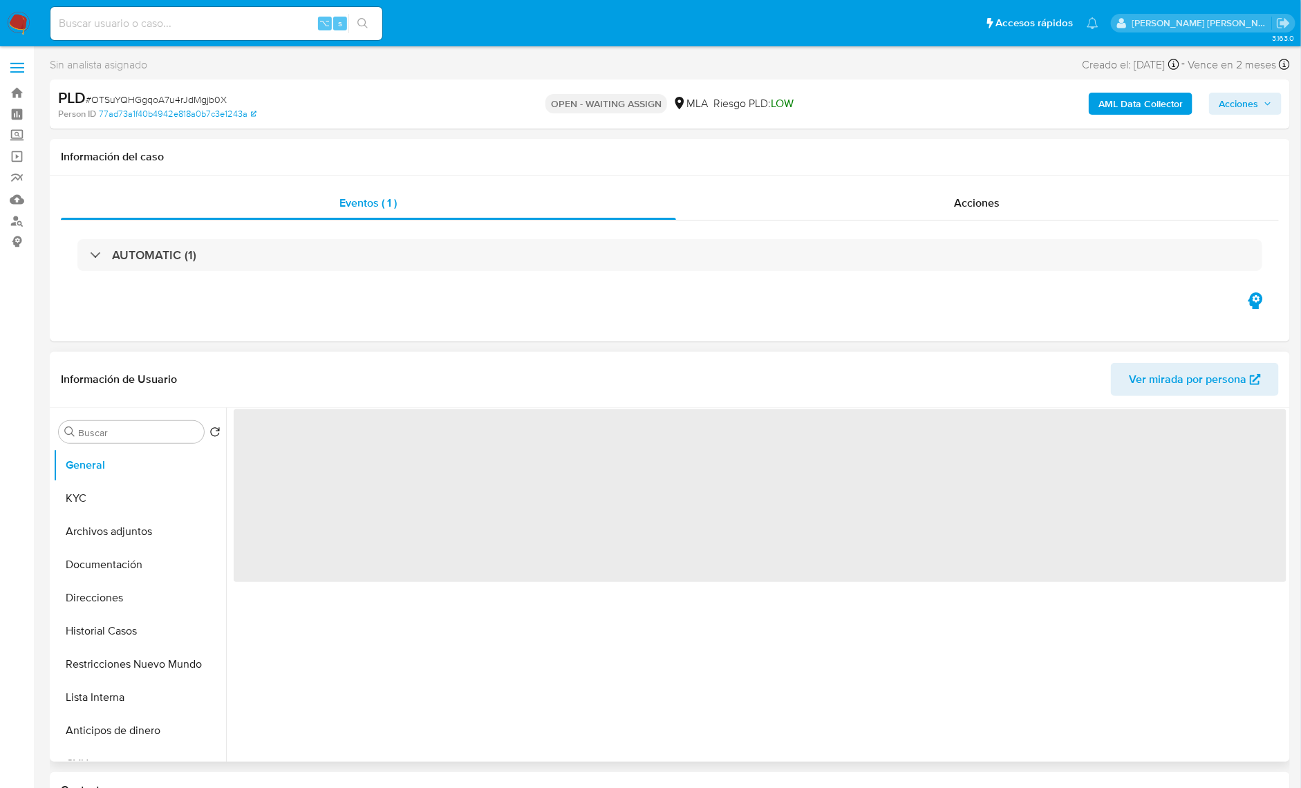
select select "10"
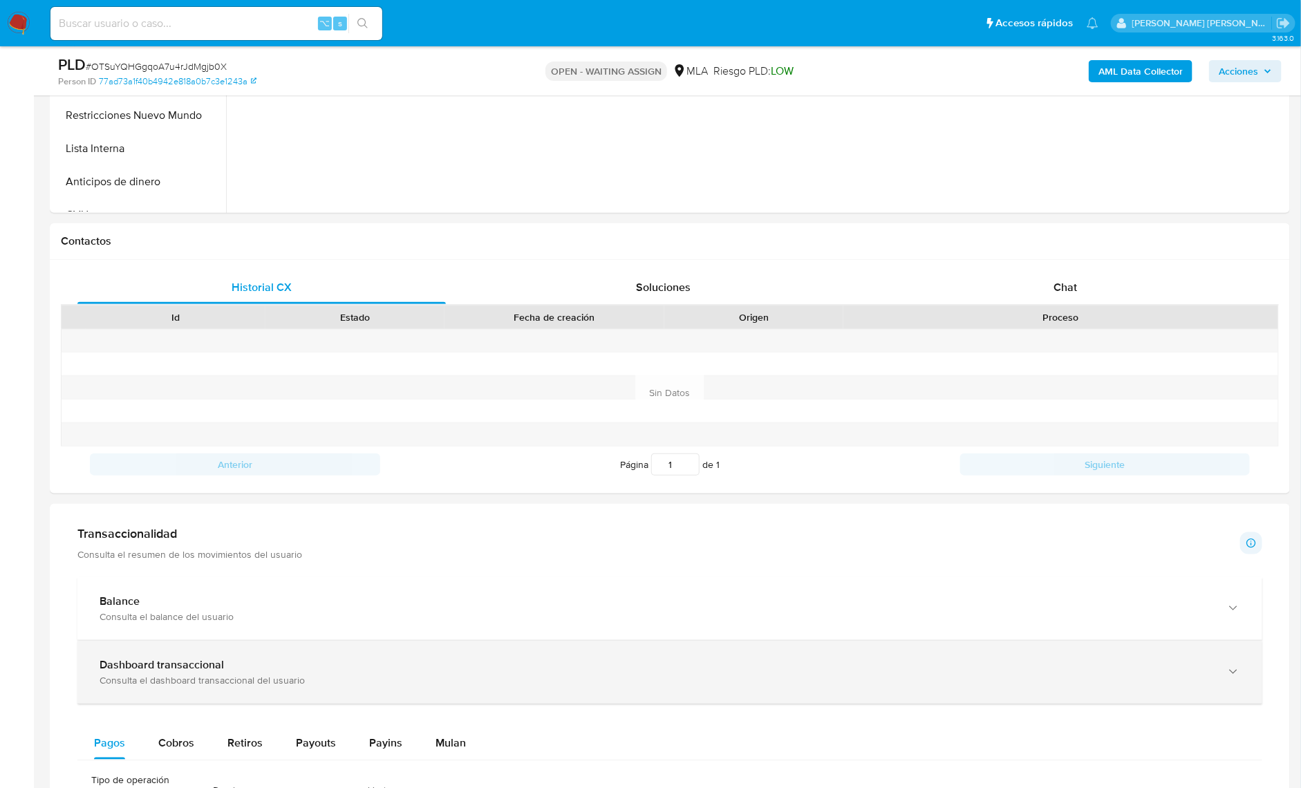
scroll to position [792, 0]
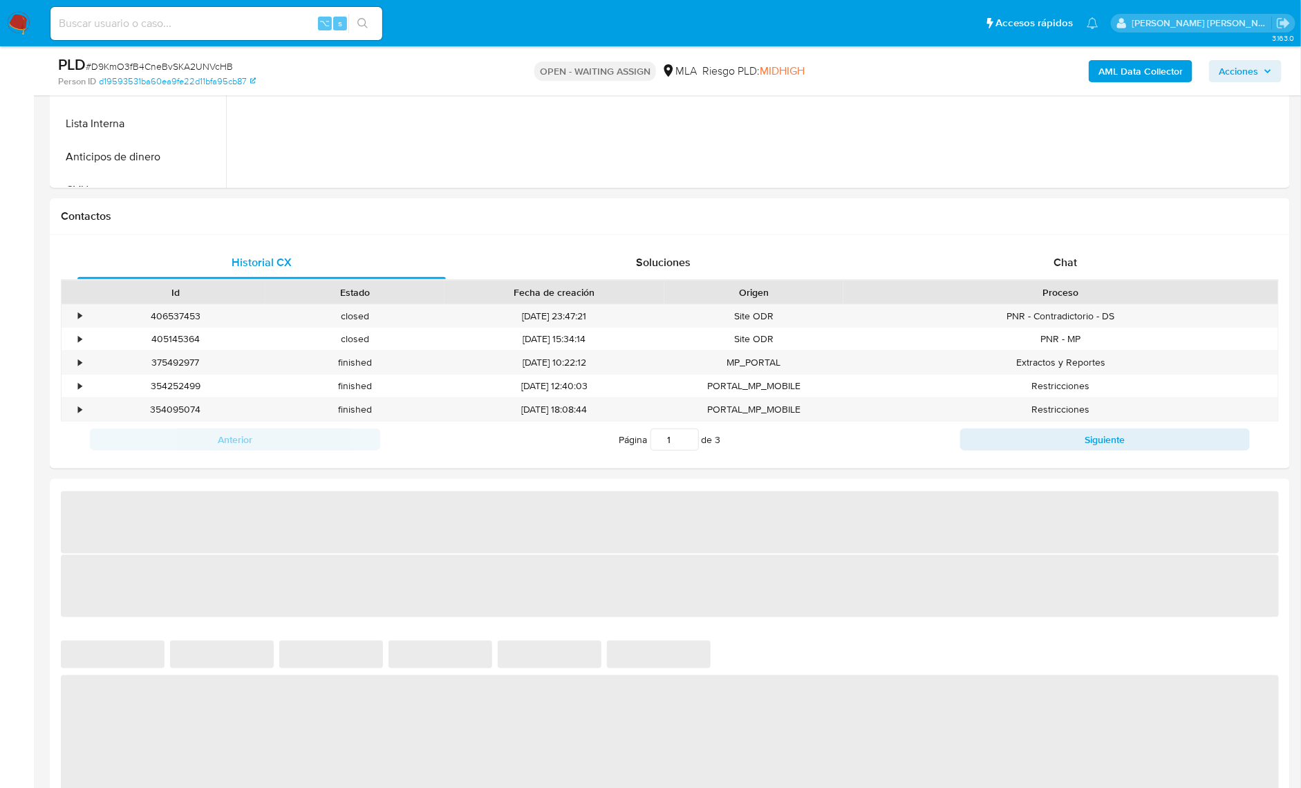
scroll to position [838, 0]
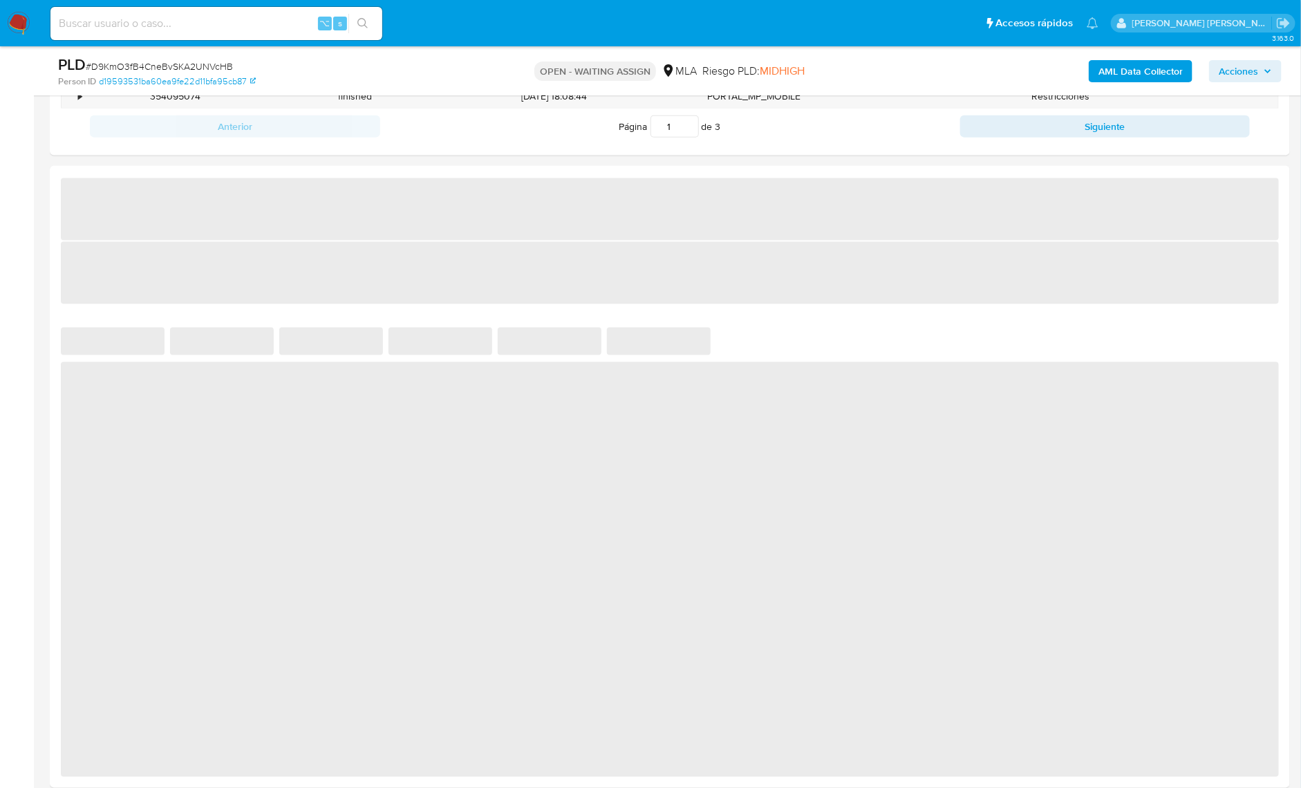
select select "10"
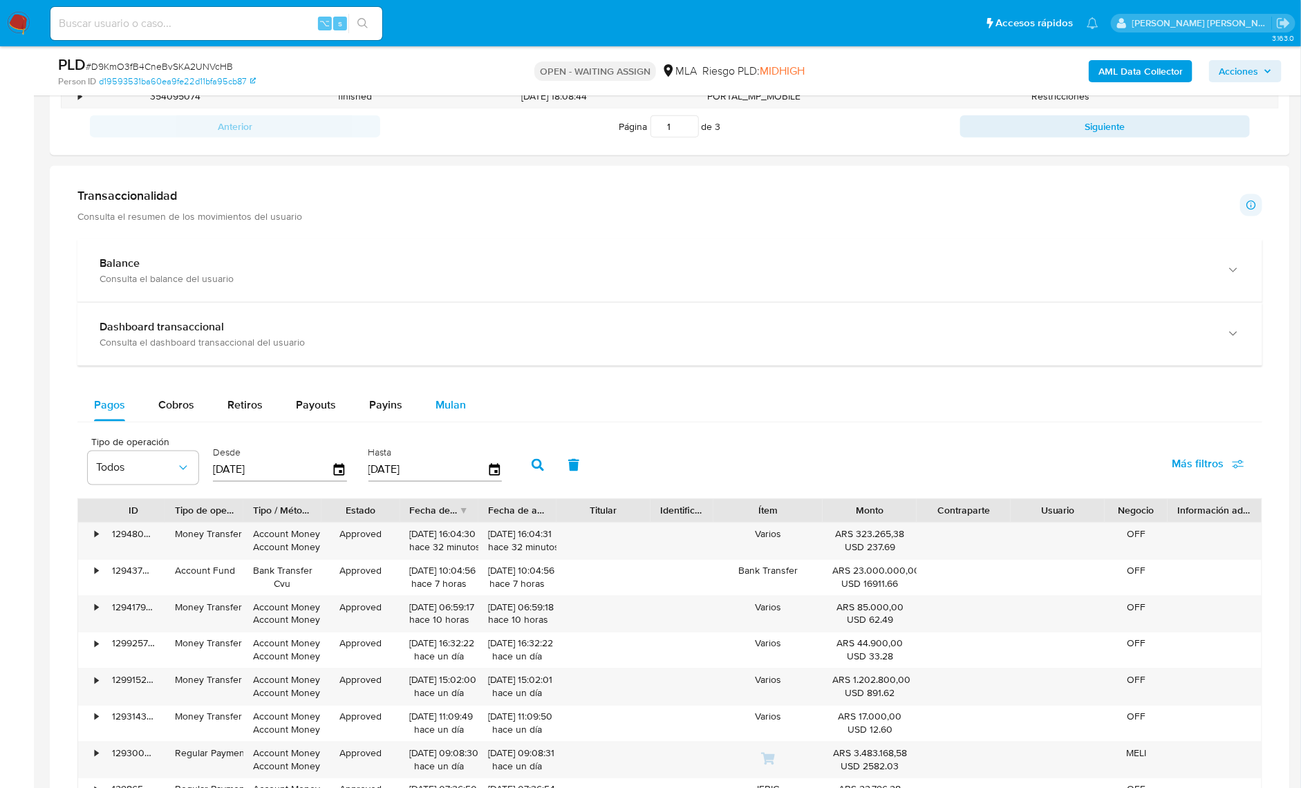
click at [465, 400] on button "Mulan" at bounding box center [451, 405] width 64 height 33
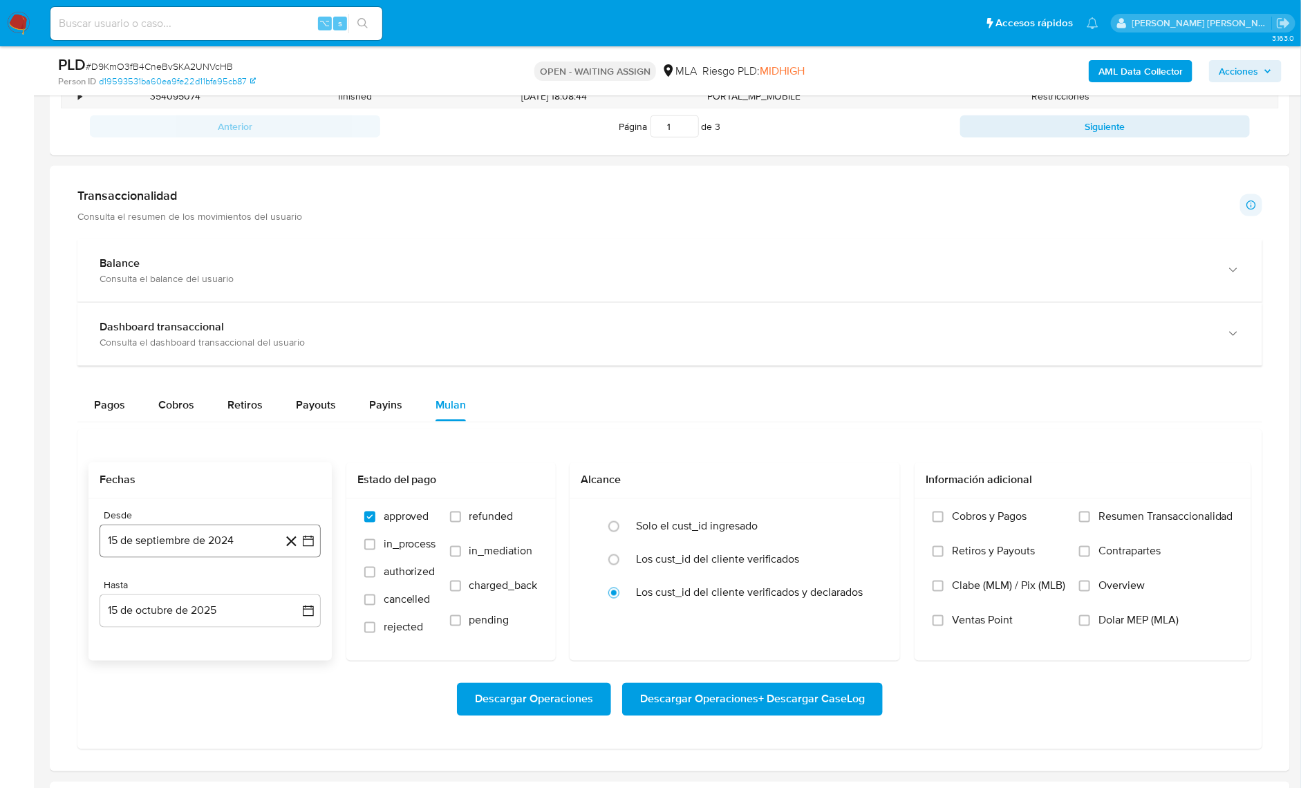
click at [204, 537] on button "15 de septiembre de 2024" at bounding box center [210, 541] width 221 height 33
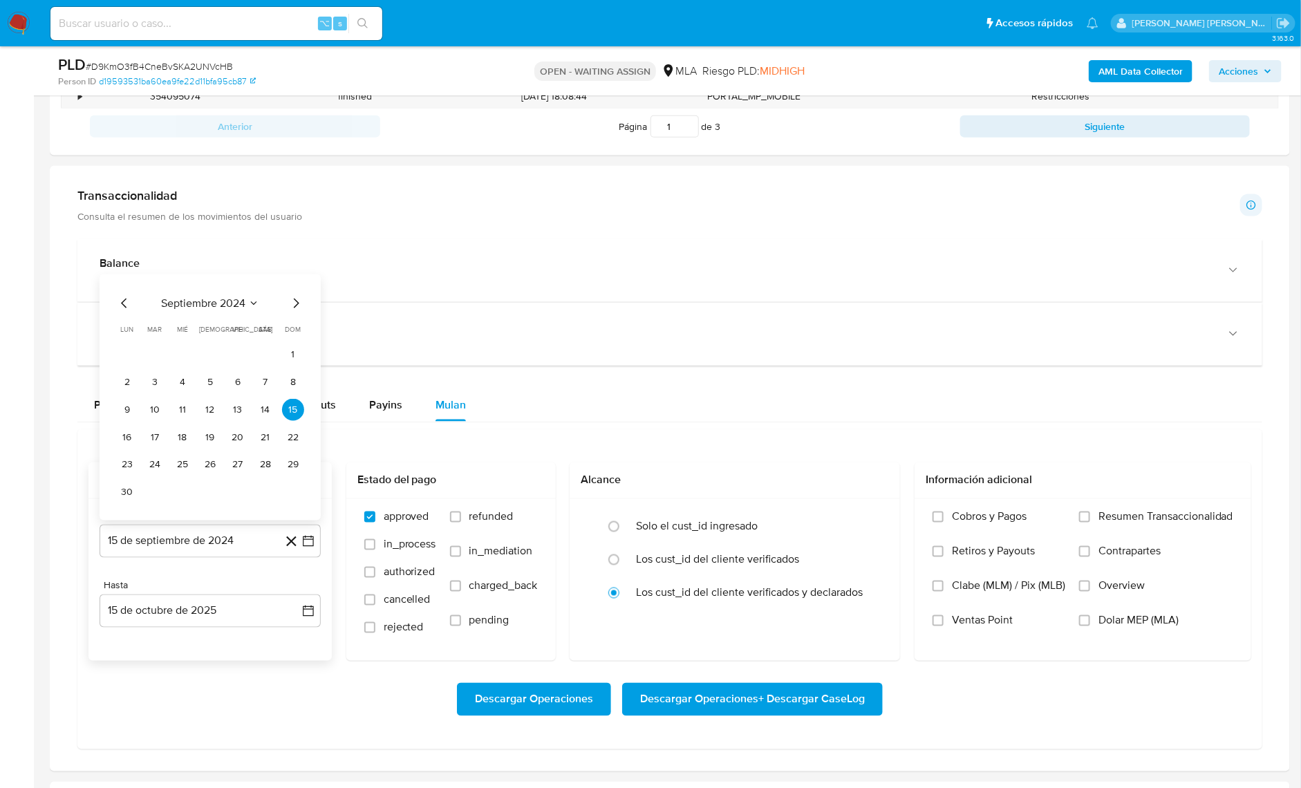
click at [210, 297] on span "septiembre 2024" at bounding box center [203, 304] width 84 height 14
click at [297, 313] on icon "Año siguiente" at bounding box center [293, 315] width 17 height 17
click at [273, 403] on span "jun" at bounding box center [269, 404] width 16 height 11
click at [299, 301] on icon "Mes siguiente" at bounding box center [297, 304] width 6 height 10
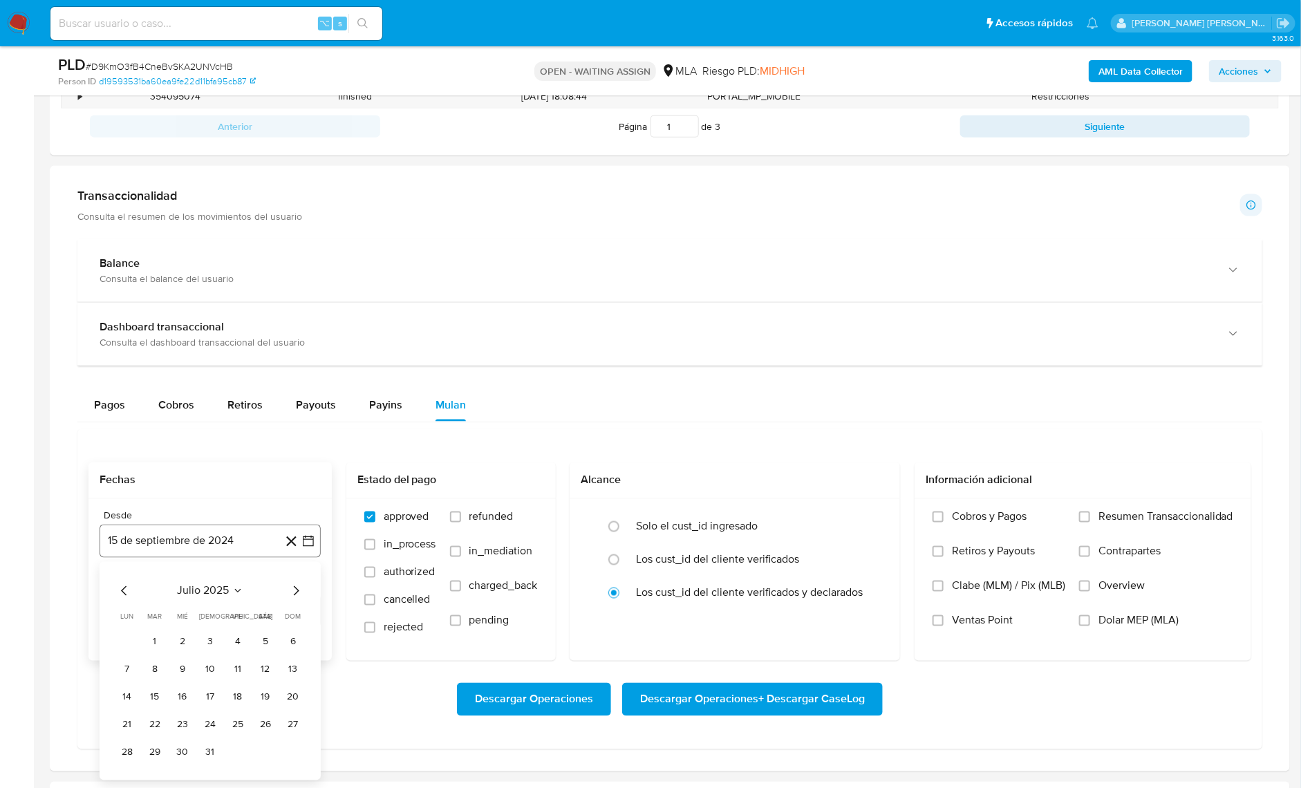
click at [230, 542] on button "15 de septiembre de 2024" at bounding box center [210, 541] width 221 height 33
click at [210, 541] on button "15 de septiembre de 2024" at bounding box center [210, 541] width 221 height 33
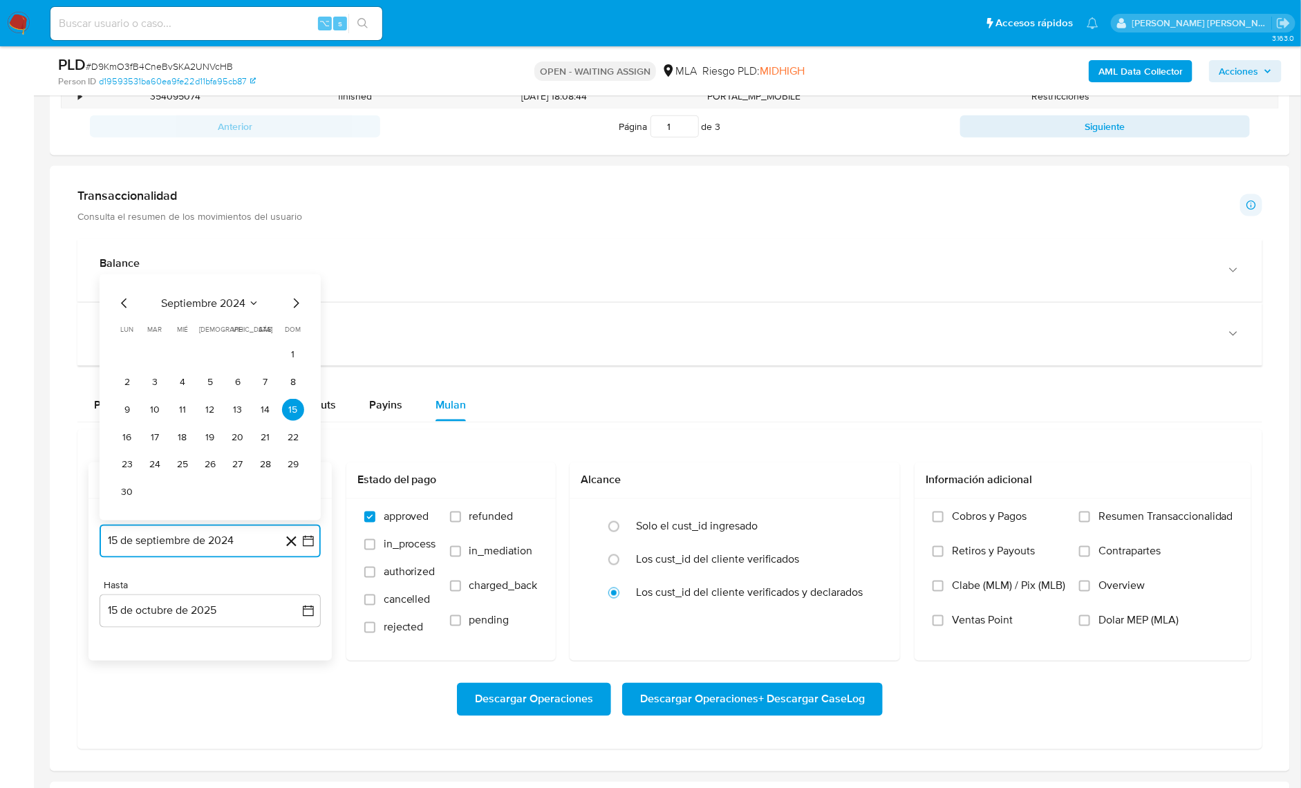
click at [237, 307] on span "septiembre 2024" at bounding box center [203, 304] width 84 height 14
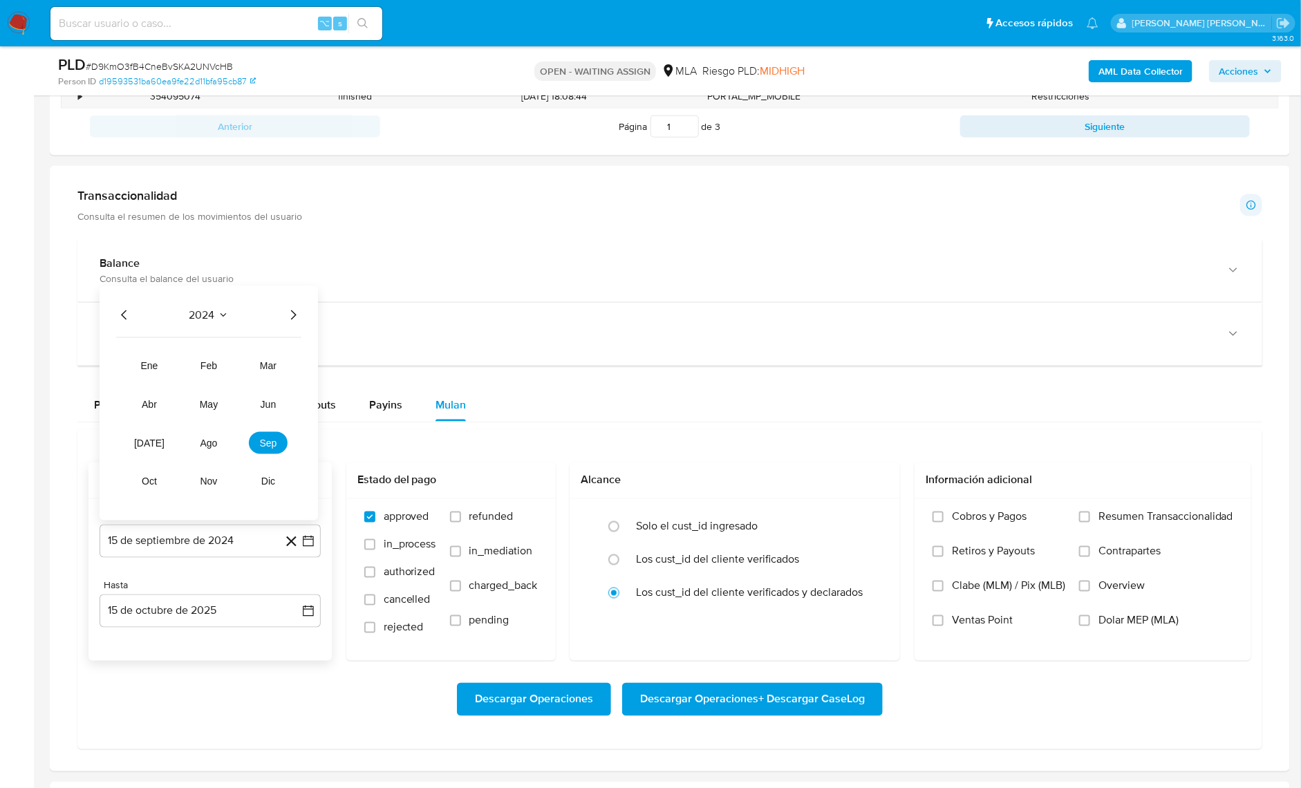
click at [299, 317] on icon "Año siguiente" at bounding box center [293, 315] width 17 height 17
click at [142, 436] on button "jul" at bounding box center [149, 443] width 39 height 22
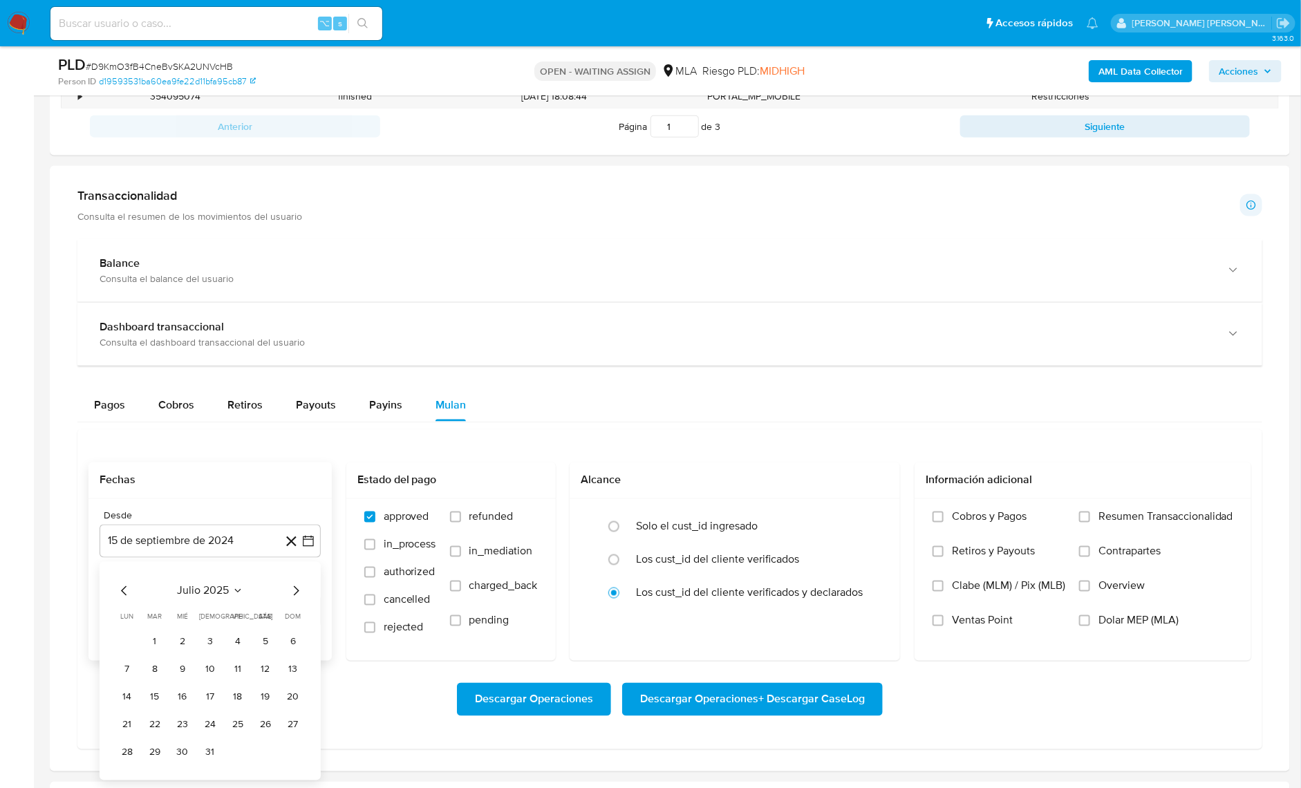
drag, startPoint x: 154, startPoint y: 642, endPoint x: 168, endPoint y: 637, distance: 14.7
click at [154, 641] on button "1" at bounding box center [155, 642] width 22 height 22
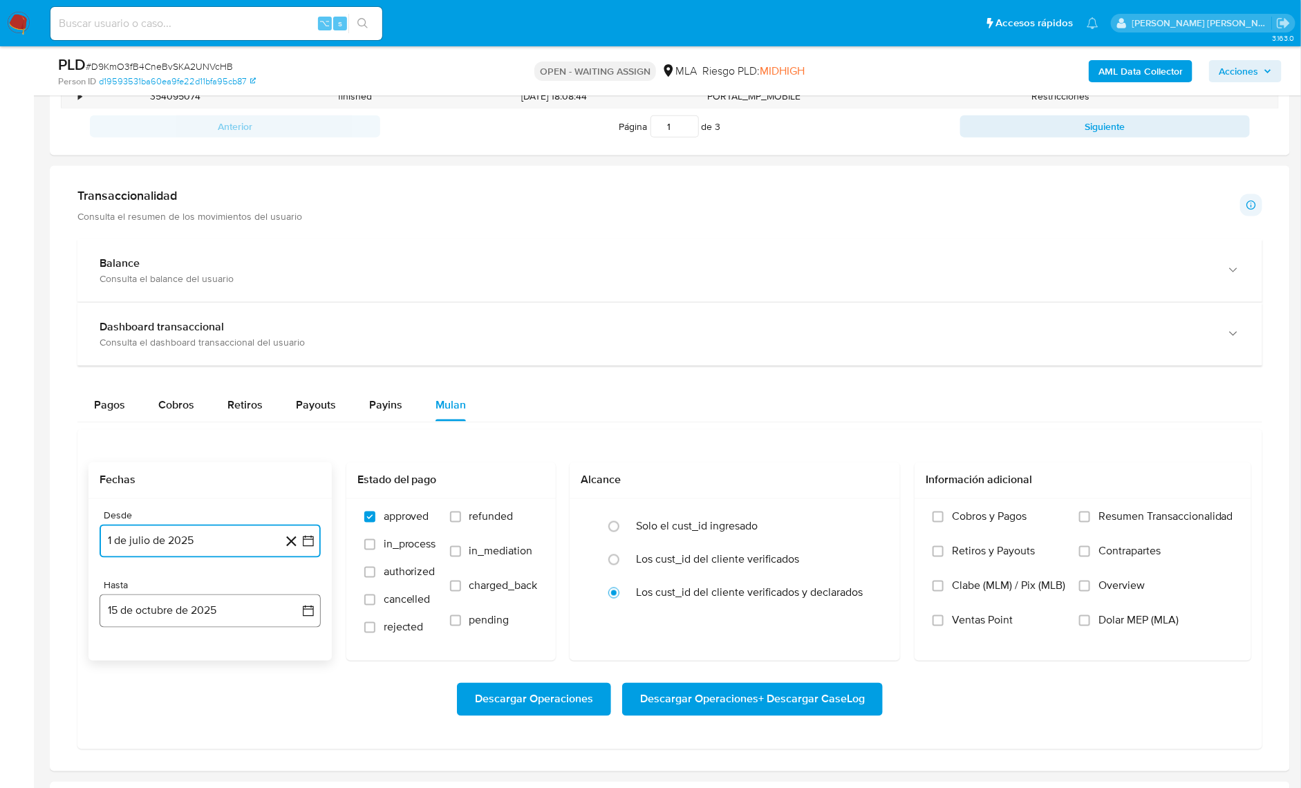
click at [206, 607] on button "15 de octubre de 2025" at bounding box center [210, 611] width 221 height 33
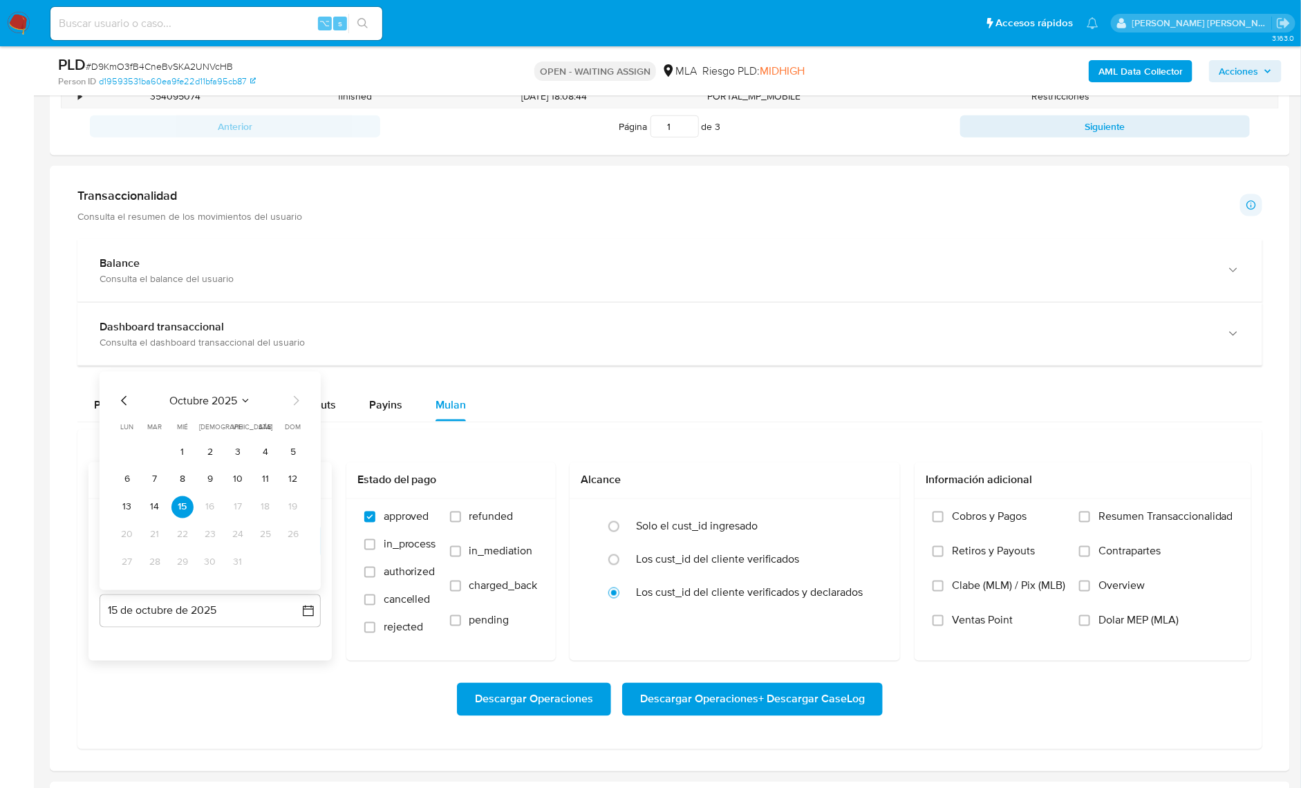
click at [122, 393] on icon "Mes anterior" at bounding box center [124, 401] width 17 height 17
click at [176, 561] on td "Calendario" at bounding box center [182, 563] width 22 height 22
click at [157, 561] on button "30" at bounding box center [155, 563] width 22 height 22
click at [1154, 616] on span "Dolar MEP (MLA)" at bounding box center [1139, 621] width 80 height 14
click at [1091, 616] on input "Dolar MEP (MLA)" at bounding box center [1084, 620] width 11 height 11
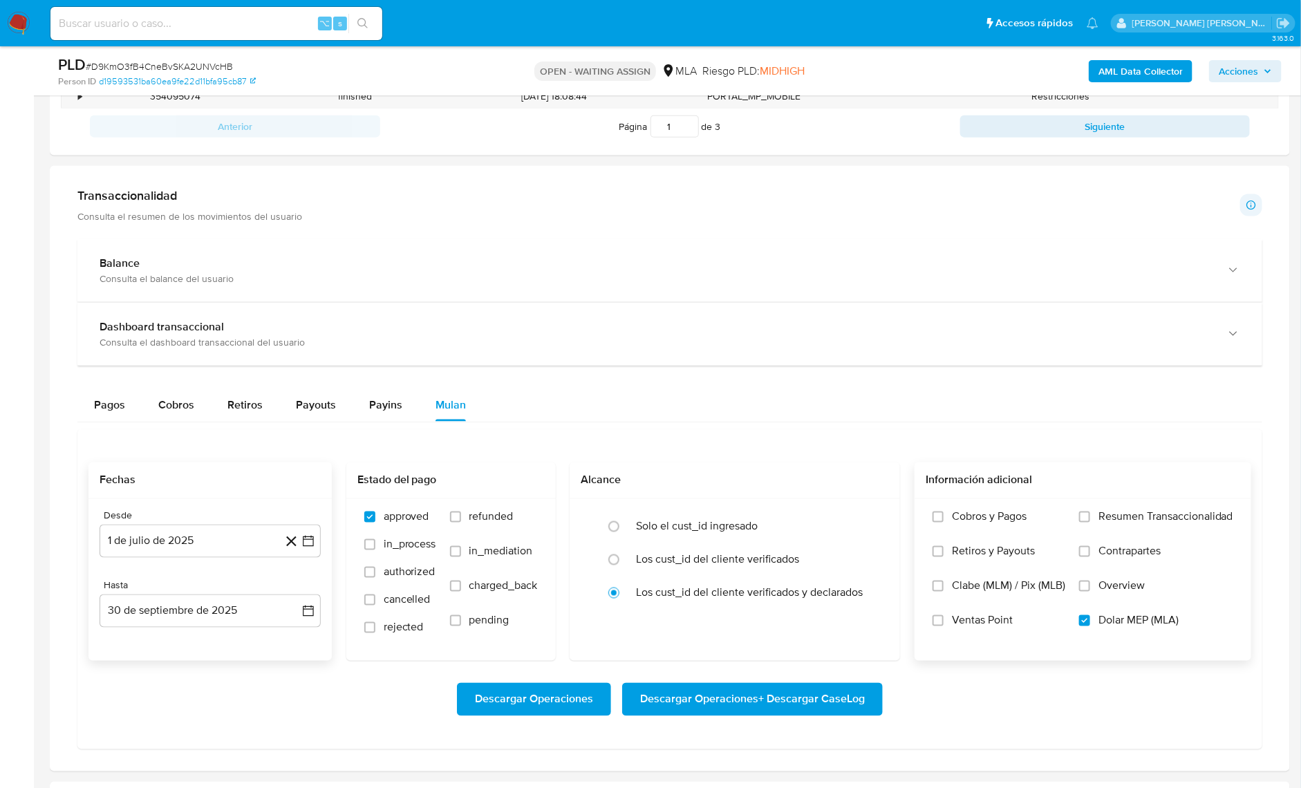
click at [834, 698] on span "Descargar Operaciones + Descargar CaseLog" at bounding box center [752, 700] width 225 height 30
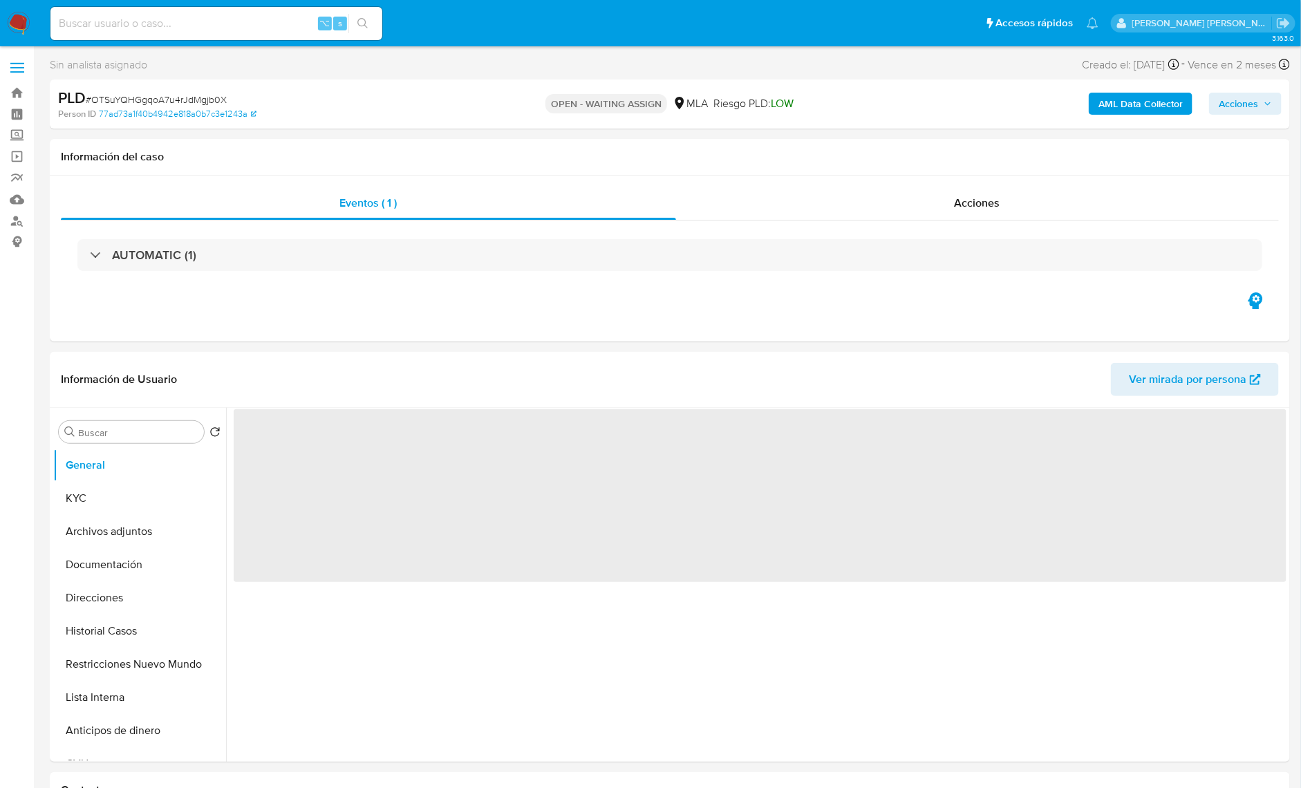
select select "10"
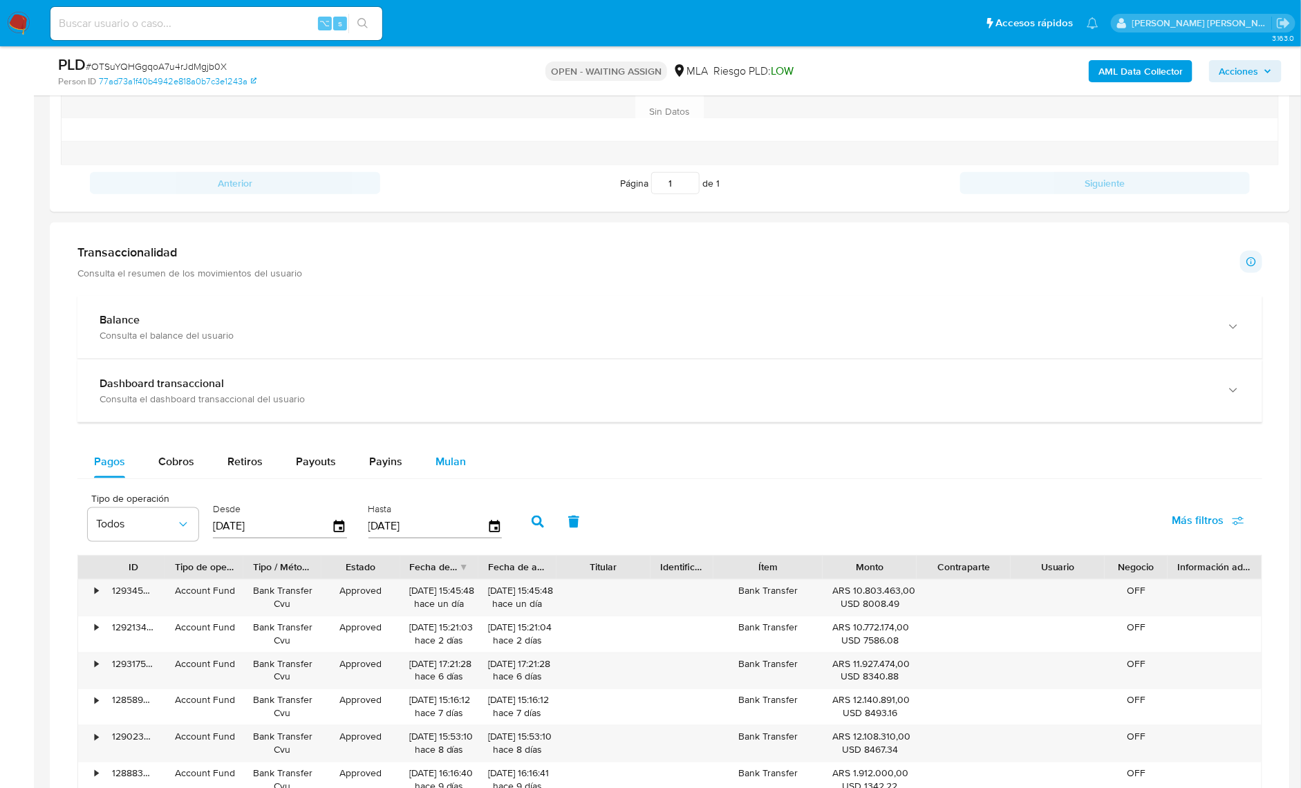
click at [436, 454] on span "Mulan" at bounding box center [451, 462] width 30 height 16
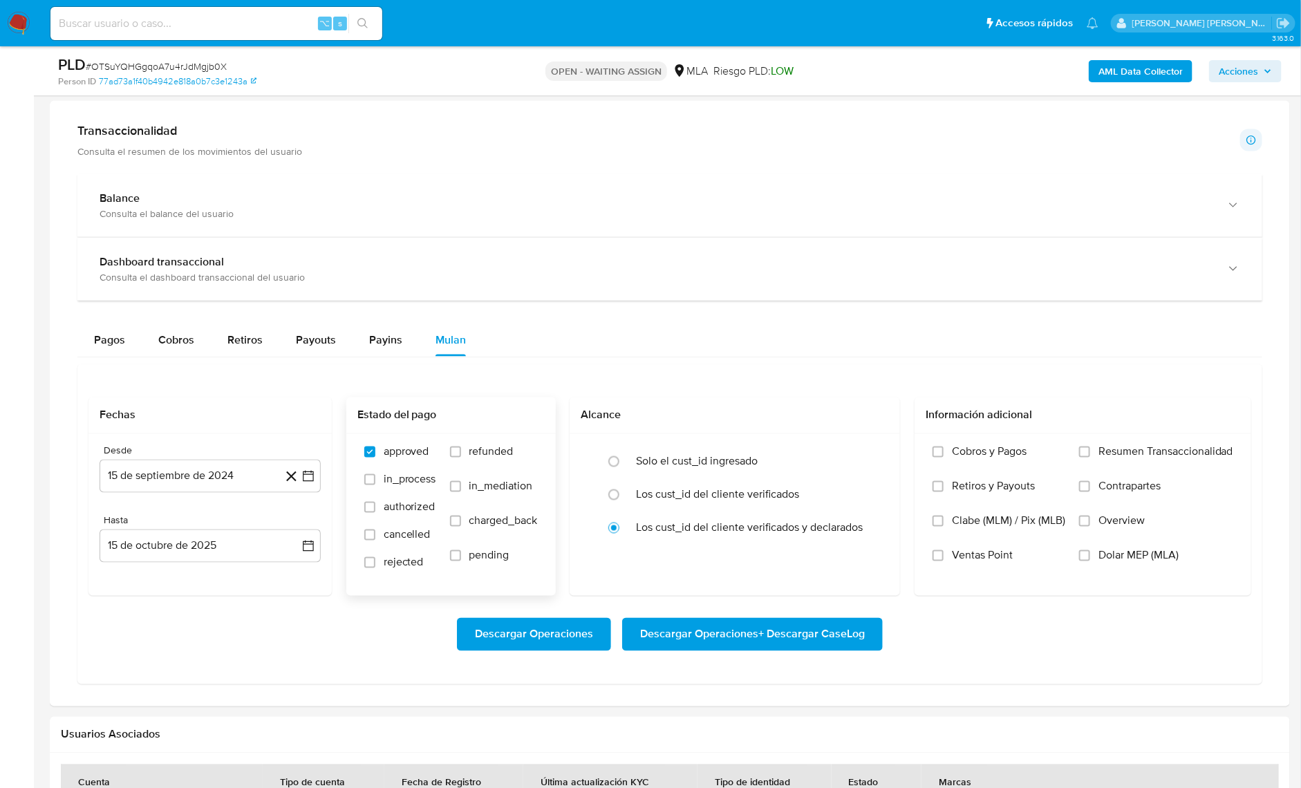
scroll to position [921, 0]
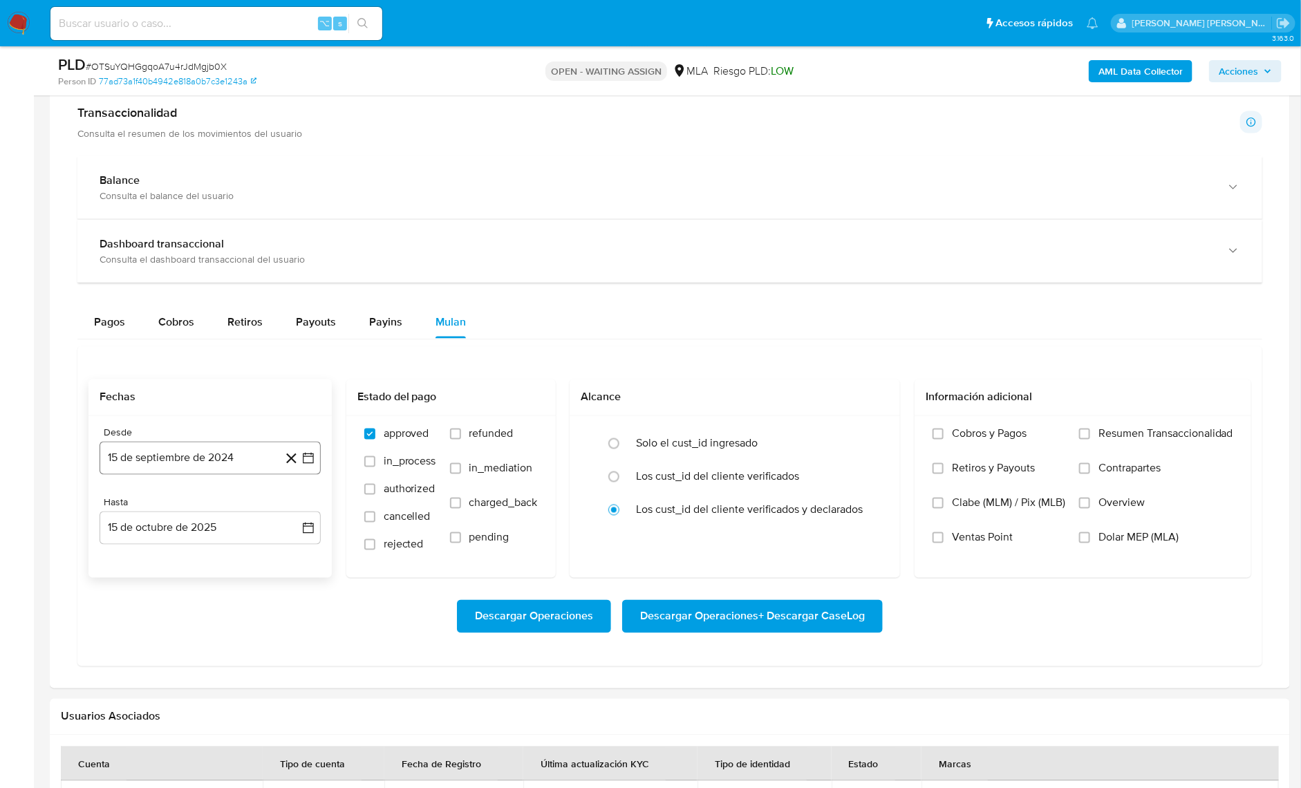
click at [190, 461] on button "15 de septiembre de 2024" at bounding box center [210, 458] width 221 height 33
click at [221, 502] on span "septiembre 2024" at bounding box center [203, 508] width 84 height 14
click at [293, 506] on icon "Año siguiente" at bounding box center [293, 508] width 17 height 17
click at [142, 641] on button "[DATE]" at bounding box center [149, 636] width 39 height 22
click at [161, 559] on button "1" at bounding box center [155, 559] width 22 height 22
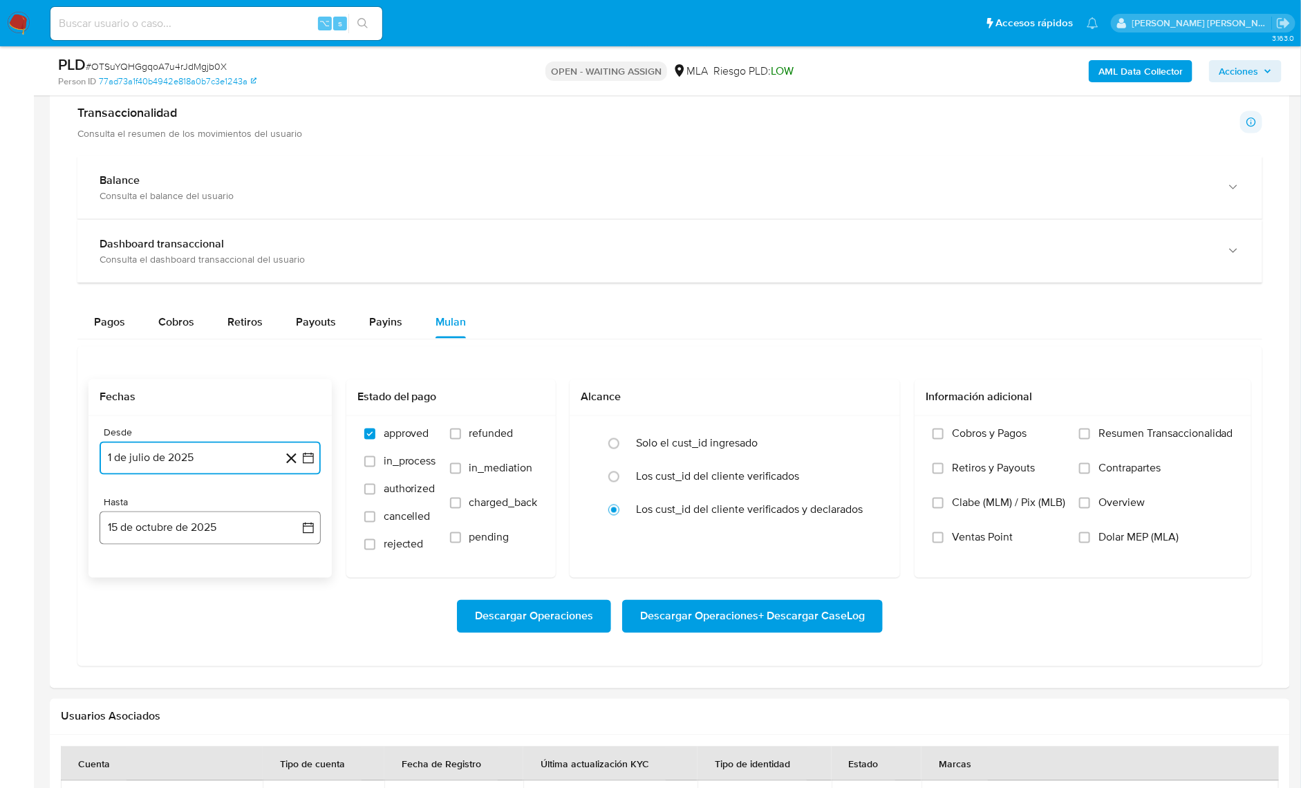
click at [180, 530] on button "15 de octubre de 2025" at bounding box center [210, 528] width 221 height 33
click at [120, 571] on icon "Mes anterior" at bounding box center [124, 578] width 17 height 17
click at [163, 738] on button "30" at bounding box center [155, 740] width 22 height 22
drag, startPoint x: 1119, startPoint y: 534, endPoint x: 1069, endPoint y: 546, distance: 51.2
click at [1119, 534] on span "Dolar MEP (MLA)" at bounding box center [1139, 538] width 80 height 14
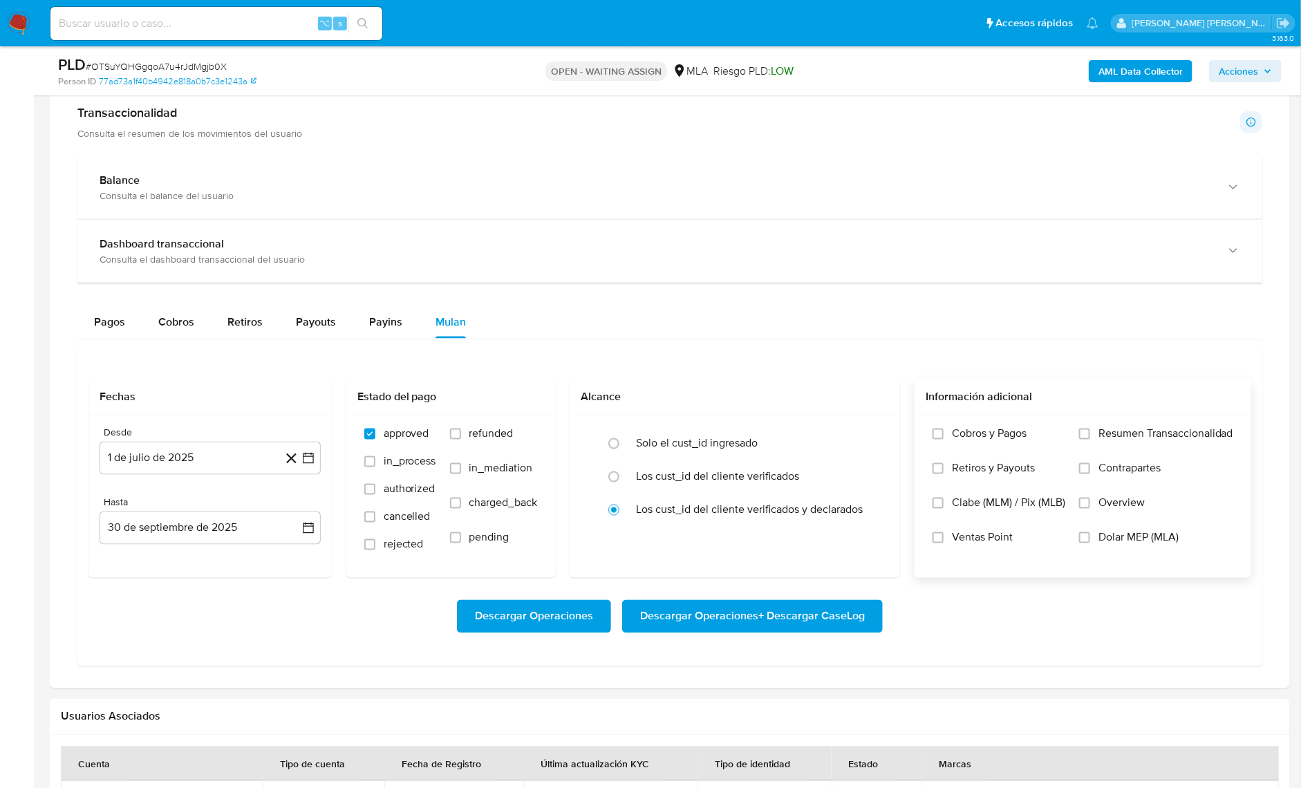
click at [1091, 534] on input "Dolar MEP (MLA)" at bounding box center [1084, 537] width 11 height 11
click at [846, 611] on span "Descargar Operaciones + Descargar CaseLog" at bounding box center [752, 617] width 225 height 30
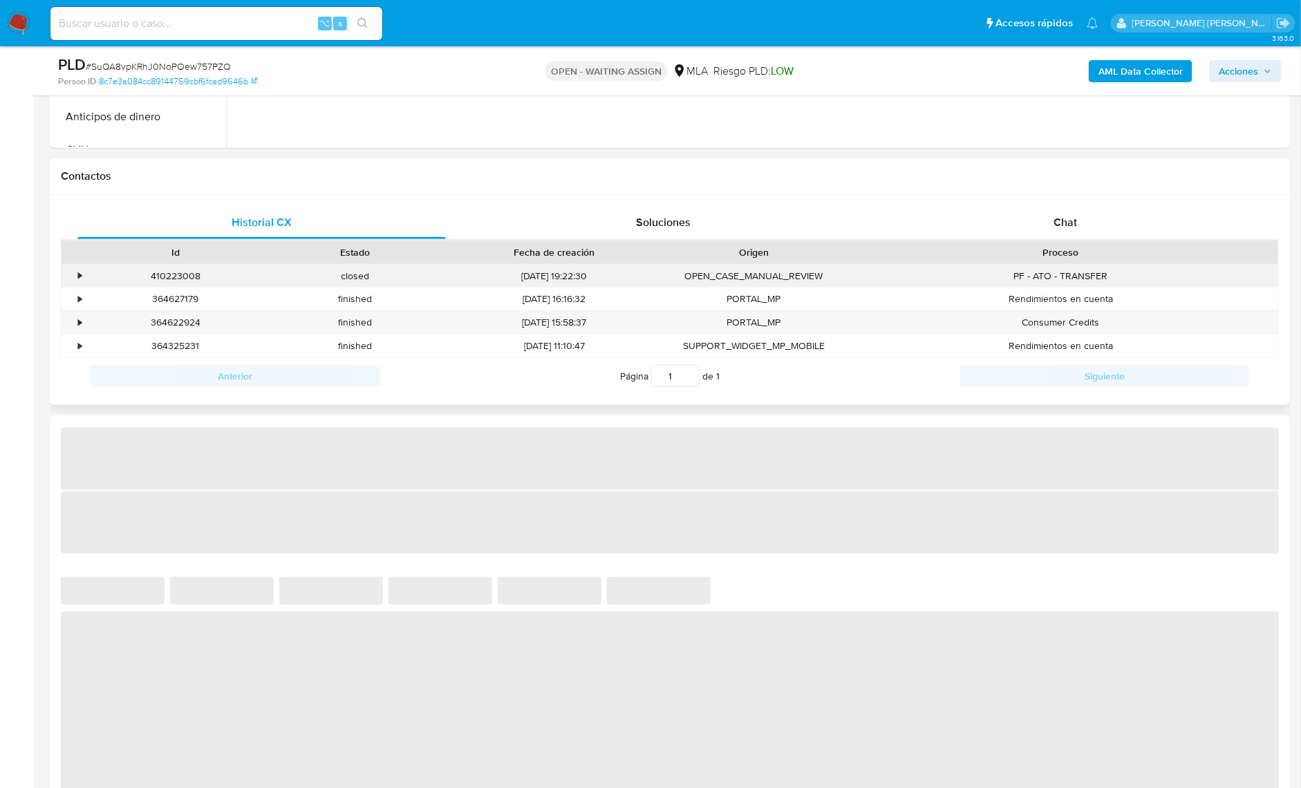
select select "10"
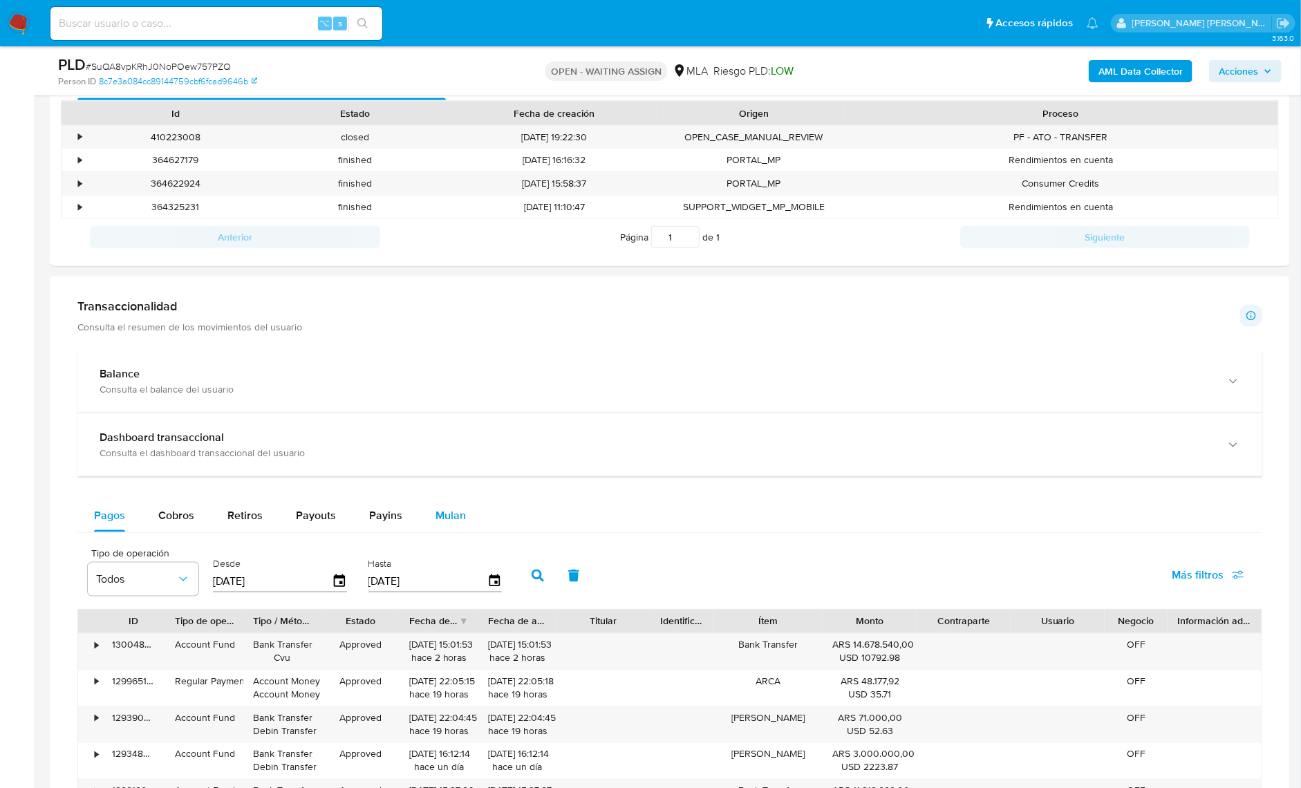
click at [454, 513] on span "Mulan" at bounding box center [451, 516] width 30 height 16
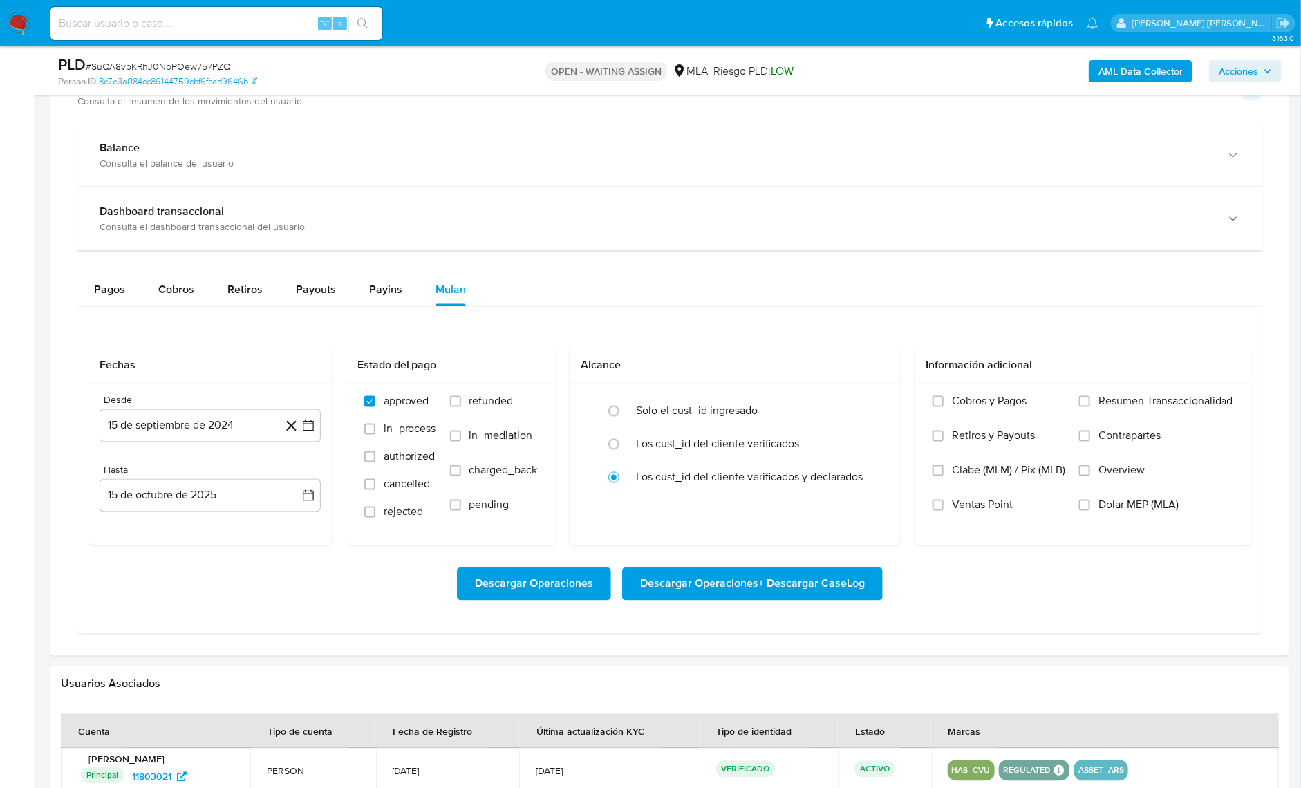
scroll to position [978, 0]
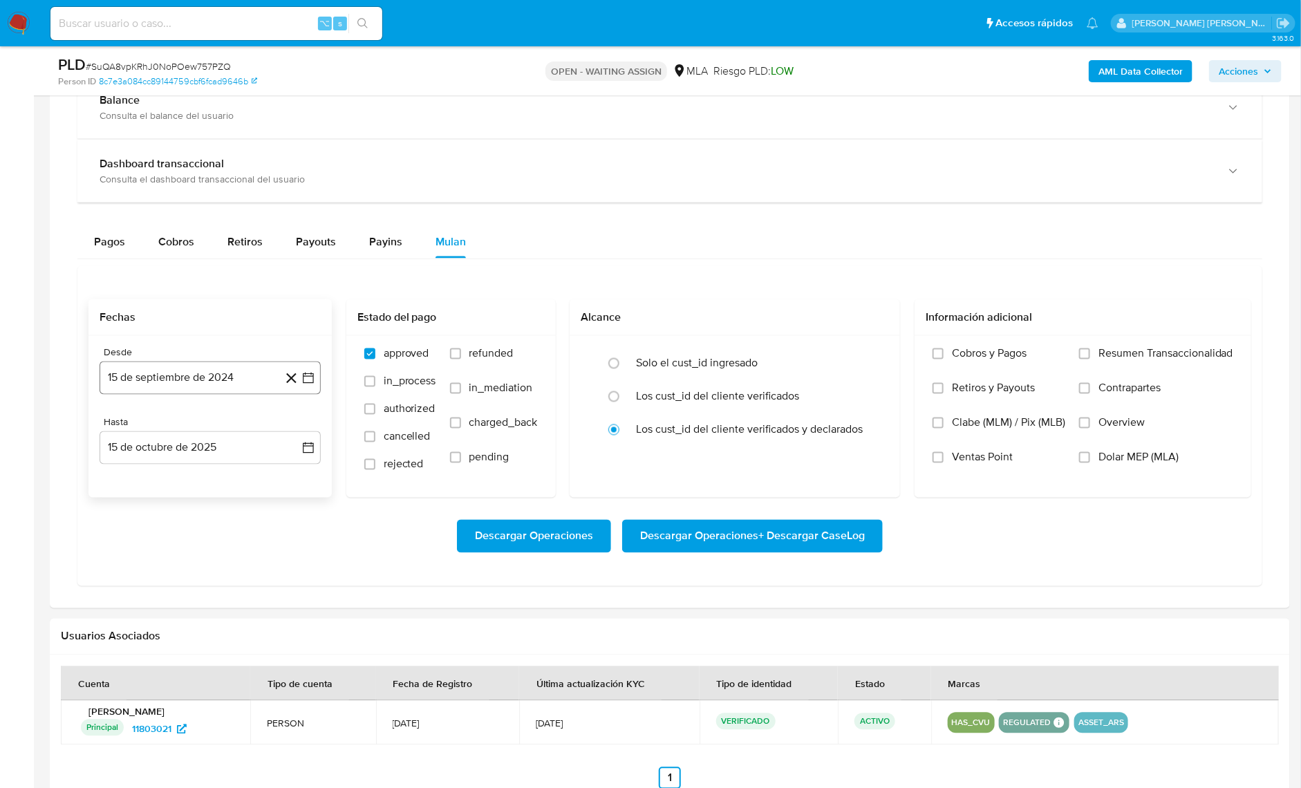
click at [189, 376] on button "15 de septiembre de 2024" at bounding box center [210, 378] width 221 height 33
click at [216, 432] on span "septiembre 2024" at bounding box center [203, 428] width 84 height 14
click at [290, 423] on icon "Año siguiente" at bounding box center [293, 428] width 17 height 17
click at [147, 558] on span "[DATE]" at bounding box center [149, 555] width 30 height 11
click at [156, 474] on button "1" at bounding box center [155, 479] width 22 height 22
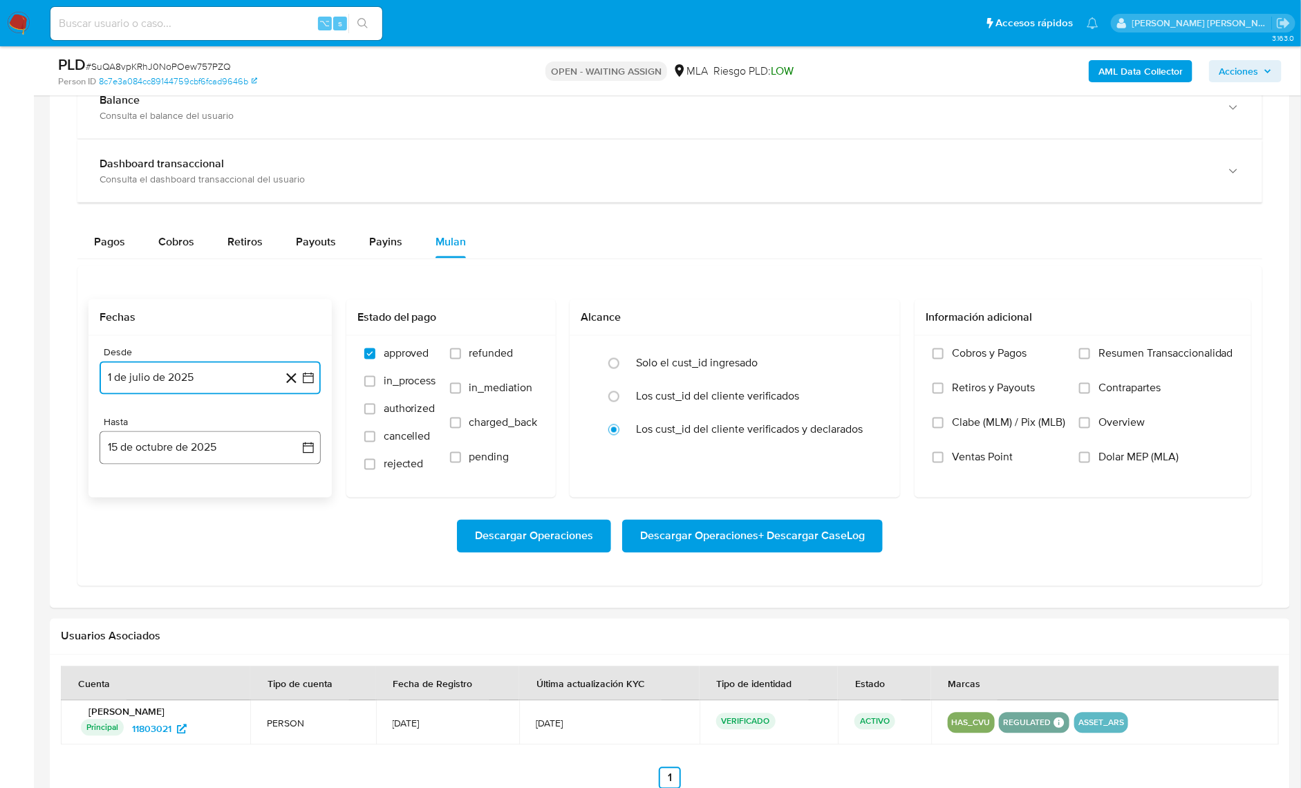
drag, startPoint x: 174, startPoint y: 457, endPoint x: 178, endPoint y: 445, distance: 12.9
click at [174, 456] on button "15 de octubre de 2025" at bounding box center [210, 448] width 221 height 33
click at [130, 490] on icon "Mes anterior" at bounding box center [124, 498] width 17 height 17
click at [160, 662] on button "30" at bounding box center [155, 660] width 22 height 22
click at [1106, 454] on span "Dolar MEP (MLA)" at bounding box center [1139, 458] width 80 height 14
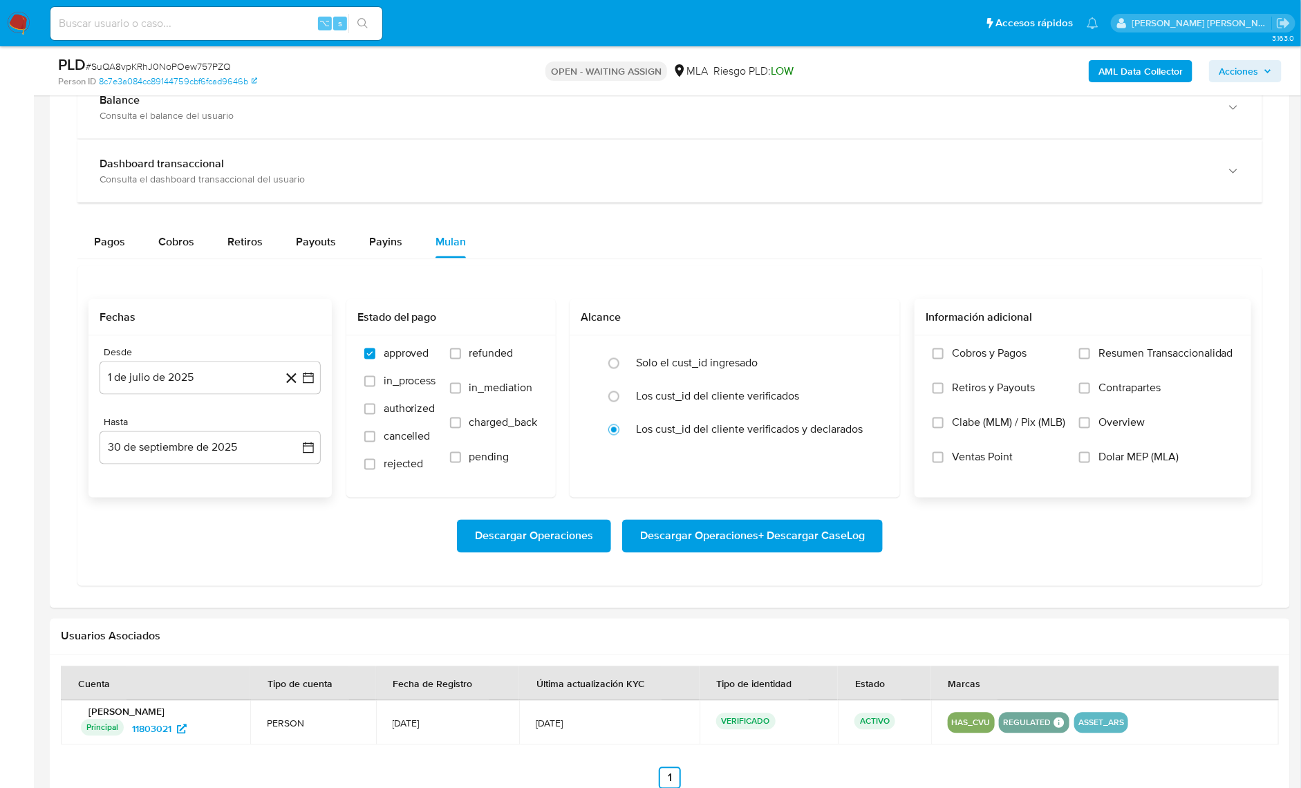
click at [1091, 454] on input "Dolar MEP (MLA)" at bounding box center [1084, 457] width 11 height 11
click at [819, 548] on span "Descargar Operaciones + Descargar CaseLog" at bounding box center [752, 536] width 225 height 30
